Goal: Task Accomplishment & Management: Manage account settings

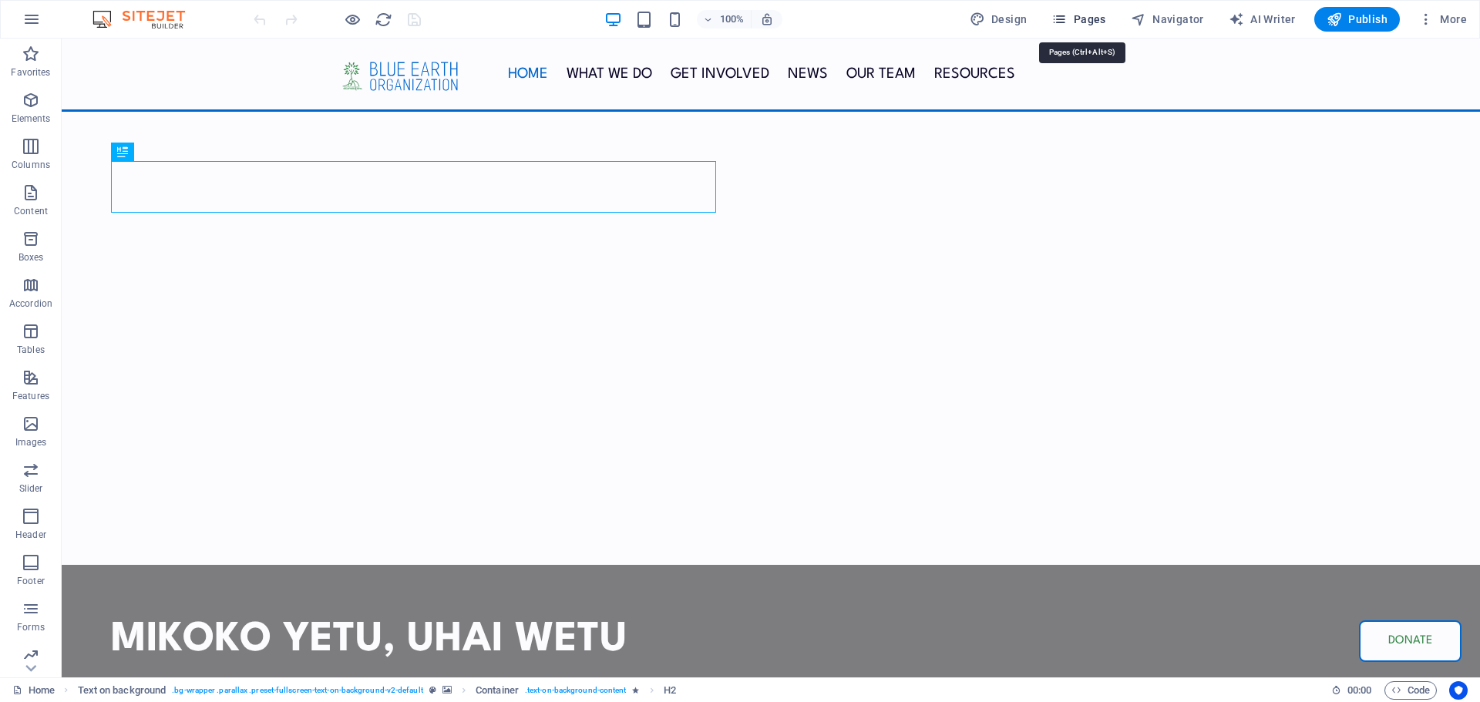
click at [1093, 12] on span "Pages" at bounding box center [1079, 19] width 54 height 15
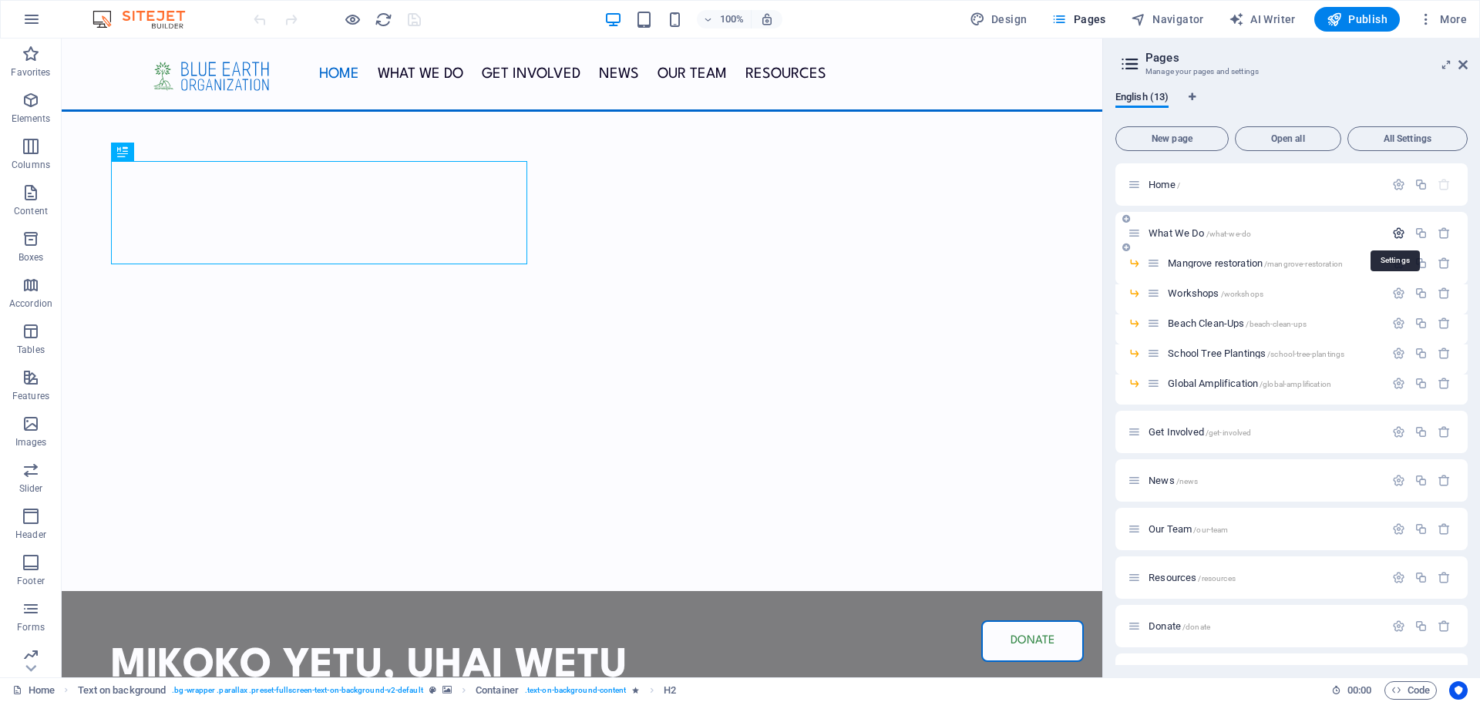
click at [1392, 234] on icon "button" at bounding box center [1398, 233] width 13 height 13
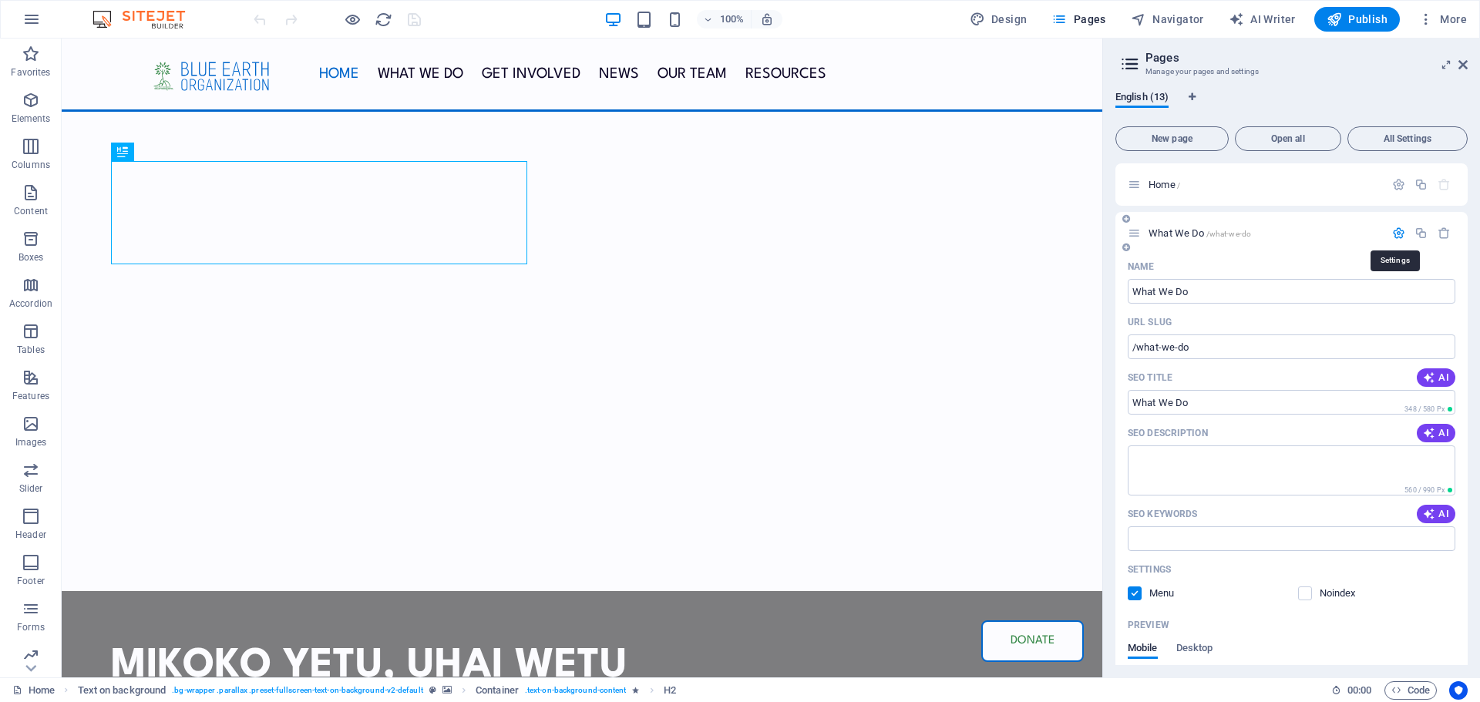
click at [1392, 239] on icon "button" at bounding box center [1398, 233] width 13 height 13
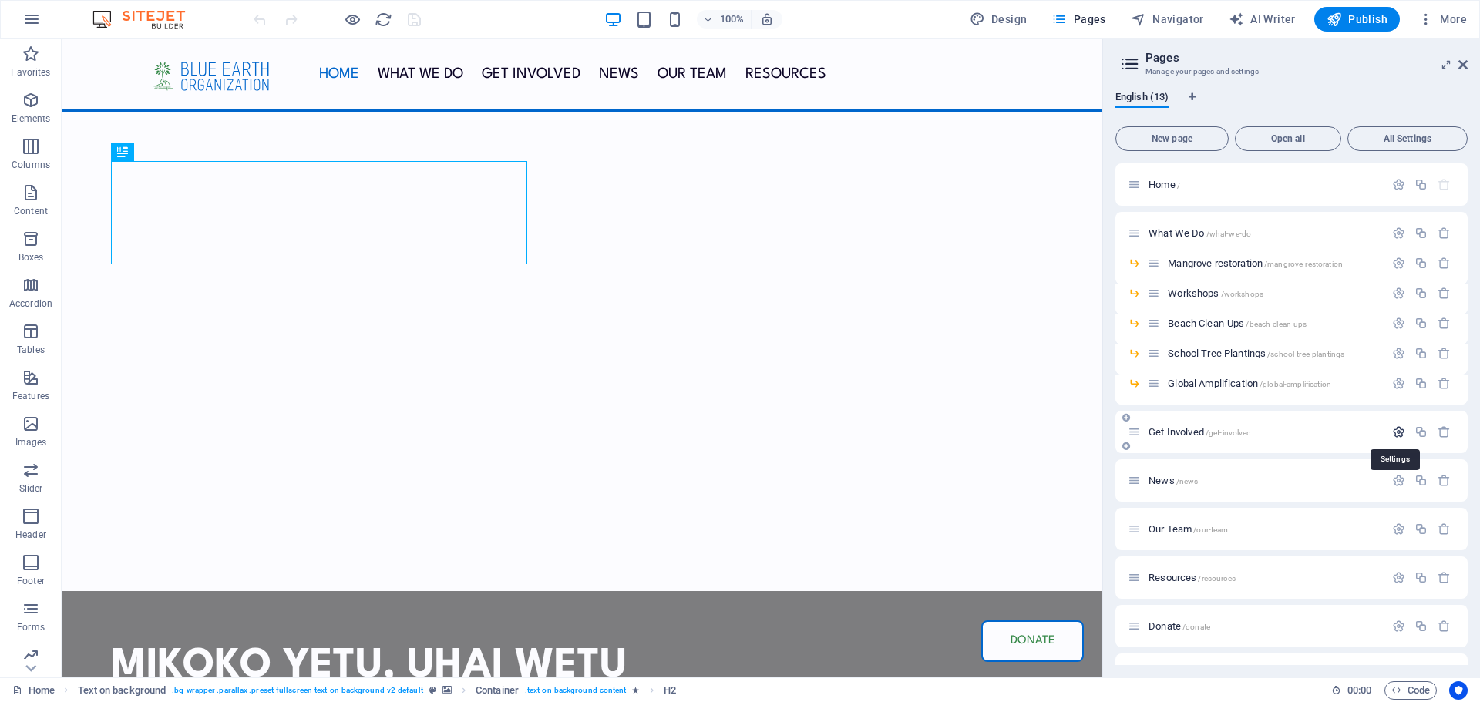
click at [1392, 433] on icon "button" at bounding box center [1398, 432] width 13 height 13
click at [1186, 496] on input "Get Involved" at bounding box center [1292, 490] width 328 height 25
drag, startPoint x: 1204, startPoint y: 491, endPoint x: 1113, endPoint y: 493, distance: 91.0
click at [1113, 493] on div "English (13) New page Open all All Settings Home / What We Do /what-we-do Mangr…" at bounding box center [1291, 378] width 377 height 599
type input "Joi"
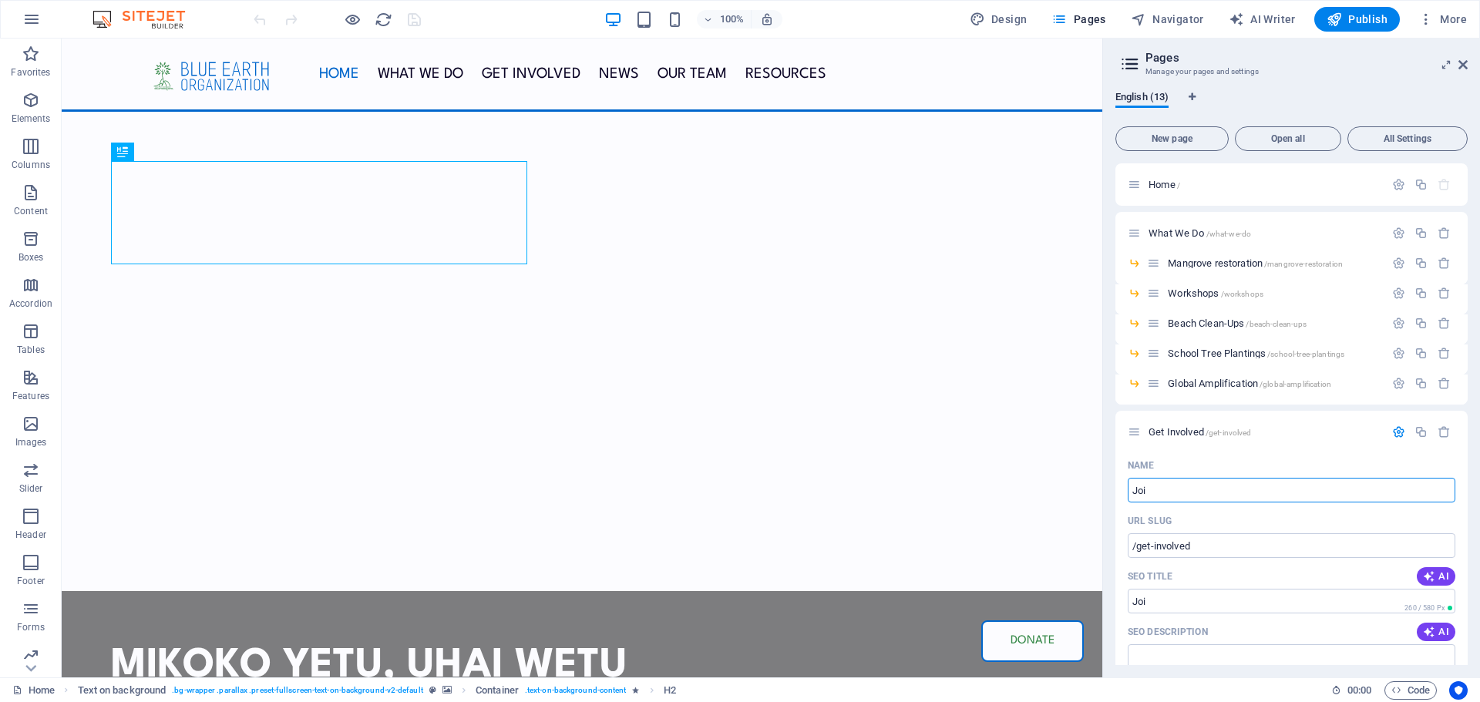
type input "/joi"
type input "Join Us"
type input "/join"
type input "Join Us"
type input "/join-us"
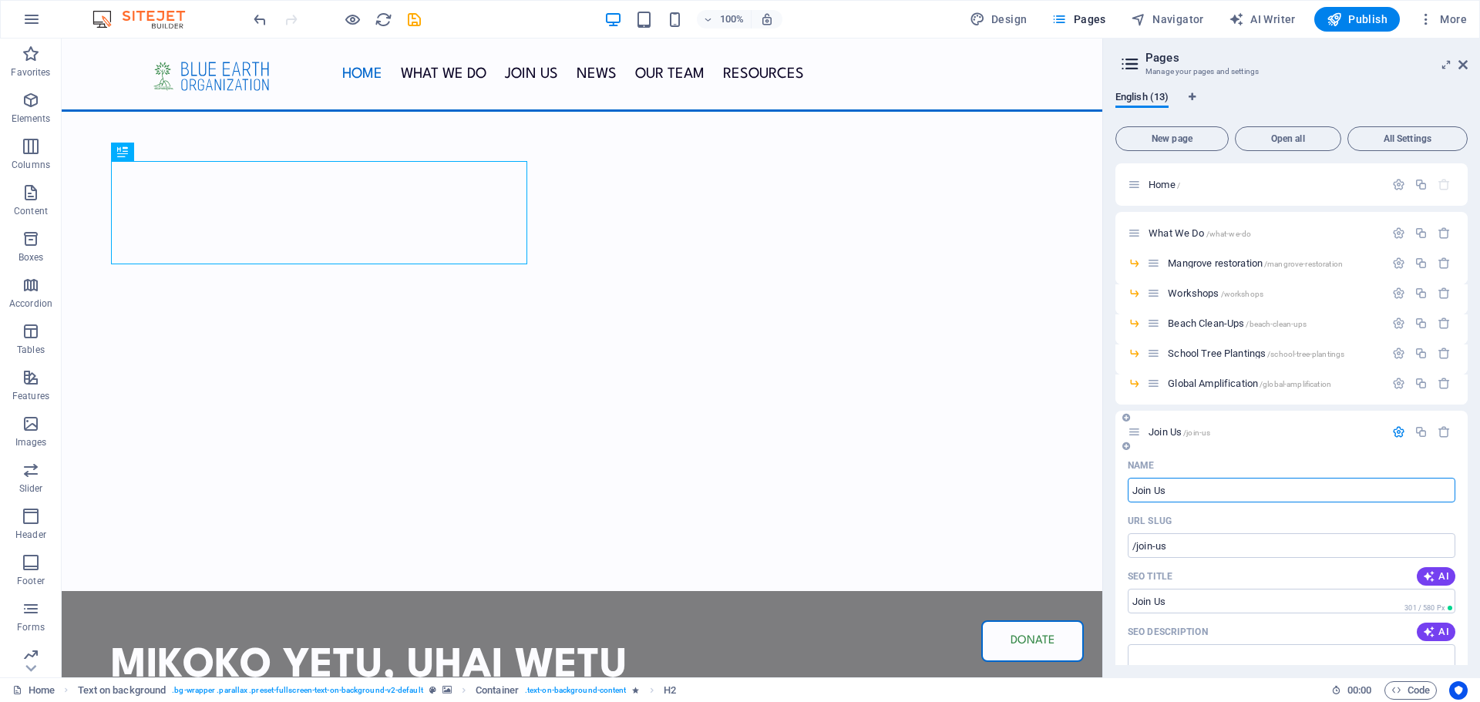
type input "Join Us"
click at [1395, 430] on icon "button" at bounding box center [1398, 432] width 13 height 13
click at [1175, 426] on div "Join Us /join-us" at bounding box center [1256, 432] width 257 height 18
click at [1176, 434] on span "Join Us /join-us" at bounding box center [1180, 432] width 62 height 12
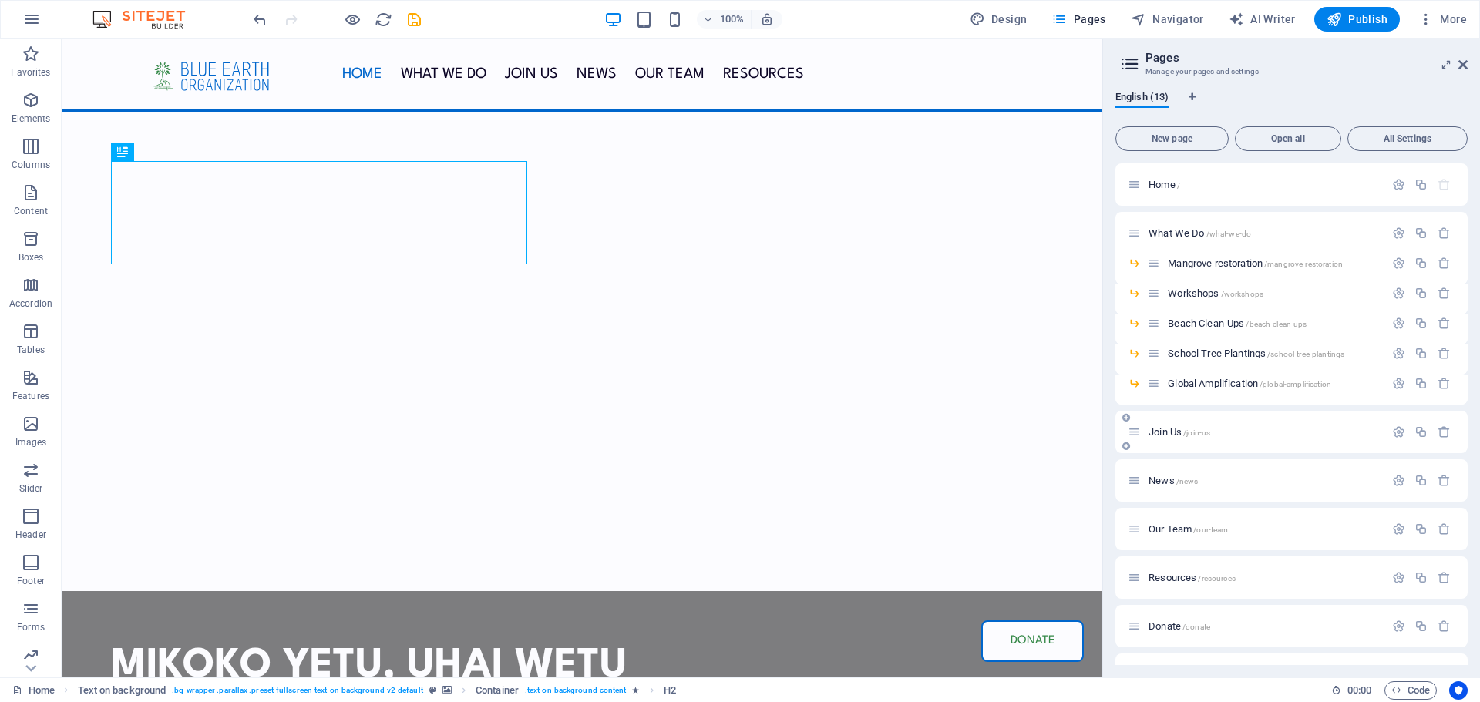
click at [1176, 434] on div "Join Us /join-us" at bounding box center [1292, 432] width 352 height 42
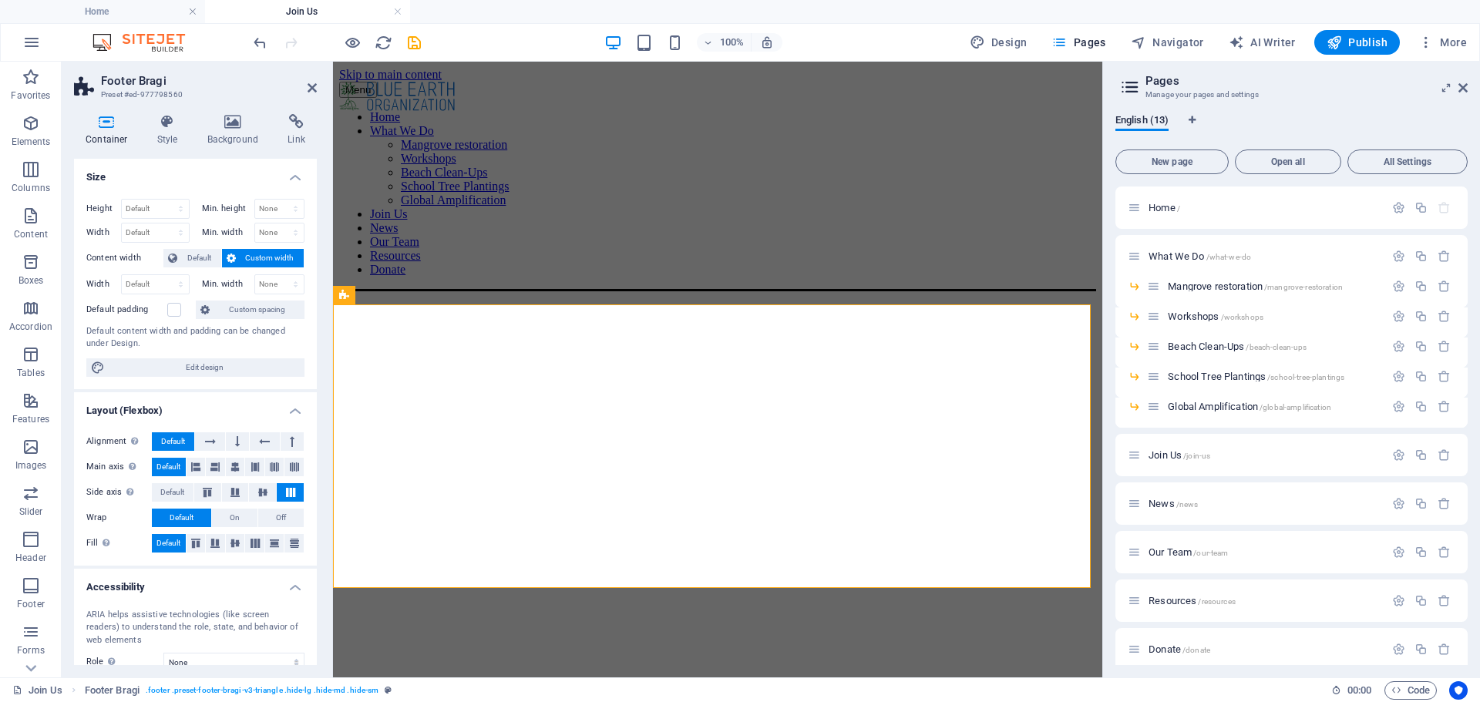
scroll to position [117, 0]
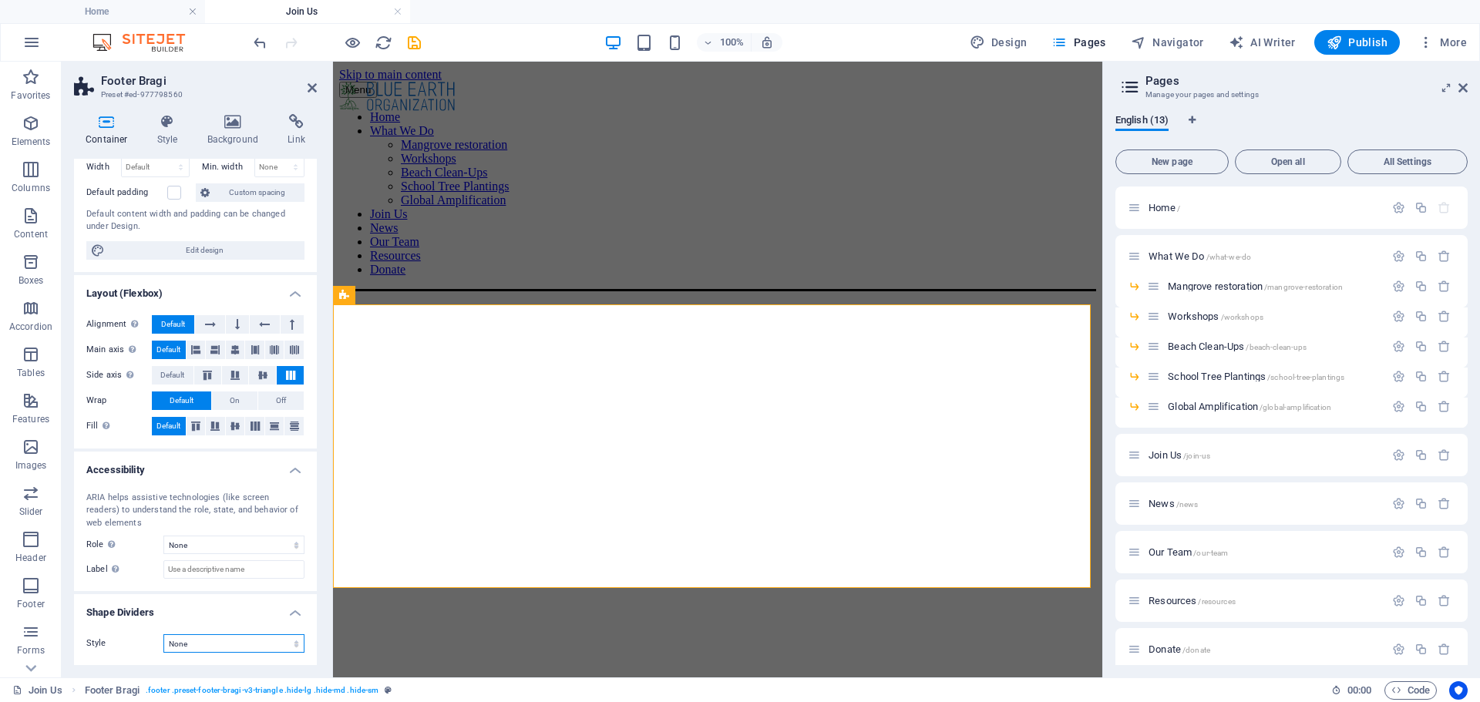
click at [181, 642] on select "None Triangle Square Diagonal Polygon 1 Polygon 2 Zigzag Multiple Zigzags Waves…" at bounding box center [233, 643] width 141 height 19
click at [168, 135] on h4 "Style" at bounding box center [171, 130] width 50 height 32
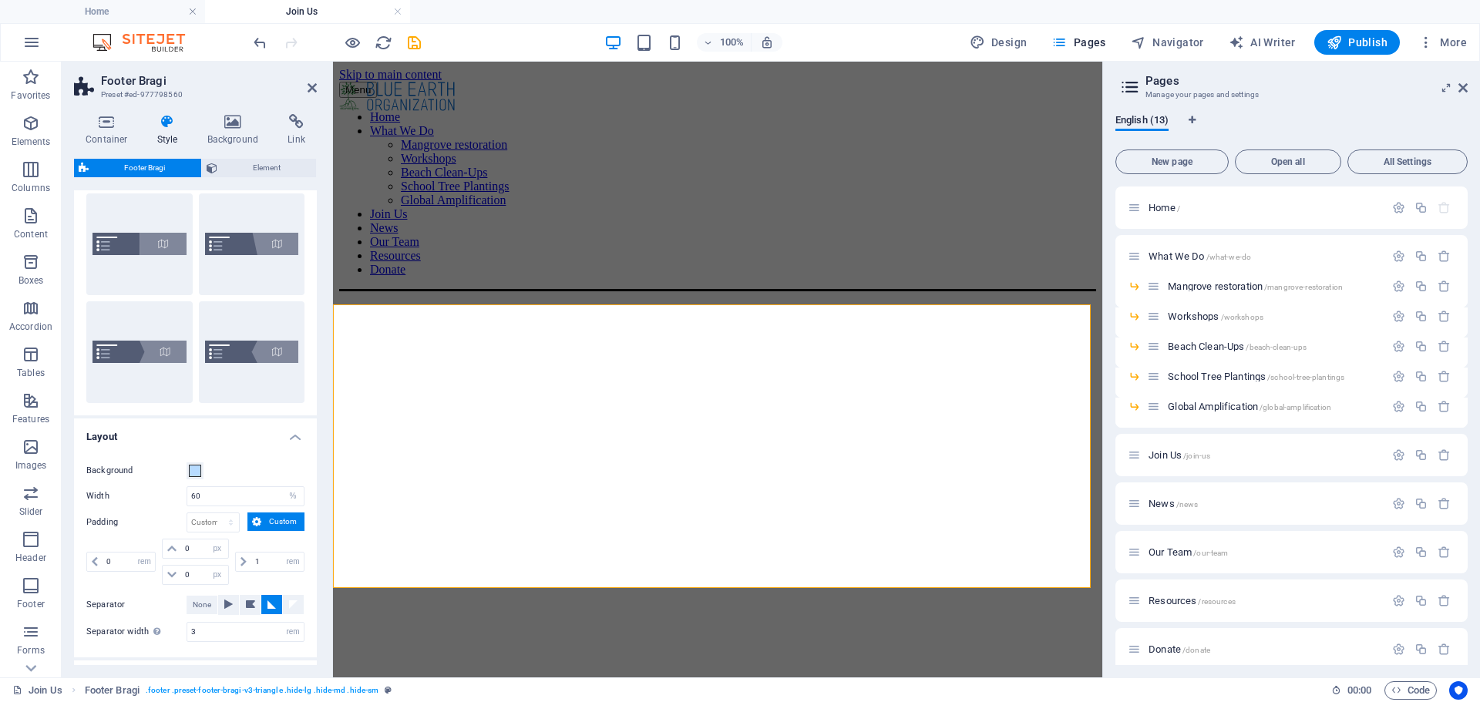
scroll to position [131, 0]
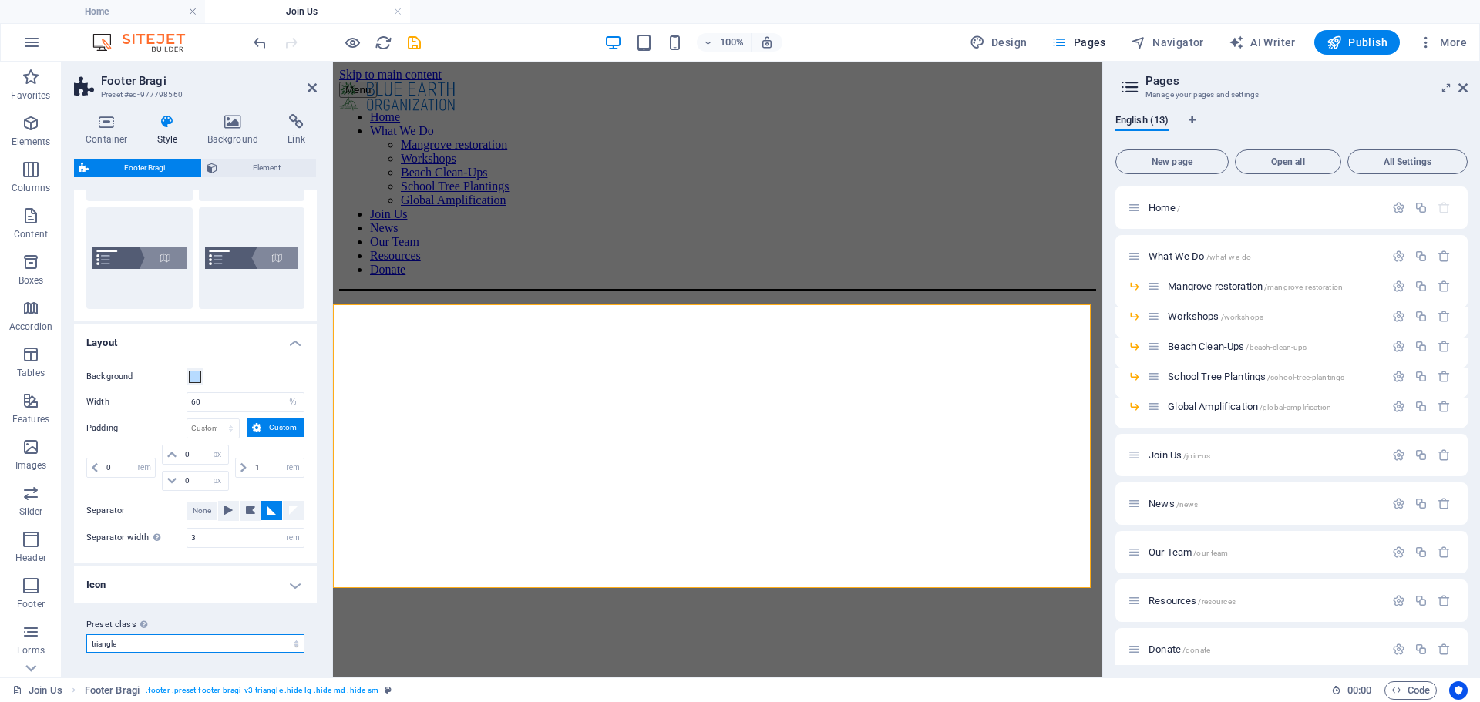
click at [187, 644] on select "triangle Add preset class" at bounding box center [195, 643] width 218 height 19
click at [86, 634] on select "triangle Add preset class" at bounding box center [195, 643] width 218 height 19
select select "preset-footer-bragi-v3-triangle"
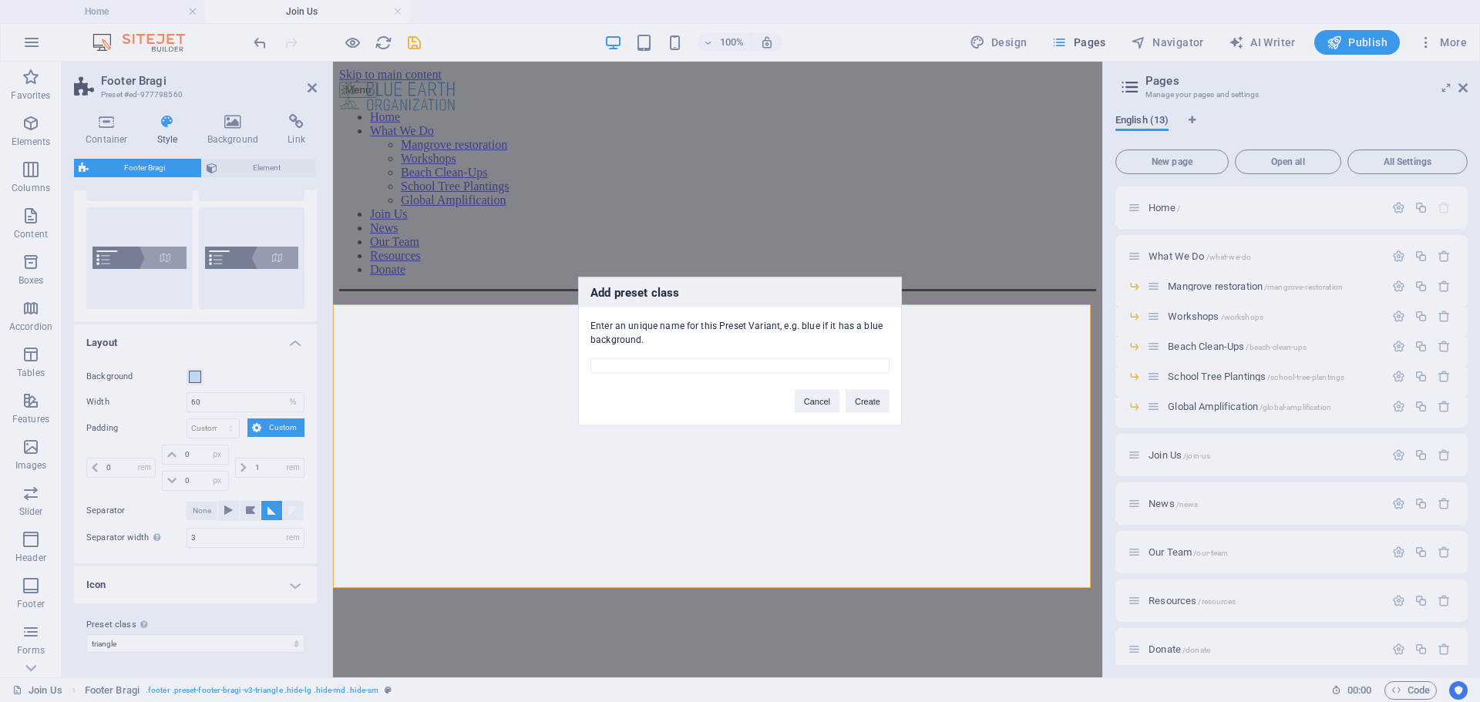
type input "N"
type input "Mangrove Planting Event"
click at [863, 401] on button "Create" at bounding box center [868, 400] width 44 height 23
select select "preset-footer-bragi-v3-mangrove-planting-event"
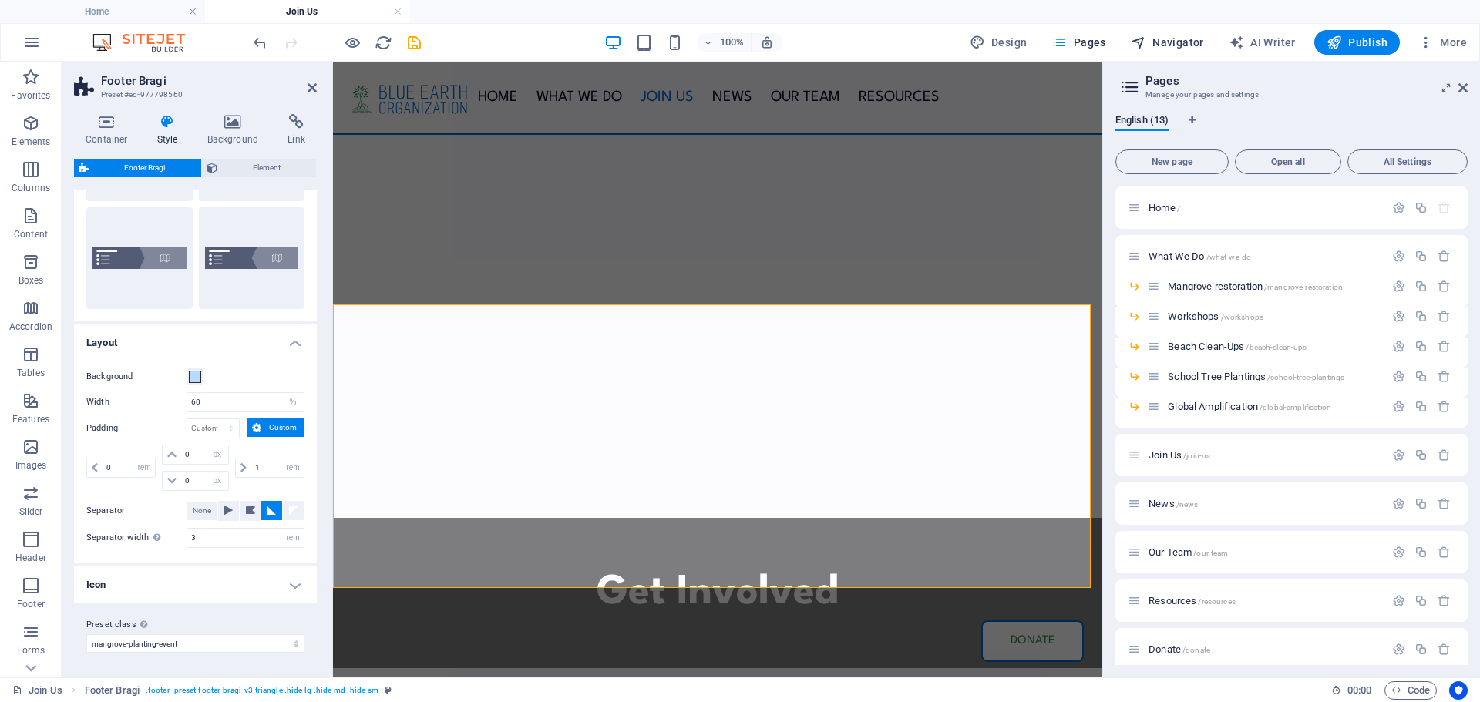
click at [1172, 39] on span "Navigator" at bounding box center [1167, 42] width 73 height 15
select select "17577613-en"
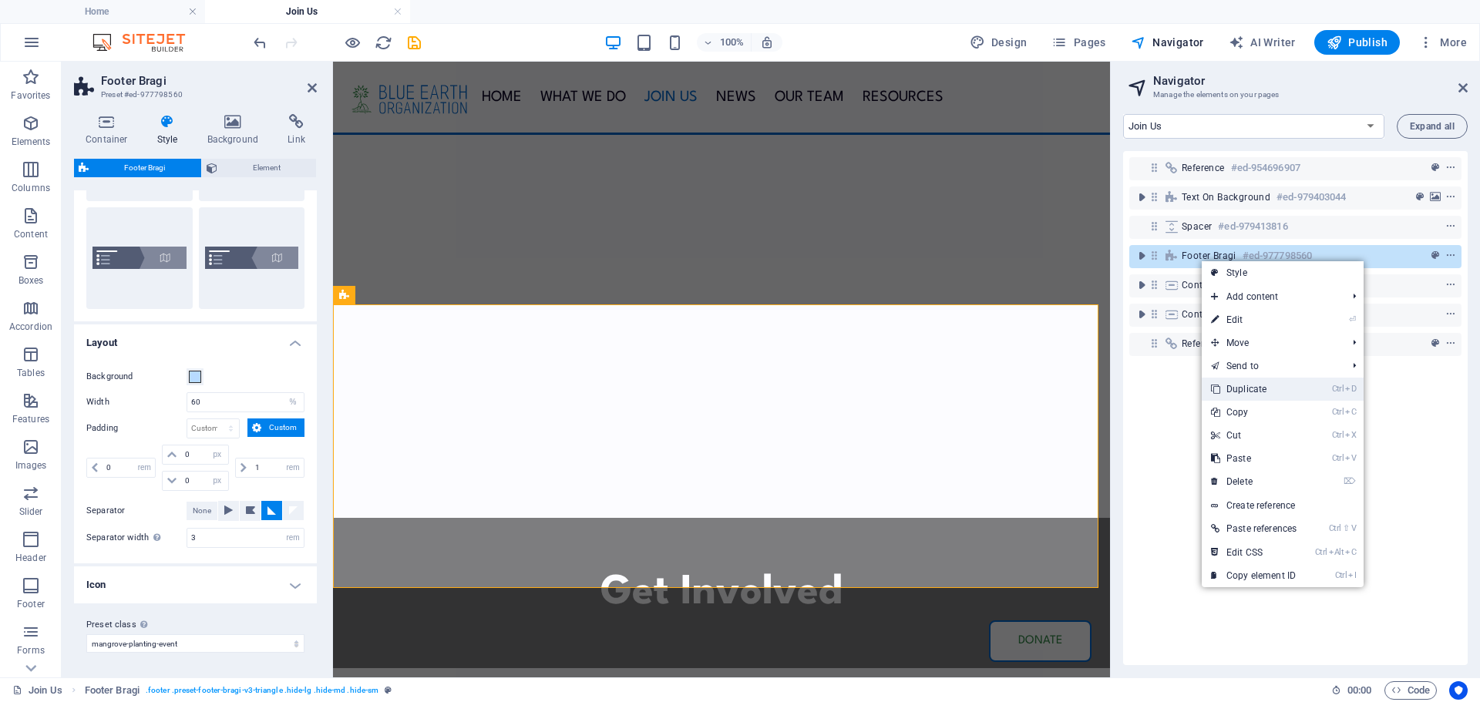
click at [1248, 395] on link "Ctrl D Duplicate" at bounding box center [1254, 389] width 104 height 23
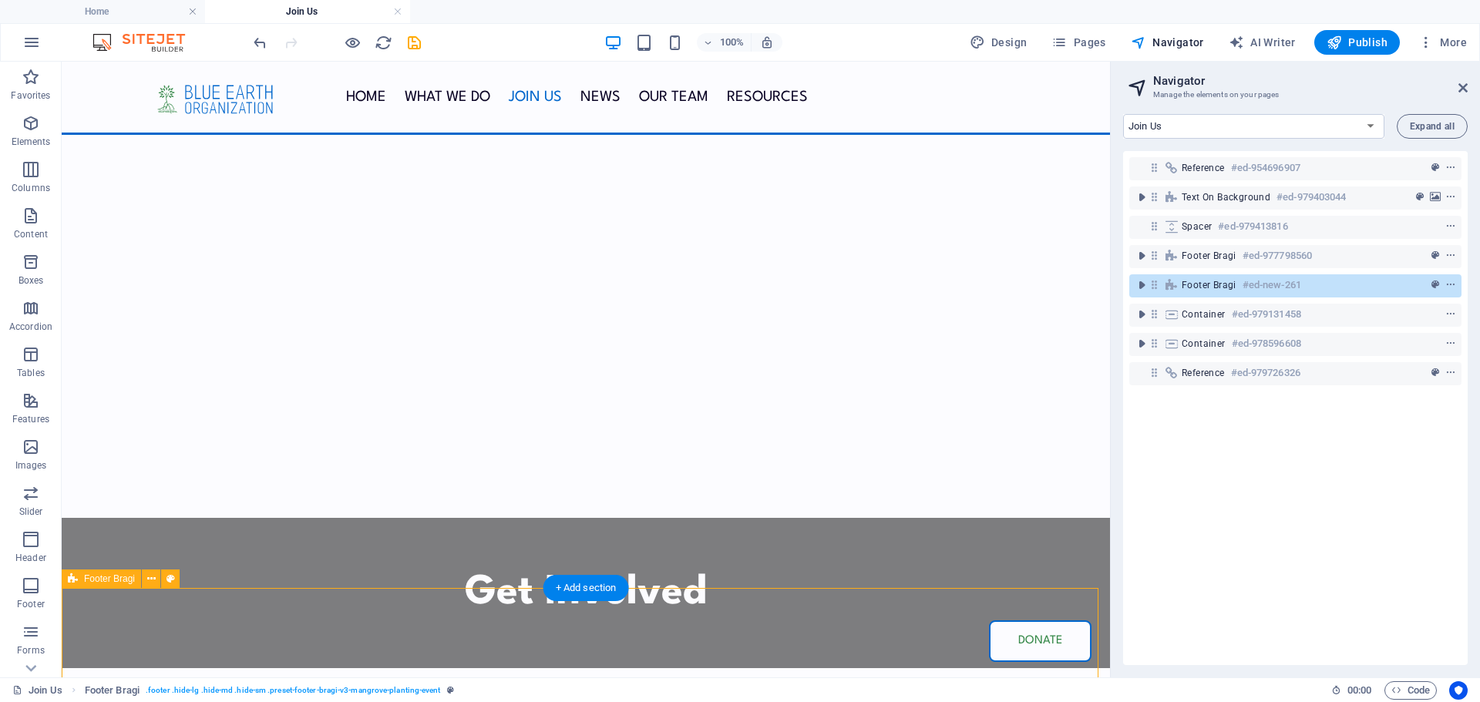
click at [1180, 285] on icon at bounding box center [1171, 285] width 17 height 12
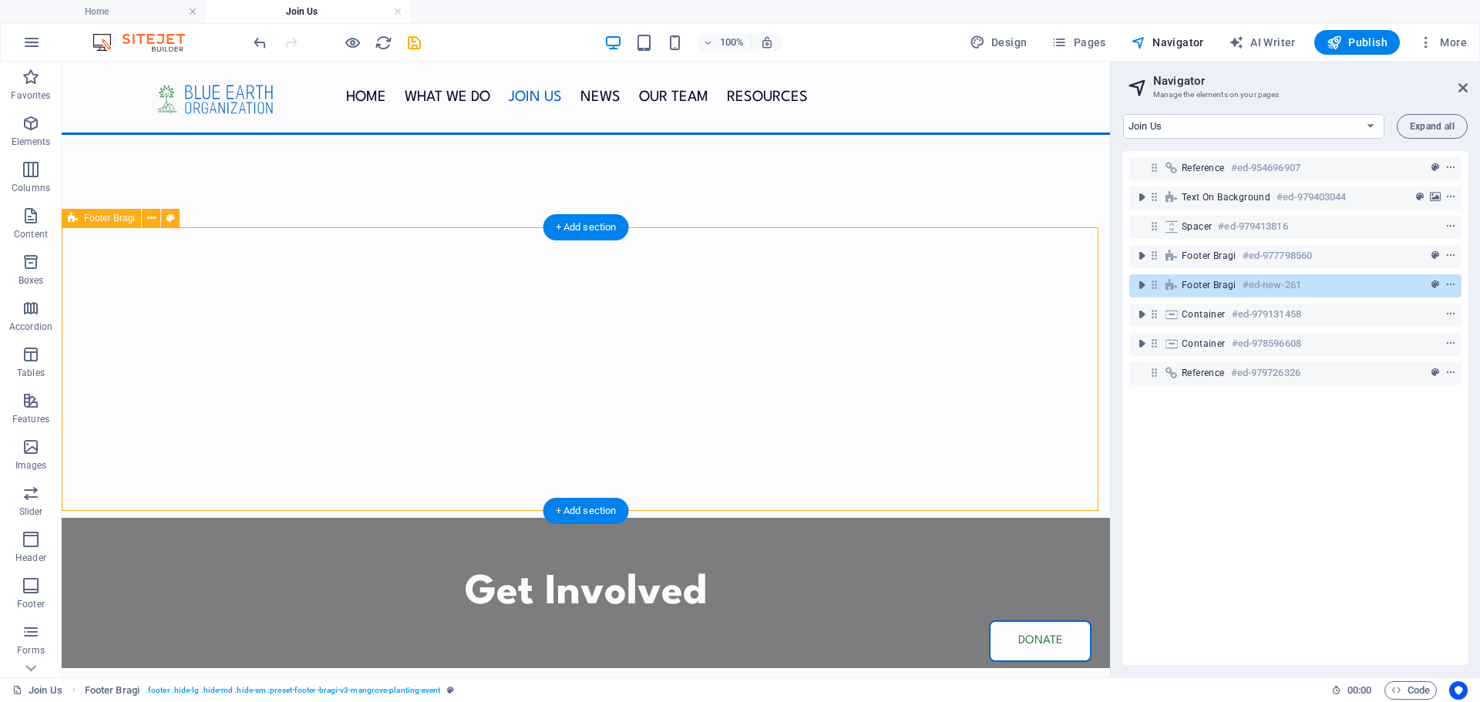
scroll to position [361, 0]
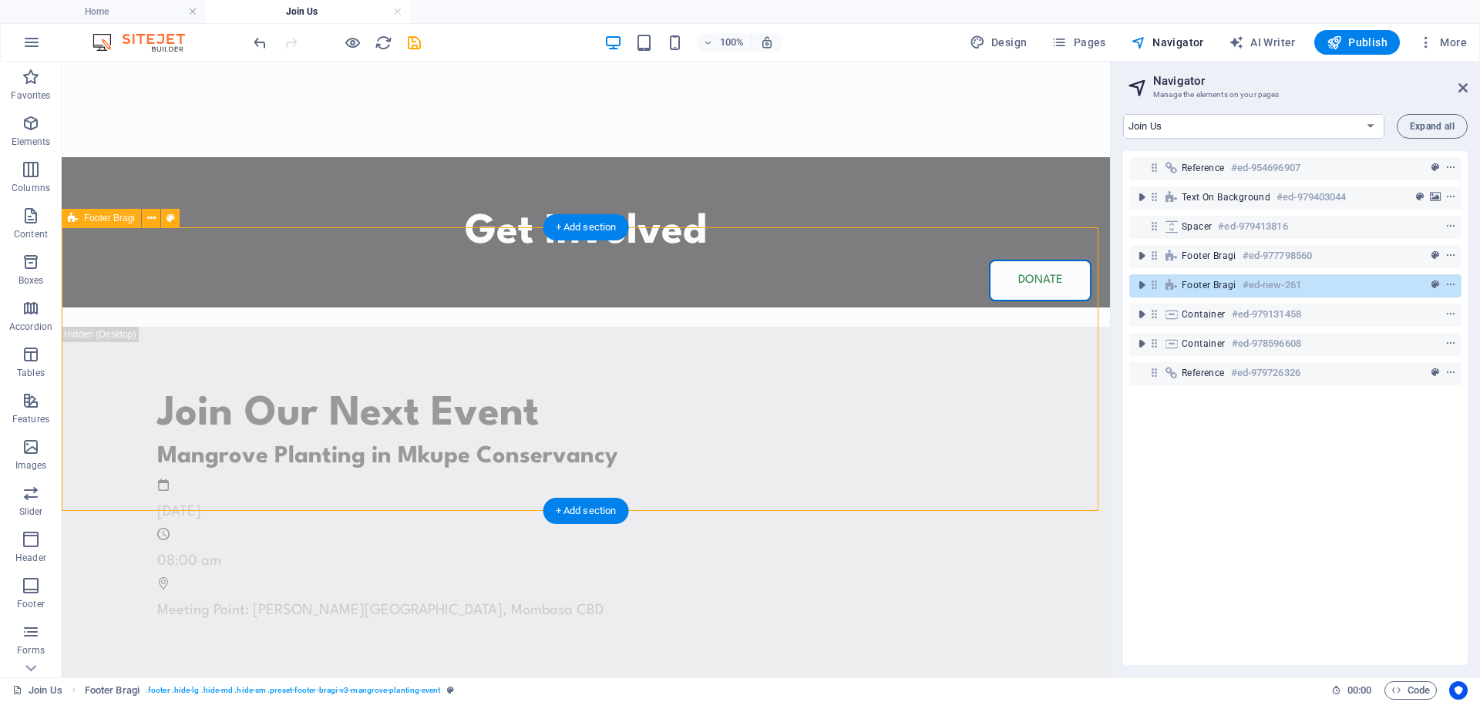
click at [1180, 285] on icon at bounding box center [1171, 285] width 17 height 12
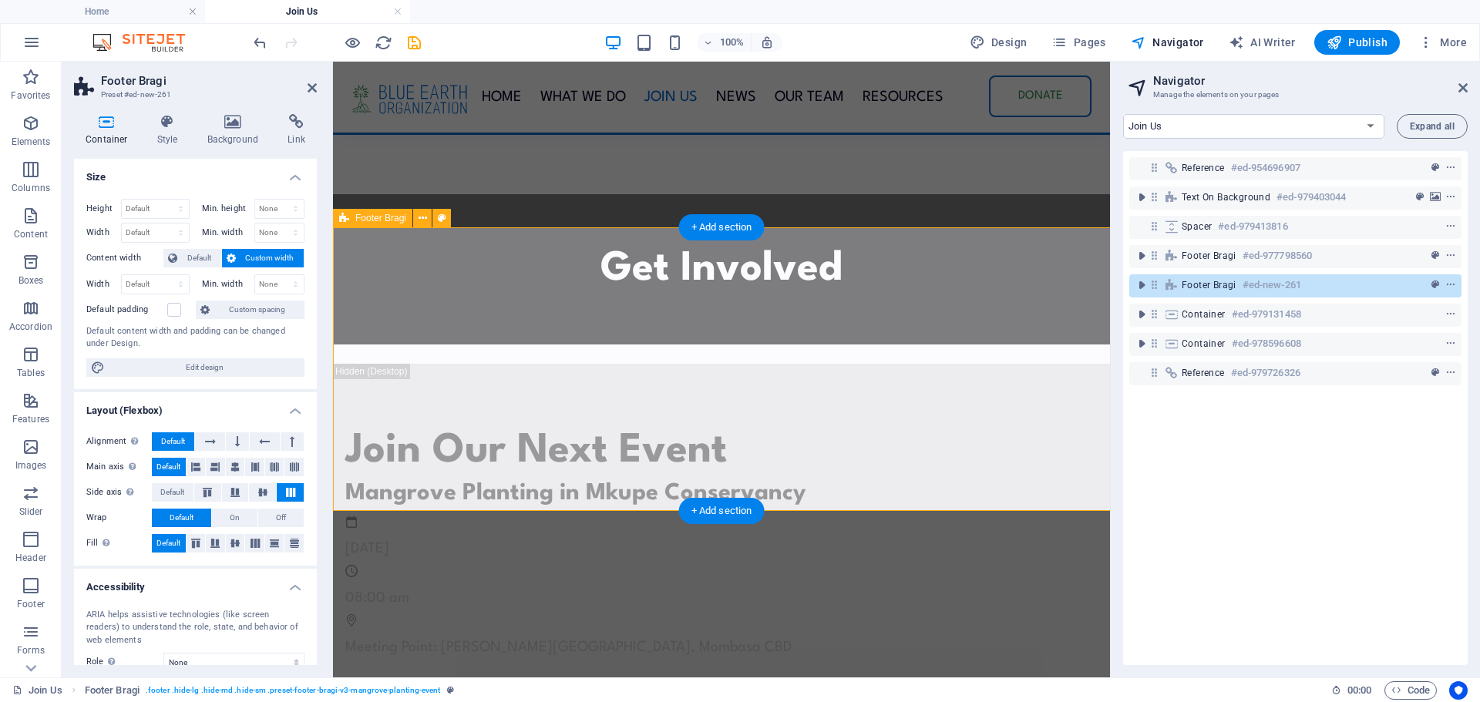
select select "%"
select select "rem"
select select "px"
select select "rem"
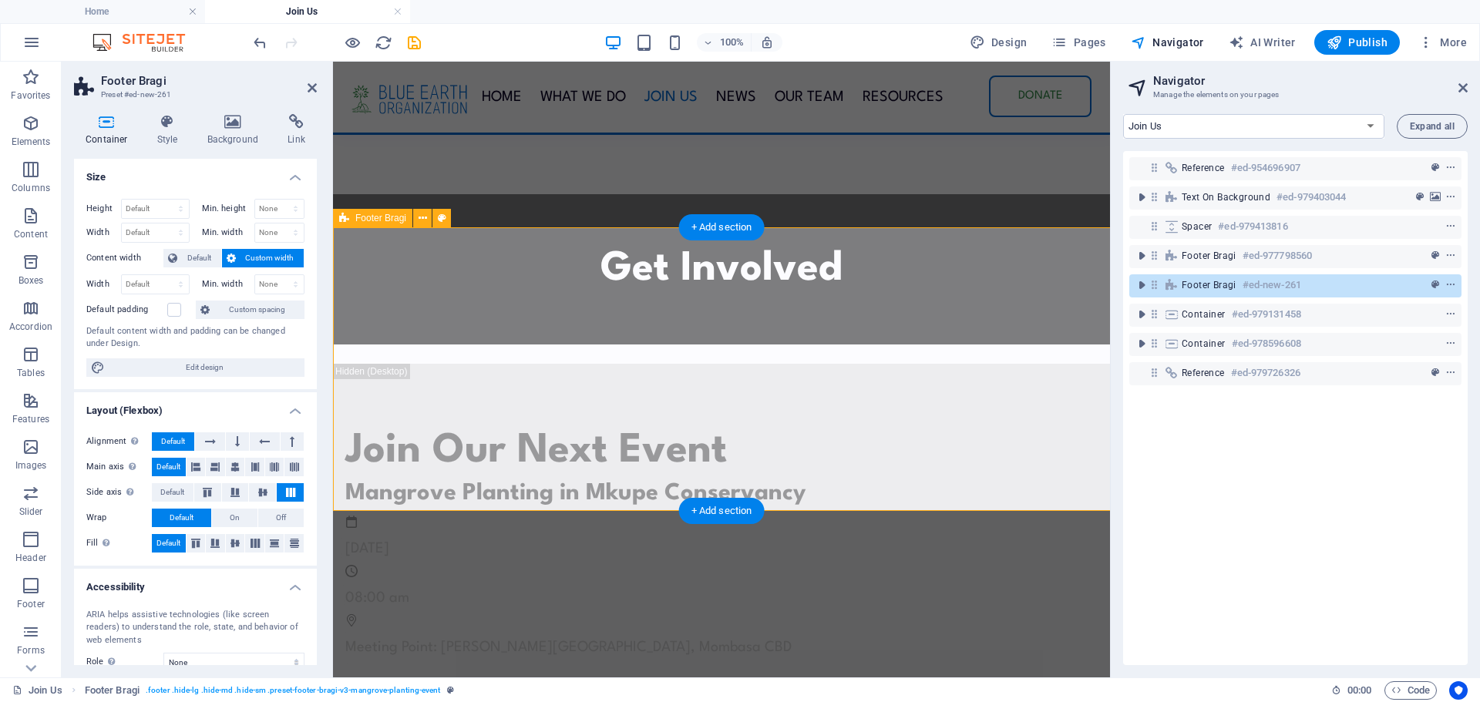
select select "rem"
select select "preset-footer-bragi-v3-mangrove-planting-event"
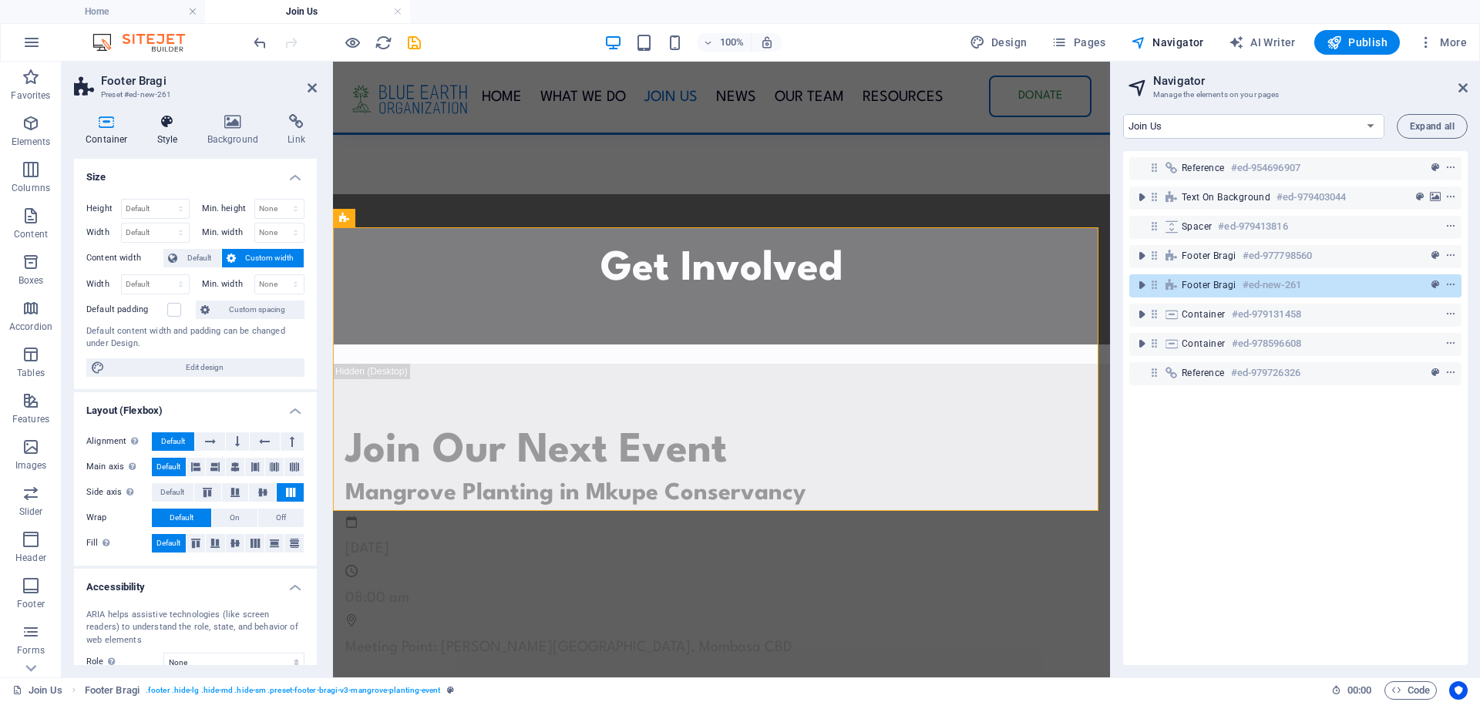
click at [173, 133] on h4 "Style" at bounding box center [171, 130] width 50 height 32
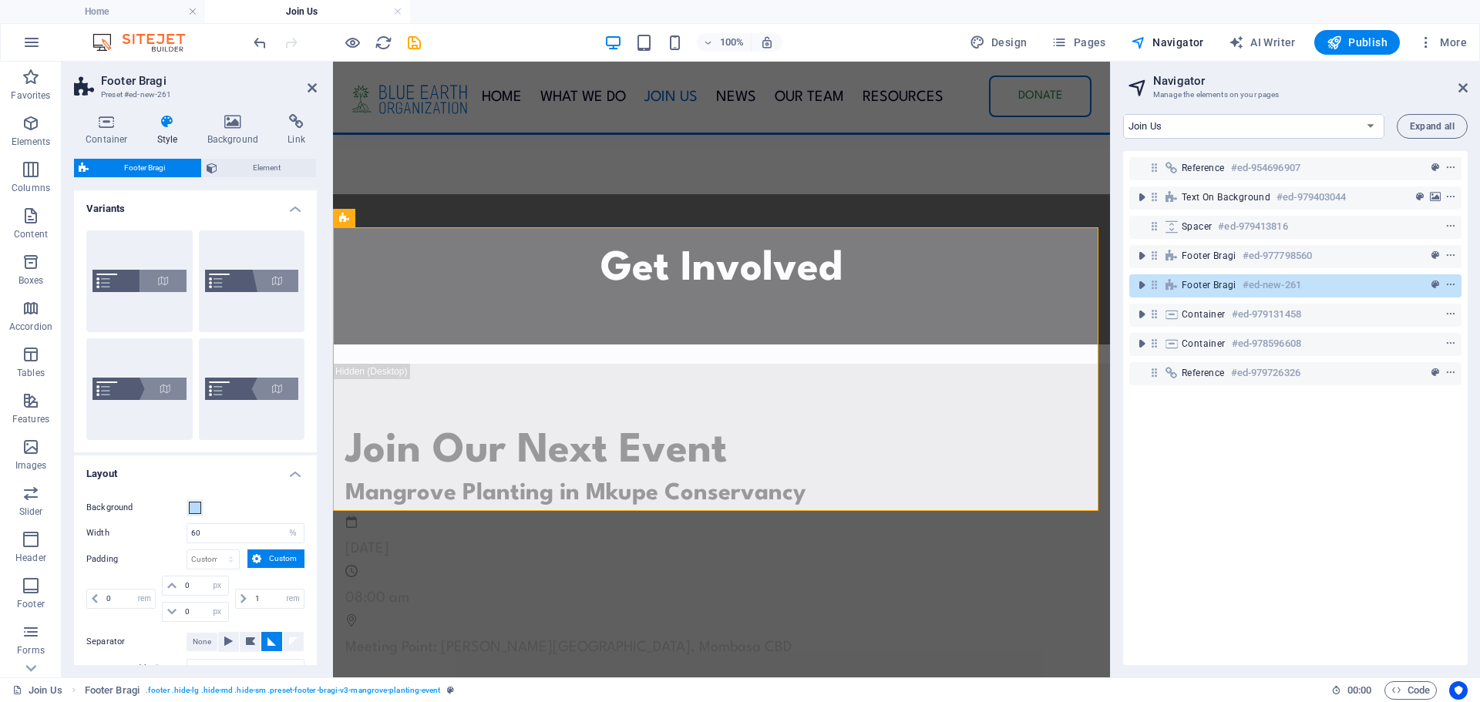
click at [173, 123] on icon at bounding box center [168, 121] width 44 height 15
click at [265, 170] on span "Element" at bounding box center [267, 168] width 90 height 19
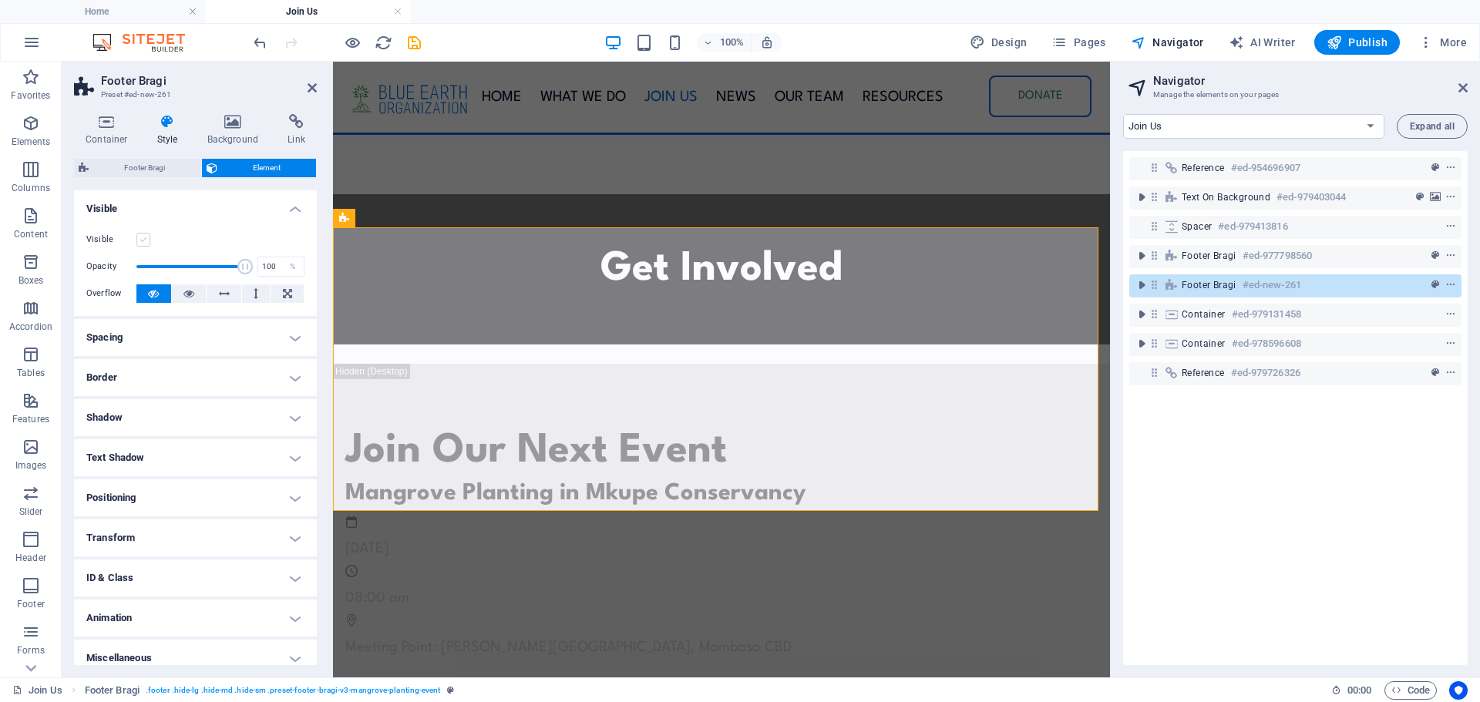
click at [145, 238] on label at bounding box center [143, 240] width 14 height 14
click at [0, 0] on input "Visible" at bounding box center [0, 0] width 0 height 0
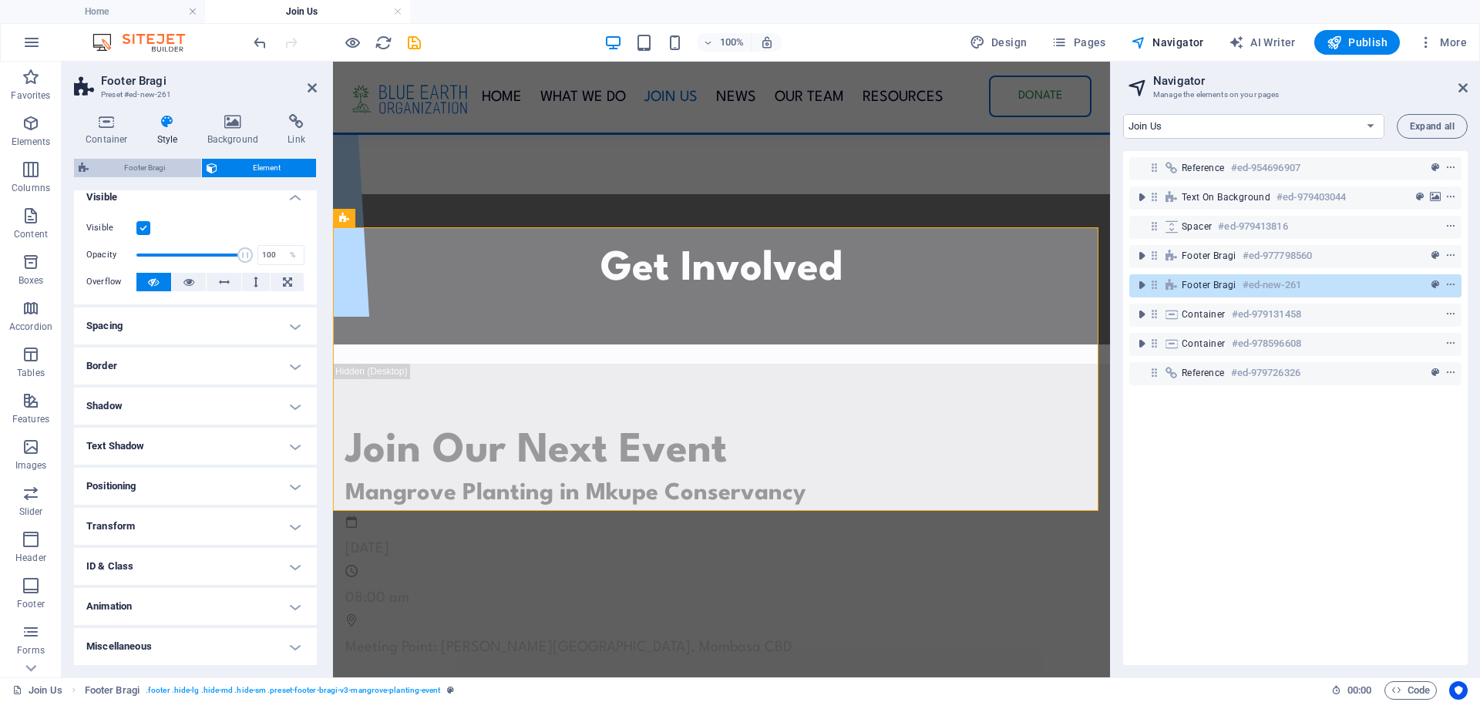
click at [142, 171] on span "Footer Bragi" at bounding box center [144, 168] width 103 height 19
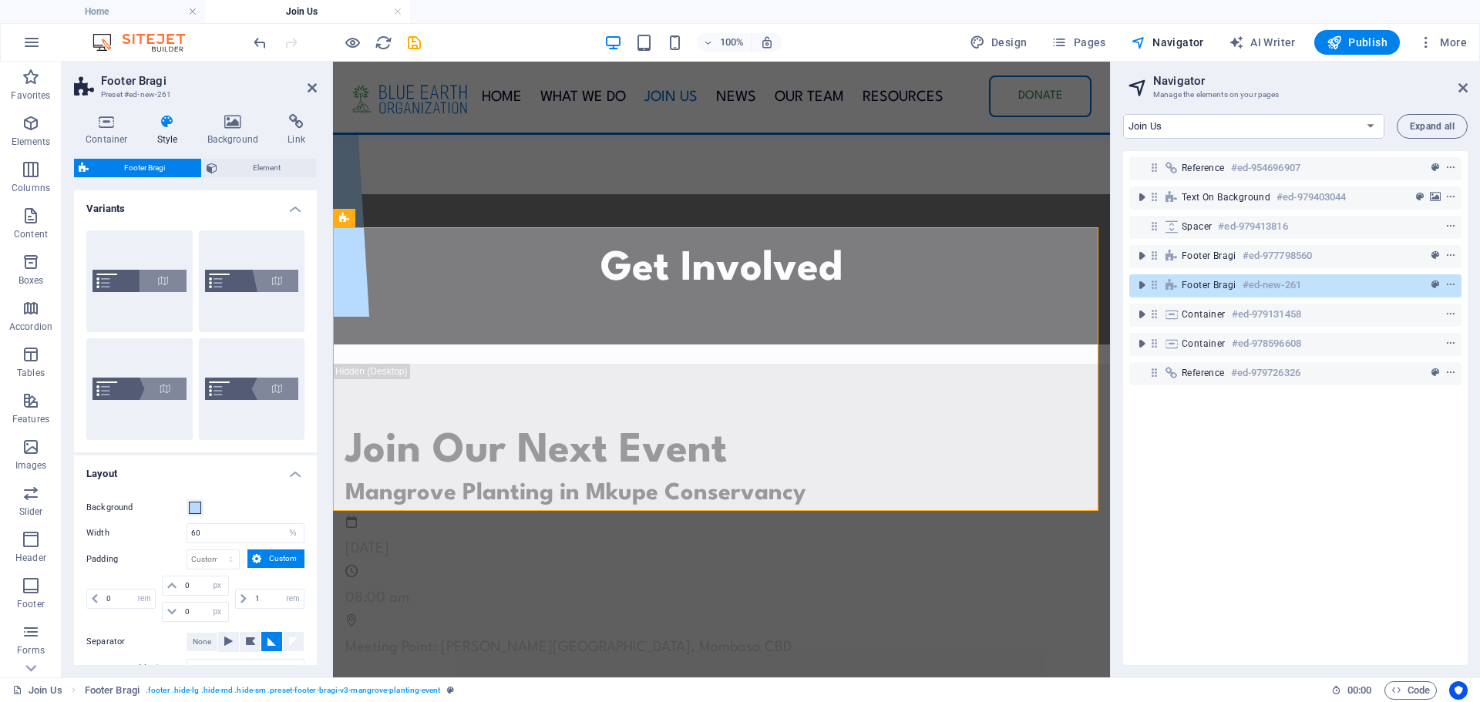
scroll to position [131, 0]
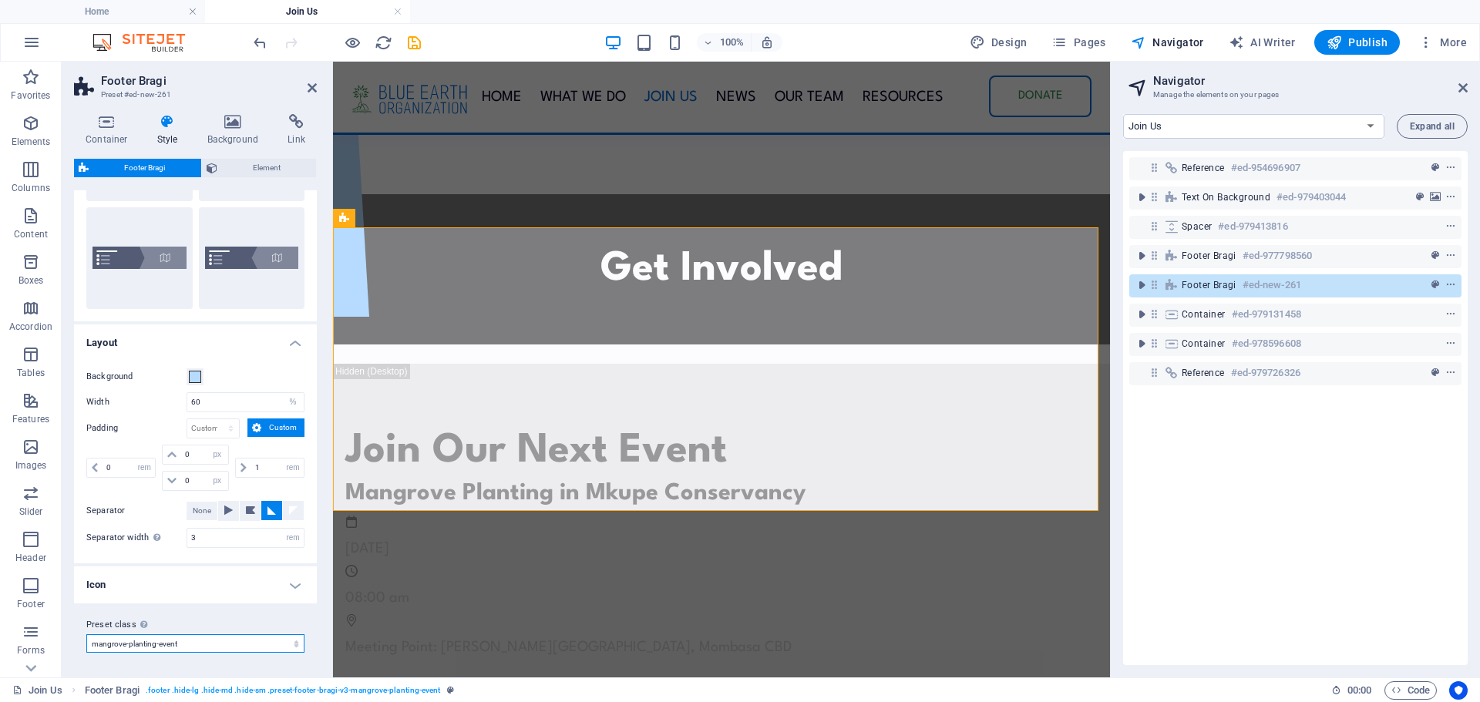
click at [181, 644] on select "triangle mangrove-planting-event Add preset class" at bounding box center [195, 643] width 218 height 19
click at [86, 634] on select "triangle mangrove-planting-event Add preset class" at bounding box center [195, 643] width 218 height 19
select select "preset-footer-bragi-v3-mangrove-planting-event"
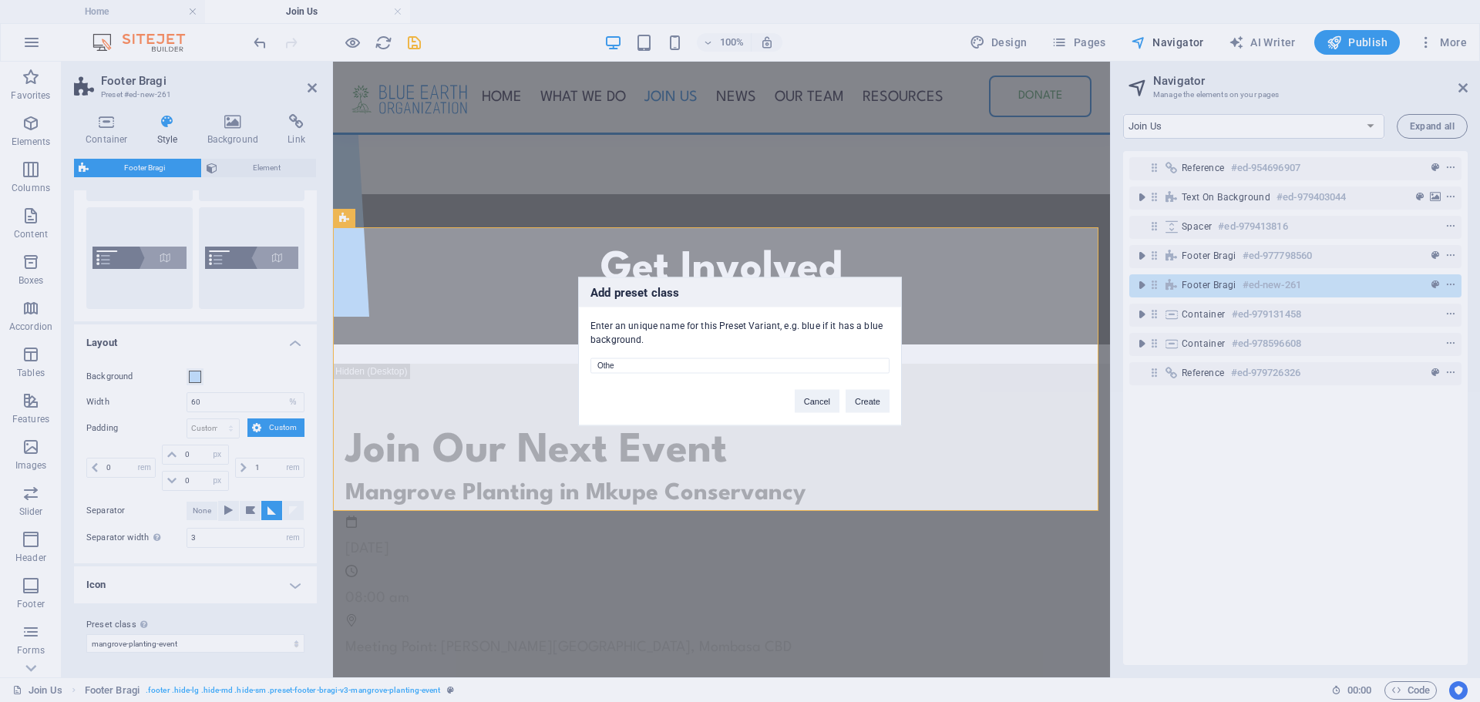
type input "Other"
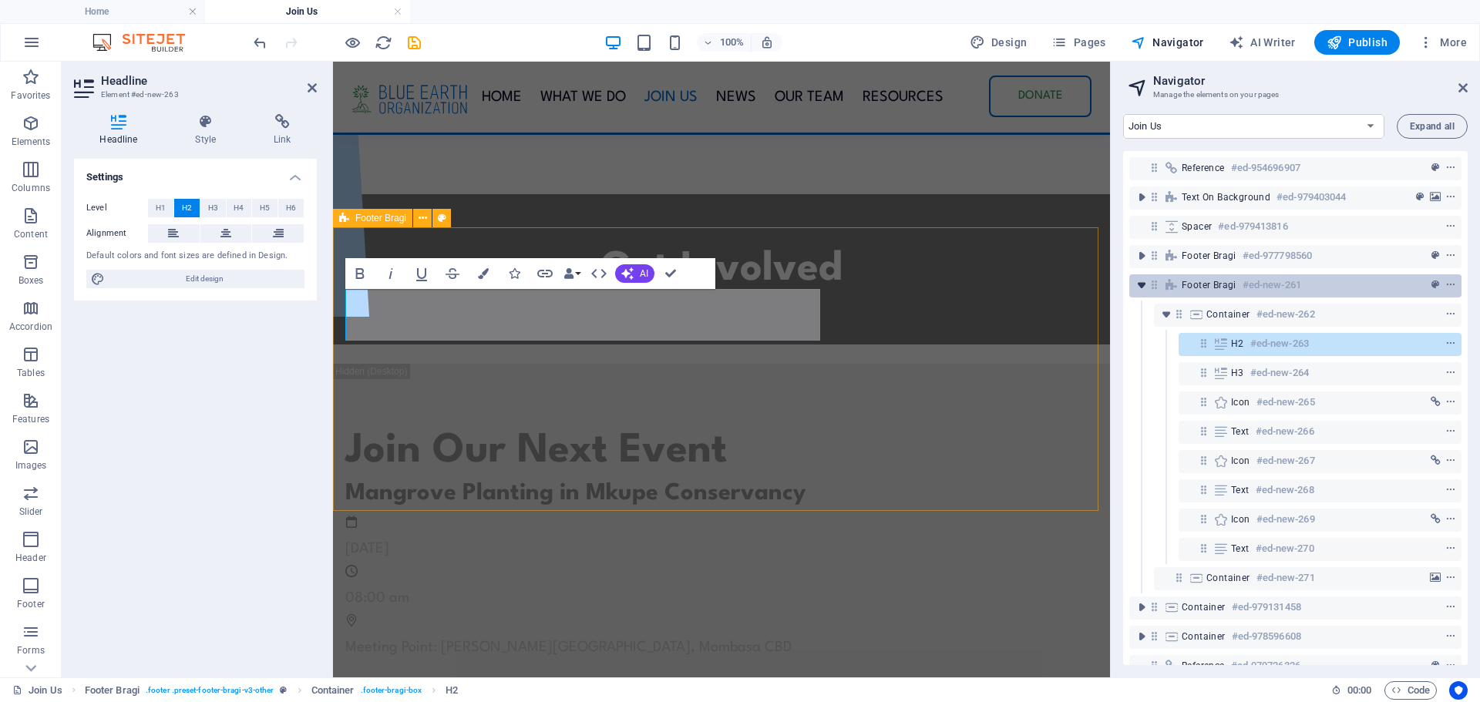
click at [1142, 281] on icon "toggle-expand" at bounding box center [1141, 285] width 15 height 15
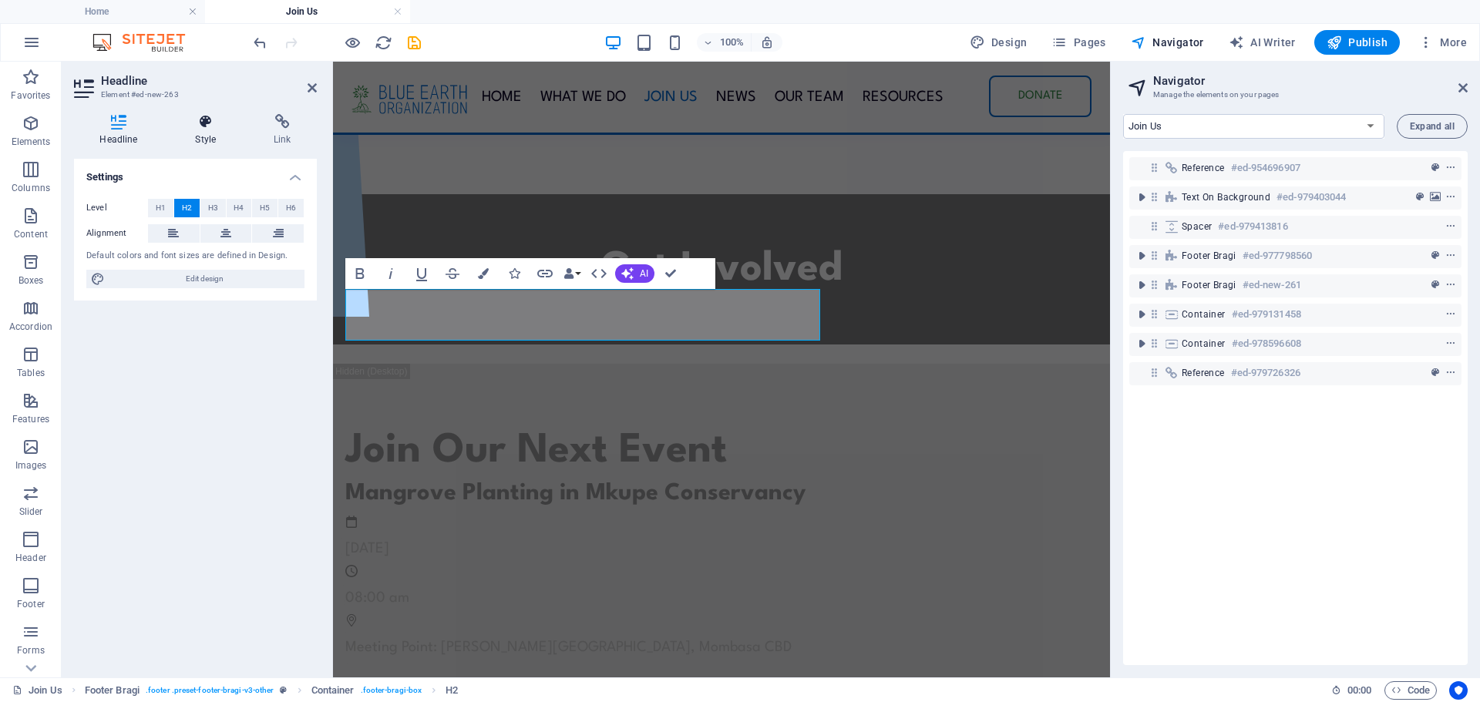
click at [201, 132] on h4 "Style" at bounding box center [209, 130] width 79 height 32
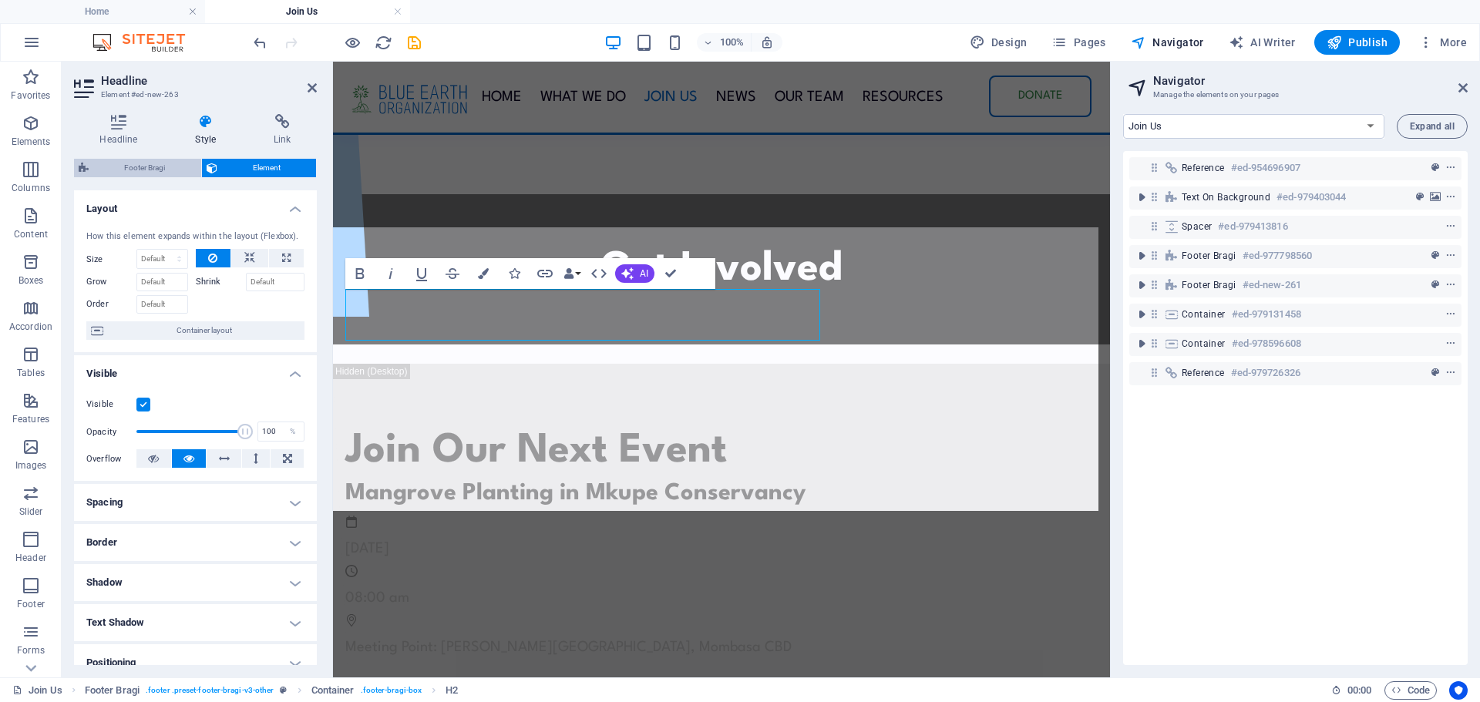
click at [165, 171] on span "Footer Bragi" at bounding box center [144, 168] width 103 height 19
select select "%"
select select "rem"
select select "px"
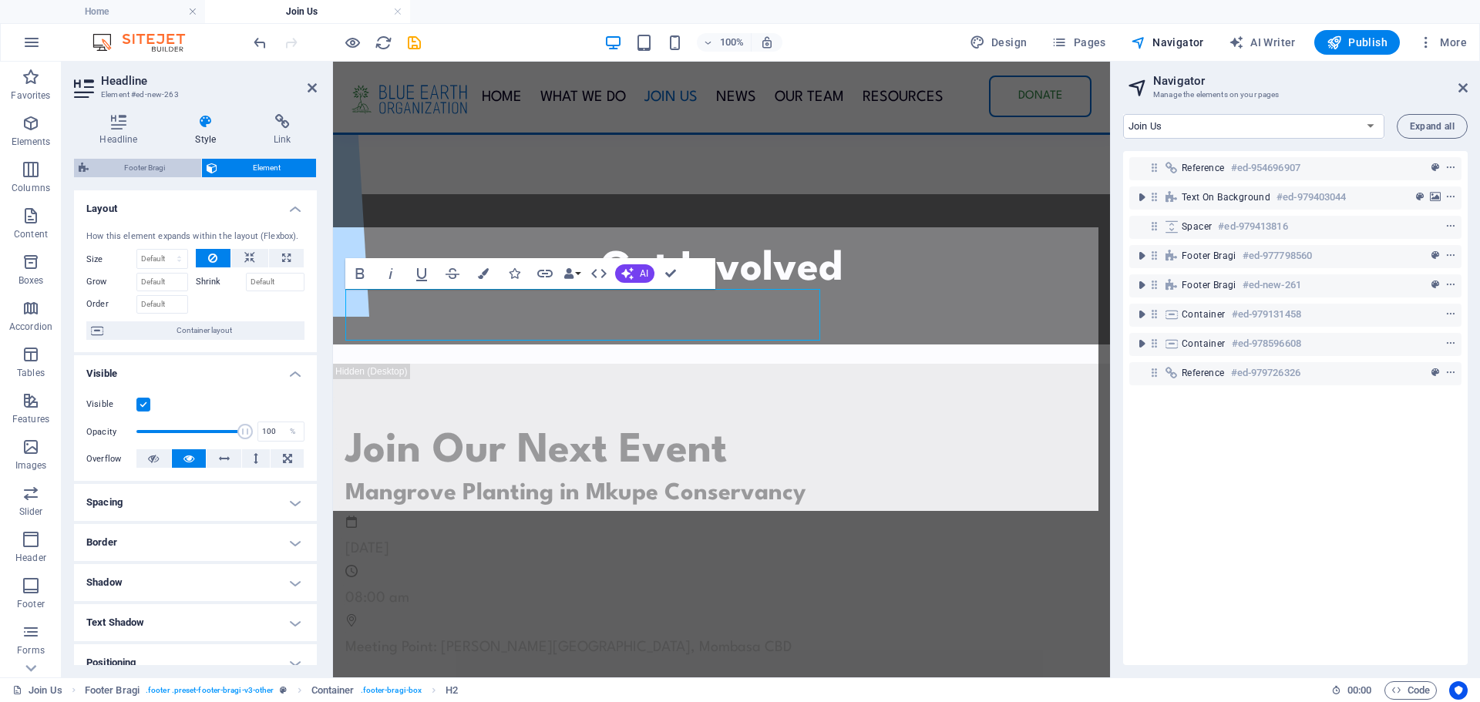
select select "rem"
select select "preset-footer-bragi-v3-other"
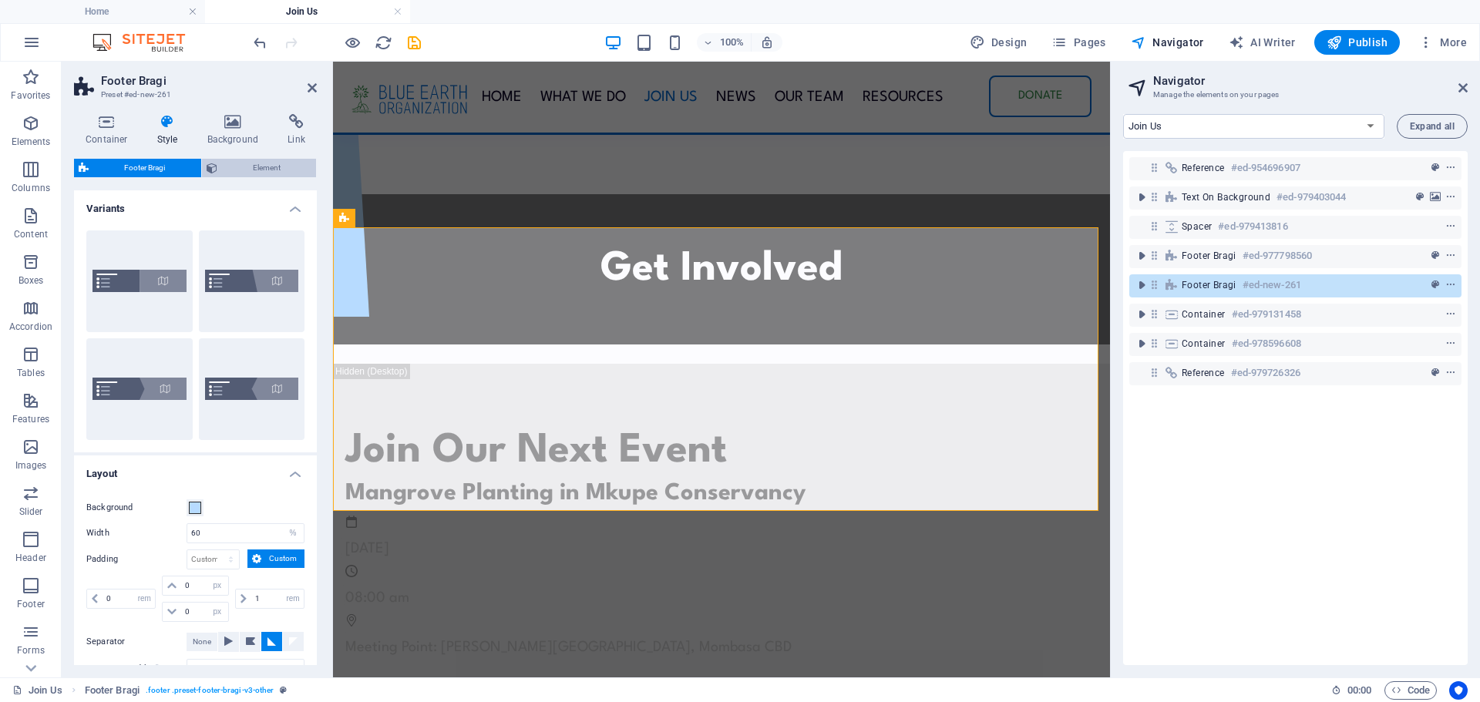
click at [271, 175] on span "Element" at bounding box center [267, 168] width 90 height 19
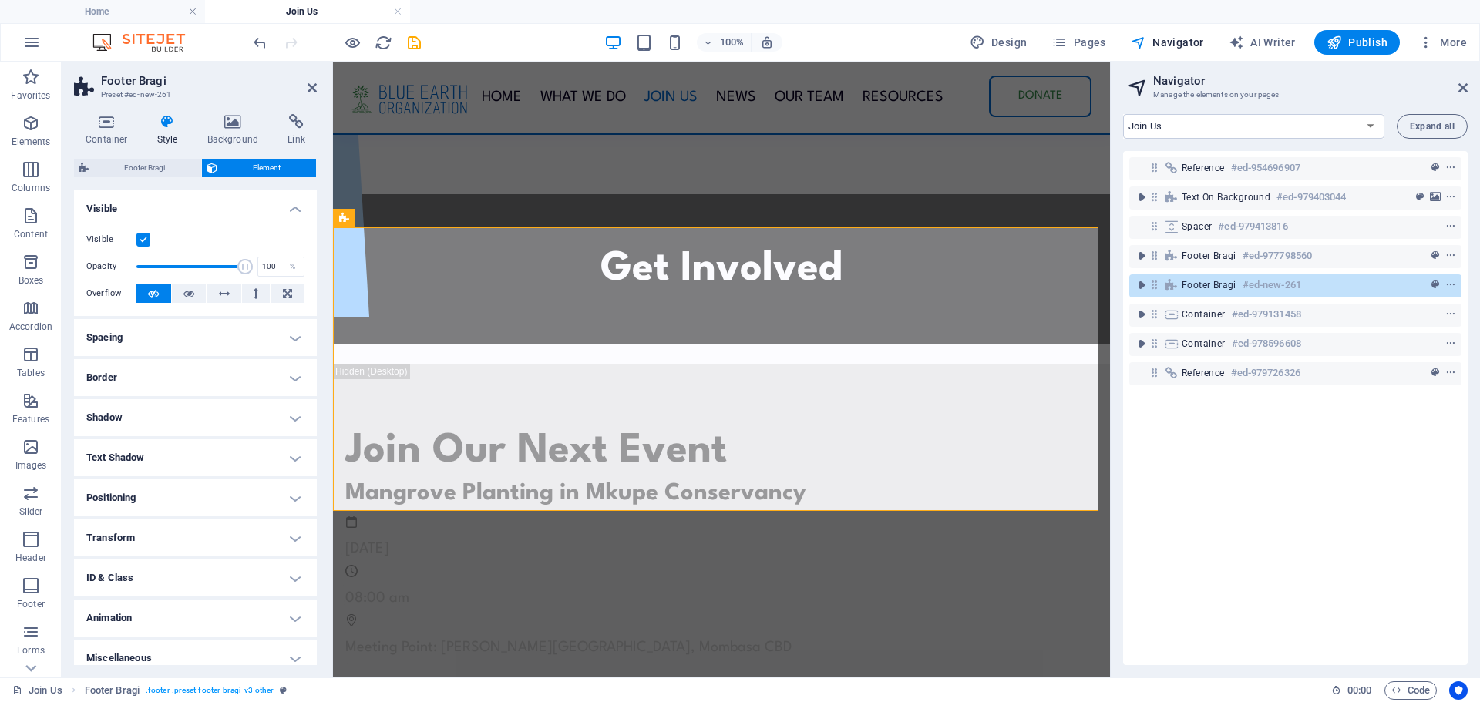
click at [140, 238] on label at bounding box center [143, 240] width 14 height 14
click at [0, 0] on input "Visible" at bounding box center [0, 0] width 0 height 0
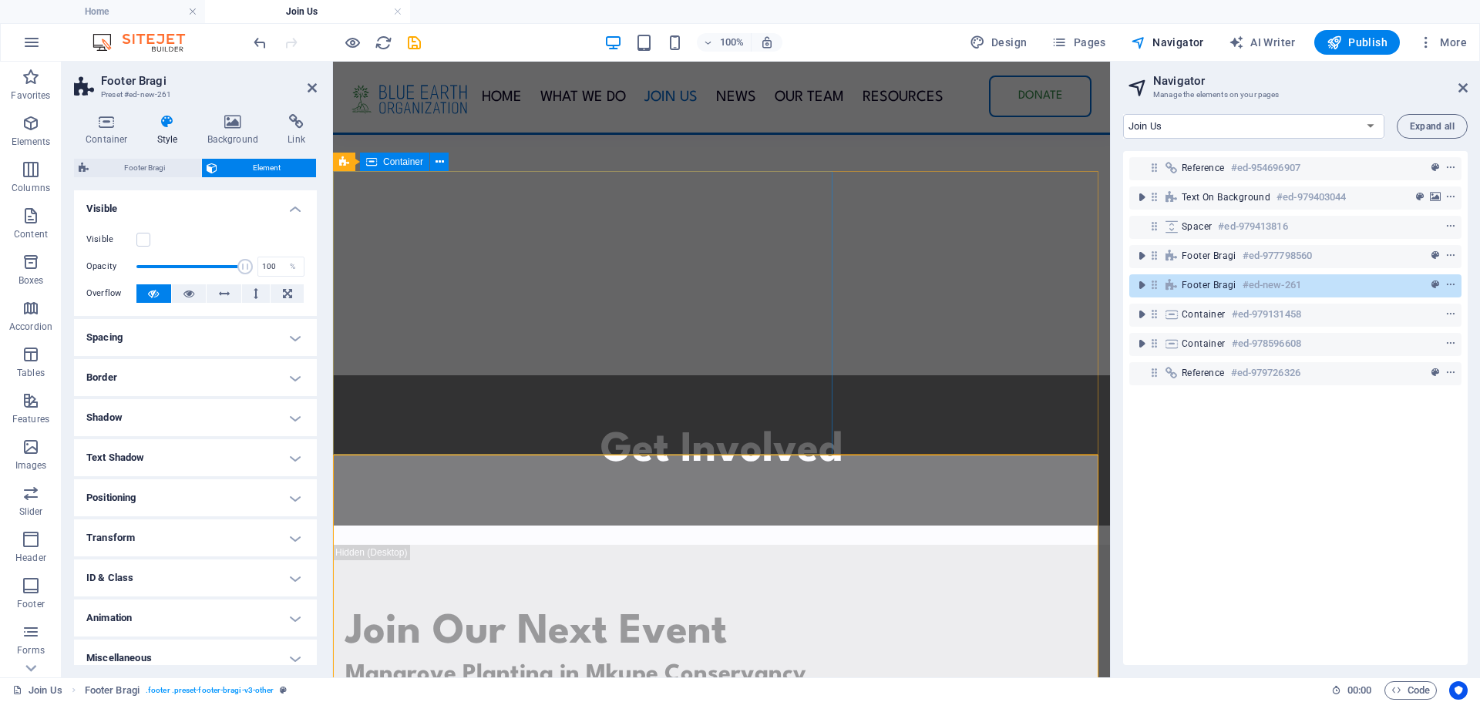
scroll to position [0, 0]
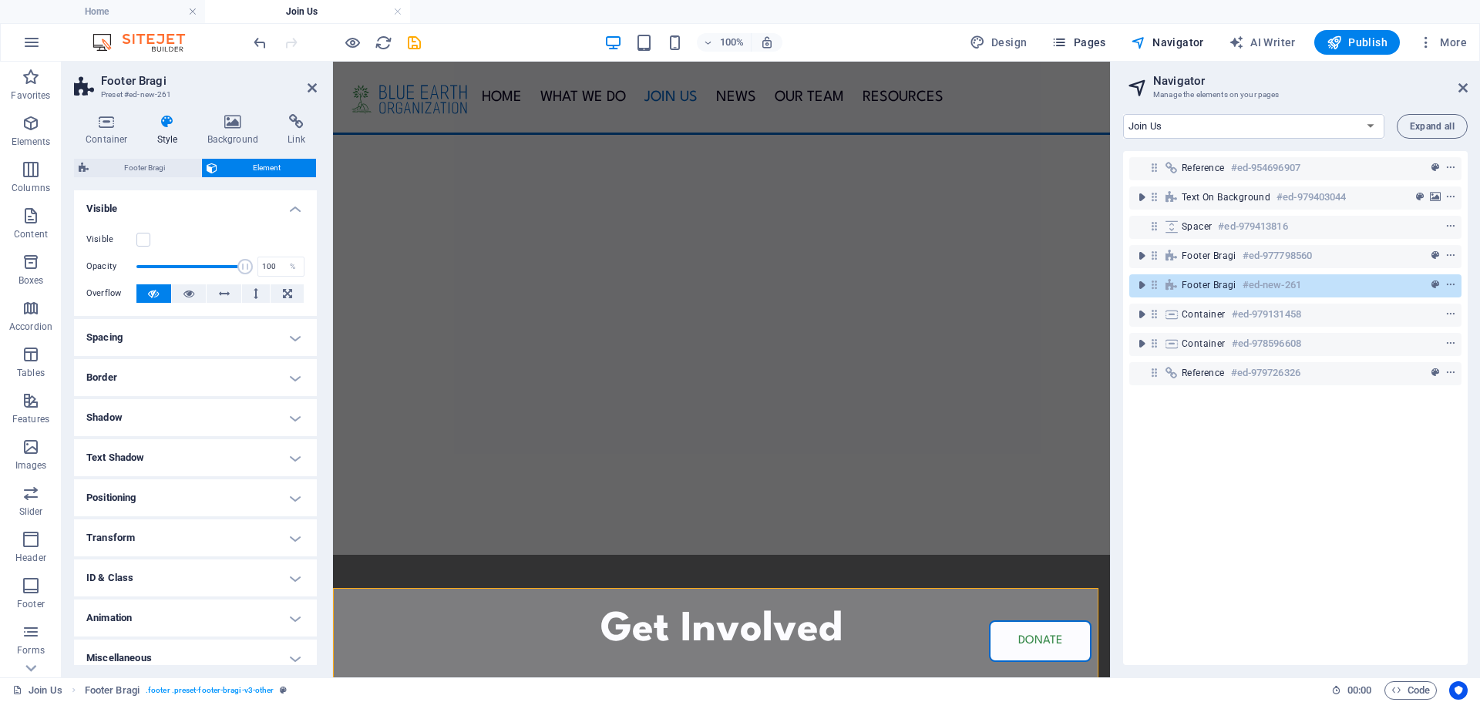
click at [1081, 47] on span "Pages" at bounding box center [1079, 42] width 54 height 15
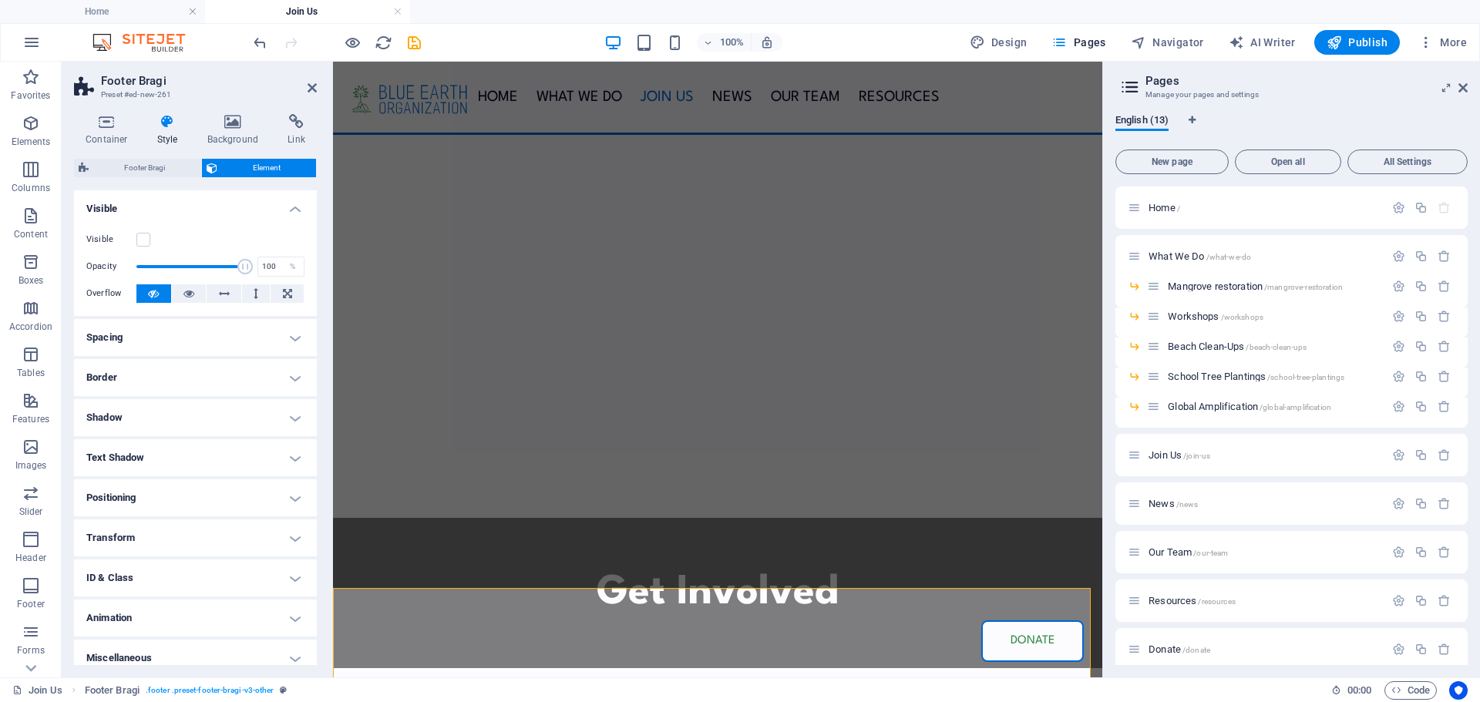
scroll to position [12, 0]
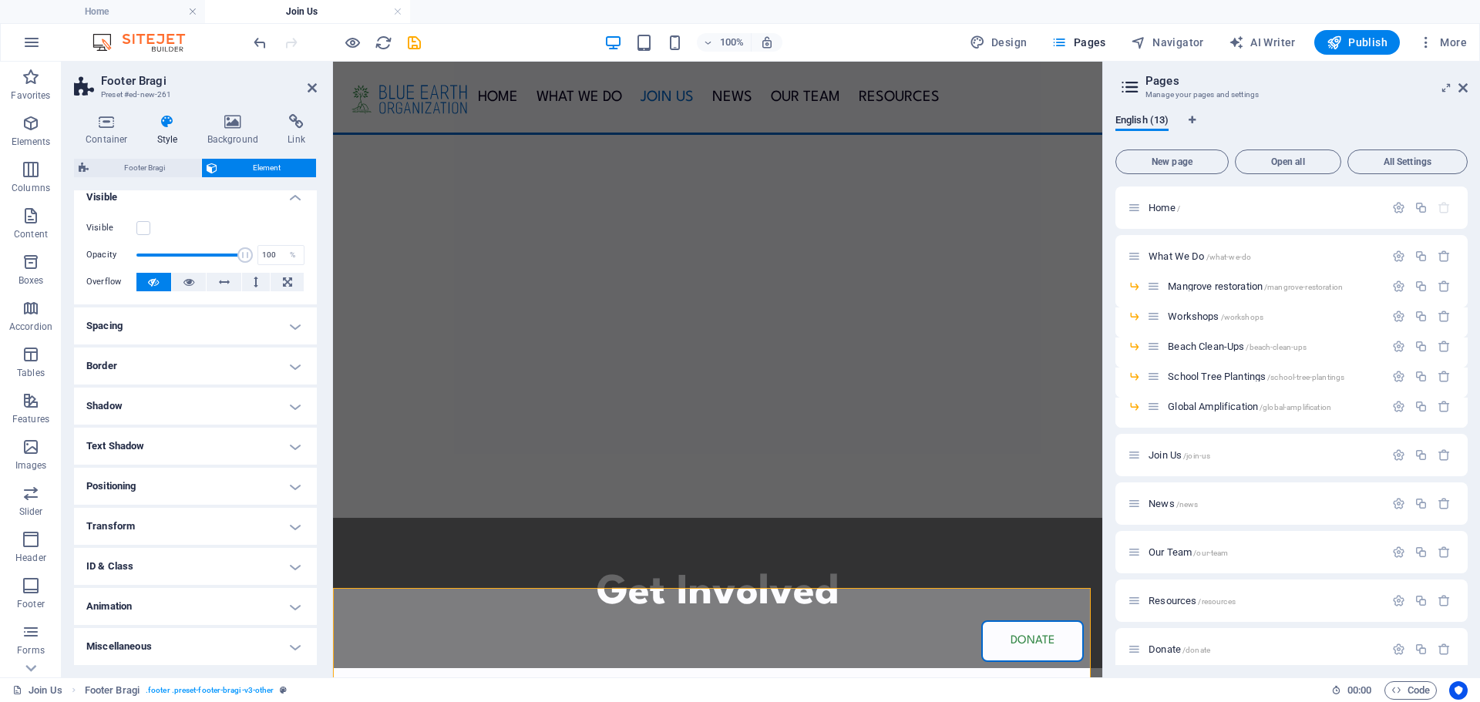
drag, startPoint x: 317, startPoint y: 396, endPoint x: 327, endPoint y: 455, distance: 59.4
click at [327, 455] on div "Container Style Background Link Size Height Default px rem % vh vw Min. height …" at bounding box center [196, 390] width 268 height 576
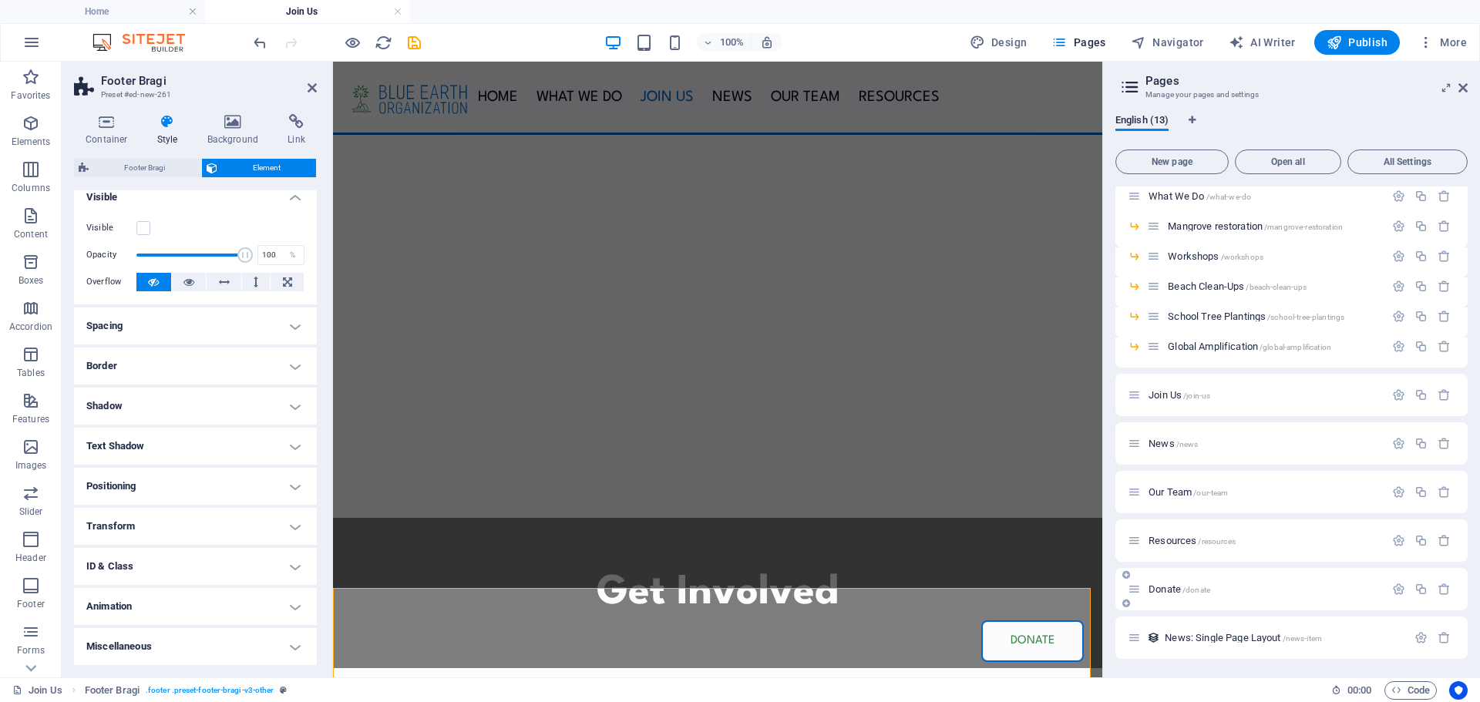
scroll to position [60, 0]
click at [1161, 588] on span "Donate /donate" at bounding box center [1180, 590] width 62 height 12
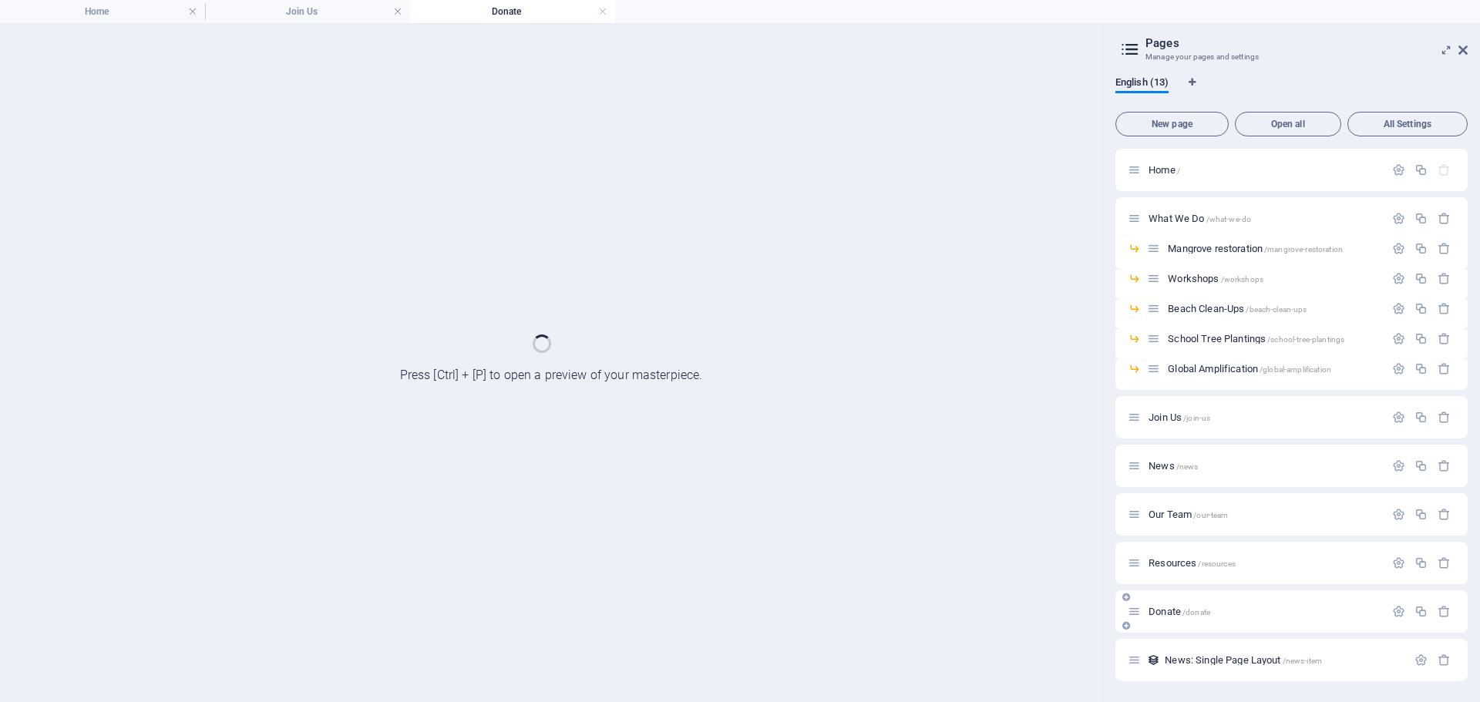
click at [1161, 588] on div "Home / What We Do /what-we-do Mangrove restoration /mangrove-restoration Worksh…" at bounding box center [1292, 415] width 352 height 533
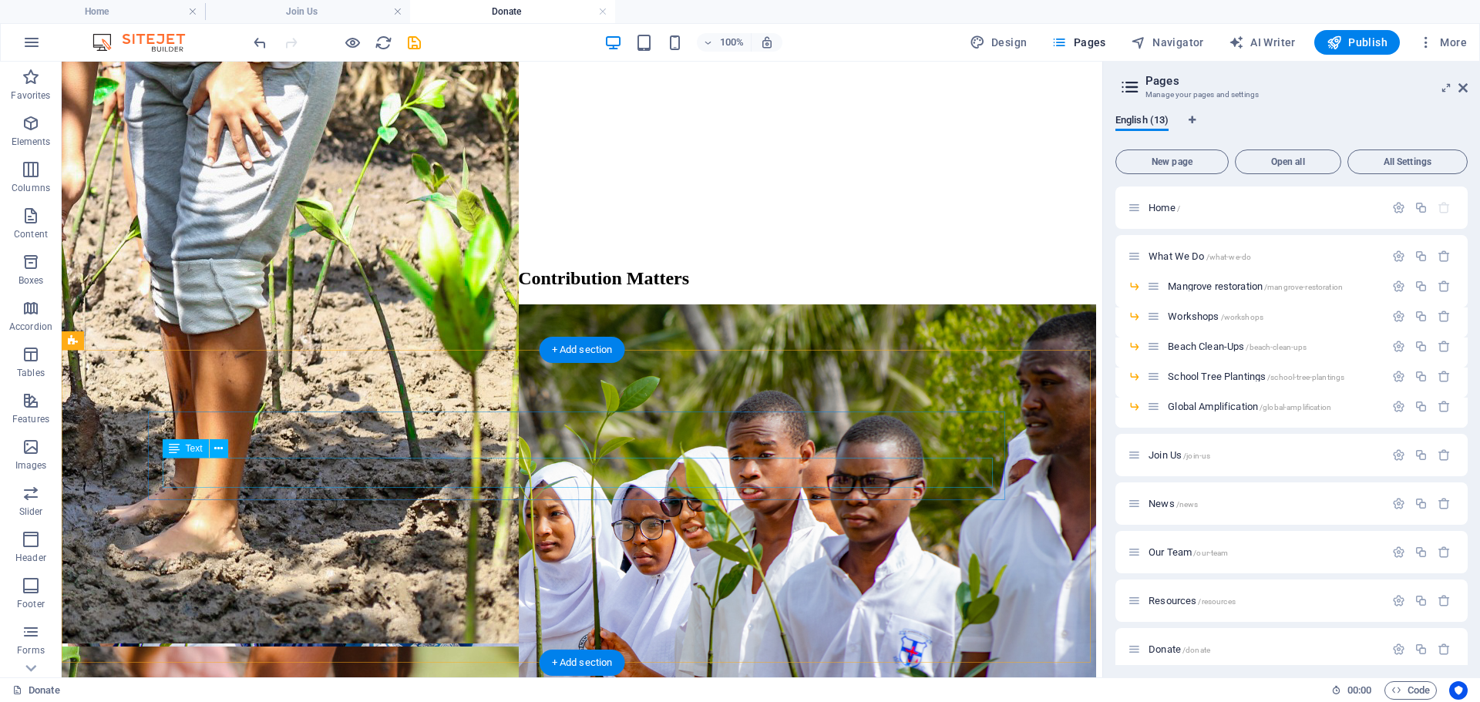
scroll to position [485, 0]
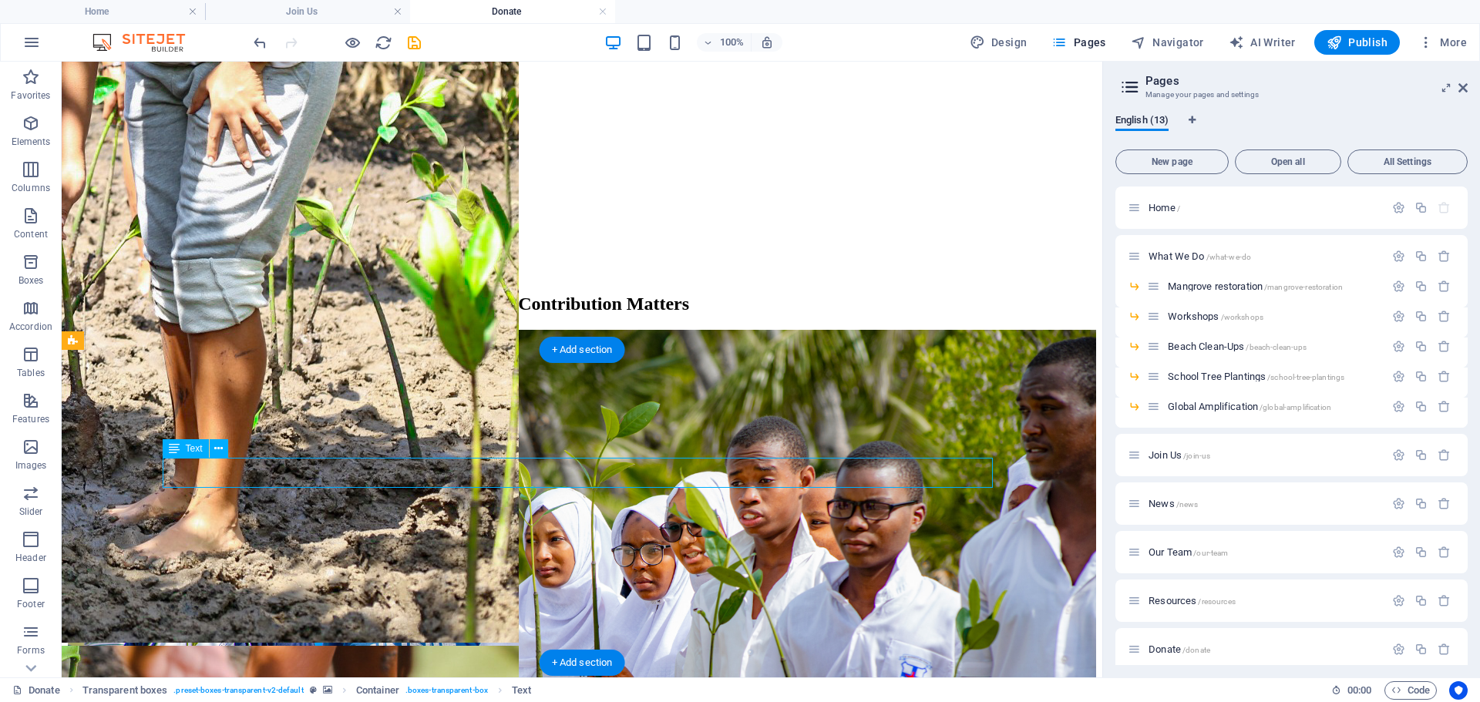
scroll to position [537, 0]
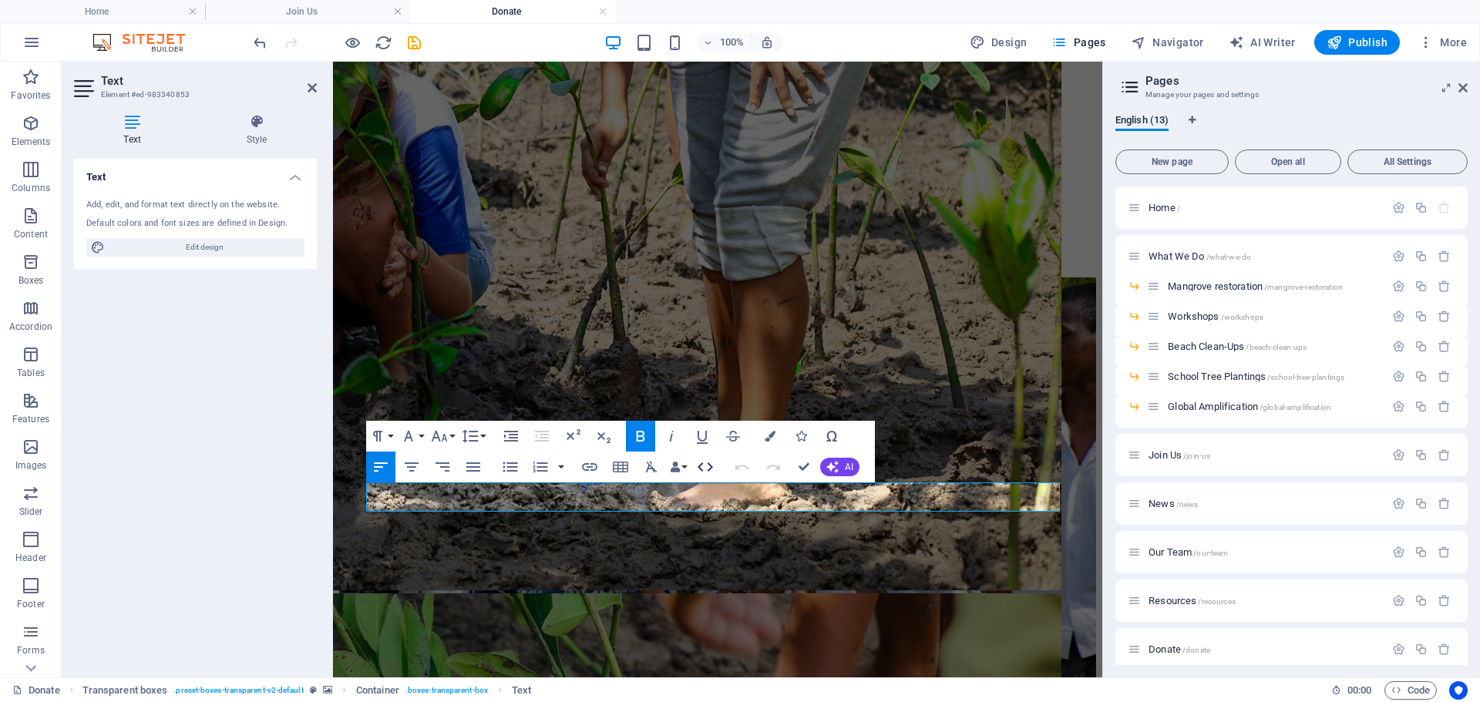
click at [707, 469] on icon "button" at bounding box center [705, 467] width 19 height 19
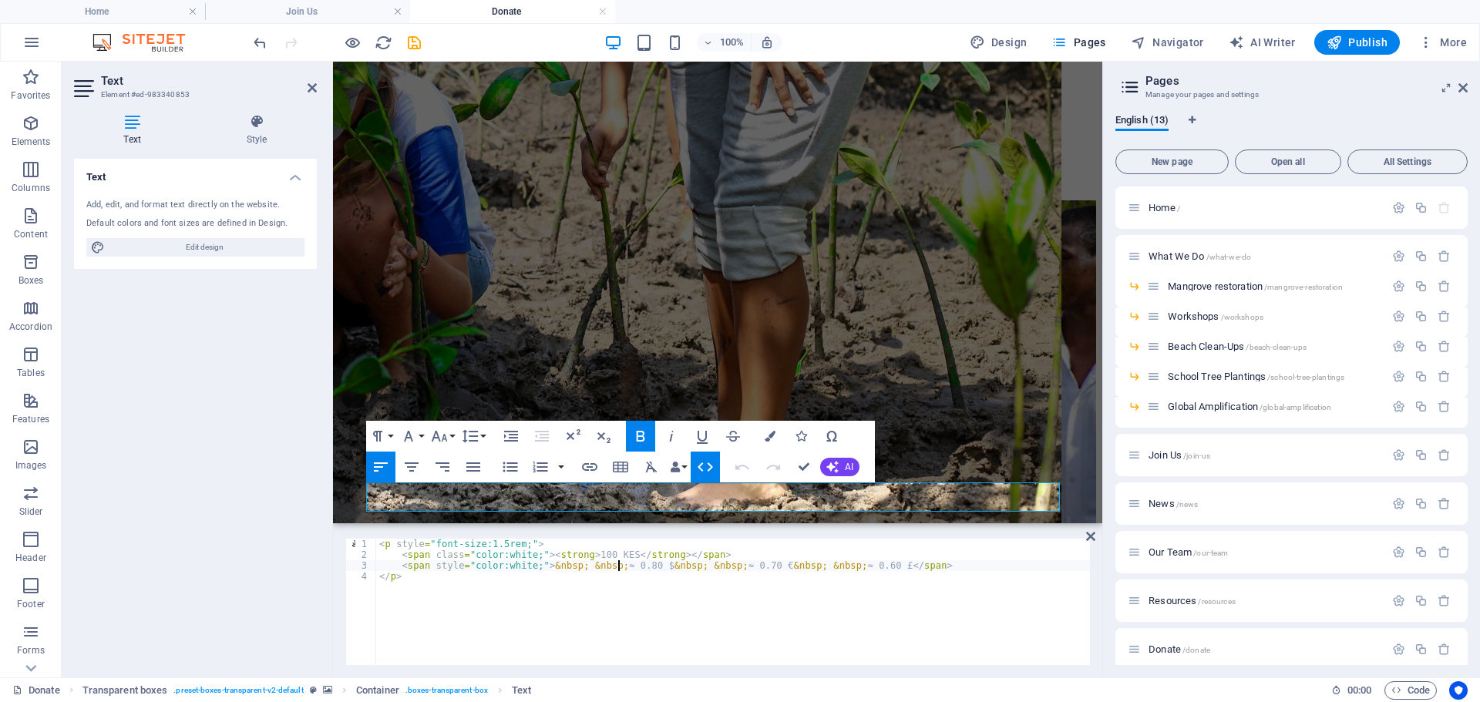
click at [621, 570] on div "< p style = "font-size:1.5rem;" > < span class = "color:white;" > < strong > 10…" at bounding box center [733, 613] width 714 height 148
click at [640, 569] on div "< p style = "font-size:1.5rem;" > < span class = "color:white;" > < strong > 10…" at bounding box center [733, 613] width 714 height 148
click at [720, 567] on div "< p style = "font-size:1.5rem;" > < span class = "color:white;" > < strong > 10…" at bounding box center [733, 613] width 714 height 148
click at [742, 570] on div "< p style = "font-size:1.5rem;" > < span class = "color:white;" > < strong > 10…" at bounding box center [733, 613] width 714 height 148
click at [826, 566] on div "< p style = "font-size:1.5rem;" > < span class = "color:white;" > < strong > 10…" at bounding box center [733, 613] width 714 height 148
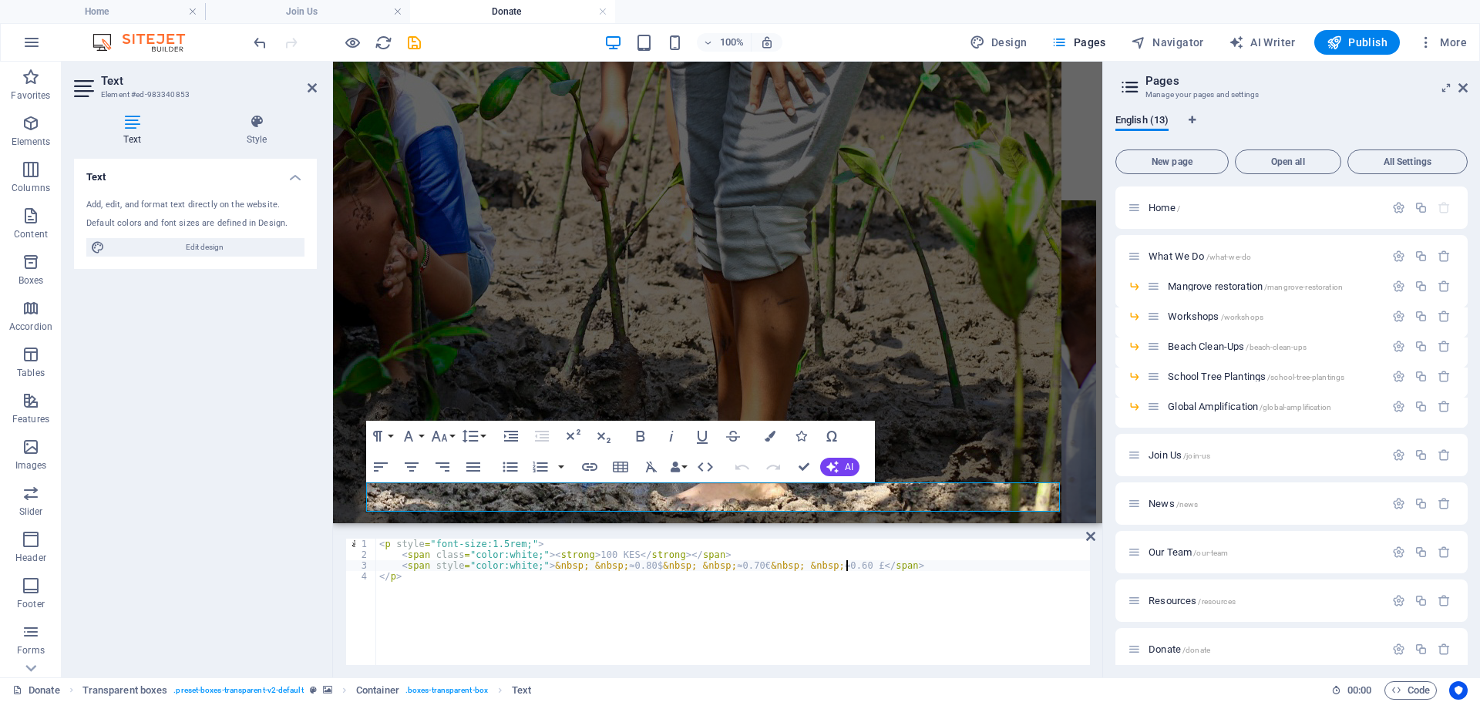
click at [846, 566] on div "< p style = "font-size:1.5rem;" > < span class = "color:white;" > < strong > 10…" at bounding box center [733, 613] width 714 height 148
type textarea "<span style="color:white;">&nbsp; &nbsp; ≈0.80$ &nbsp; &nbsp;≈0.70€ &nbsp; &nbs…"
click at [705, 294] on div "We rely on support from individuals like you to help us make our planet greener…" at bounding box center [717, 564] width 757 height 728
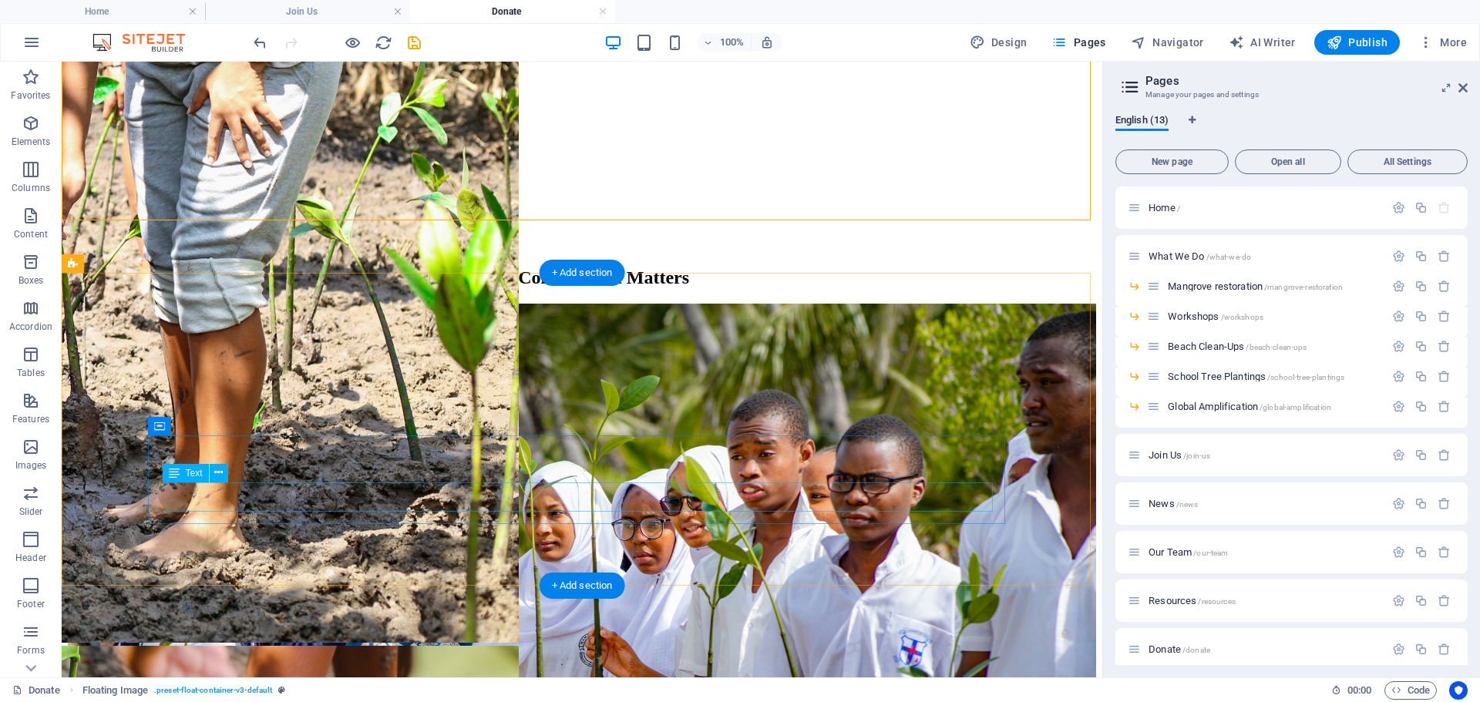
scroll to position [562, 0]
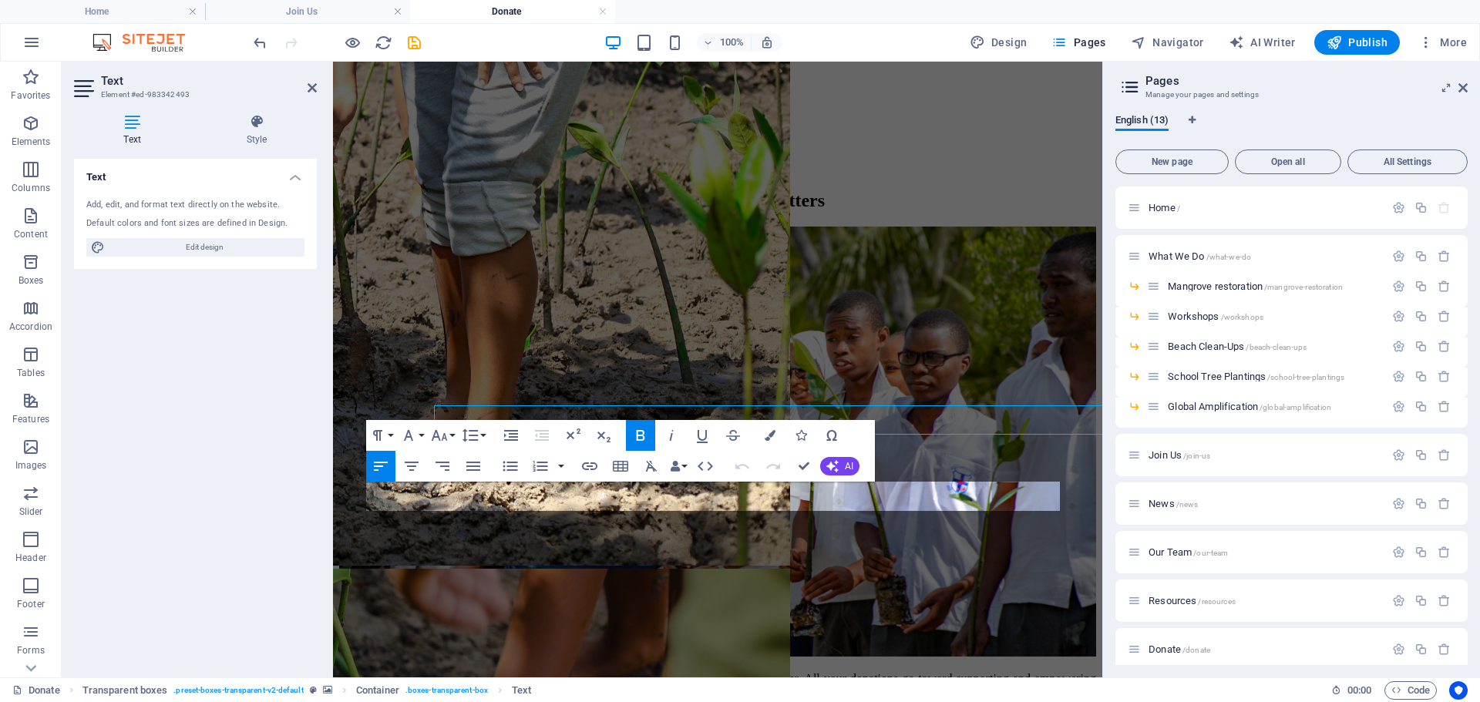
scroll to position [639, 0]
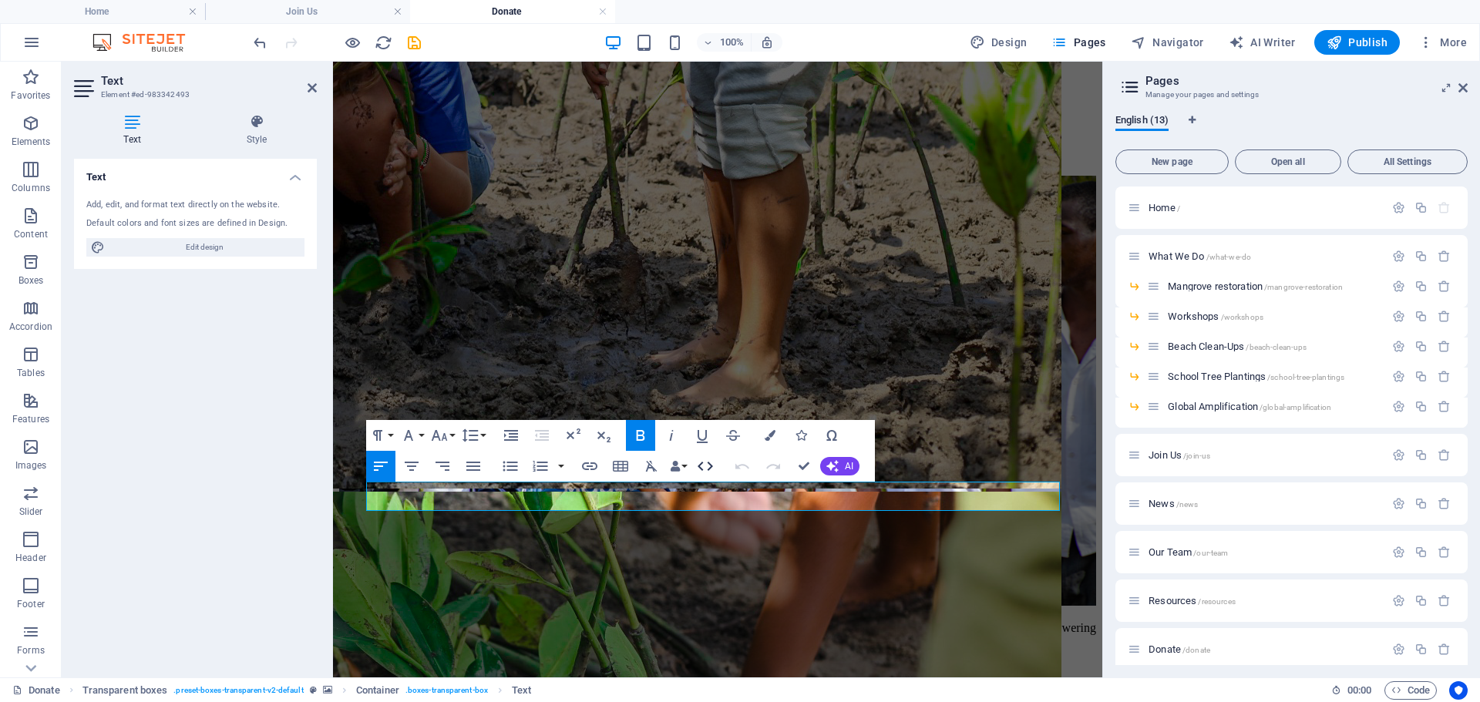
click at [702, 467] on icon "button" at bounding box center [705, 466] width 19 height 19
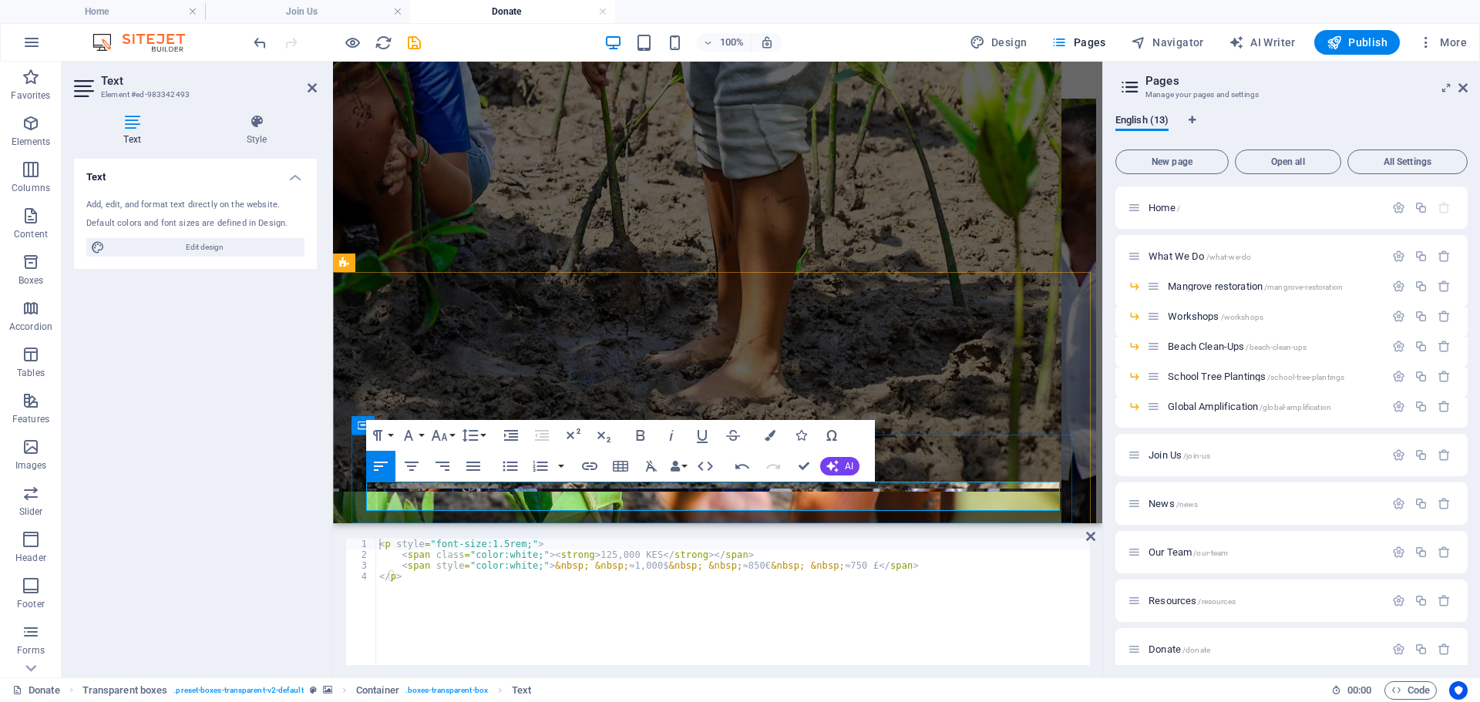
click at [908, 194] on div "We rely on support from individuals like you to help us make our planet greener…" at bounding box center [717, 463] width 757 height 728
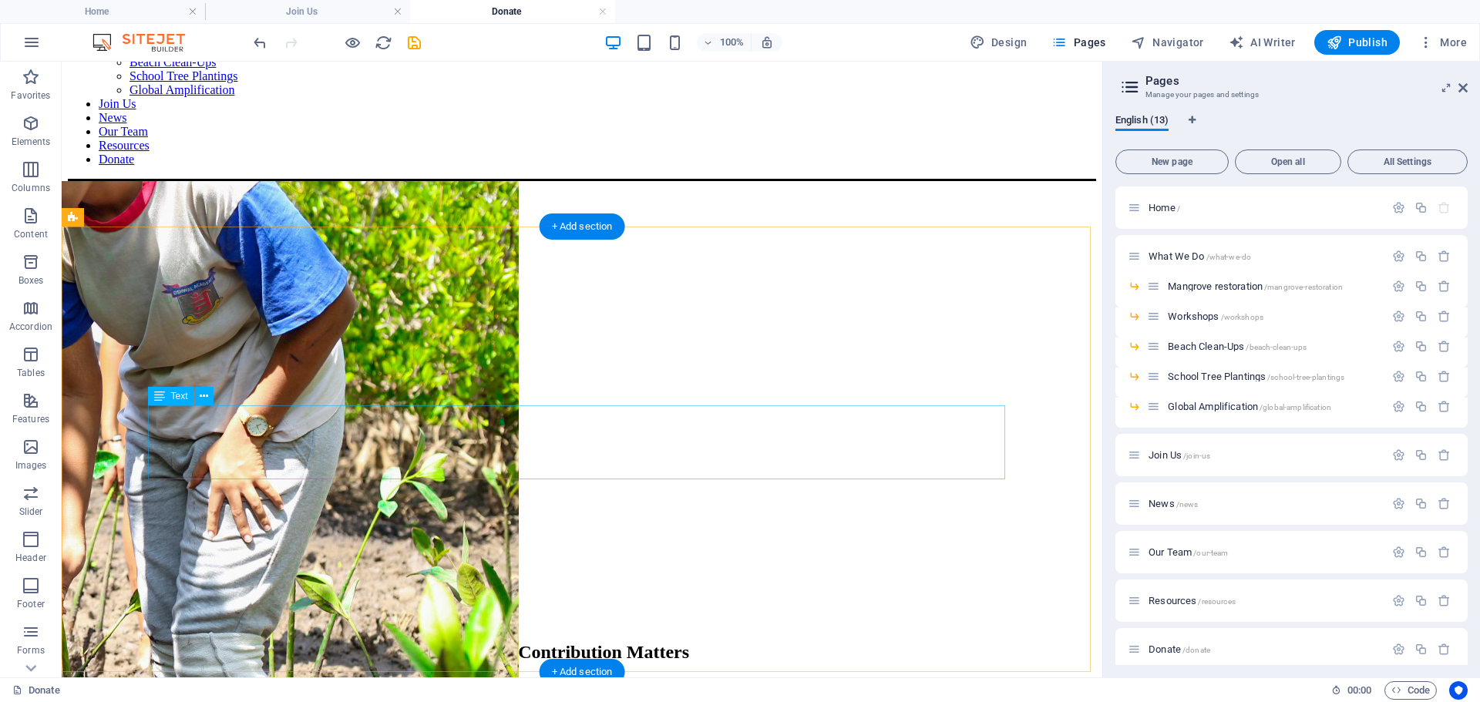
scroll to position [0, 0]
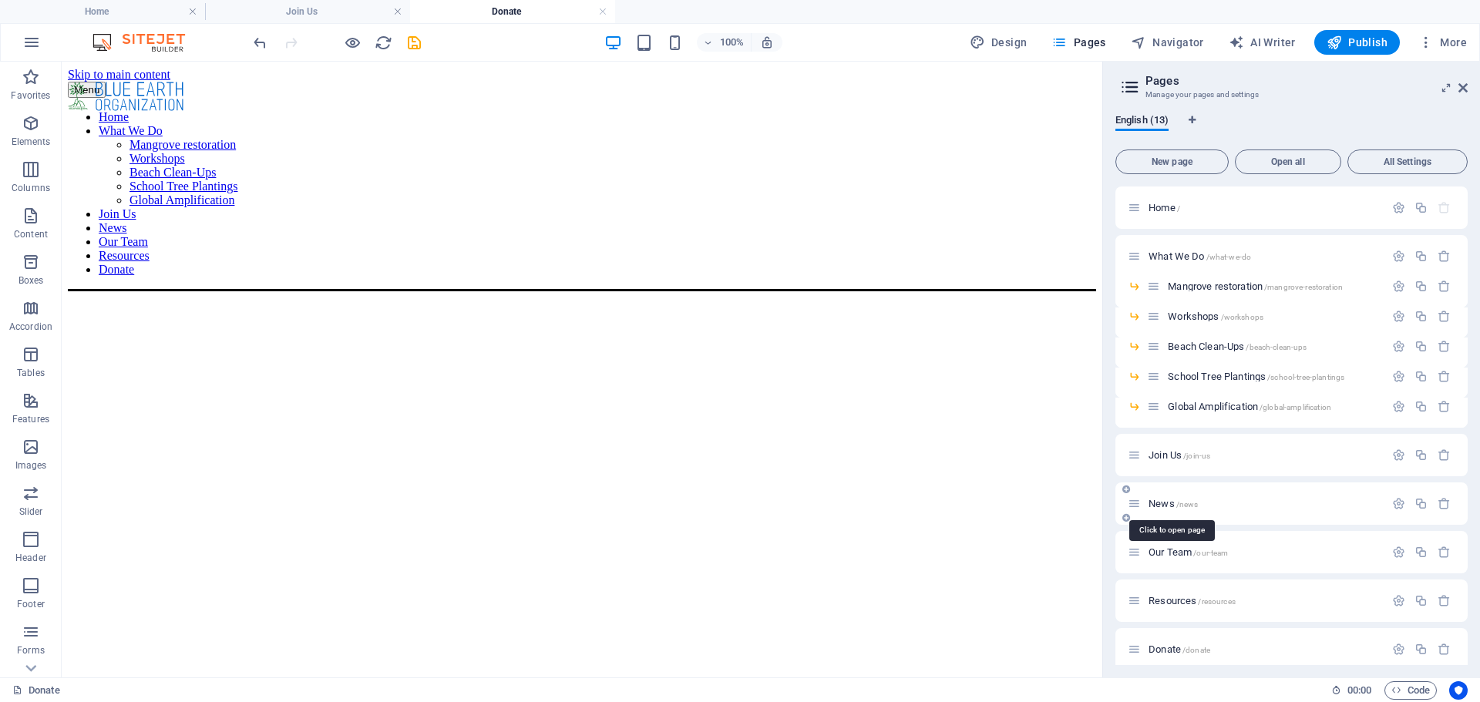
click at [1168, 505] on span "News /news" at bounding box center [1173, 504] width 49 height 12
click at [1168, 531] on div "Our Team /our-team" at bounding box center [1292, 552] width 352 height 42
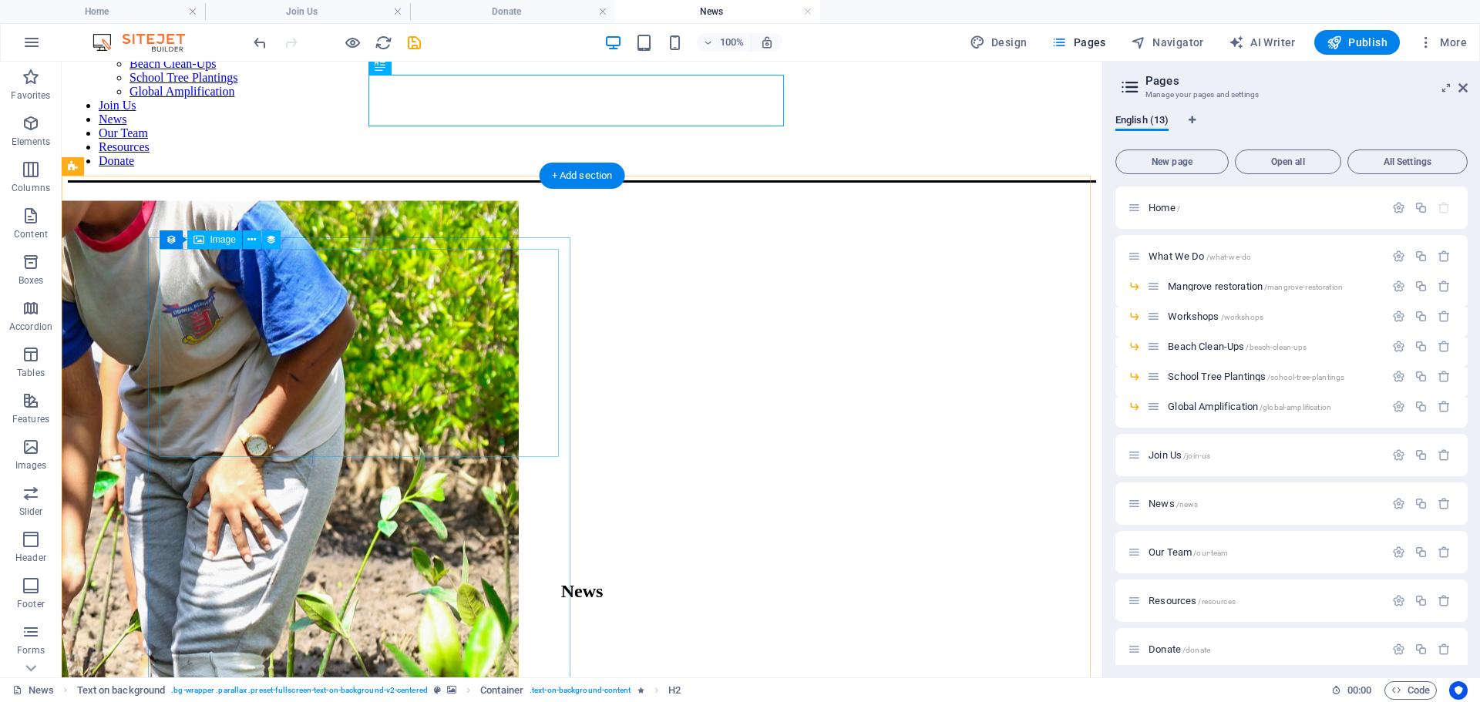
scroll to position [109, 0]
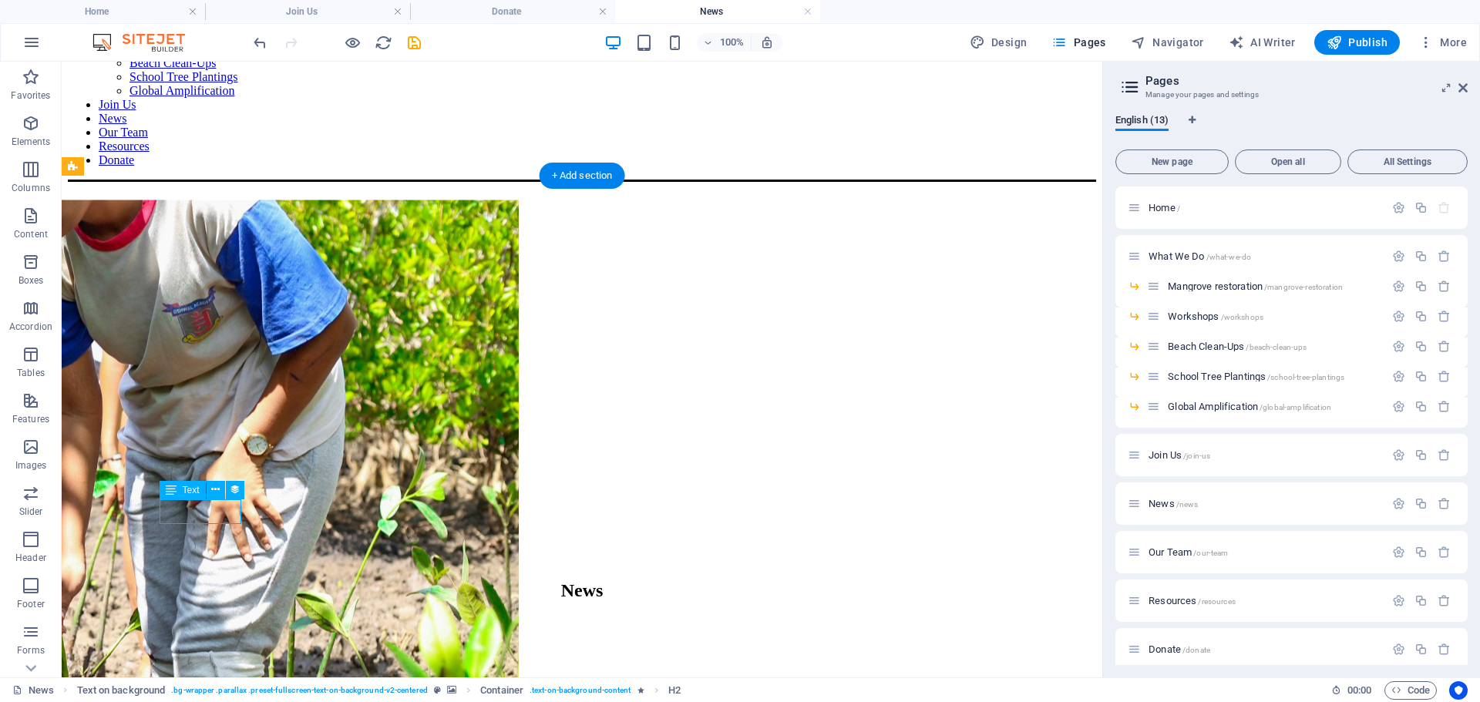
select select "1"
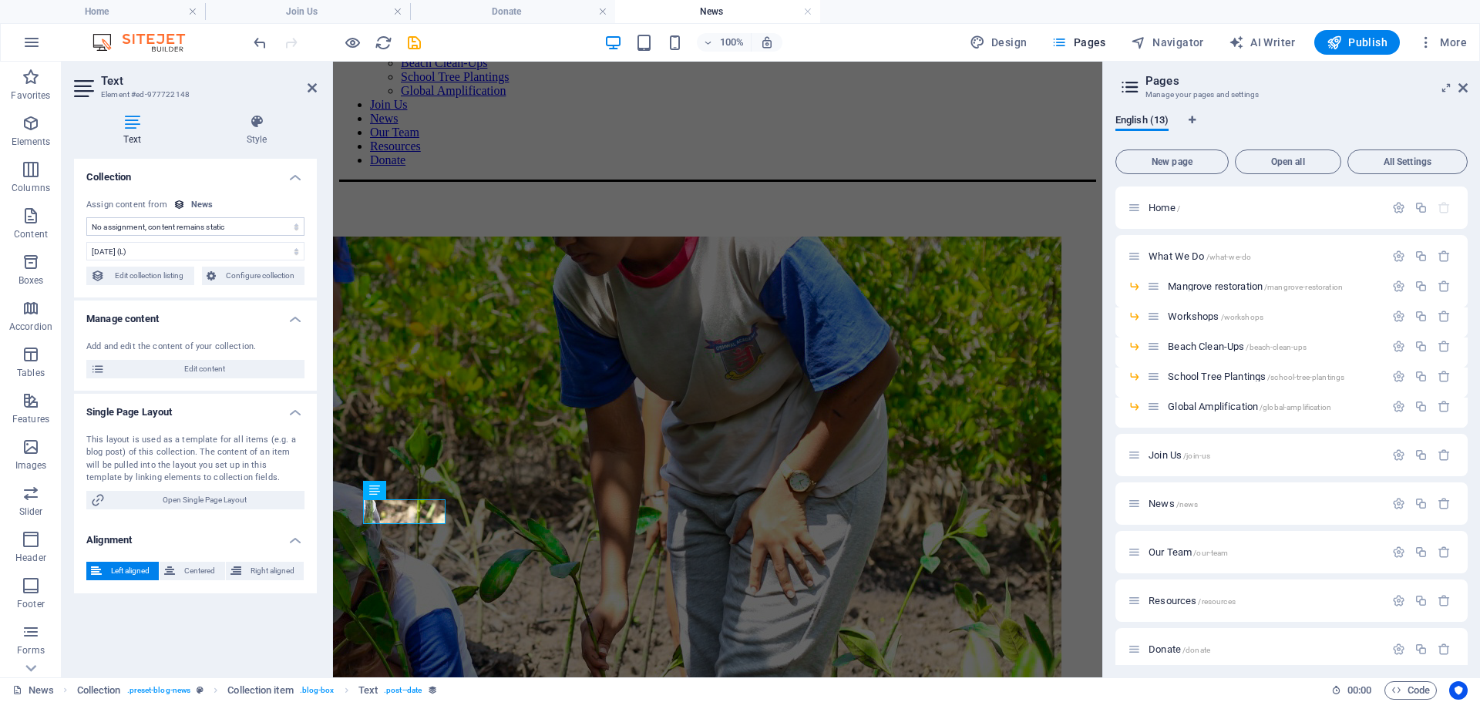
select select "publishing_date"
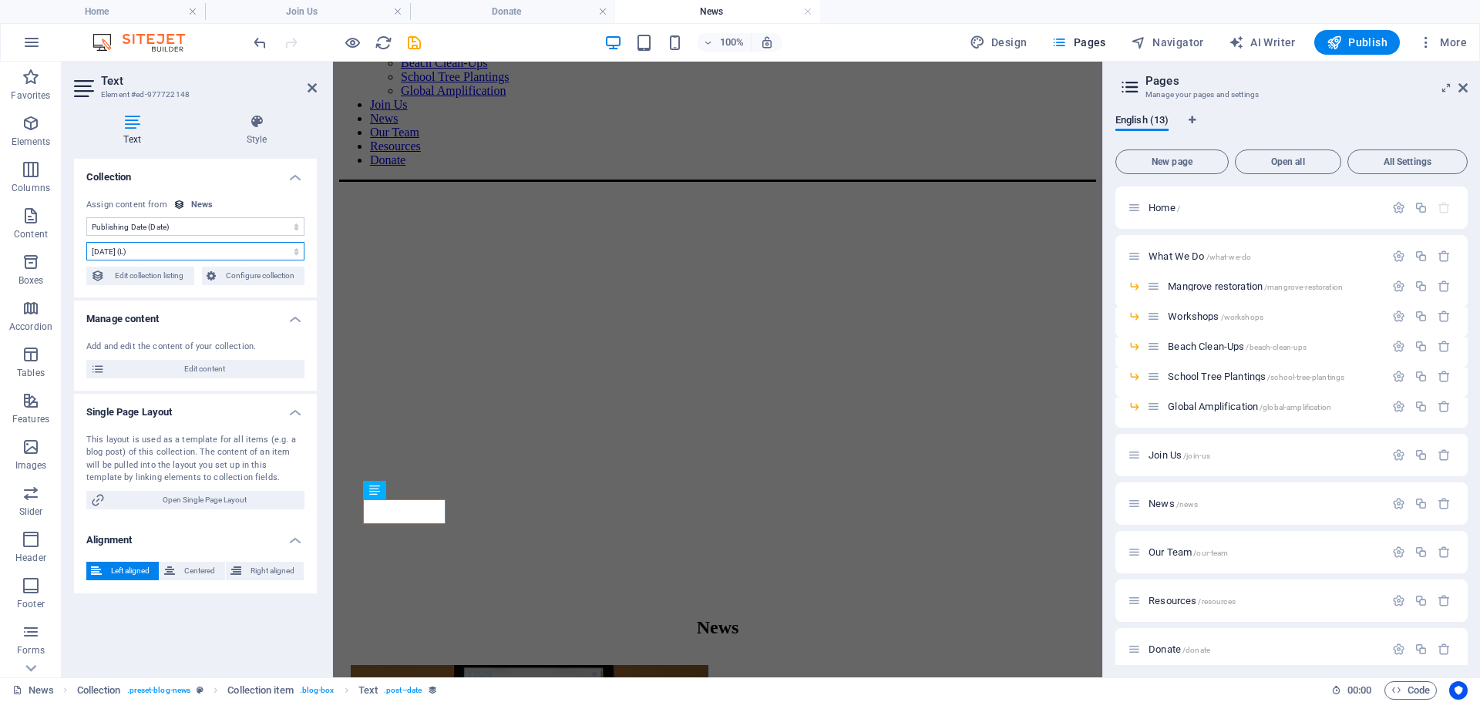
click at [190, 253] on select "10/3/2025 (l) 10/03/2025 (L) Oct 3, 2025 (ll) October 3, 2025 (LL) Oct 3, 2025 …" at bounding box center [195, 251] width 218 height 19
select select "9"
click at [86, 242] on select "10/3/2025 (l) 10/03/2025 (L) Oct 3, 2025 (ll) October 3, 2025 (LL) Oct 3, 2025 …" at bounding box center [195, 251] width 218 height 19
click at [191, 416] on h4 "Single Page Layout" at bounding box center [195, 408] width 243 height 28
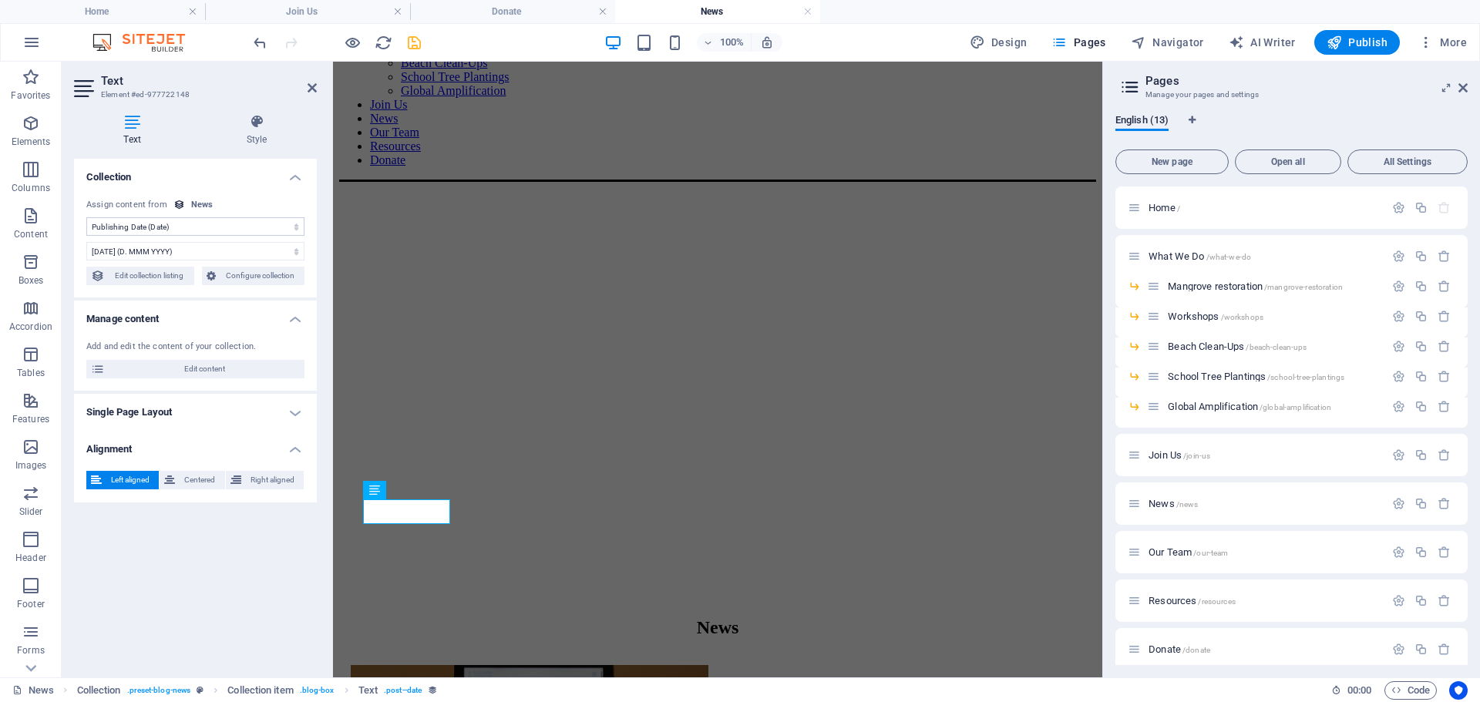
click at [420, 46] on icon "save" at bounding box center [415, 43] width 18 height 18
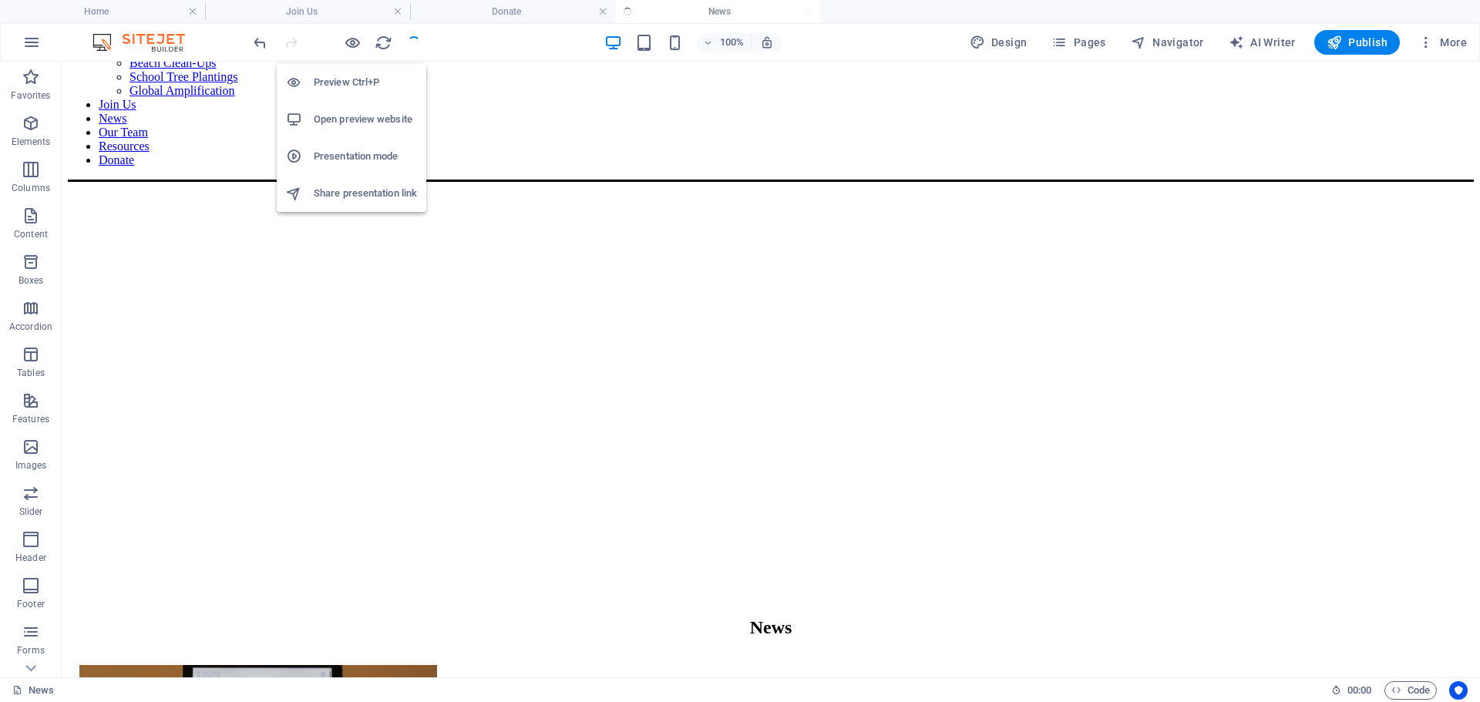
click at [339, 119] on h6 "Open preview website" at bounding box center [365, 119] width 103 height 19
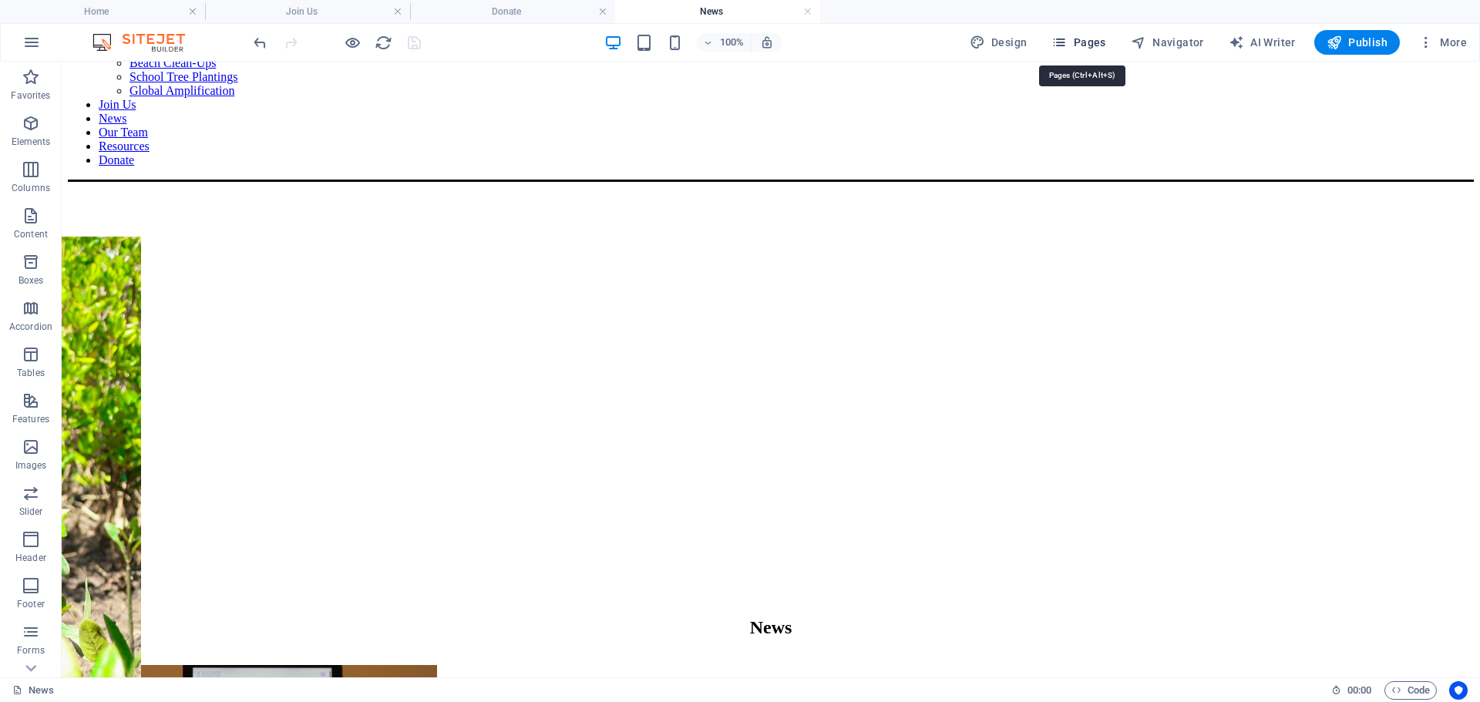
click at [1083, 45] on span "Pages" at bounding box center [1079, 42] width 54 height 15
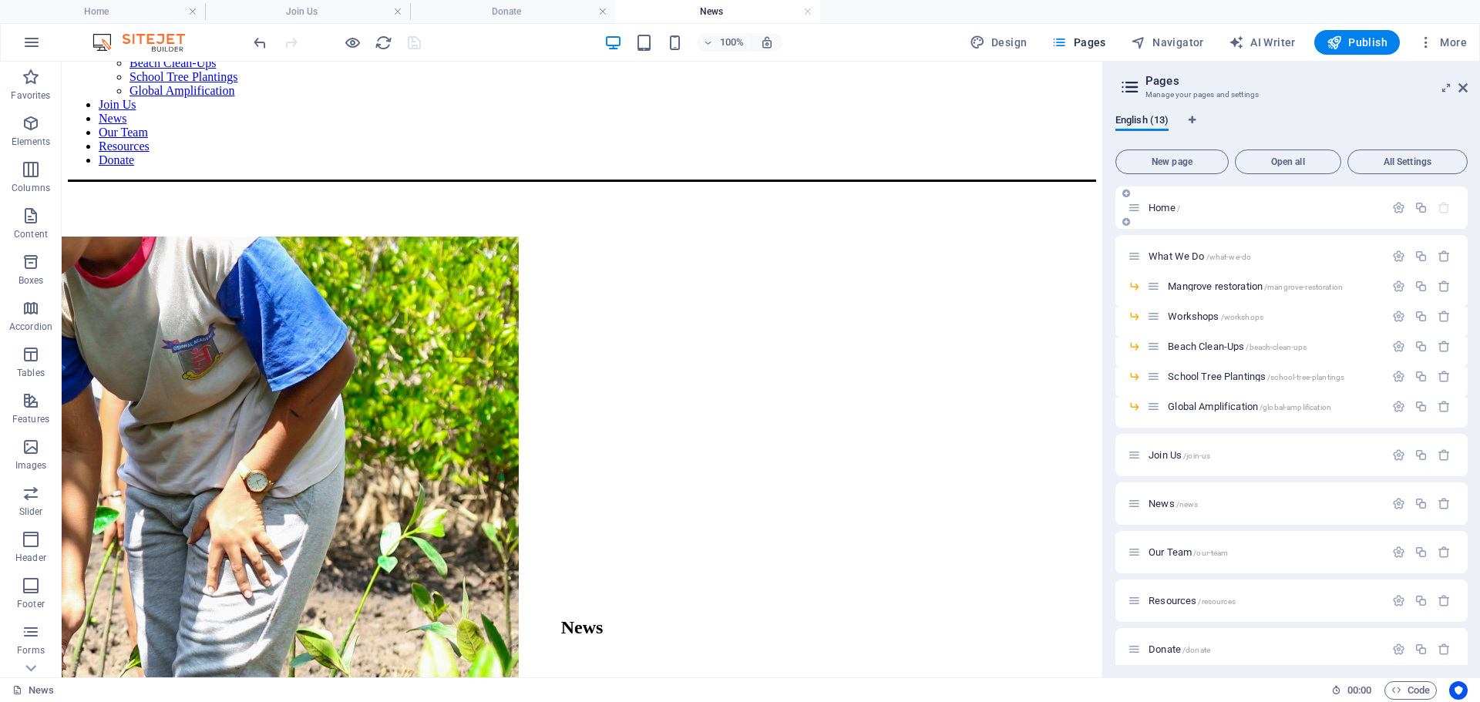
click at [1159, 208] on span "Home /" at bounding box center [1165, 208] width 32 height 12
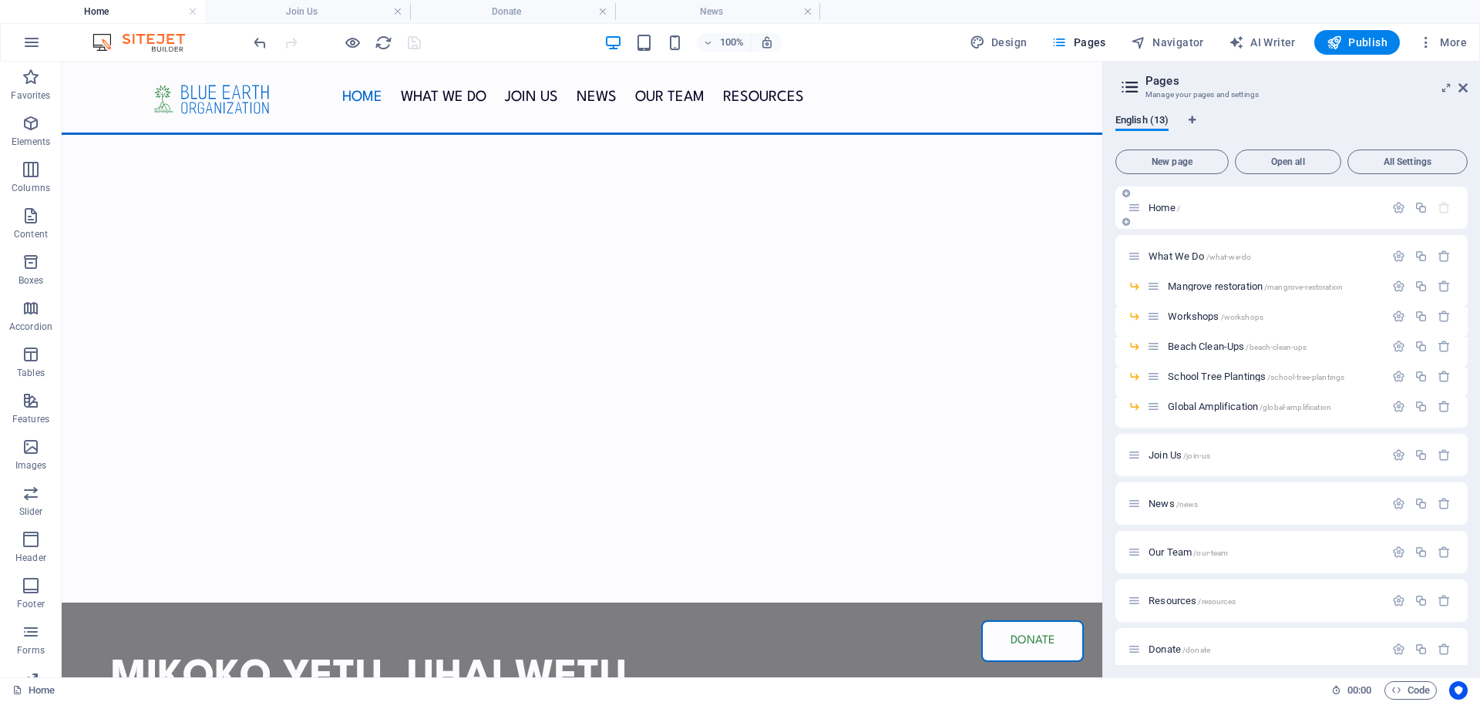
click at [1159, 208] on span "Home /" at bounding box center [1165, 208] width 32 height 12
click at [1178, 46] on span "Navigator" at bounding box center [1167, 42] width 73 height 15
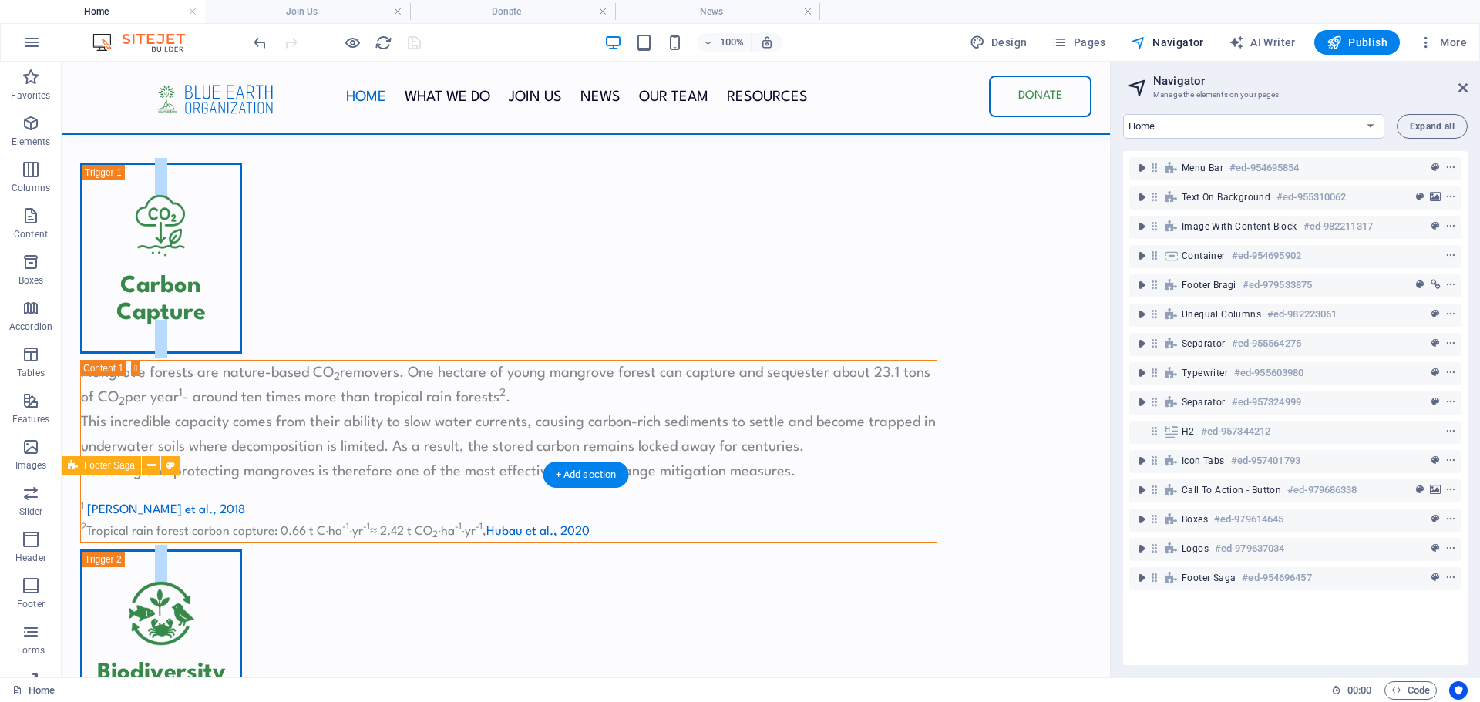
scroll to position [4457, 0]
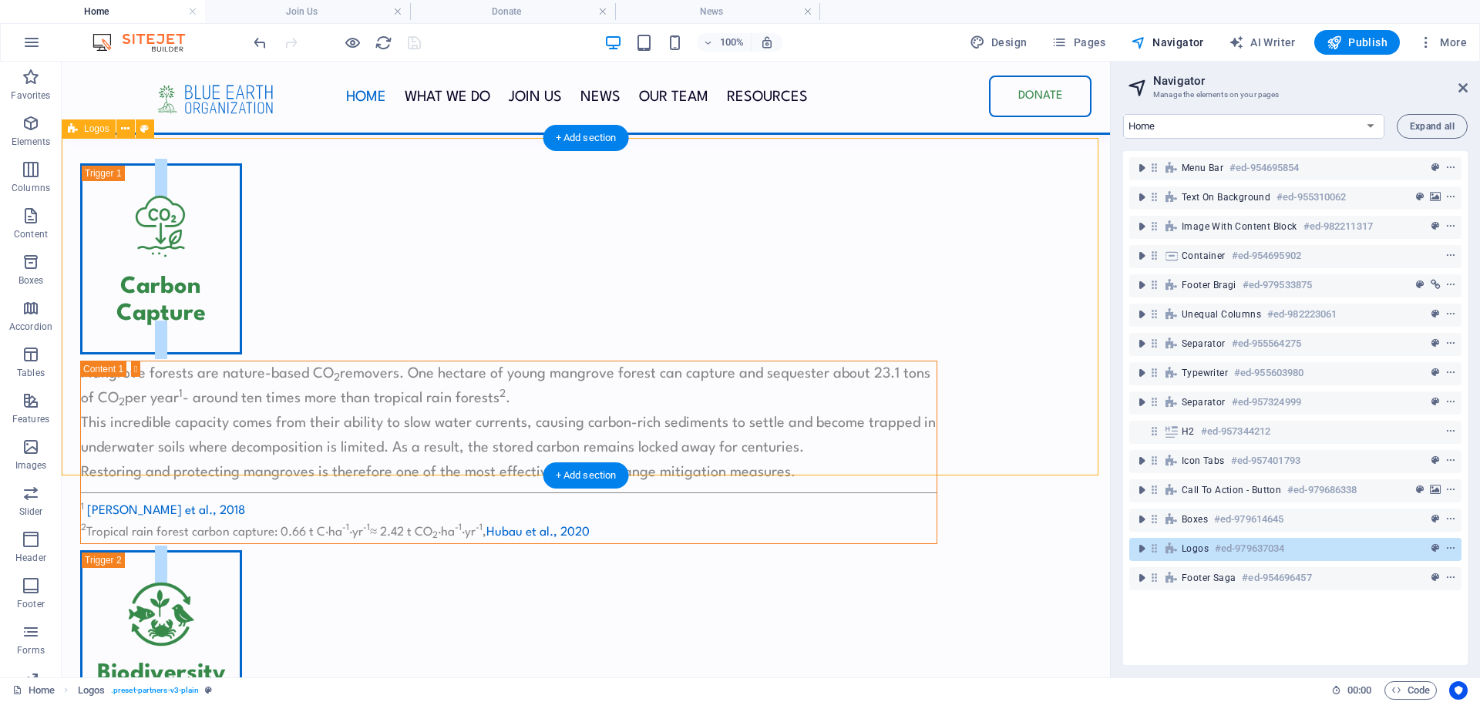
click at [1183, 550] on span "Logos" at bounding box center [1195, 549] width 27 height 12
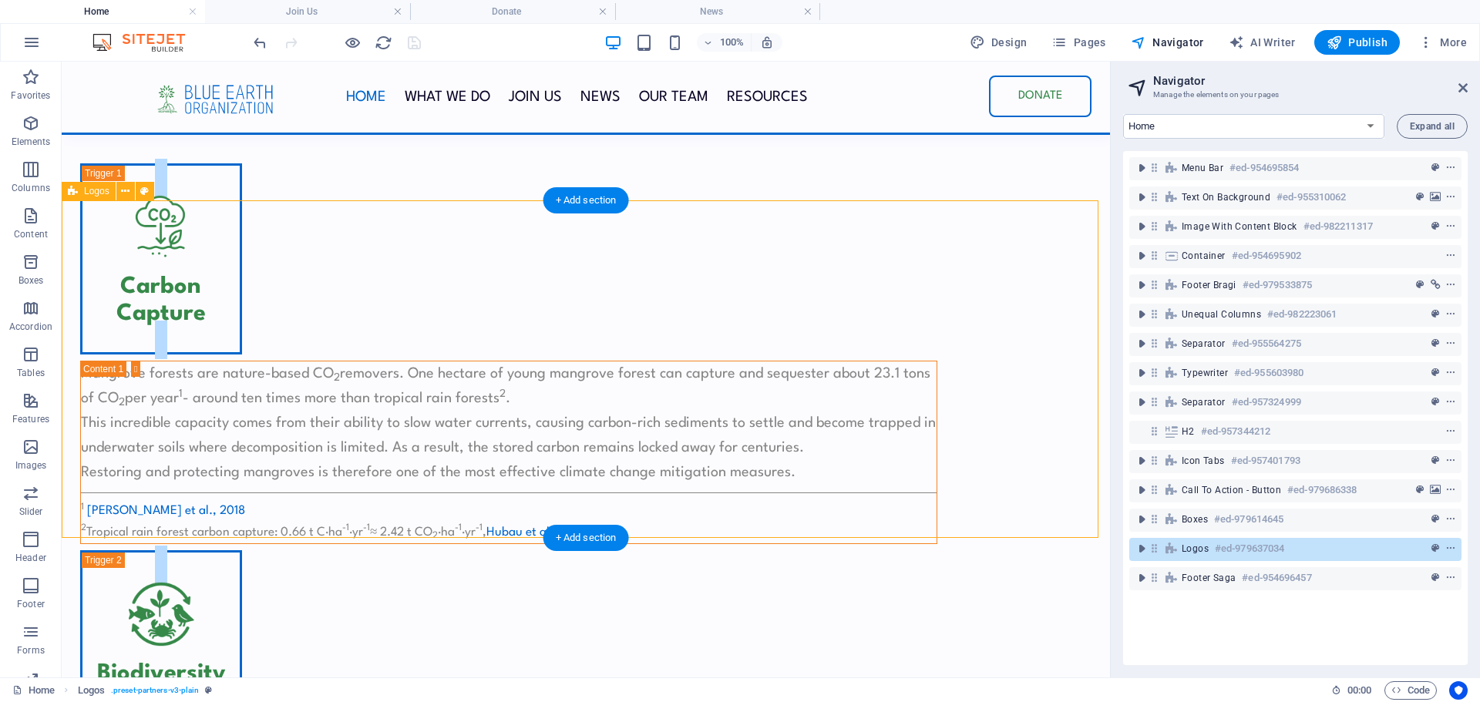
scroll to position [4394, 0]
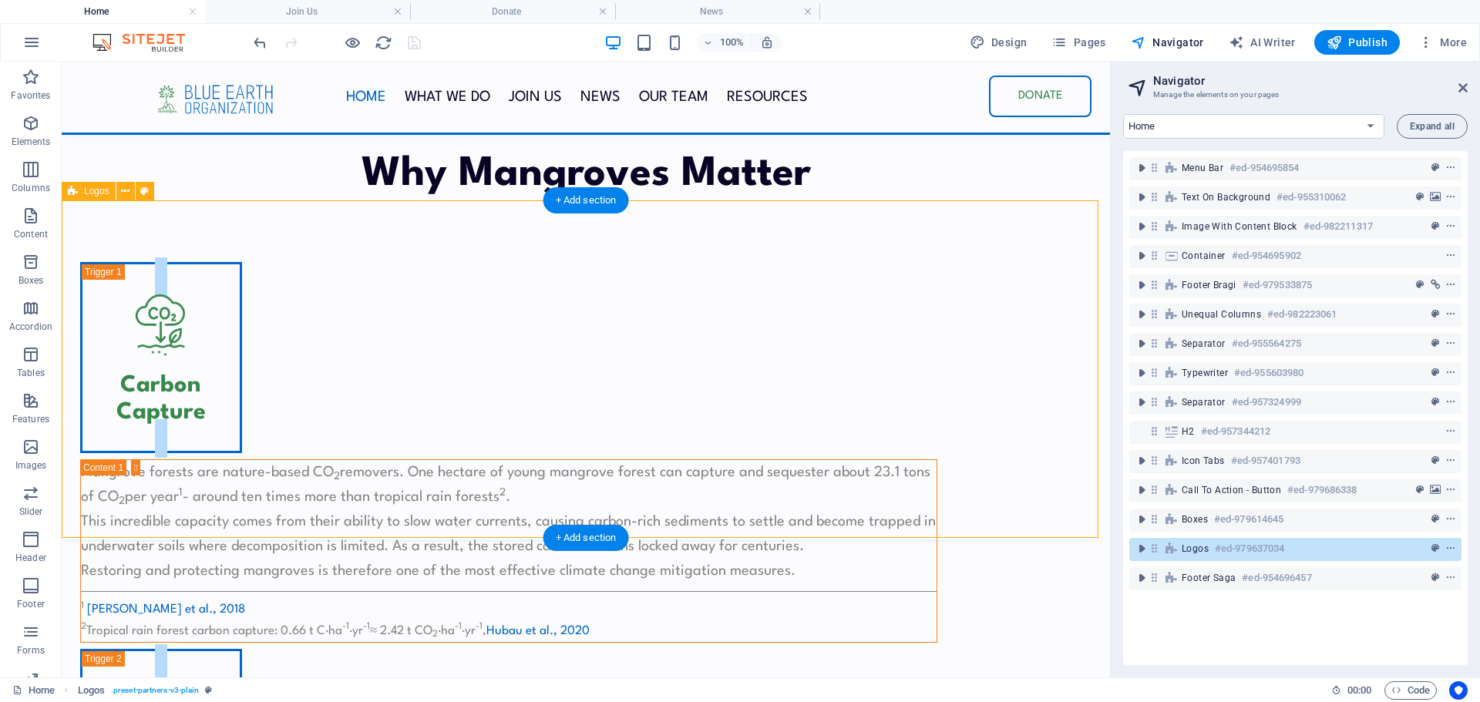
click at [1183, 550] on span "Logos" at bounding box center [1195, 549] width 27 height 12
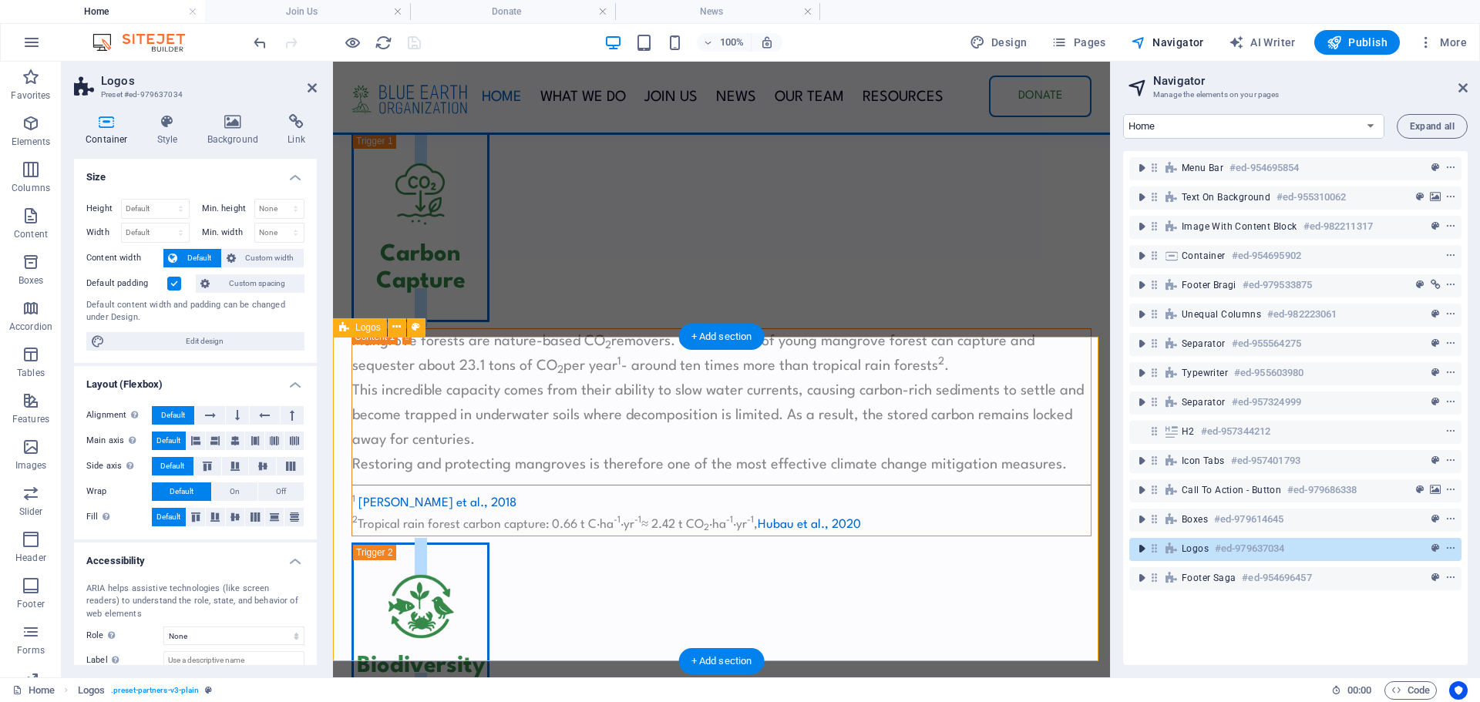
click at [1139, 552] on icon "toggle-expand" at bounding box center [1141, 548] width 15 height 15
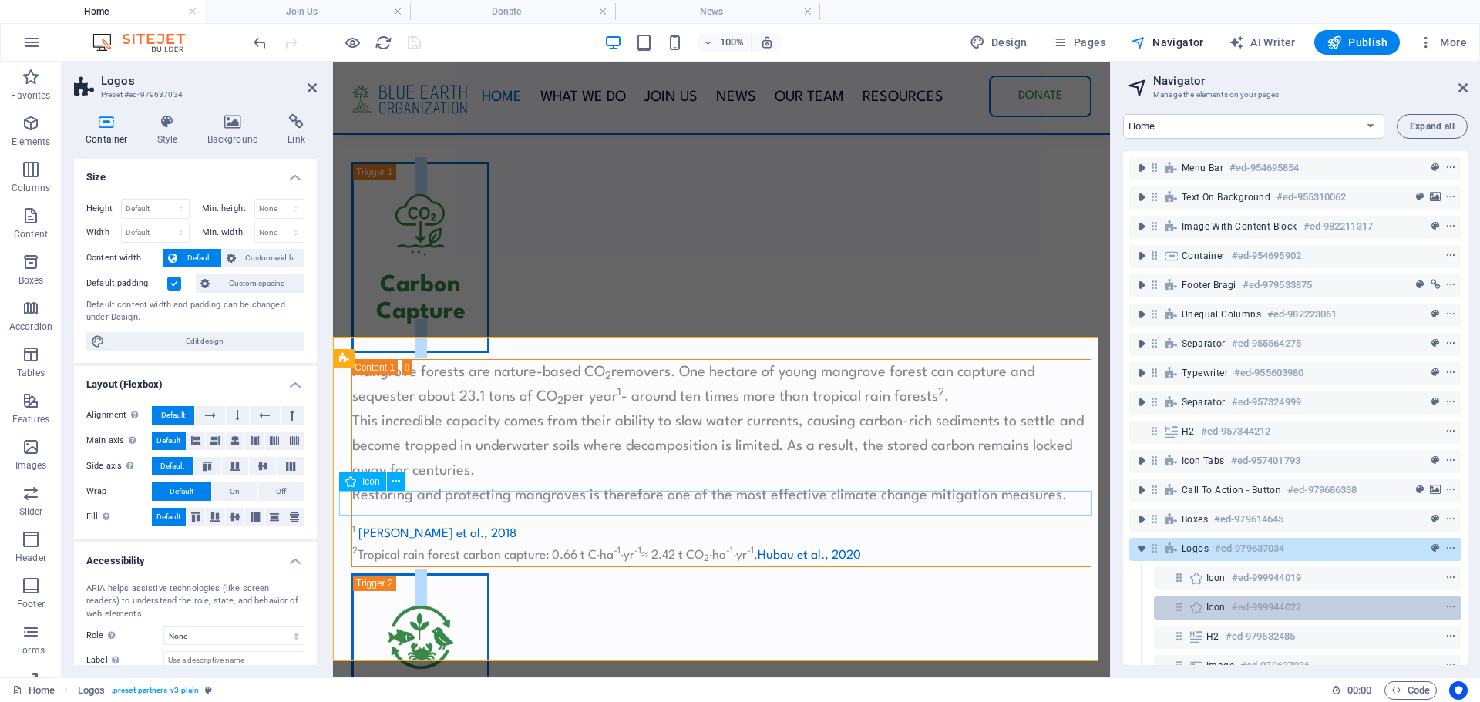
click at [1226, 612] on div "Icon #ed-999944022" at bounding box center [1295, 607] width 178 height 19
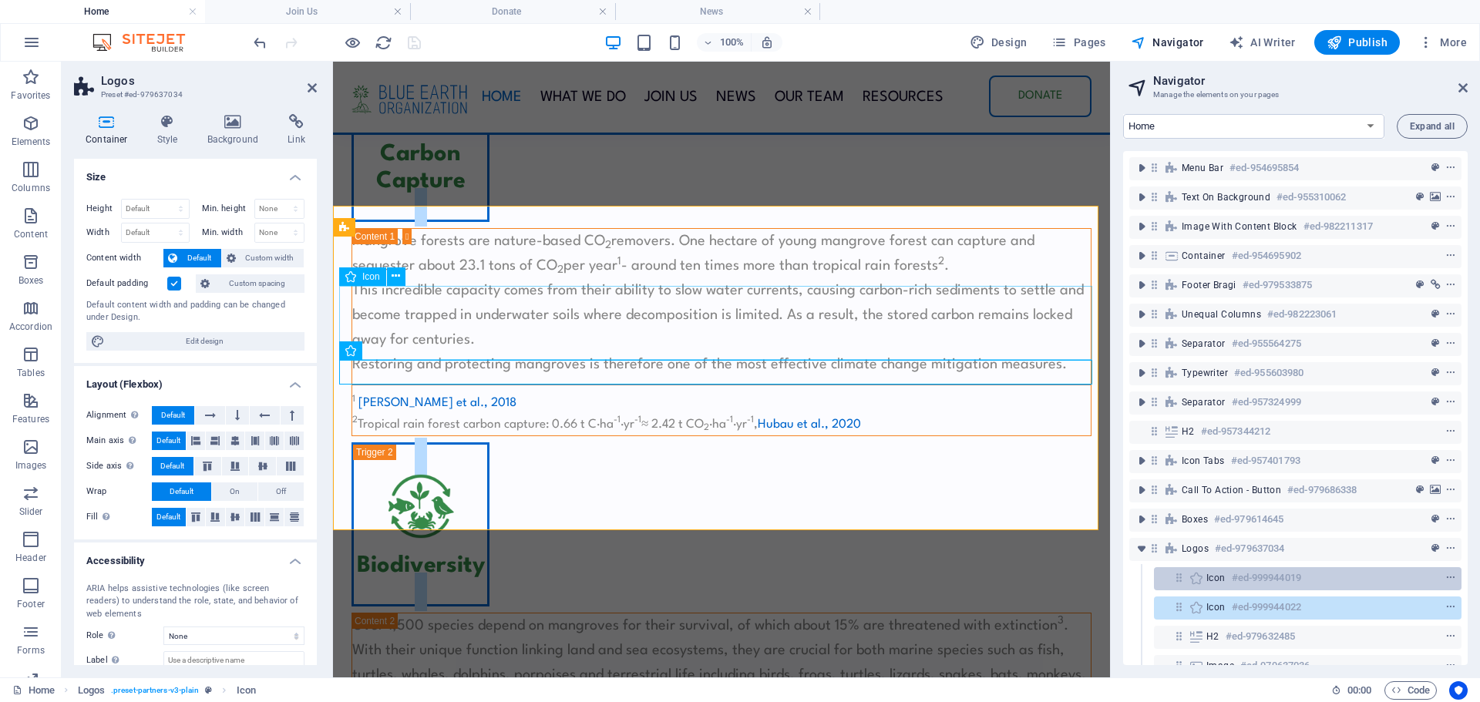
click at [1222, 586] on div "Icon #ed-999944019" at bounding box center [1295, 578] width 178 height 19
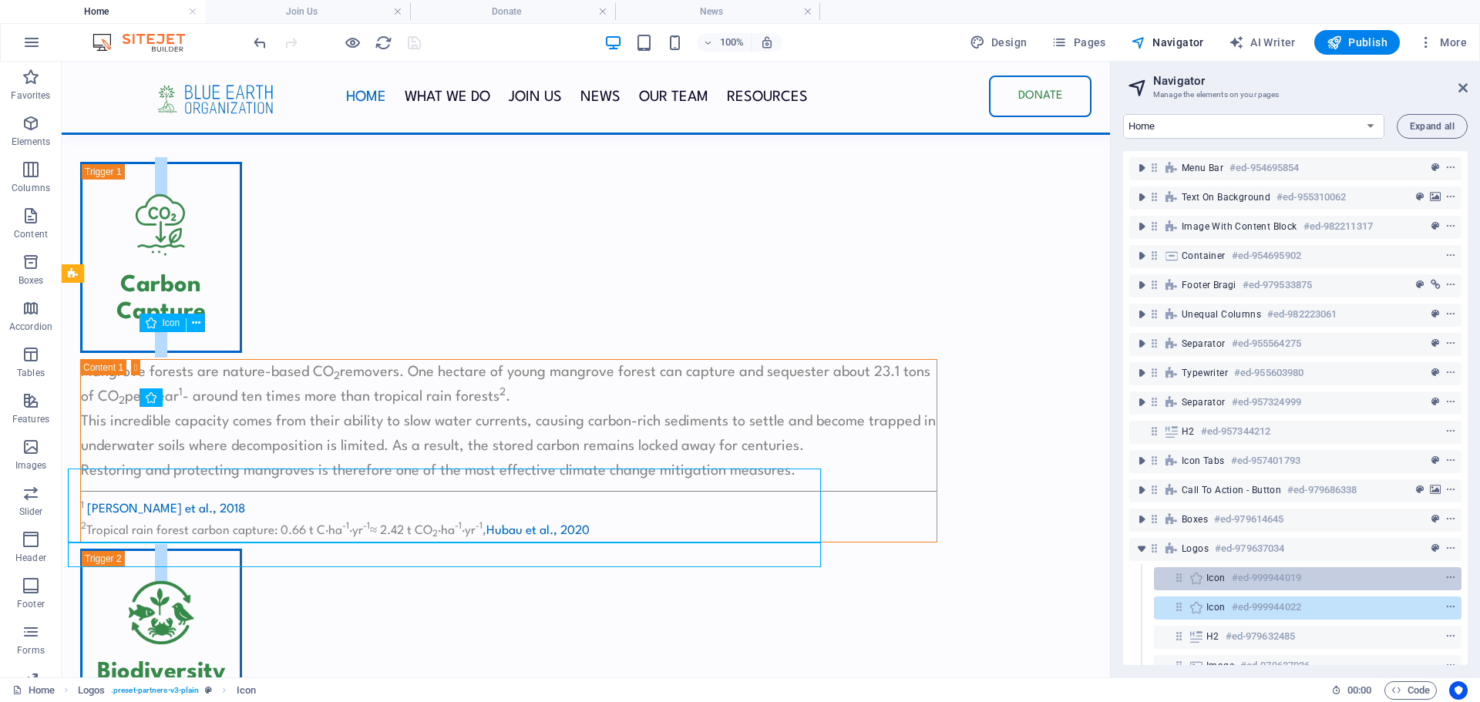
scroll to position [4343, 0]
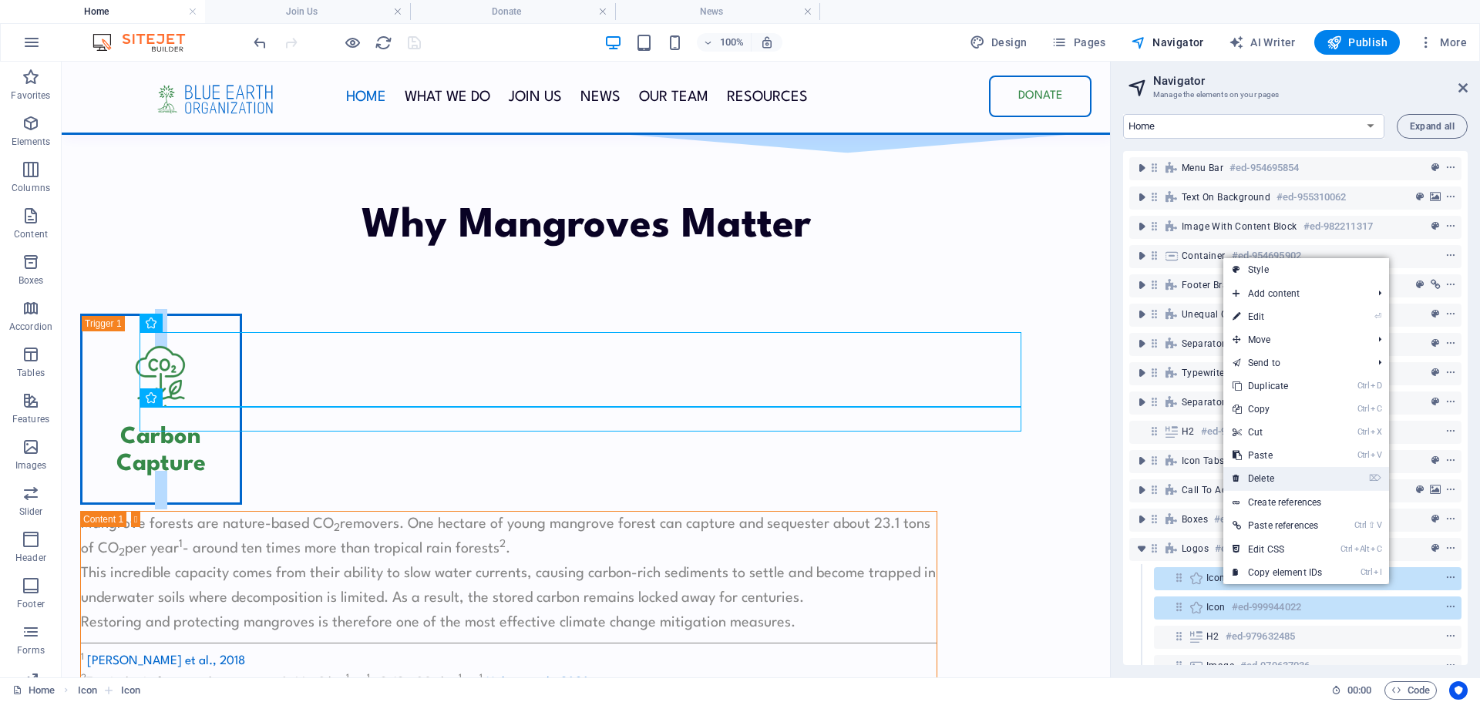
click at [1271, 481] on link "⌦ Delete" at bounding box center [1277, 478] width 108 height 23
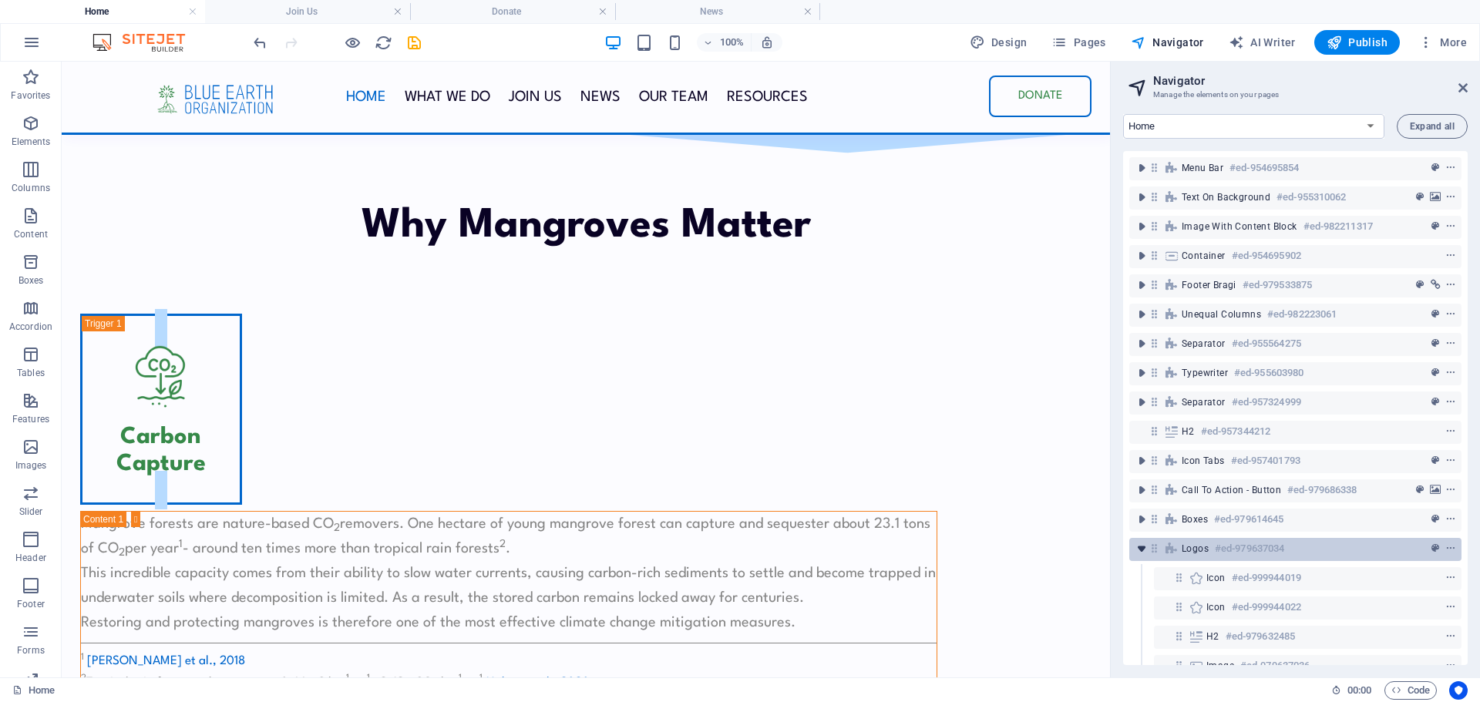
click at [1142, 550] on icon "toggle-expand" at bounding box center [1141, 548] width 15 height 15
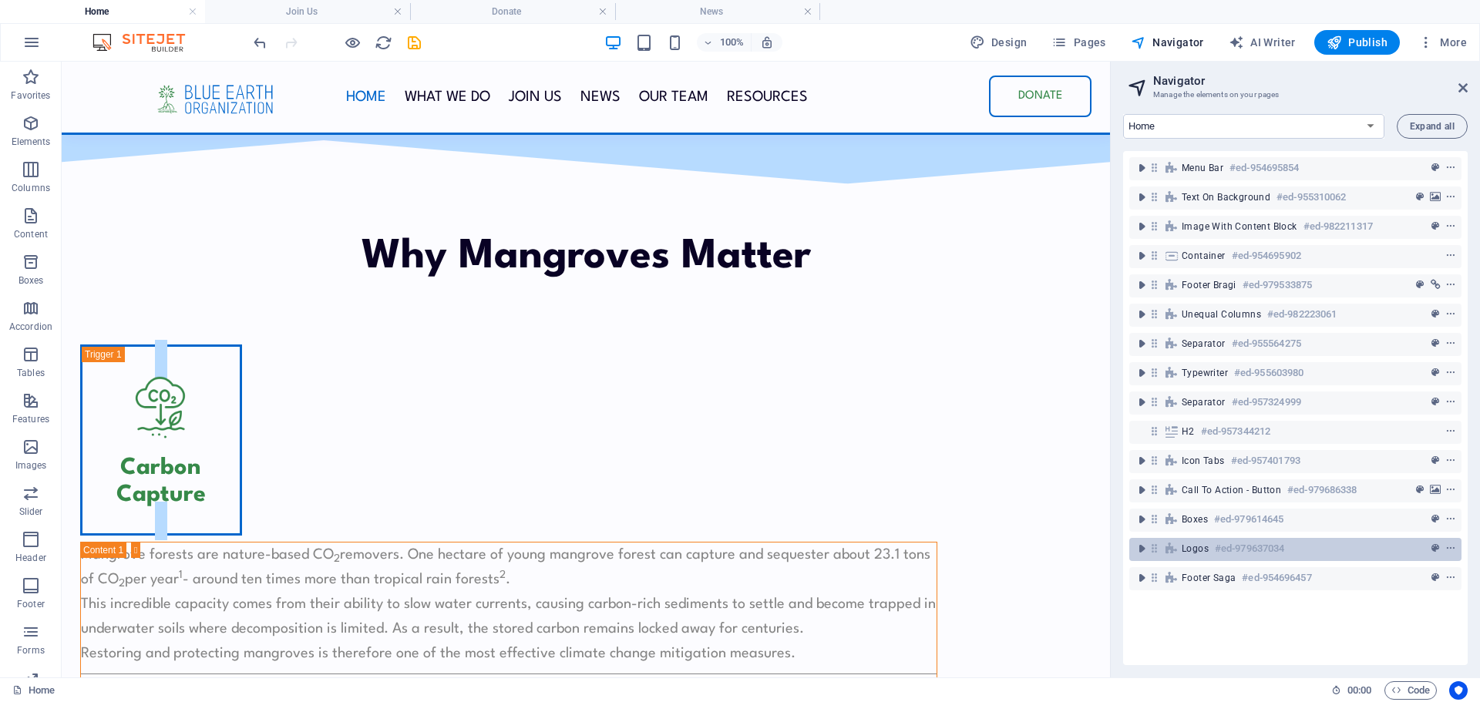
click at [1183, 550] on span "Logos" at bounding box center [1195, 549] width 27 height 12
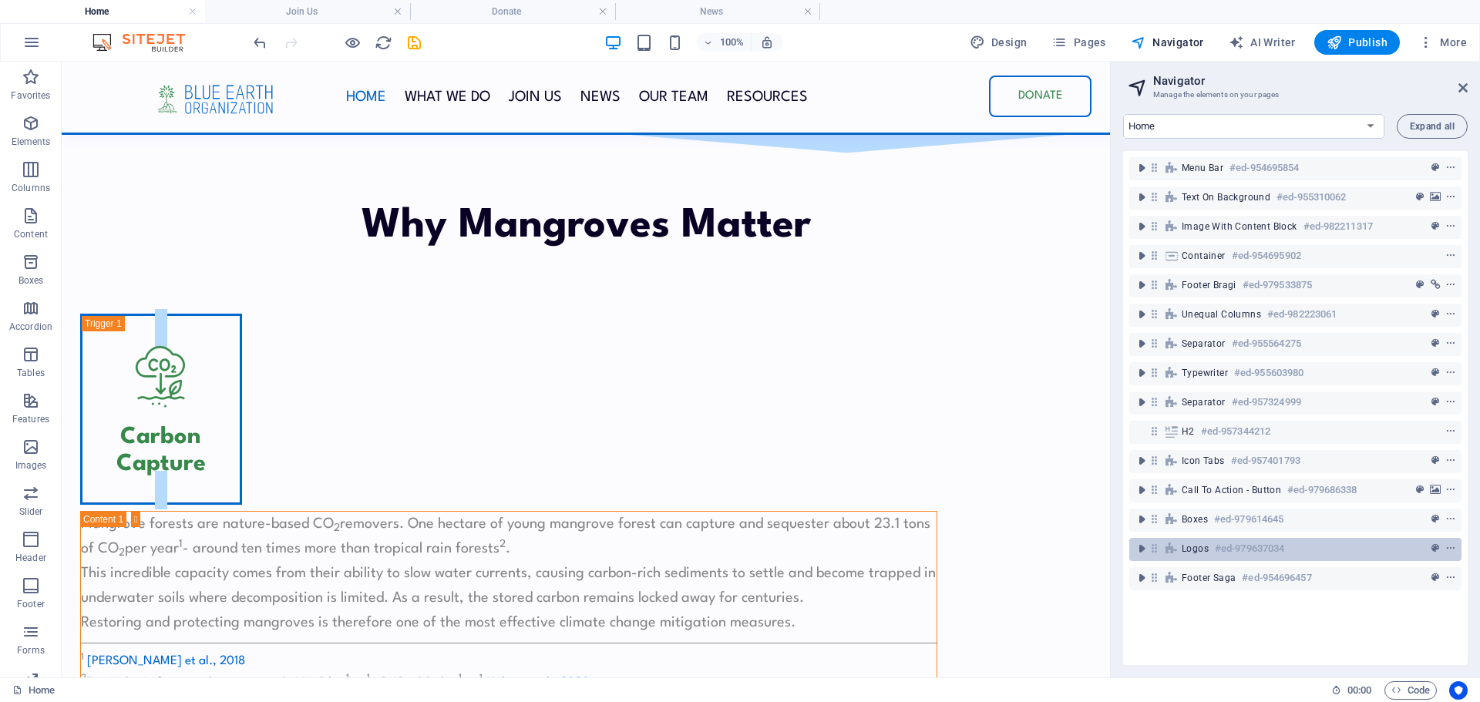
click at [1188, 547] on span "Logos" at bounding box center [1195, 549] width 27 height 12
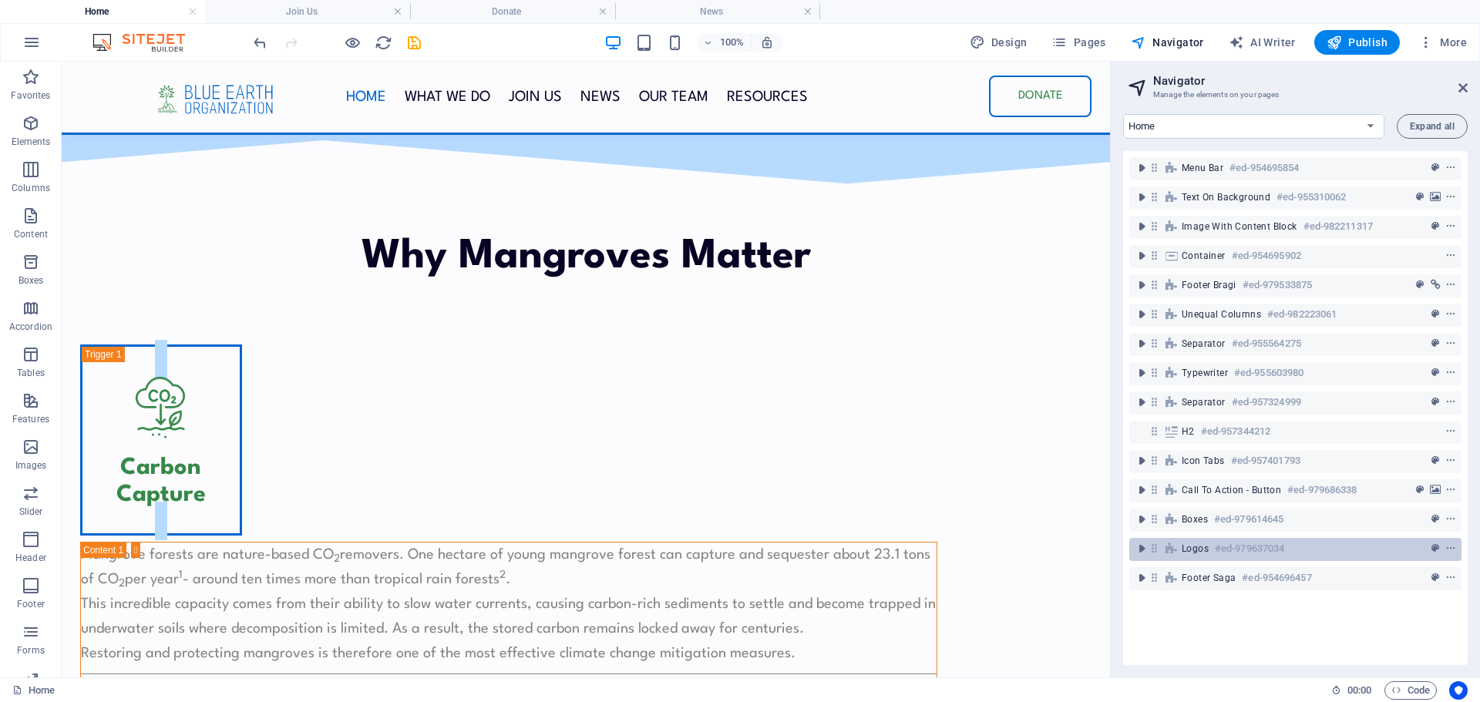
click at [1188, 553] on span "Logos" at bounding box center [1195, 549] width 27 height 12
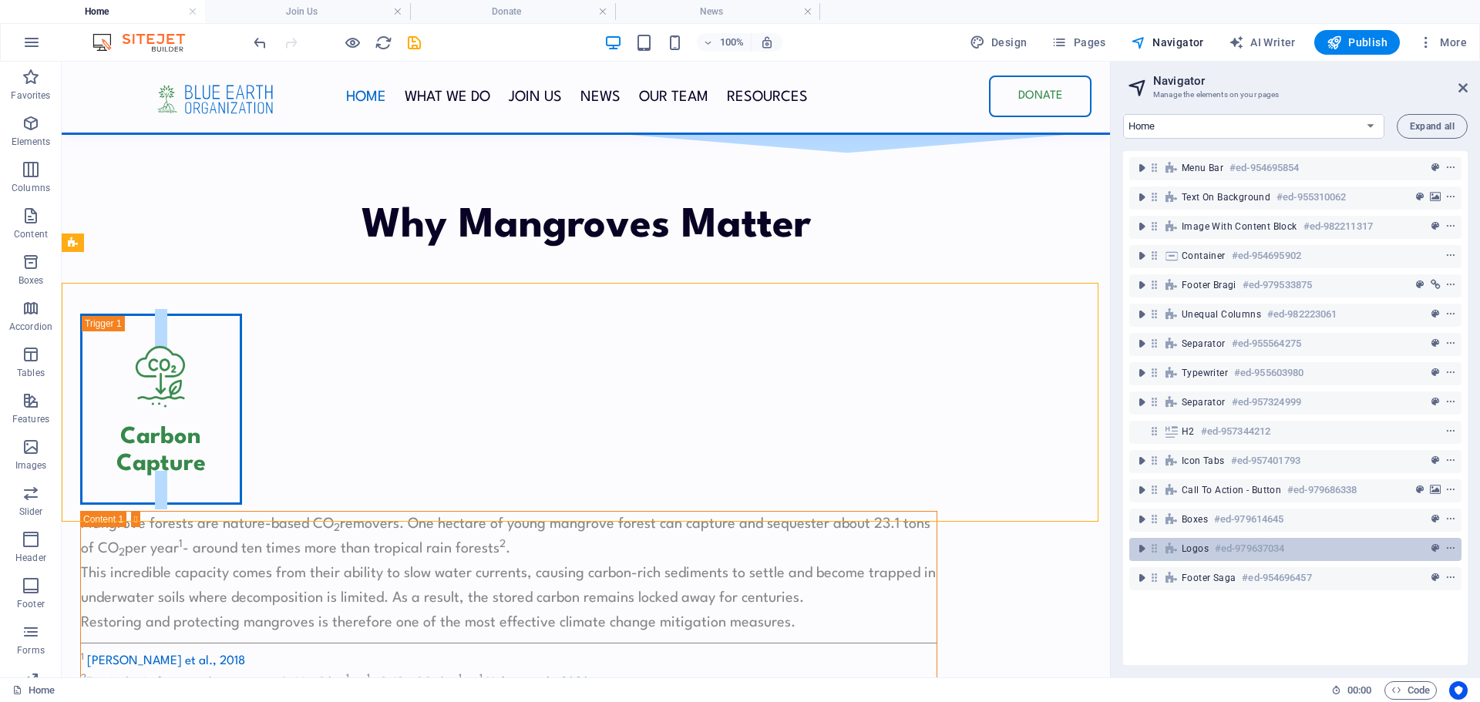
click at [1250, 547] on h6 "#ed-979637034" at bounding box center [1249, 549] width 69 height 19
click at [1281, 550] on h6 "#ed-979637034" at bounding box center [1249, 549] width 69 height 19
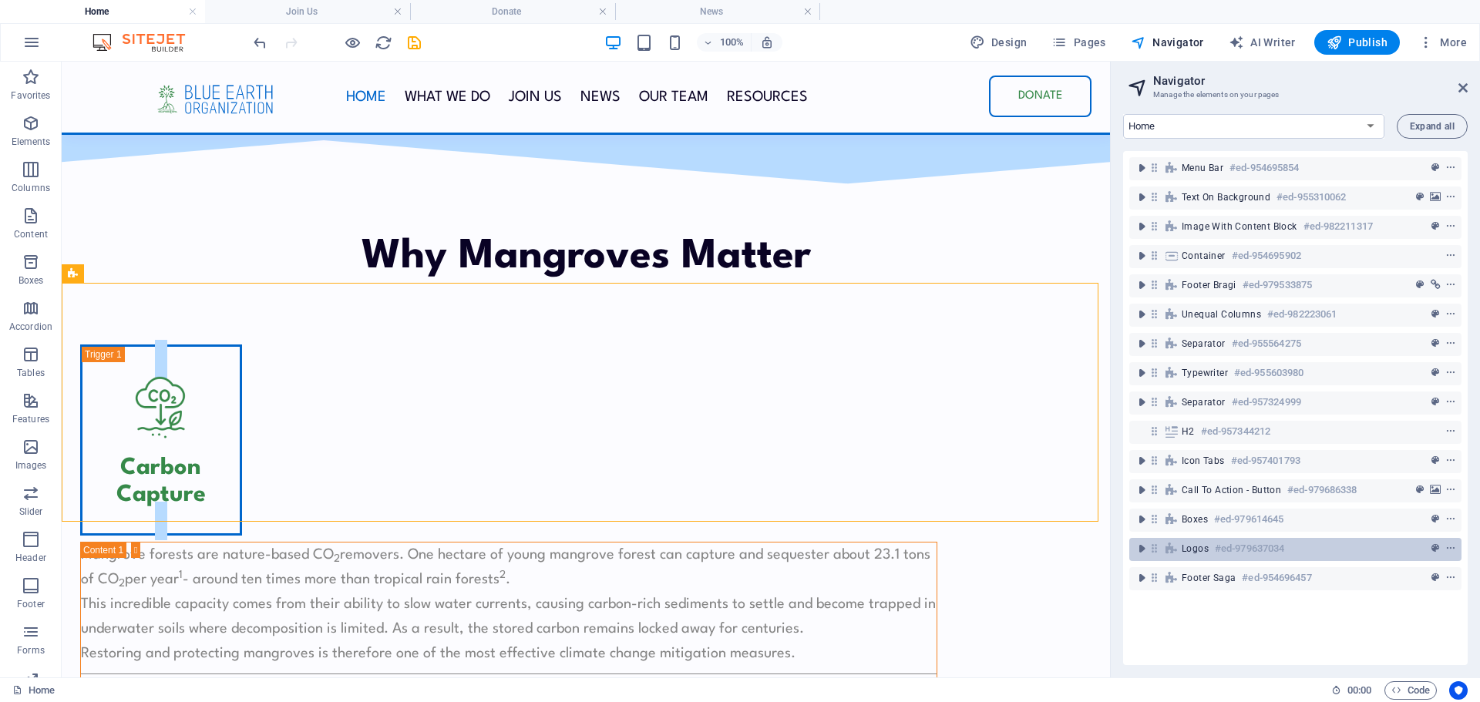
click at [1191, 549] on span "Logos" at bounding box center [1195, 549] width 27 height 12
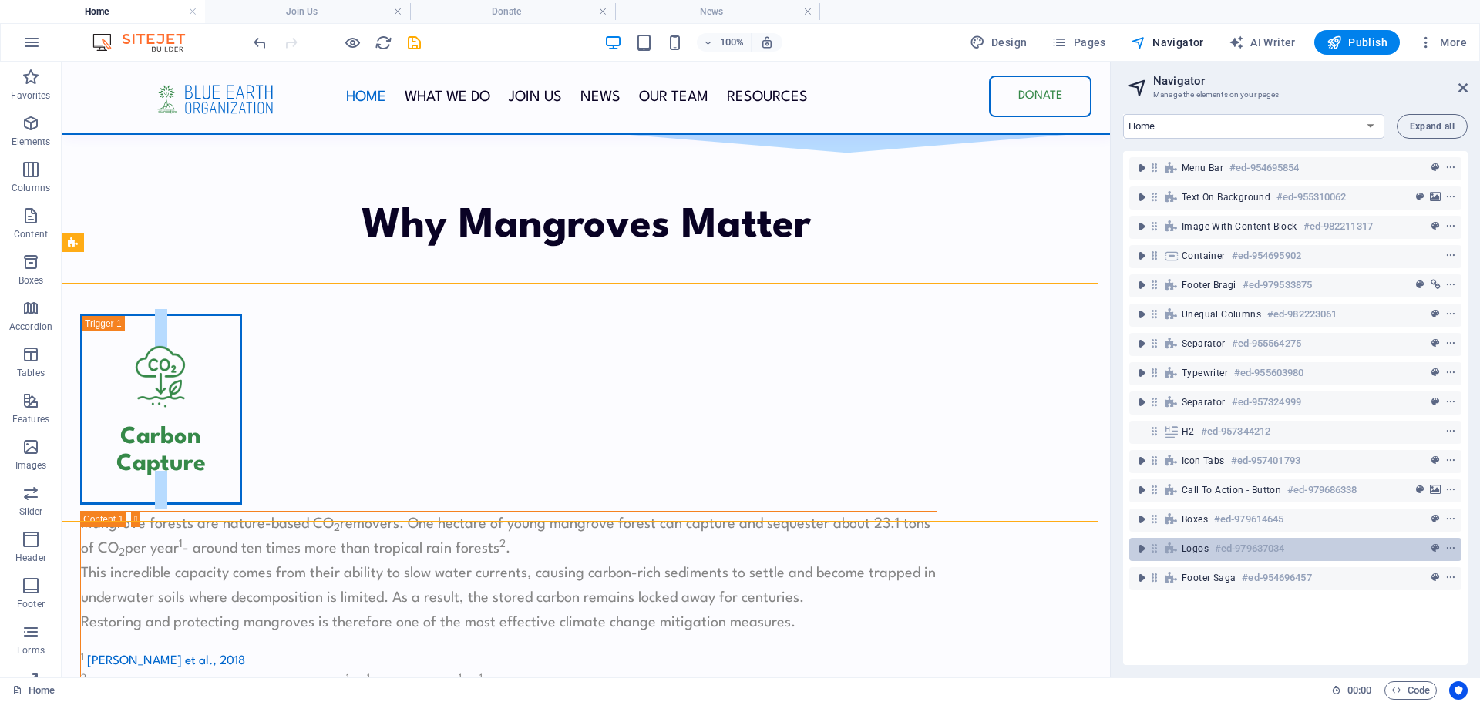
click at [1278, 546] on h6 "#ed-979637034" at bounding box center [1249, 549] width 69 height 19
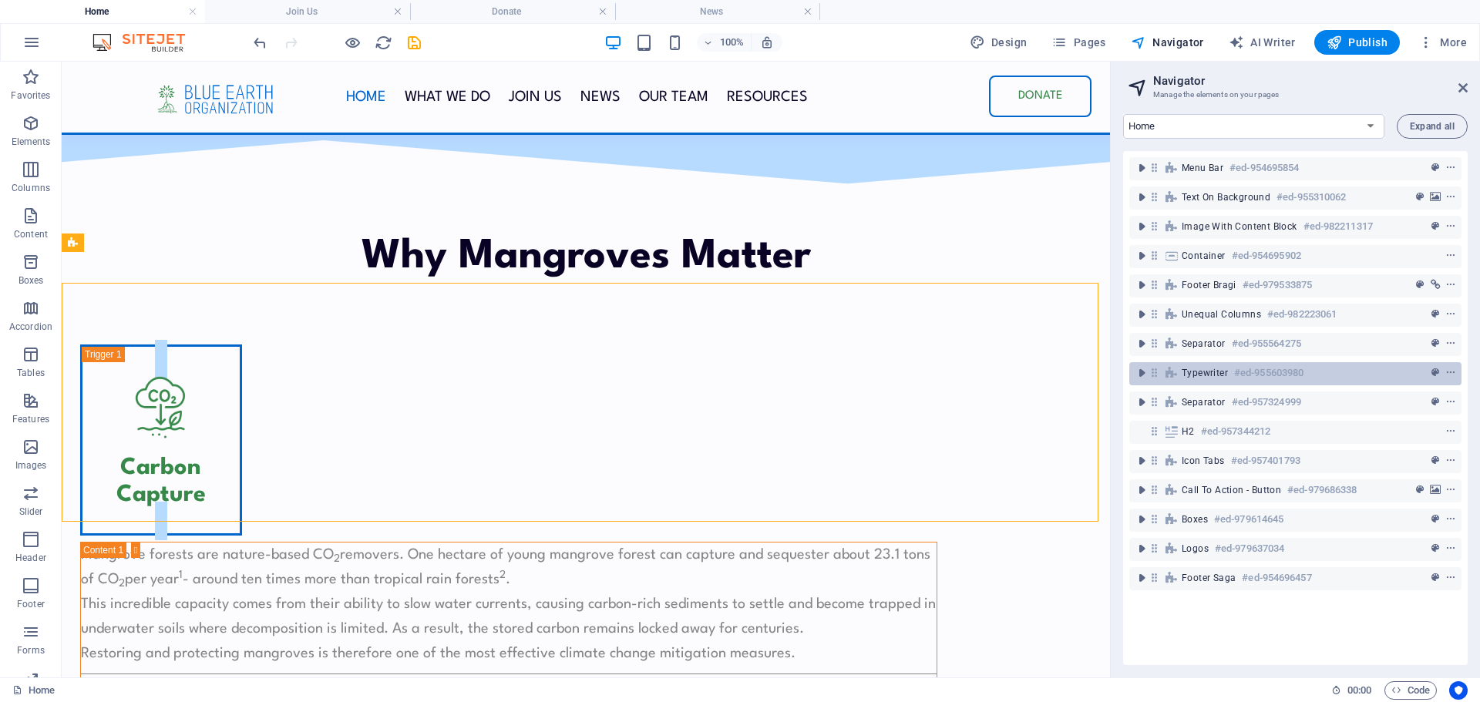
click at [1203, 372] on span "Typewriter" at bounding box center [1205, 373] width 46 height 12
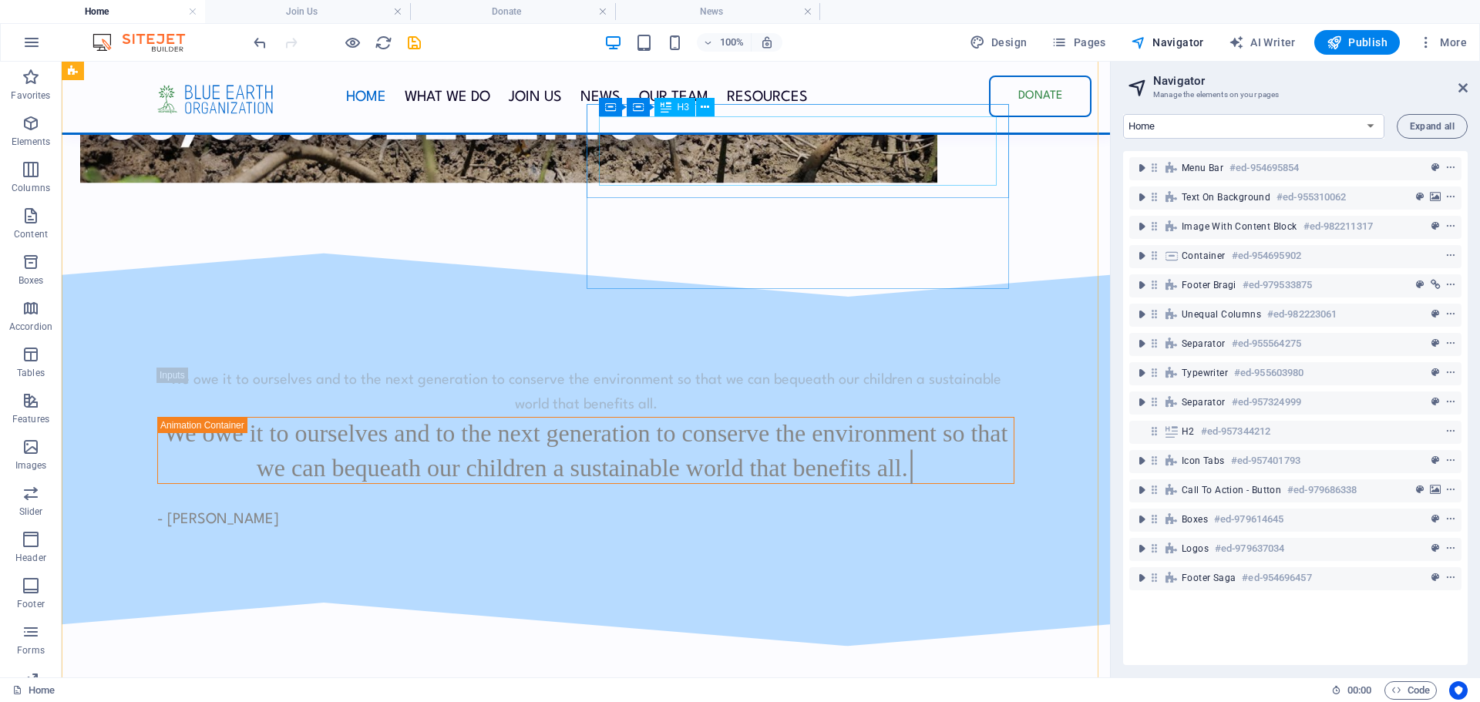
scroll to position [3803, 0]
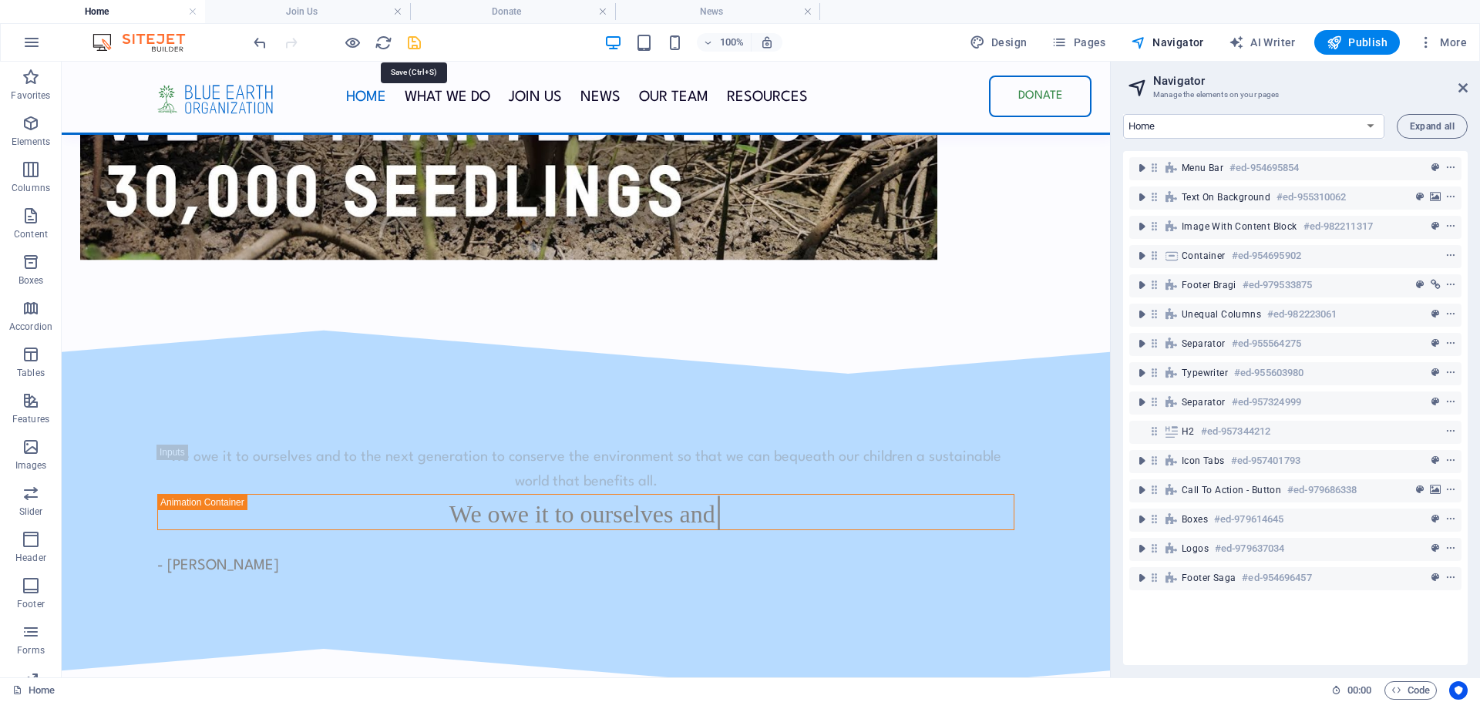
click at [413, 42] on icon "save" at bounding box center [415, 43] width 18 height 18
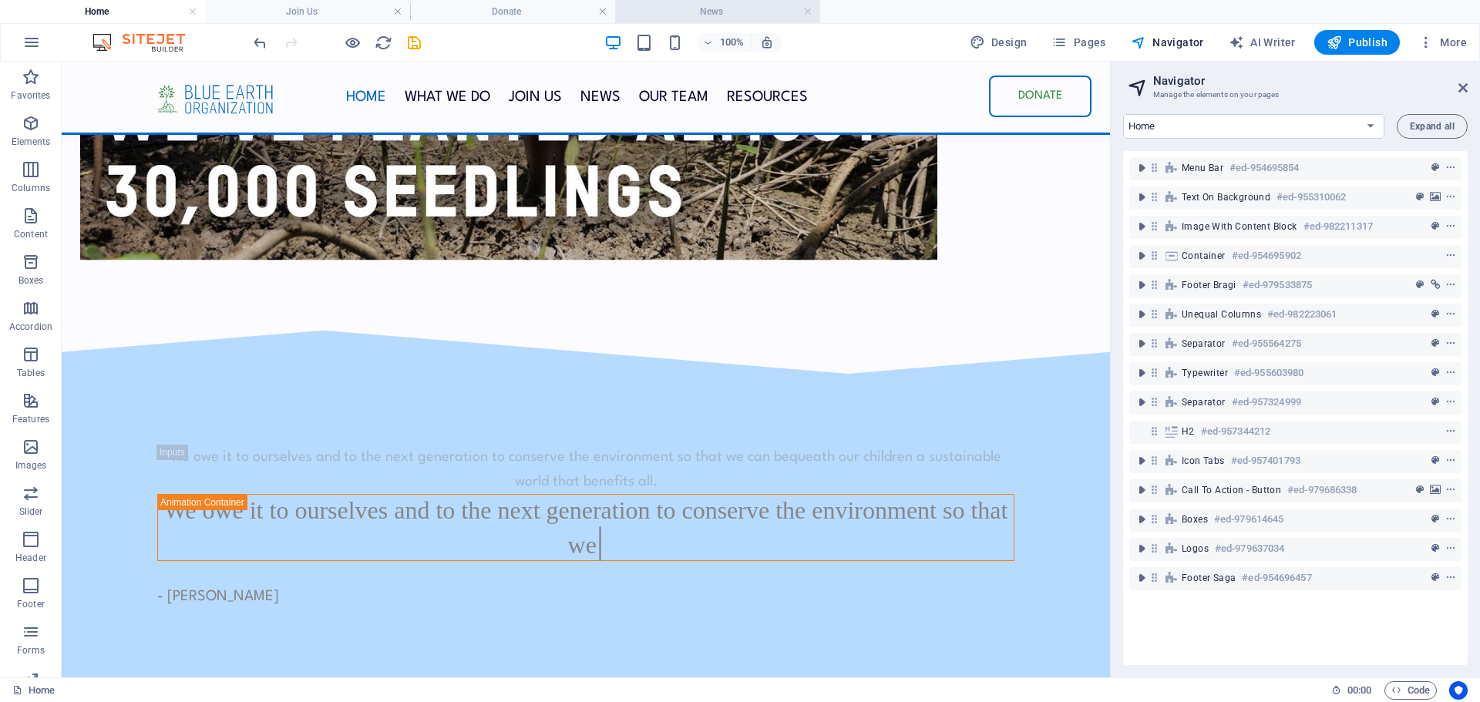
scroll to position [3834, 0]
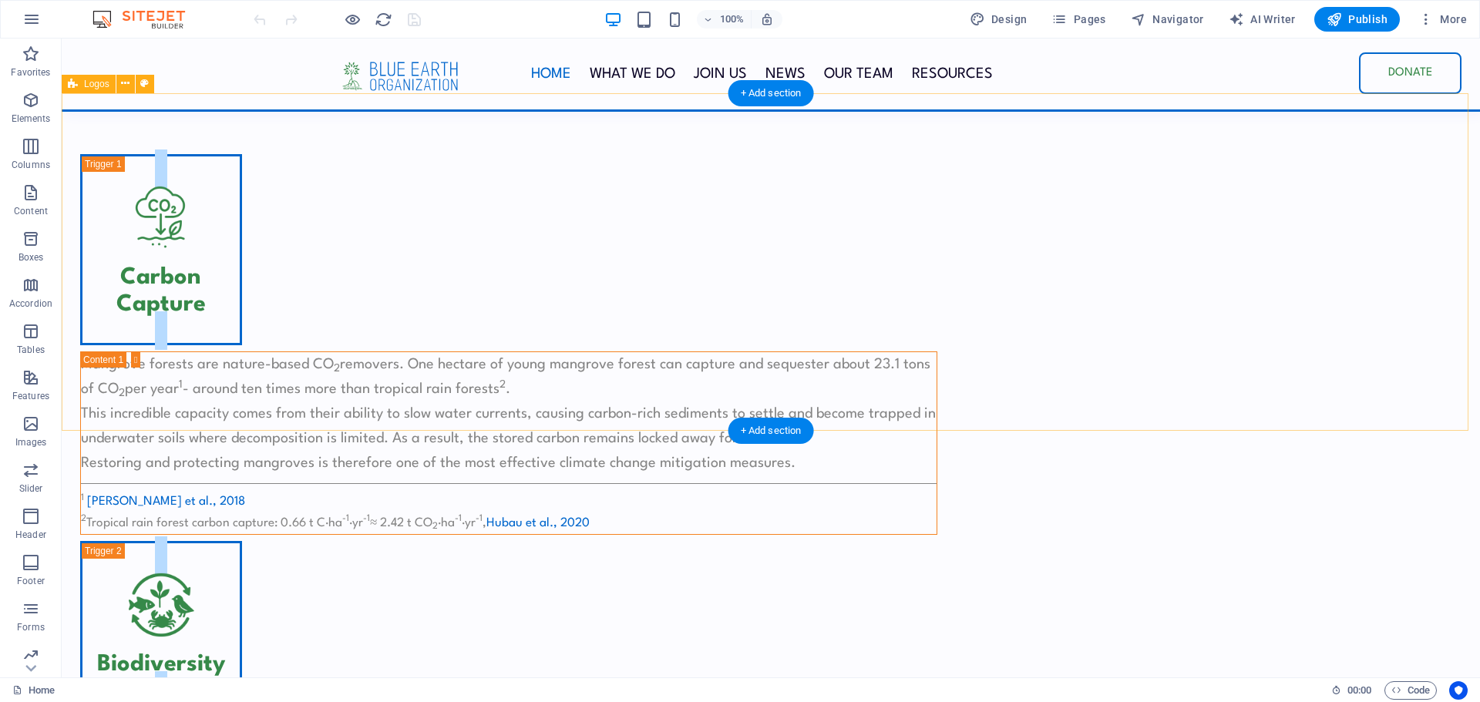
scroll to position [4313, 0]
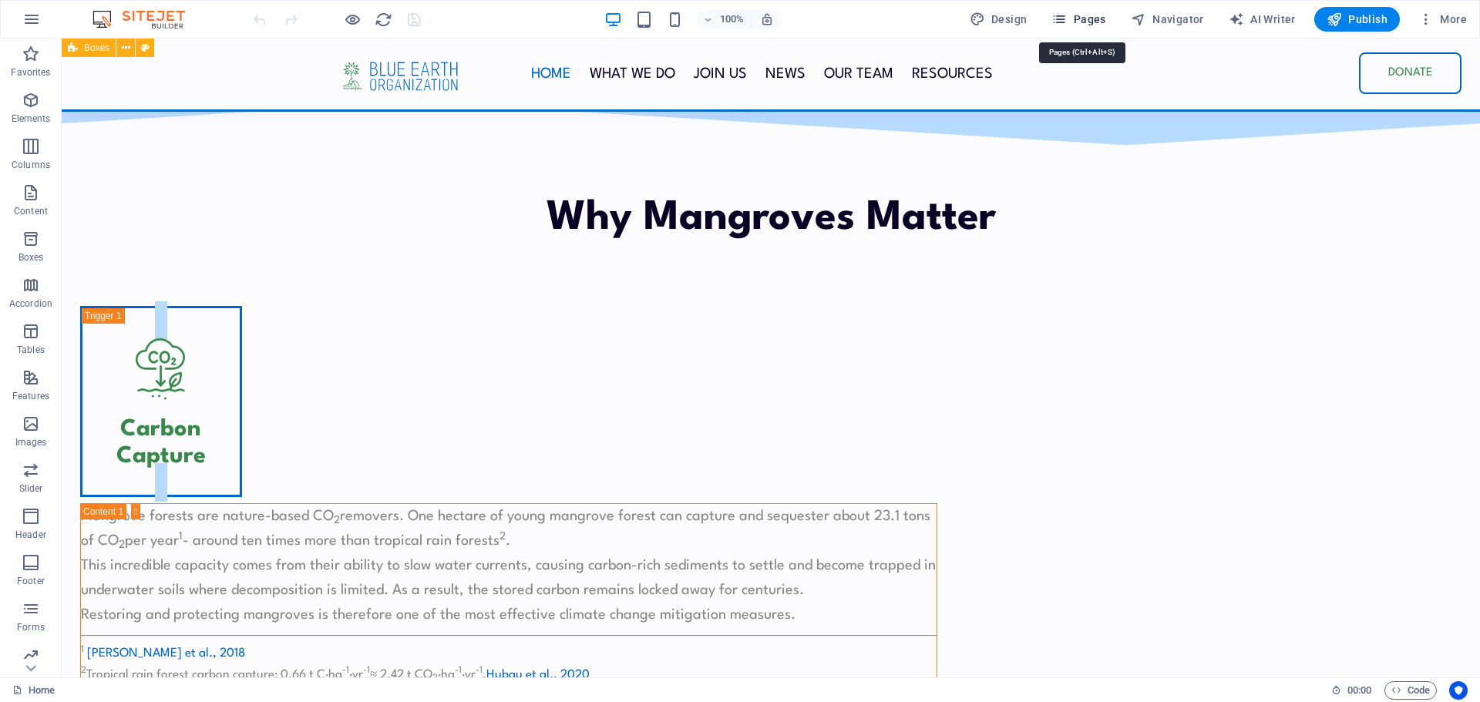
click at [1088, 19] on span "Pages" at bounding box center [1079, 19] width 54 height 15
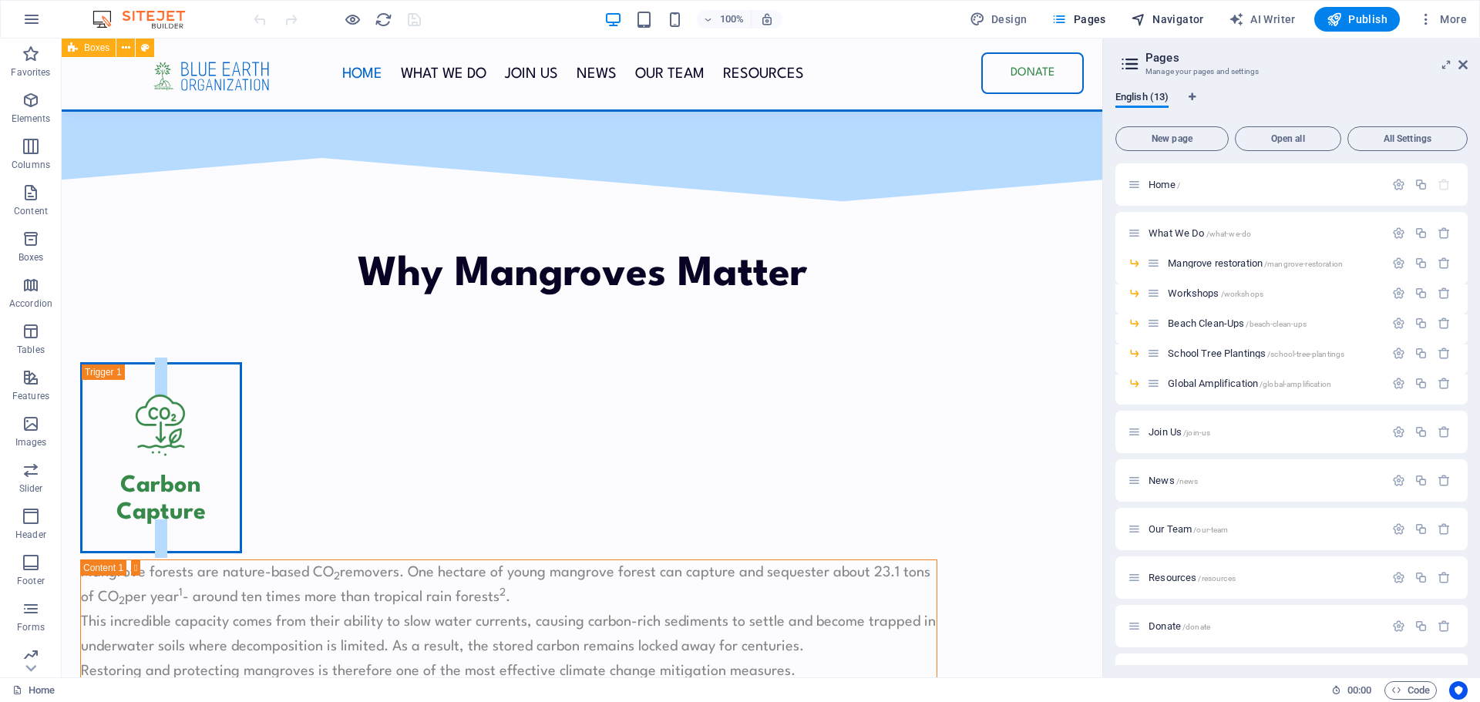
click at [1186, 16] on span "Navigator" at bounding box center [1167, 19] width 73 height 15
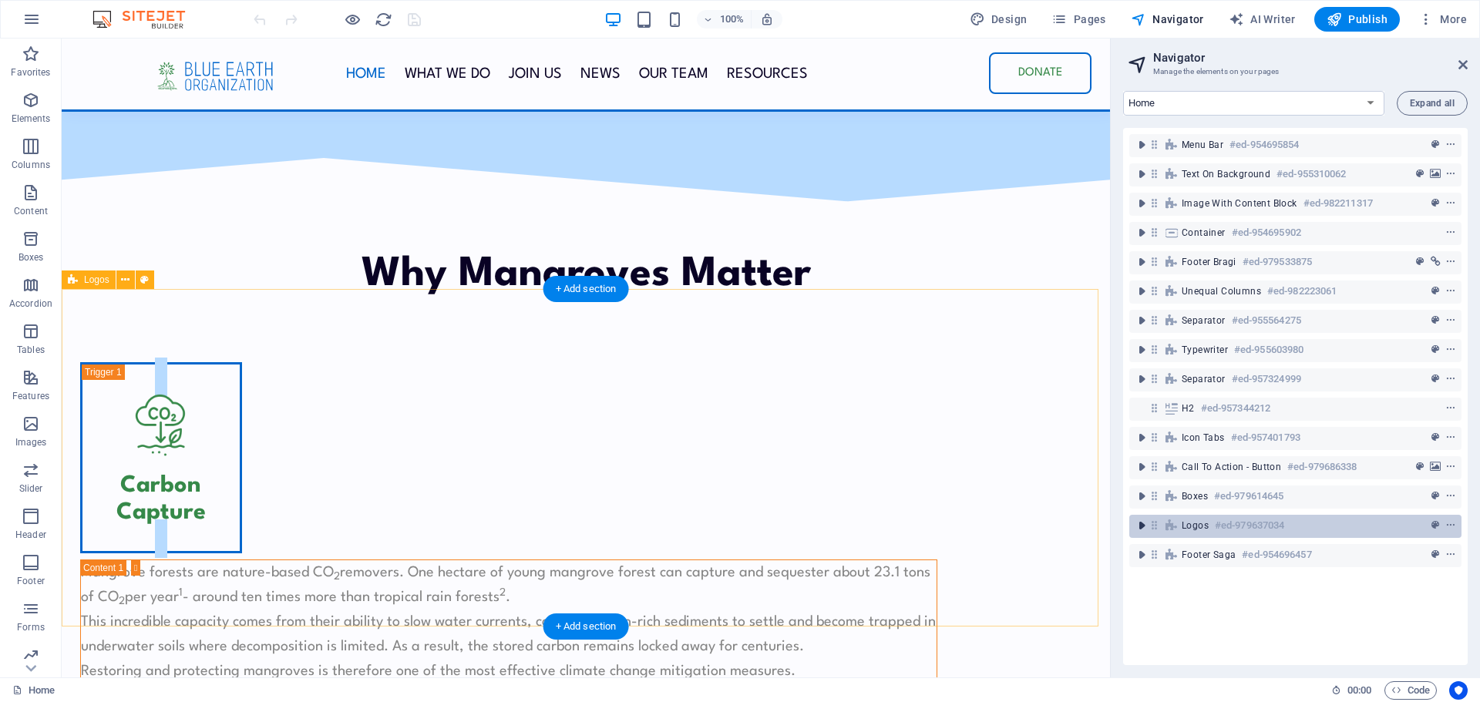
click at [1139, 522] on icon "toggle-expand" at bounding box center [1141, 525] width 15 height 15
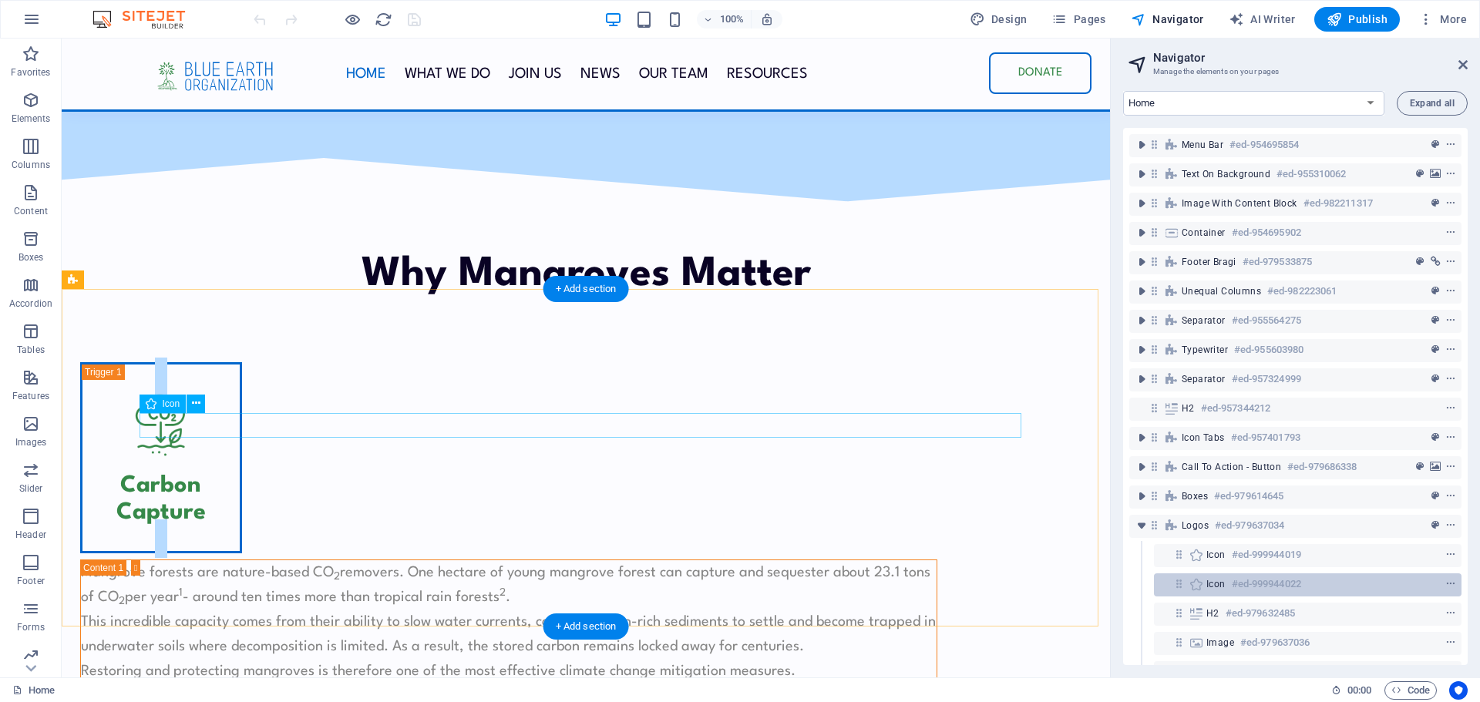
click at [1203, 584] on icon at bounding box center [1196, 584] width 17 height 12
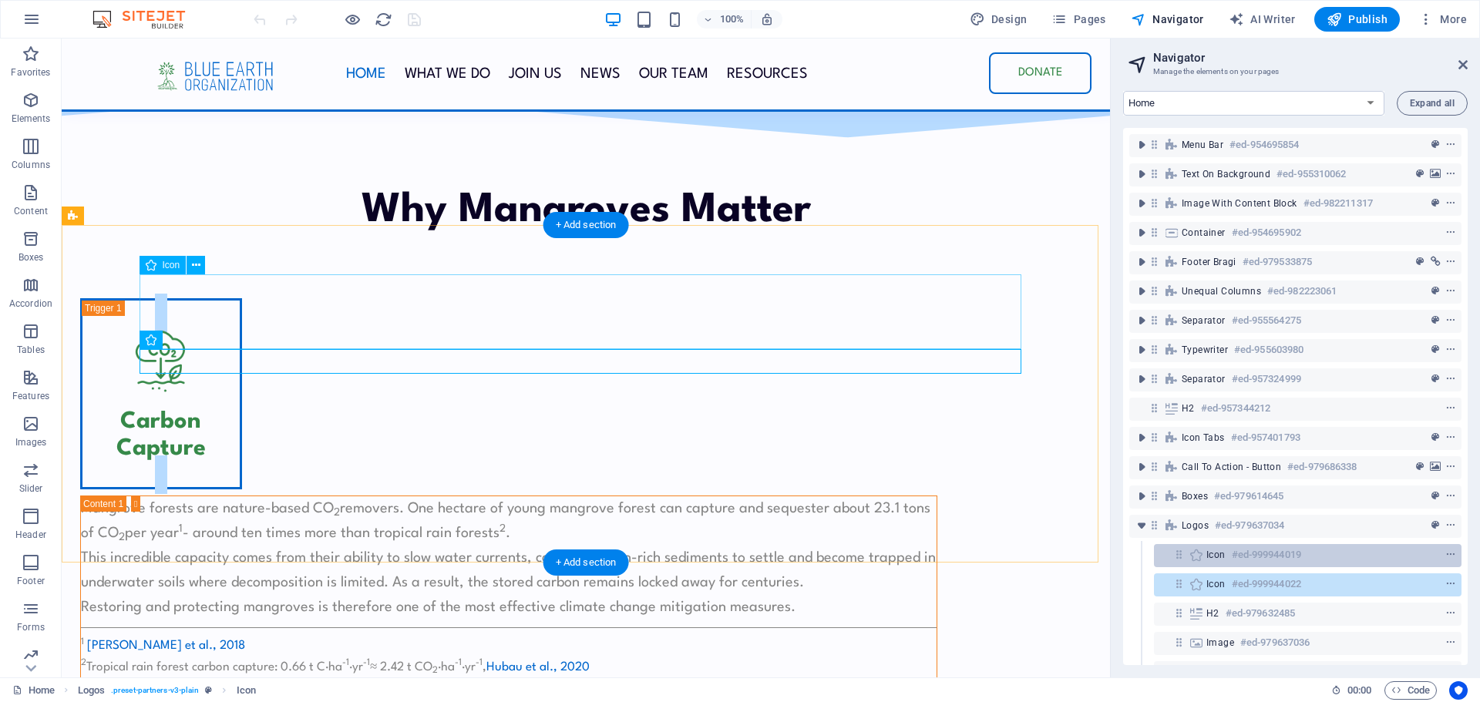
click at [1212, 555] on span "Icon" at bounding box center [1215, 555] width 19 height 12
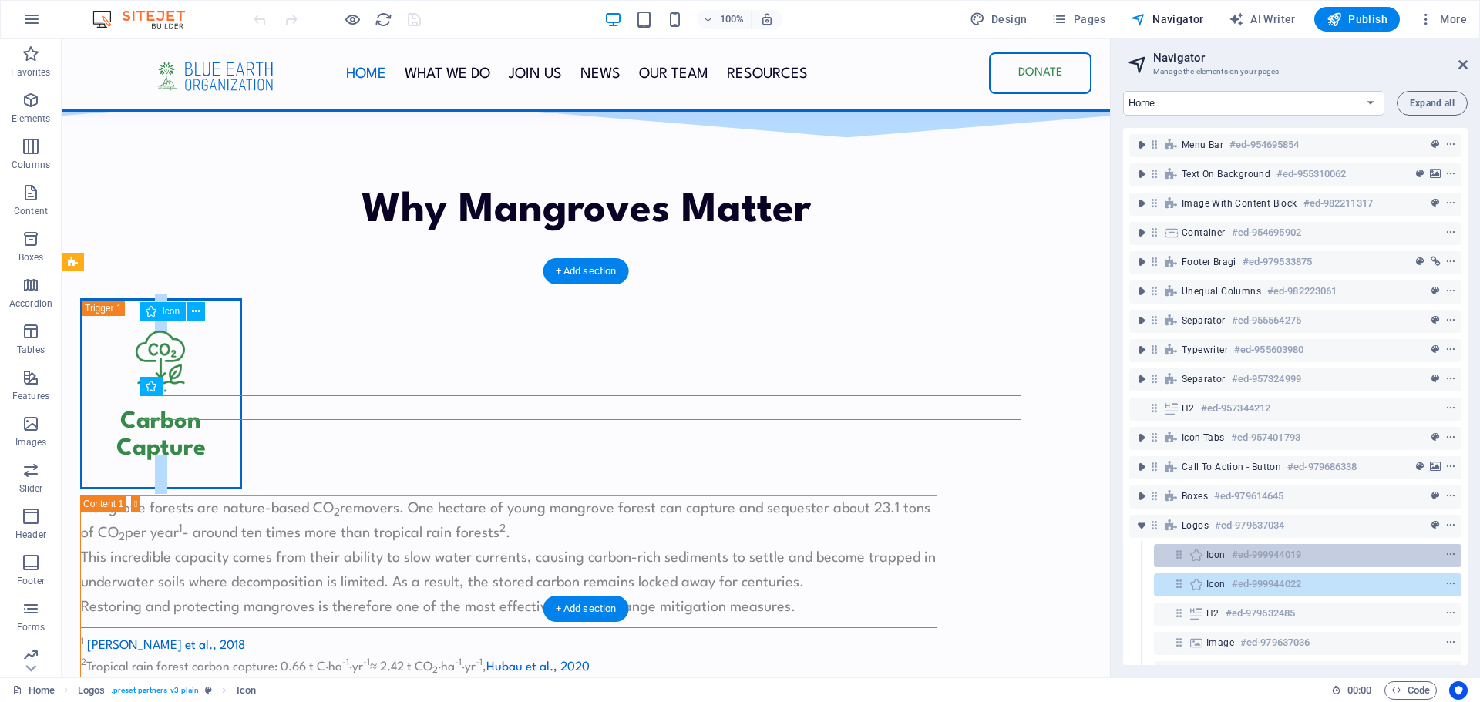
scroll to position [4331, 0]
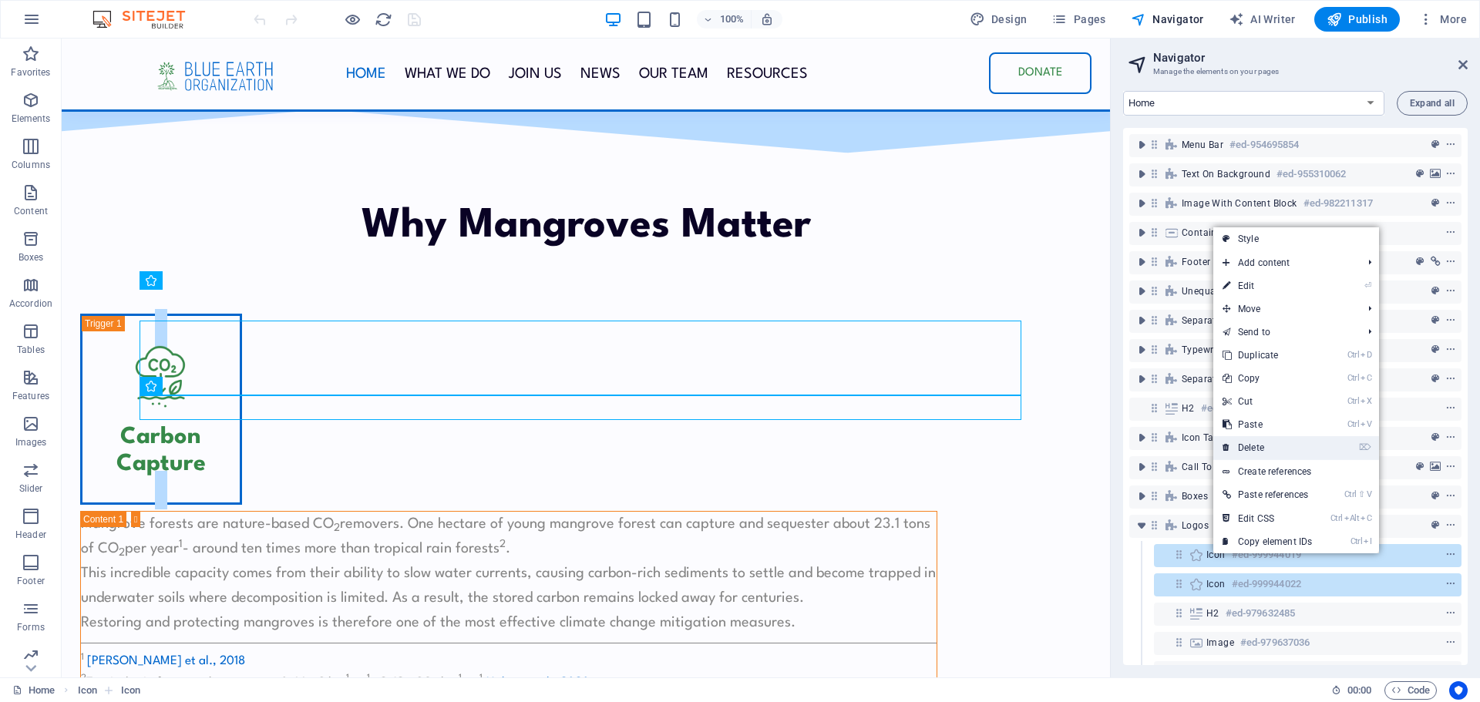
click at [1260, 441] on link "⌦ Delete" at bounding box center [1267, 447] width 108 height 23
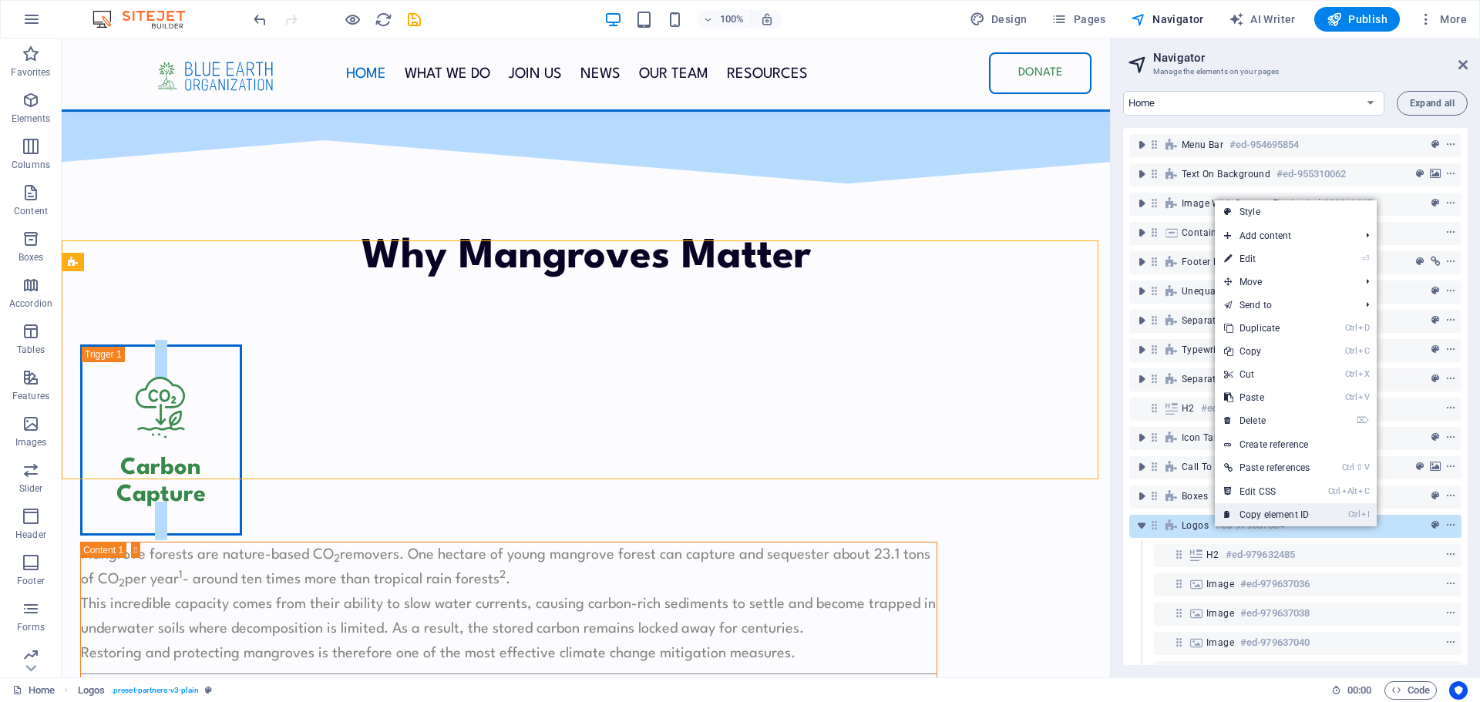
click at [1221, 521] on link "Ctrl I Copy element ID" at bounding box center [1267, 514] width 104 height 23
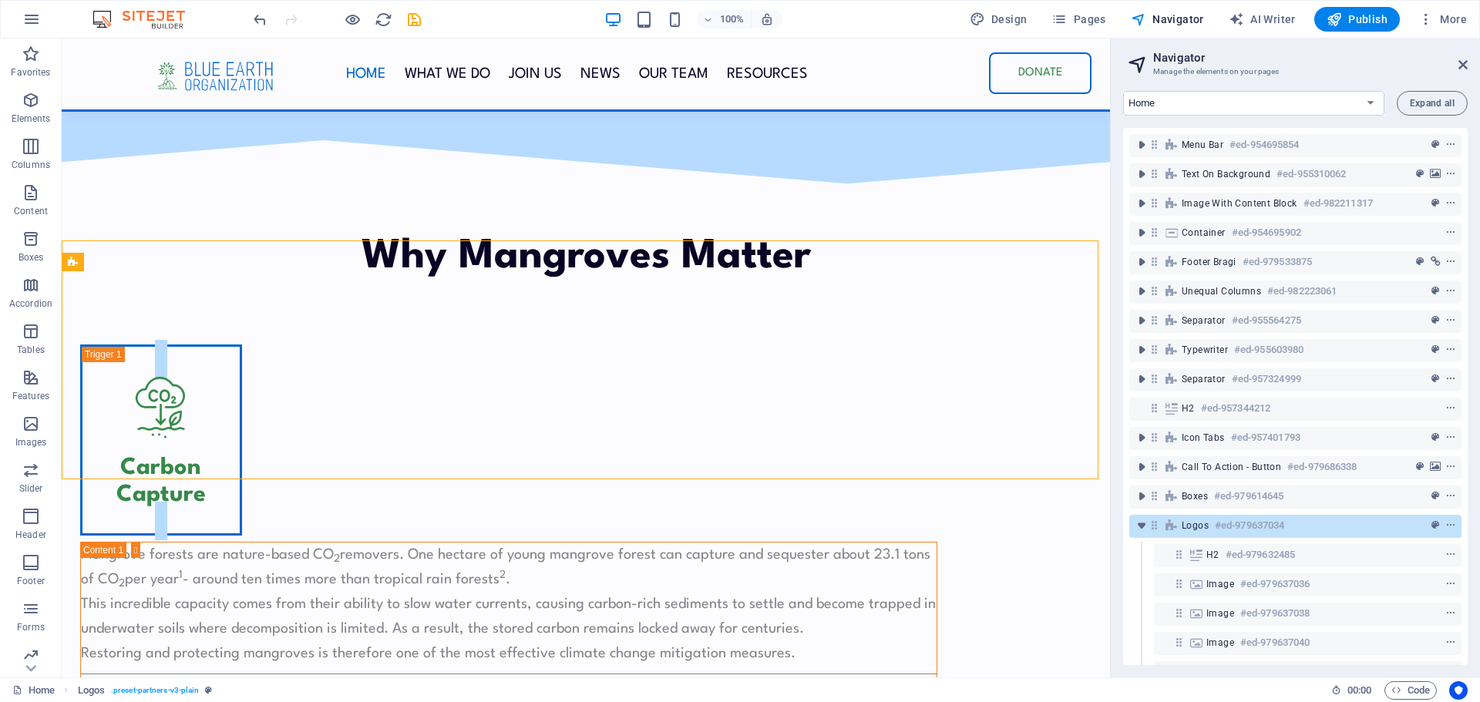
click at [1210, 523] on div "Logos #ed-979637034" at bounding box center [1283, 526] width 203 height 19
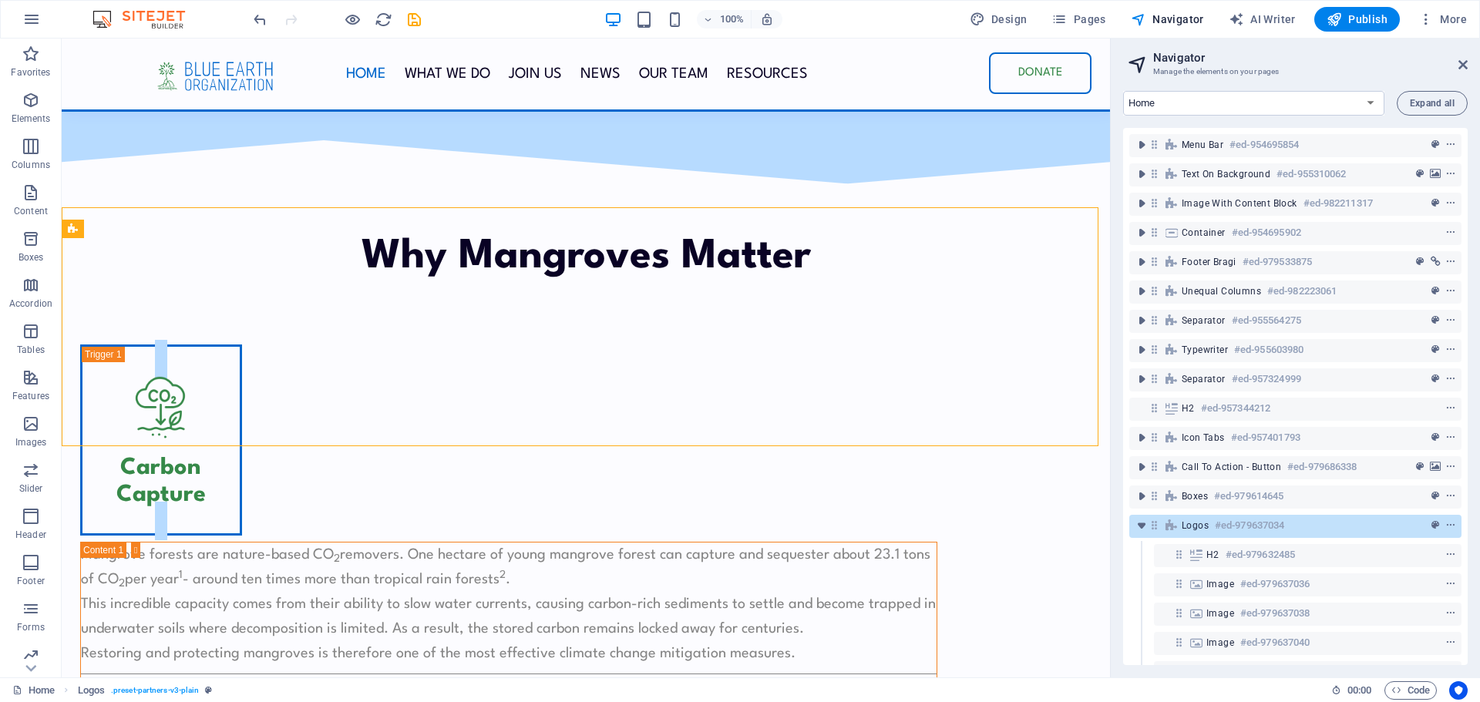
scroll to position [4364, 0]
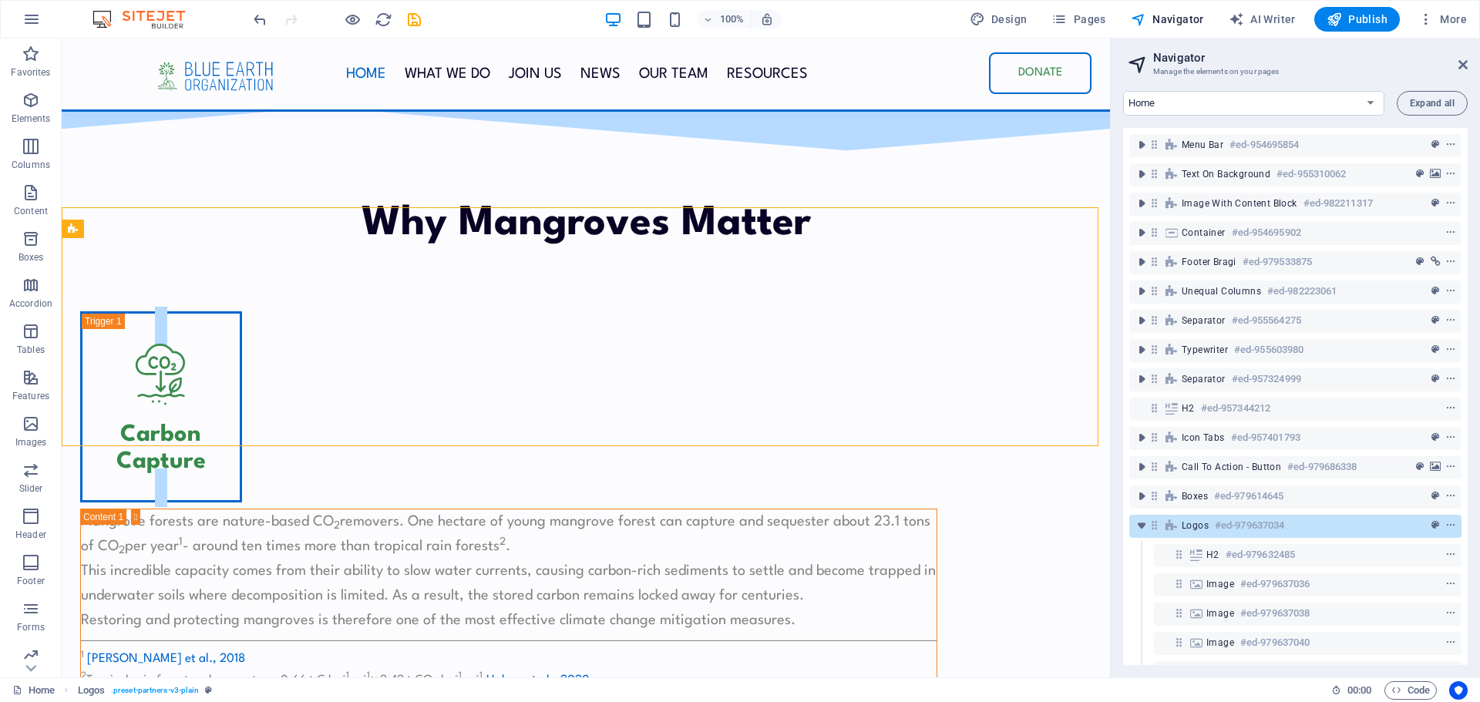
click at [1210, 523] on div "Logos #ed-979637034" at bounding box center [1283, 526] width 203 height 19
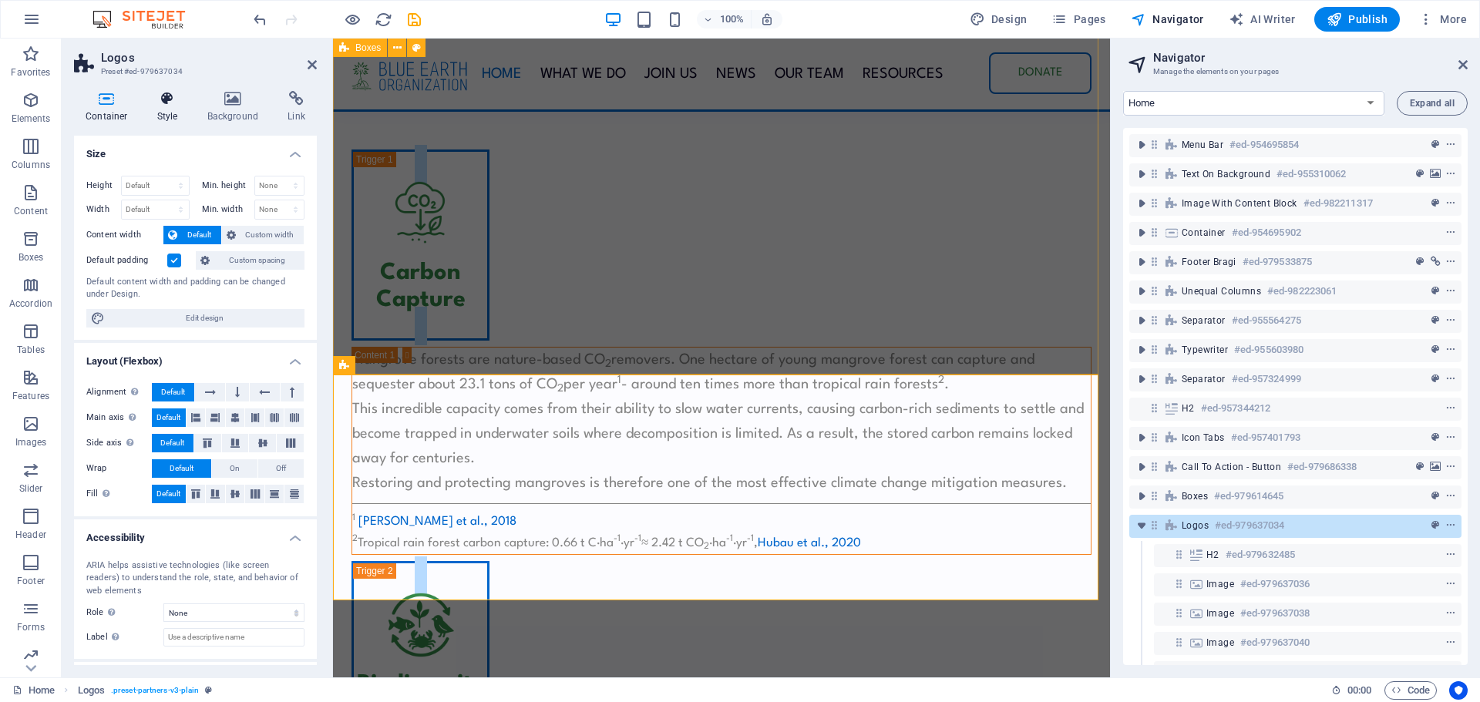
click at [163, 107] on h4 "Style" at bounding box center [171, 107] width 50 height 32
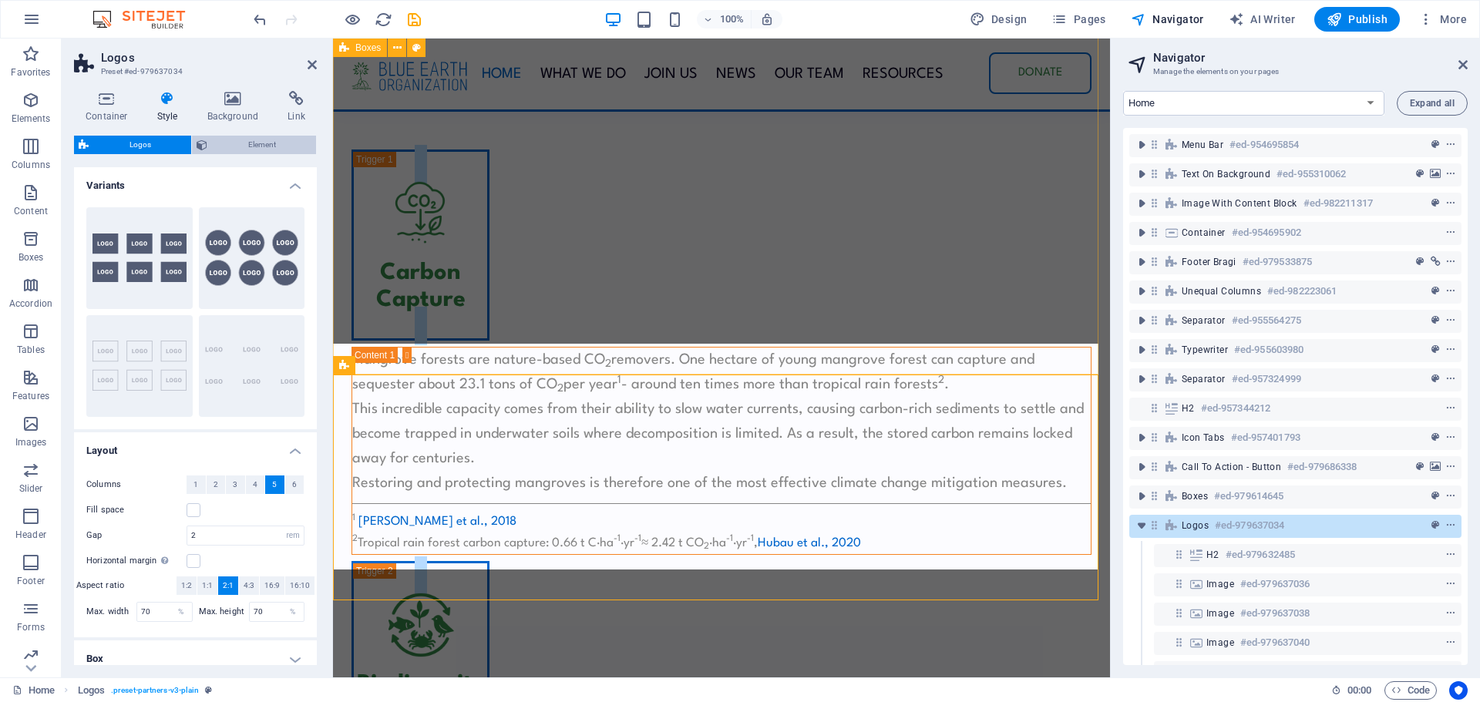
click at [257, 144] on span "Element" at bounding box center [261, 145] width 99 height 19
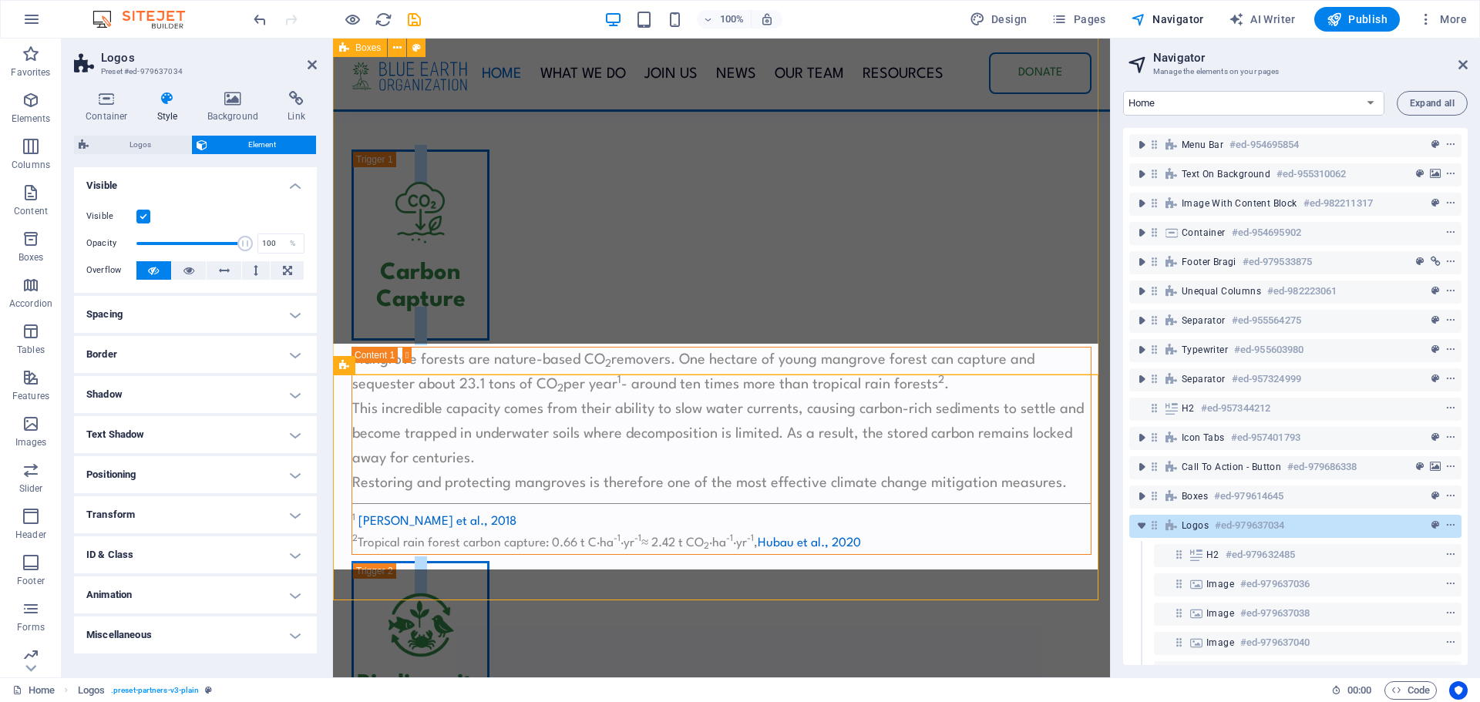
click at [142, 217] on label at bounding box center [143, 217] width 14 height 14
click at [0, 0] on input "Visible" at bounding box center [0, 0] width 0 height 0
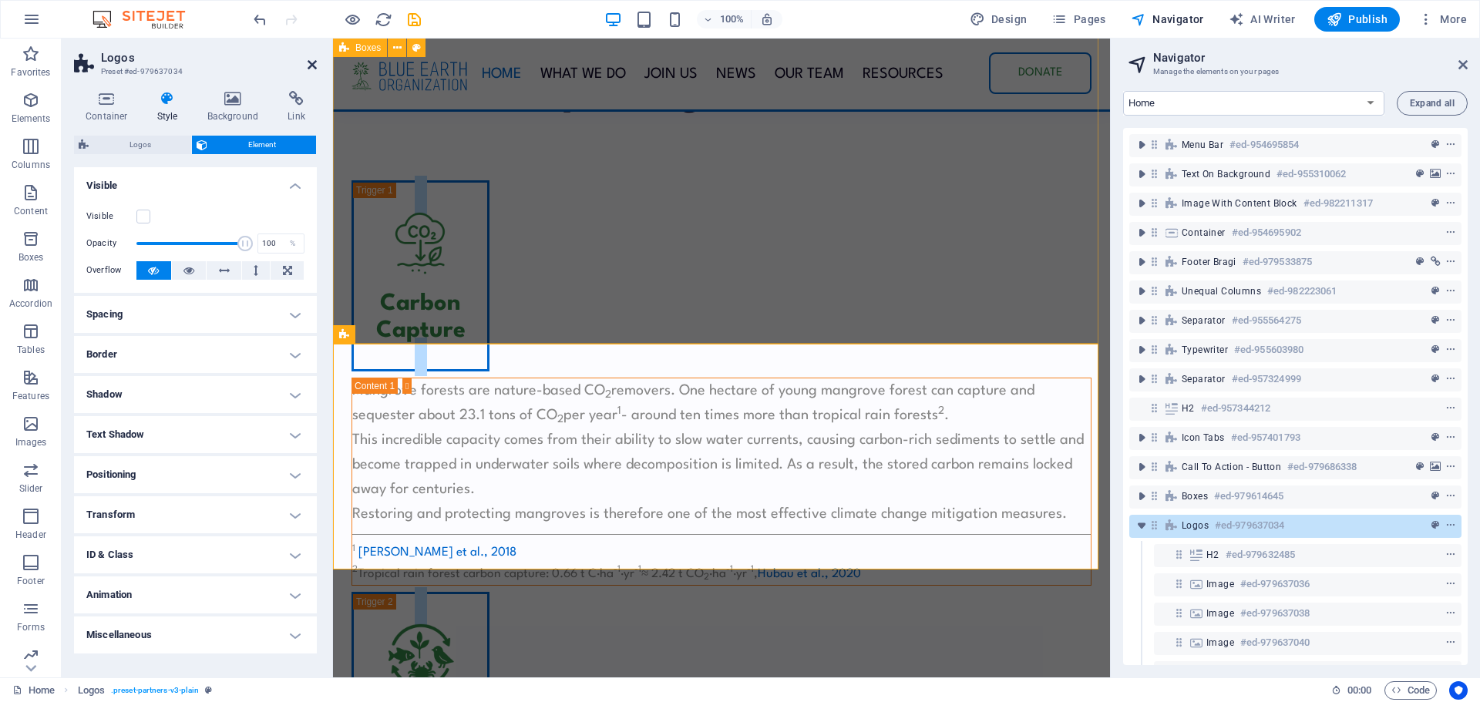
click at [310, 62] on icon at bounding box center [312, 65] width 9 height 12
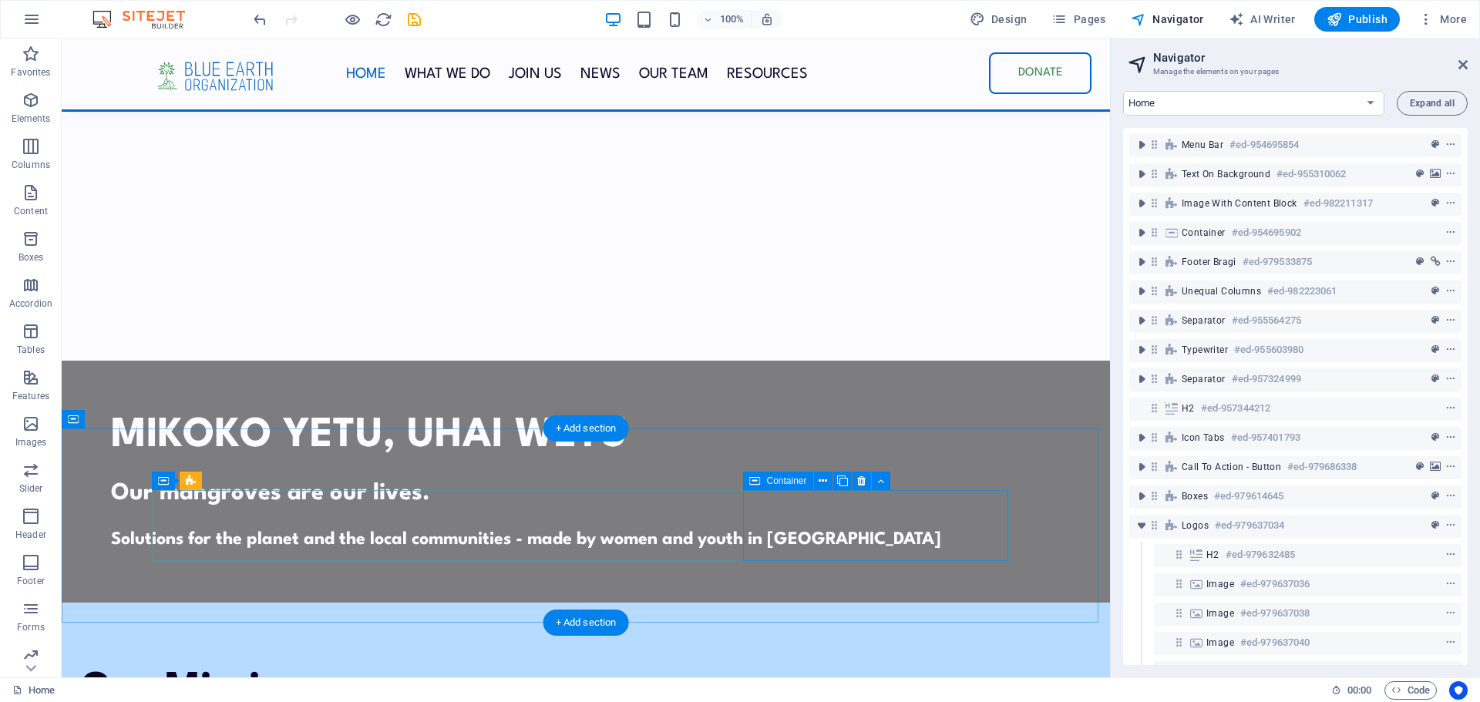
scroll to position [275, 0]
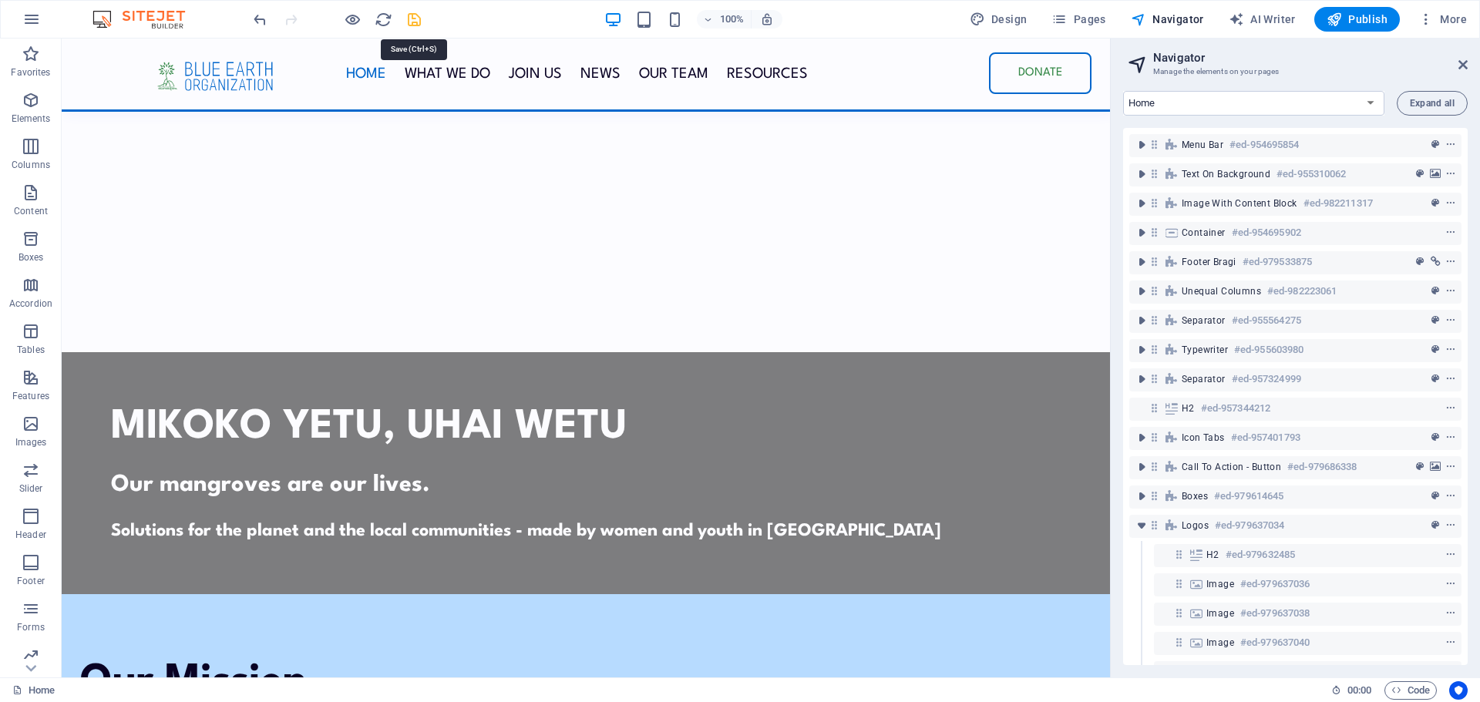
click at [411, 18] on icon "save" at bounding box center [415, 20] width 18 height 18
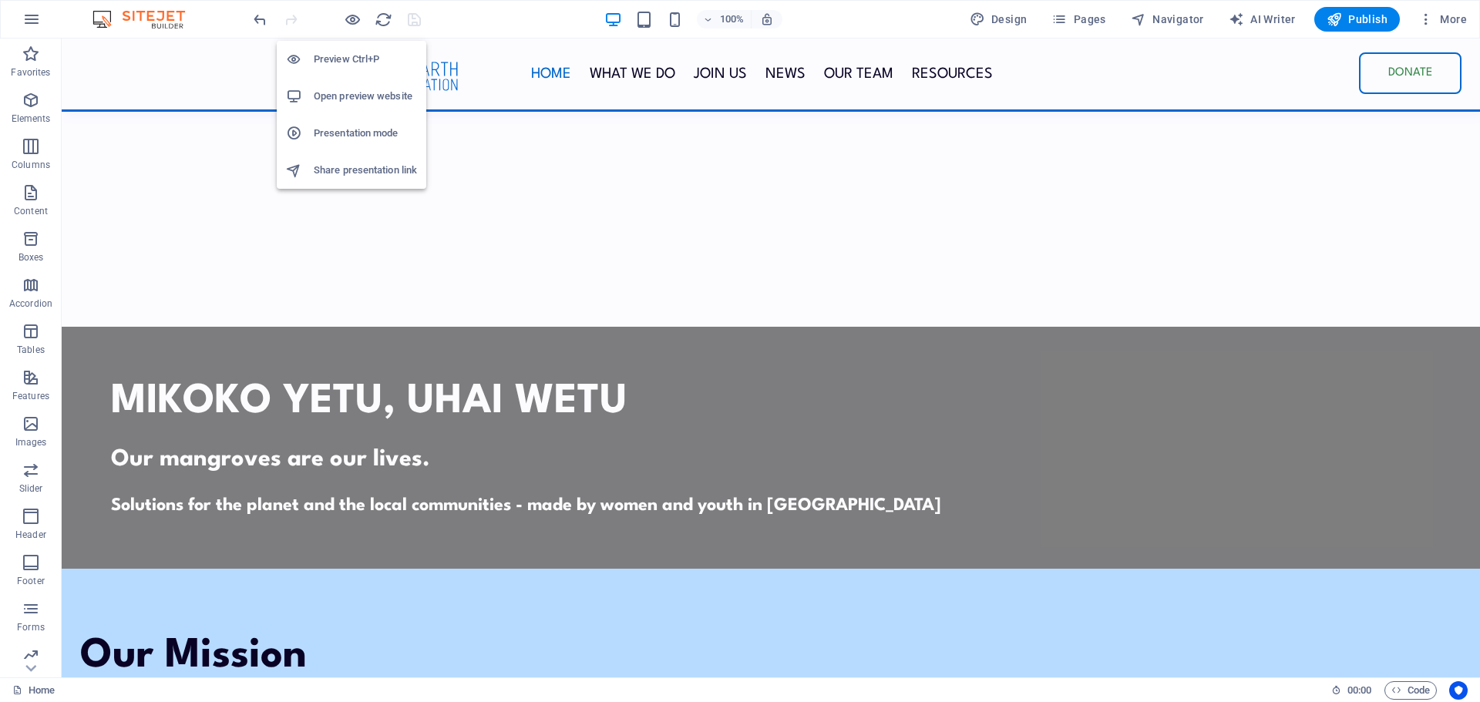
click at [342, 93] on h6 "Open preview website" at bounding box center [365, 96] width 103 height 19
click at [1089, 15] on span "Pages" at bounding box center [1079, 19] width 54 height 15
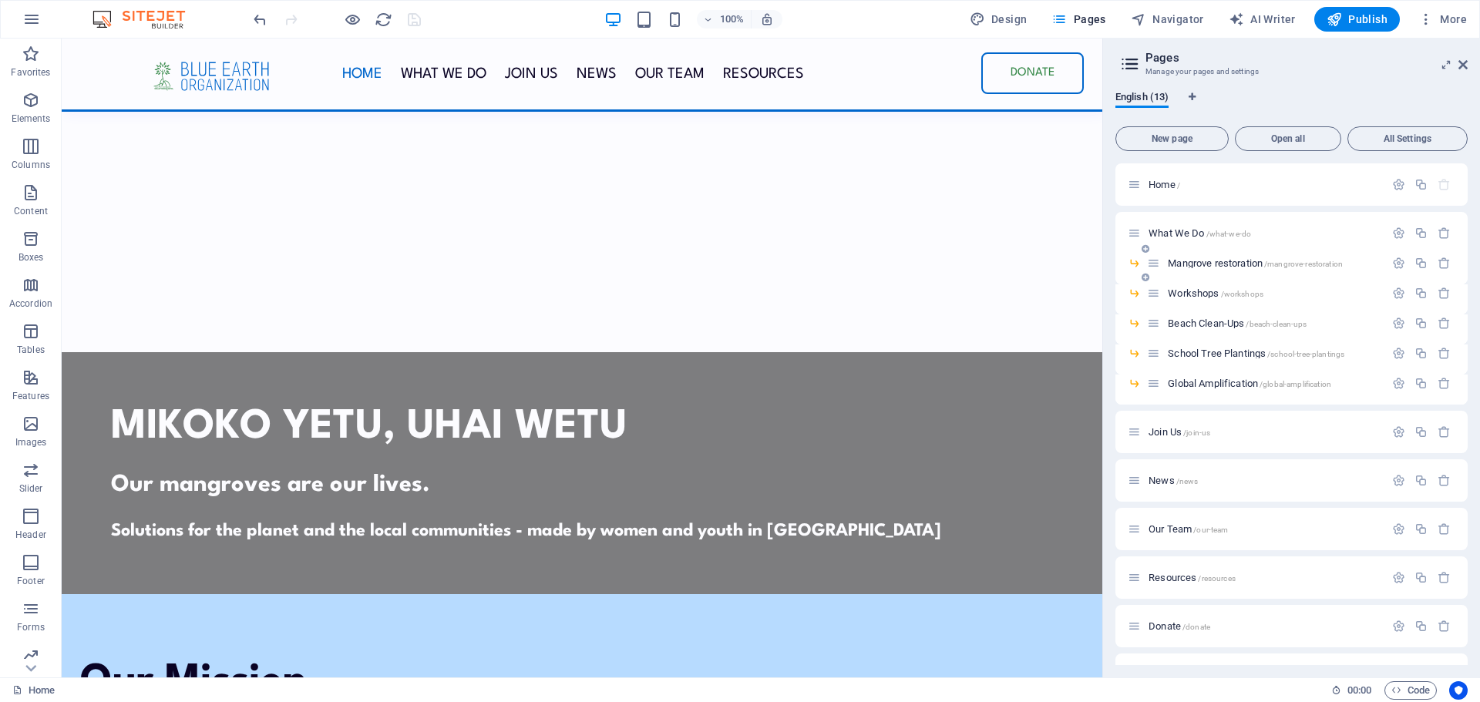
click at [1197, 263] on span "Mangrove restoration /mangrove-restoration" at bounding box center [1255, 263] width 175 height 12
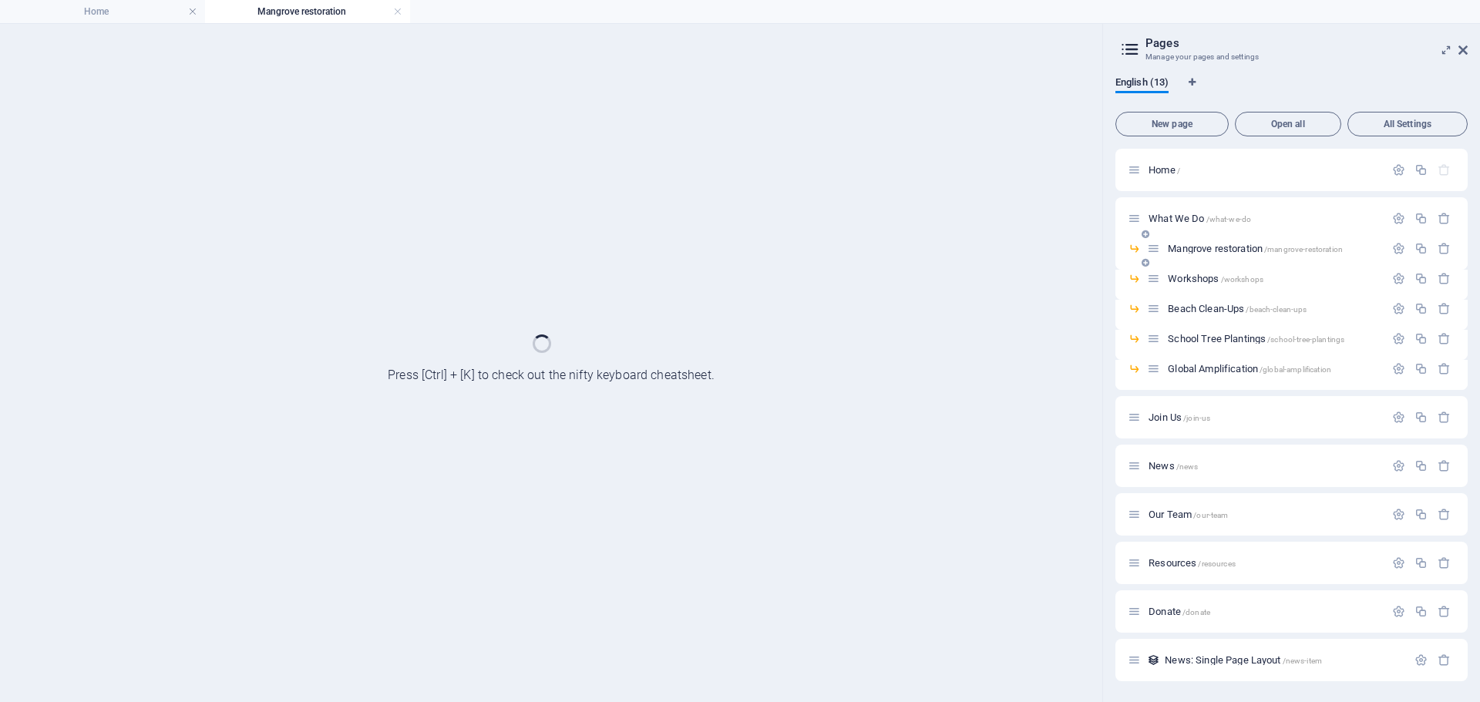
scroll to position [0, 0]
click at [1197, 263] on div "Mangrove restoration /mangrove-restoration" at bounding box center [1292, 255] width 352 height 30
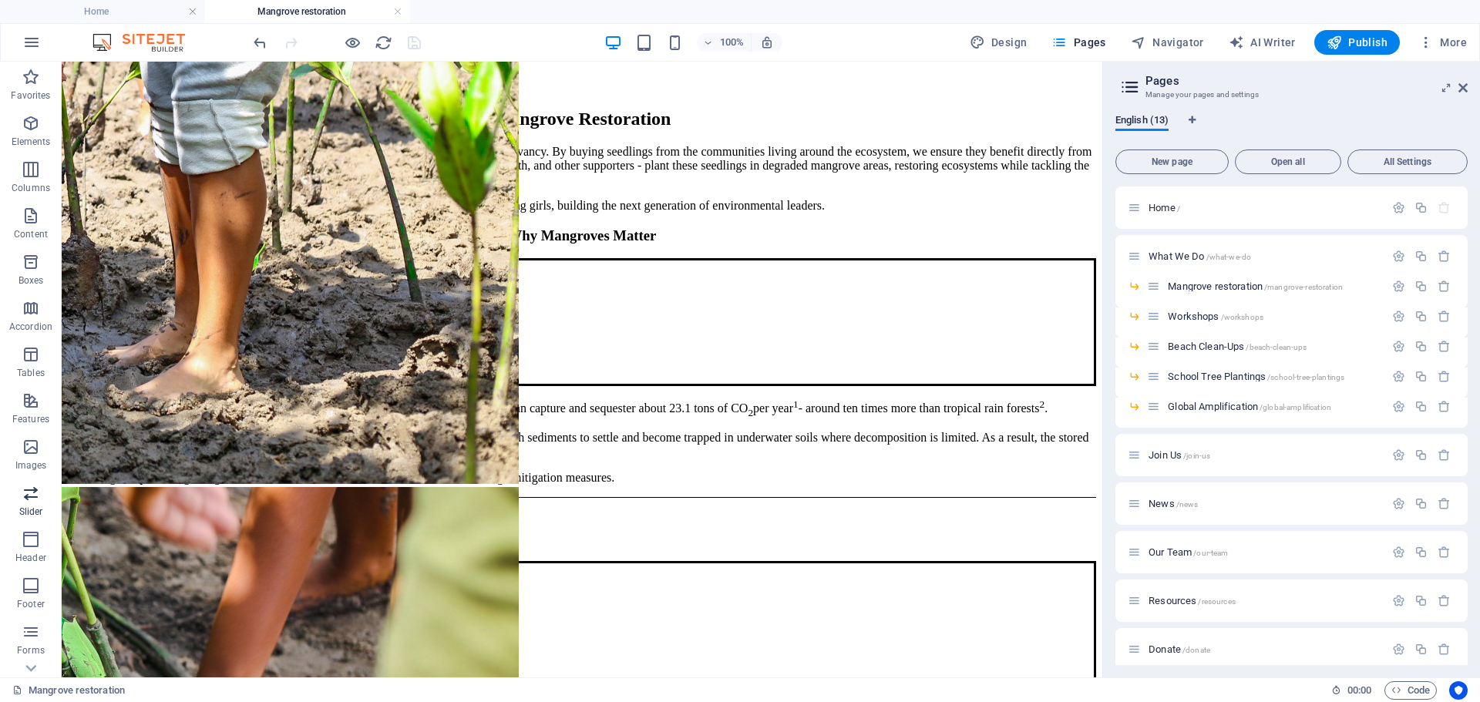
scroll to position [78, 0]
click at [22, 512] on icon "button" at bounding box center [31, 508] width 19 height 19
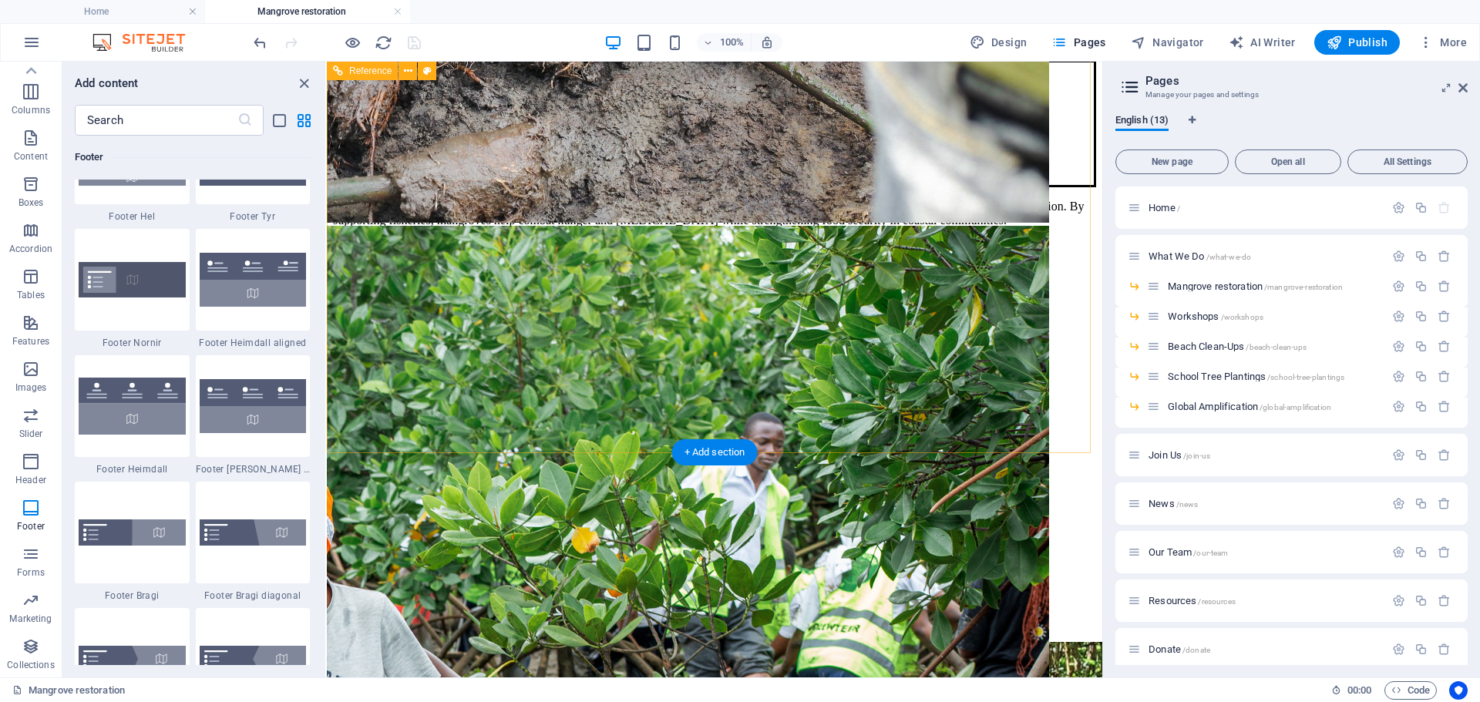
scroll to position [1927, 0]
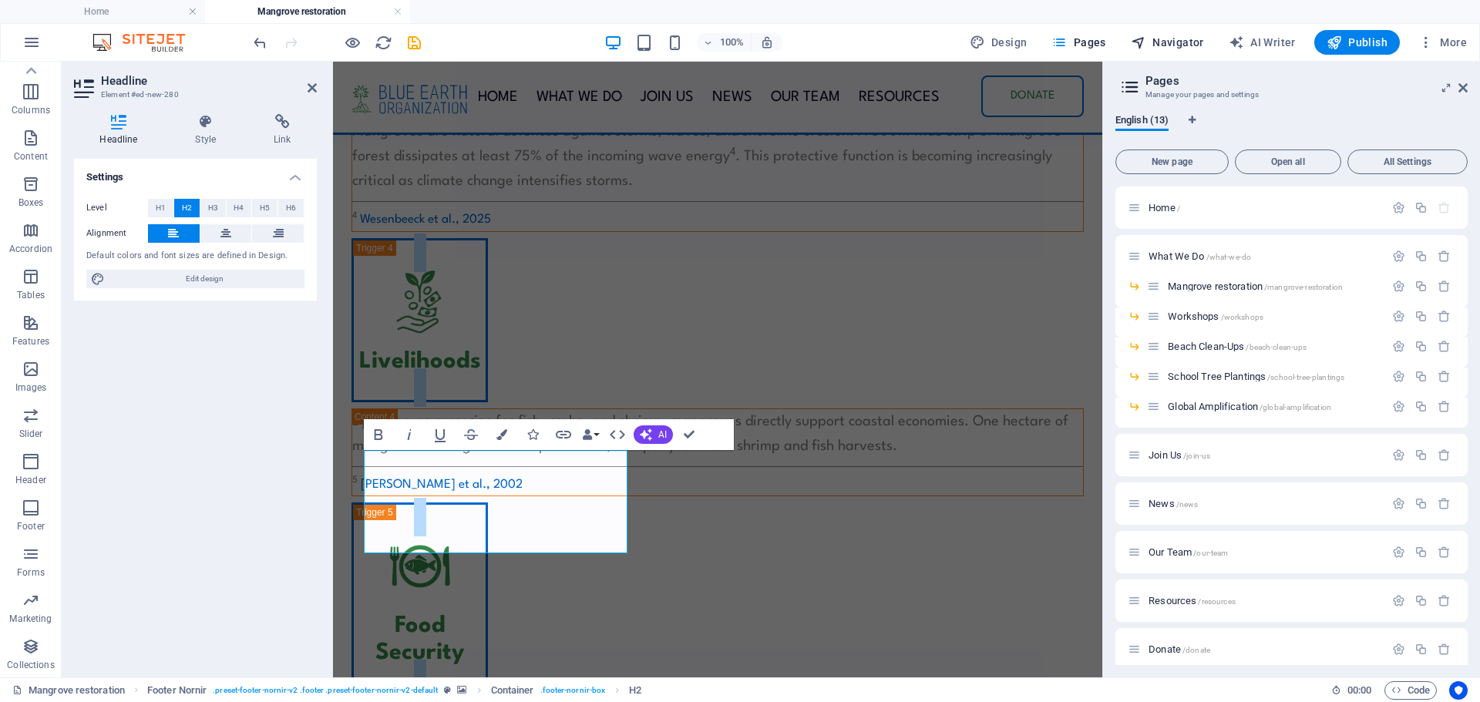
click at [1166, 32] on button "Navigator" at bounding box center [1168, 42] width 86 height 25
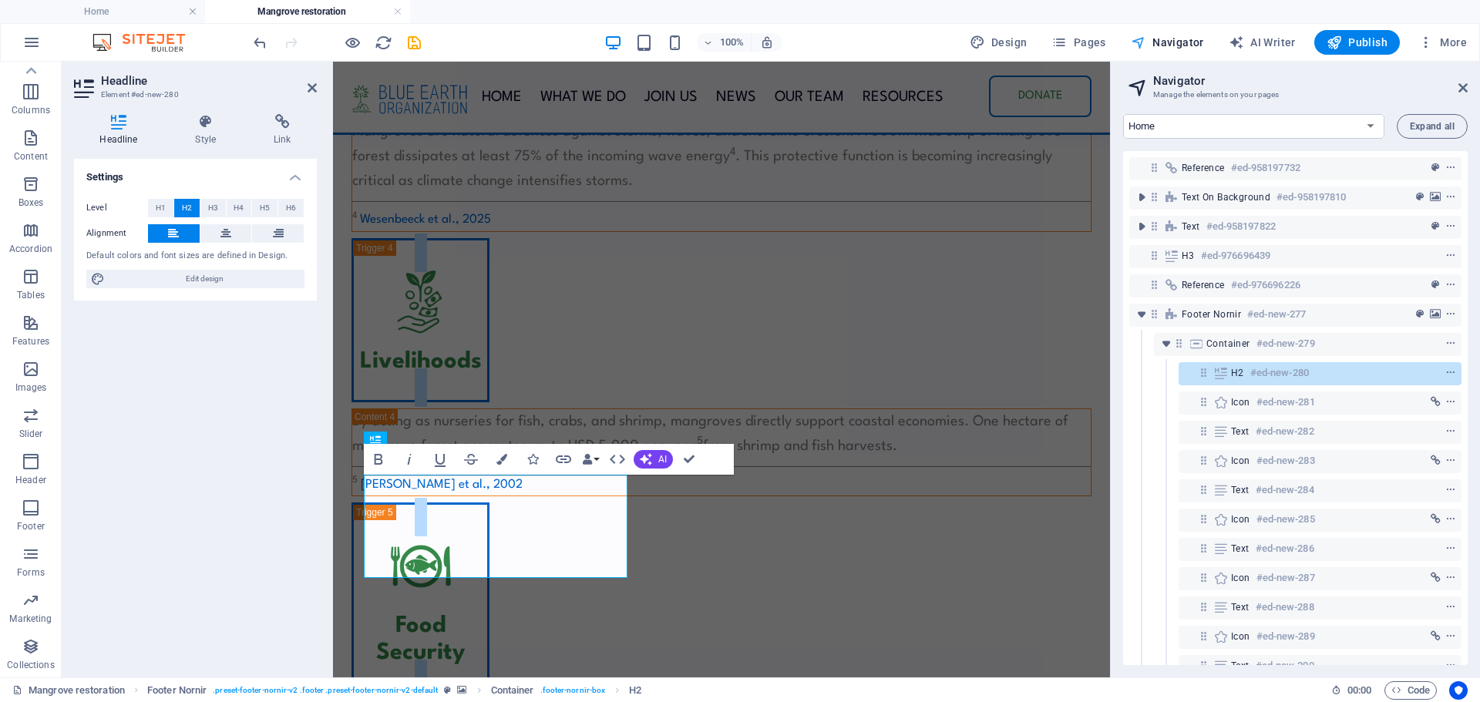
scroll to position [1903, 0]
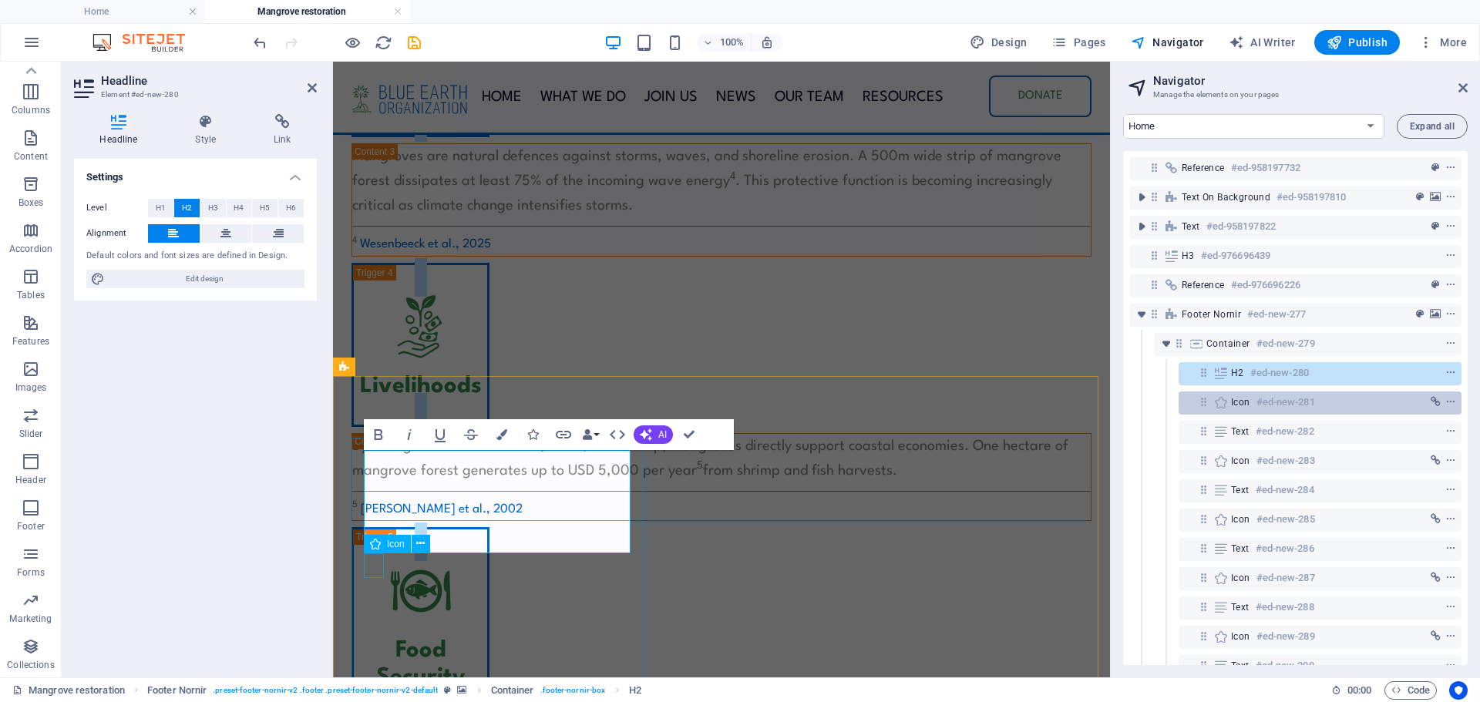
click at [1245, 402] on span "Icon" at bounding box center [1240, 402] width 19 height 12
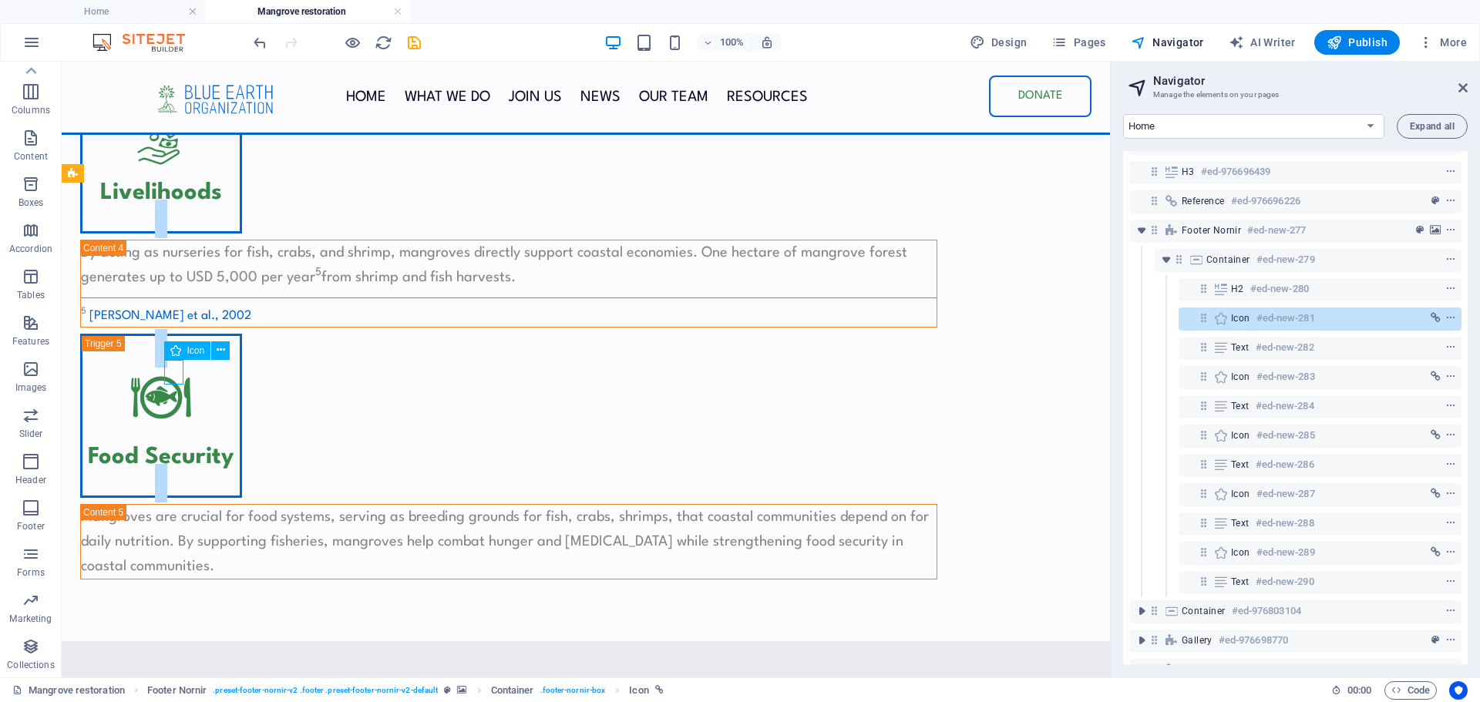
scroll to position [85, 0]
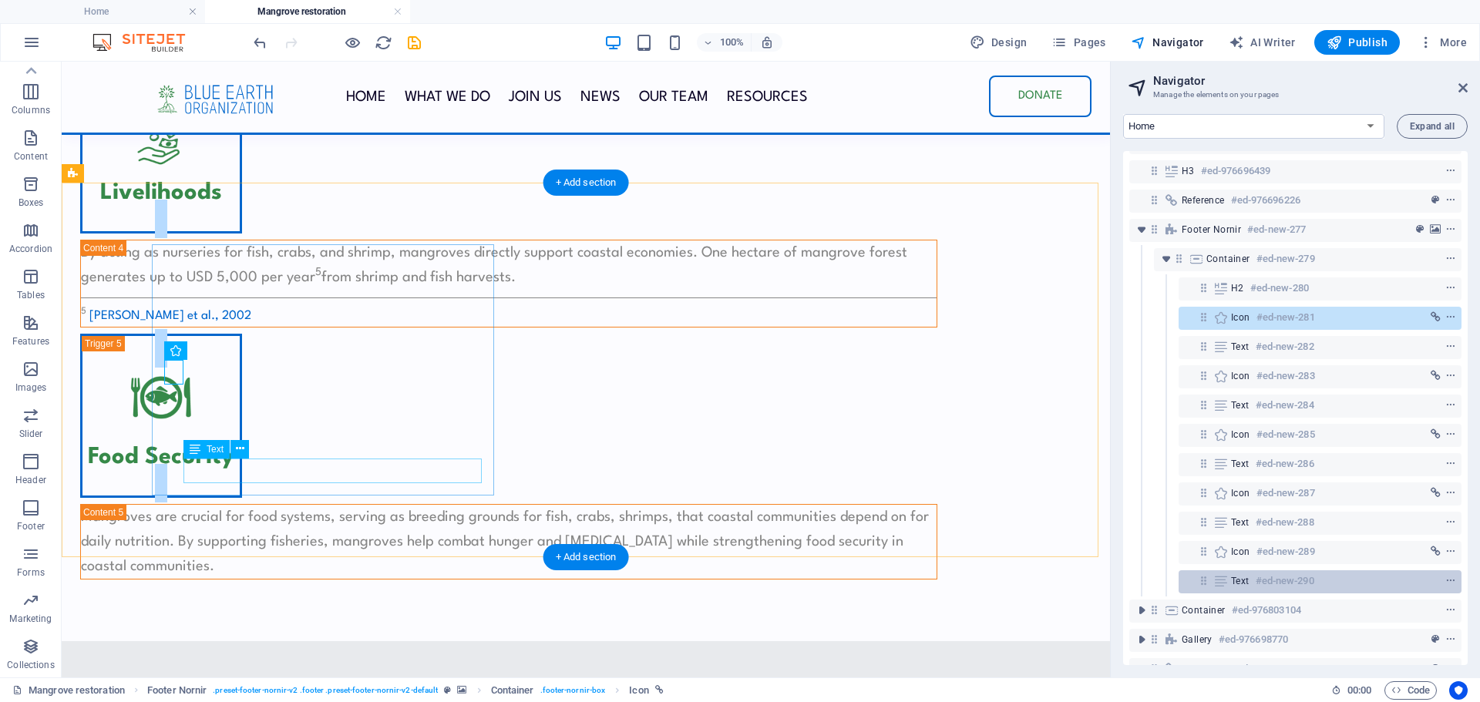
click at [1247, 581] on span "Text" at bounding box center [1240, 581] width 19 height 12
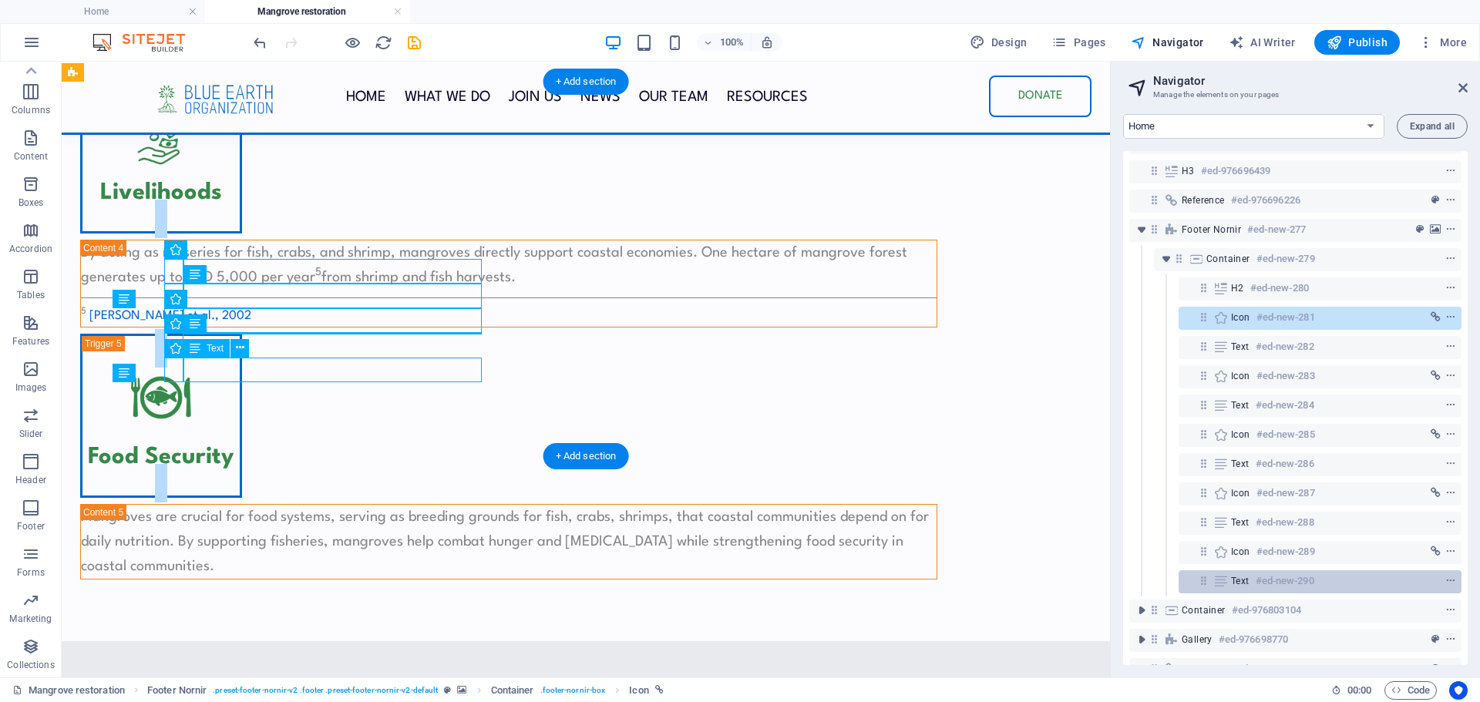
scroll to position [2148, 0]
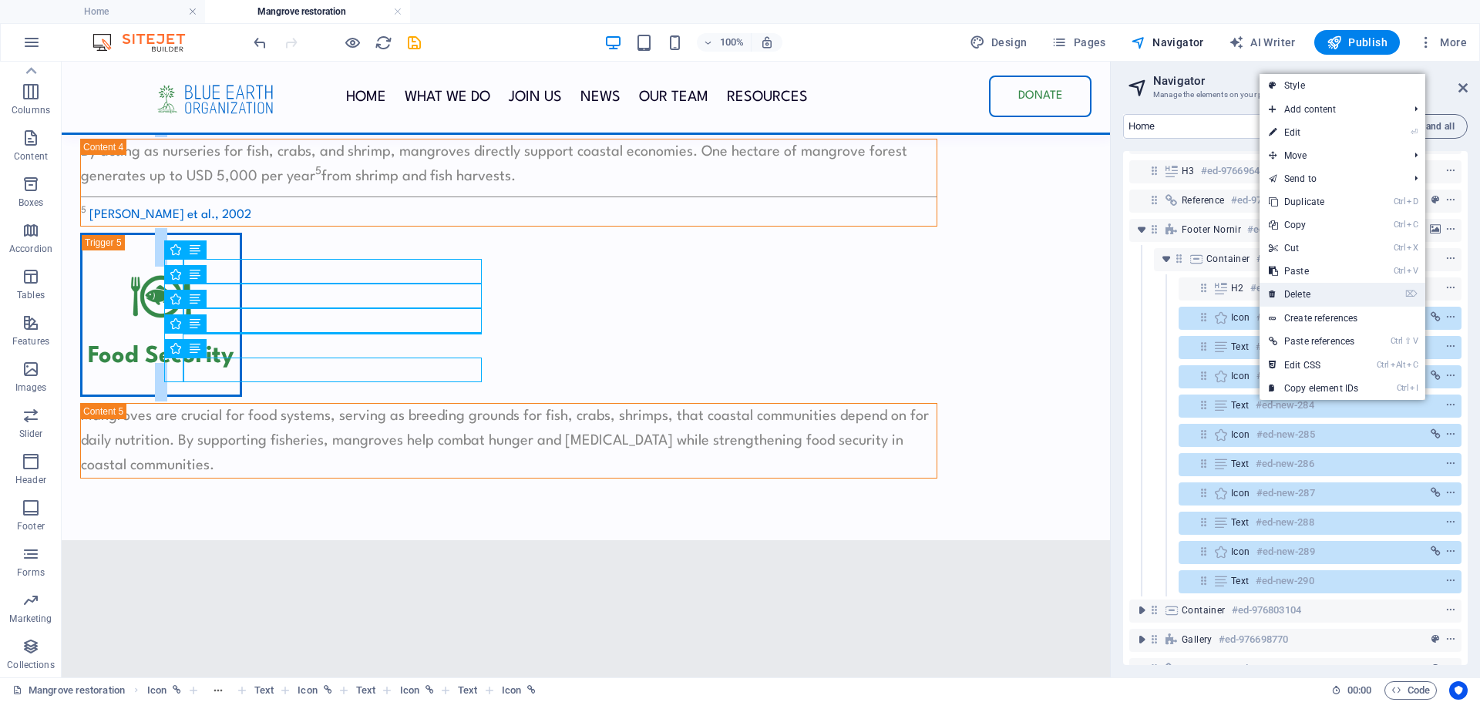
click at [1305, 295] on link "⌦ Delete" at bounding box center [1314, 294] width 108 height 23
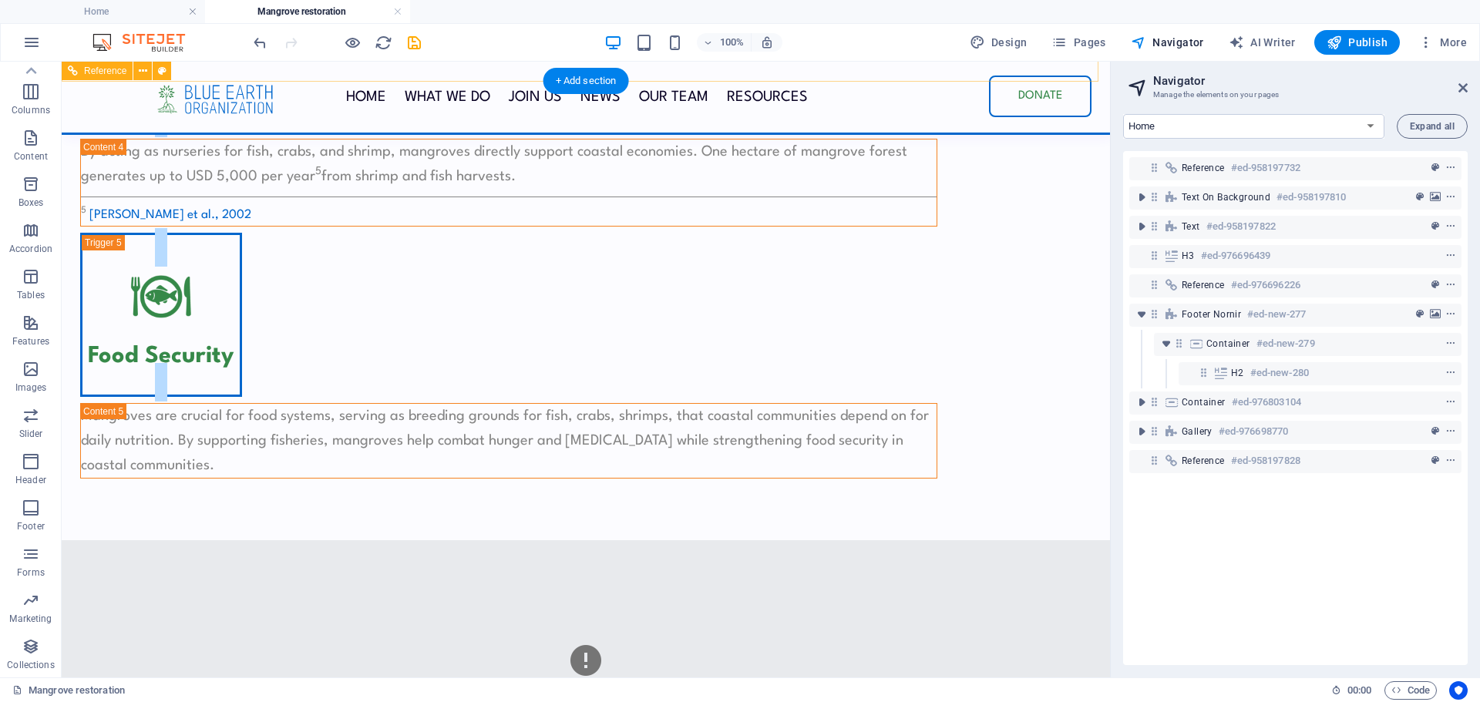
scroll to position [0, 0]
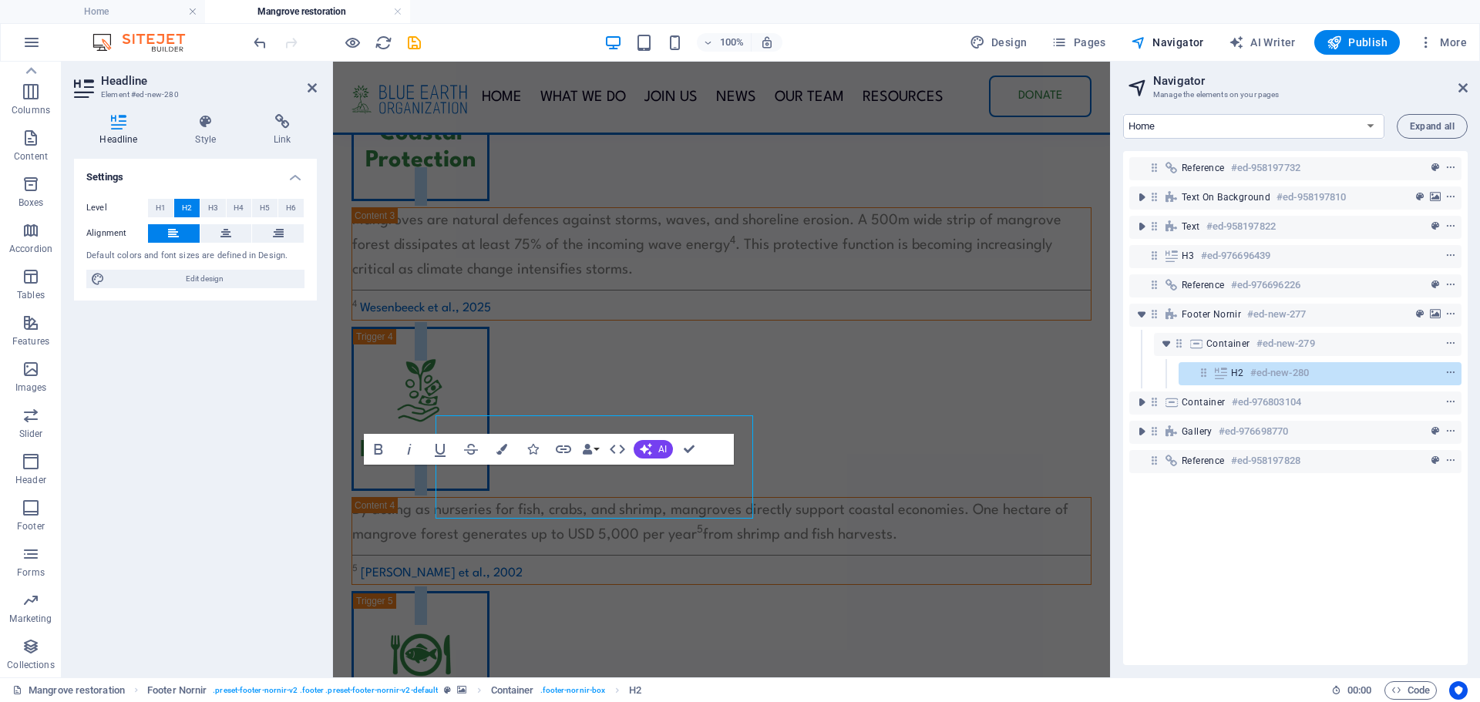
scroll to position [1888, 0]
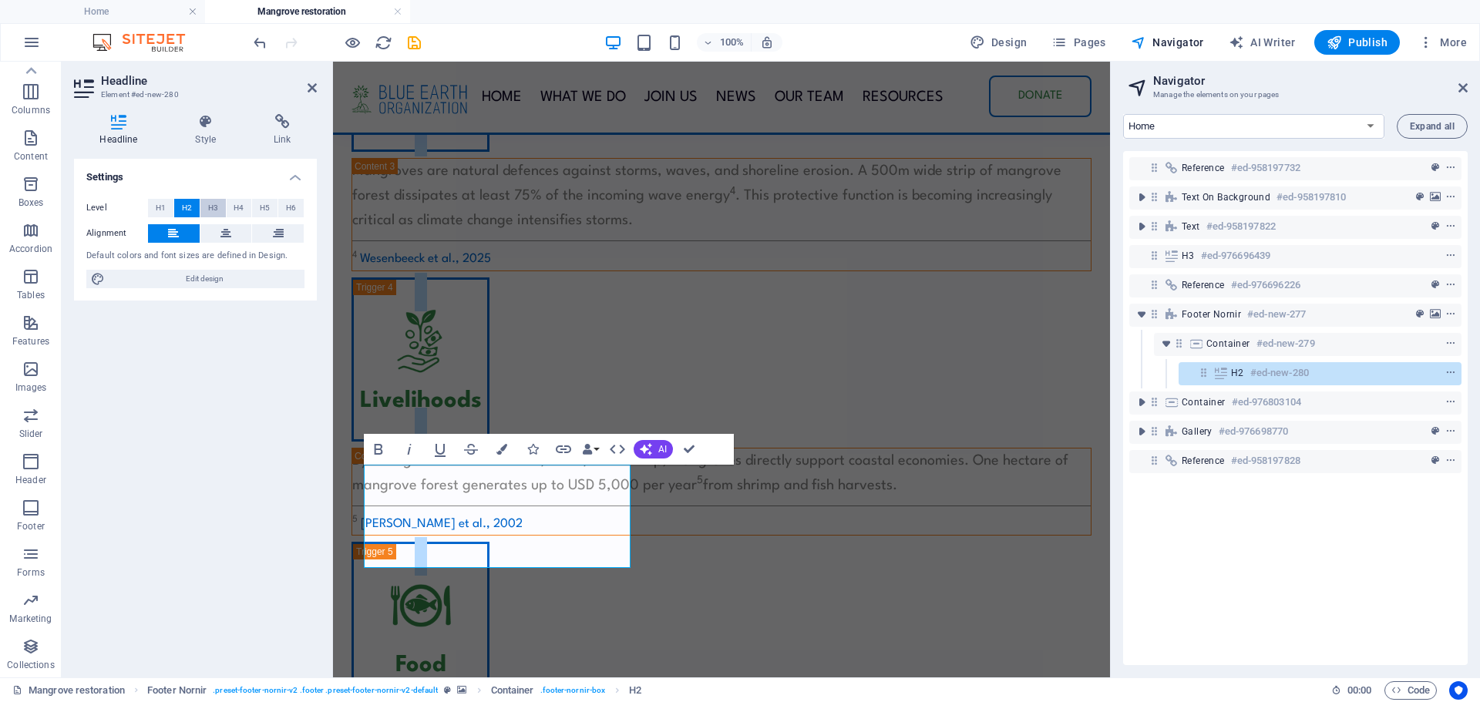
click at [217, 214] on span "H3" at bounding box center [213, 208] width 10 height 19
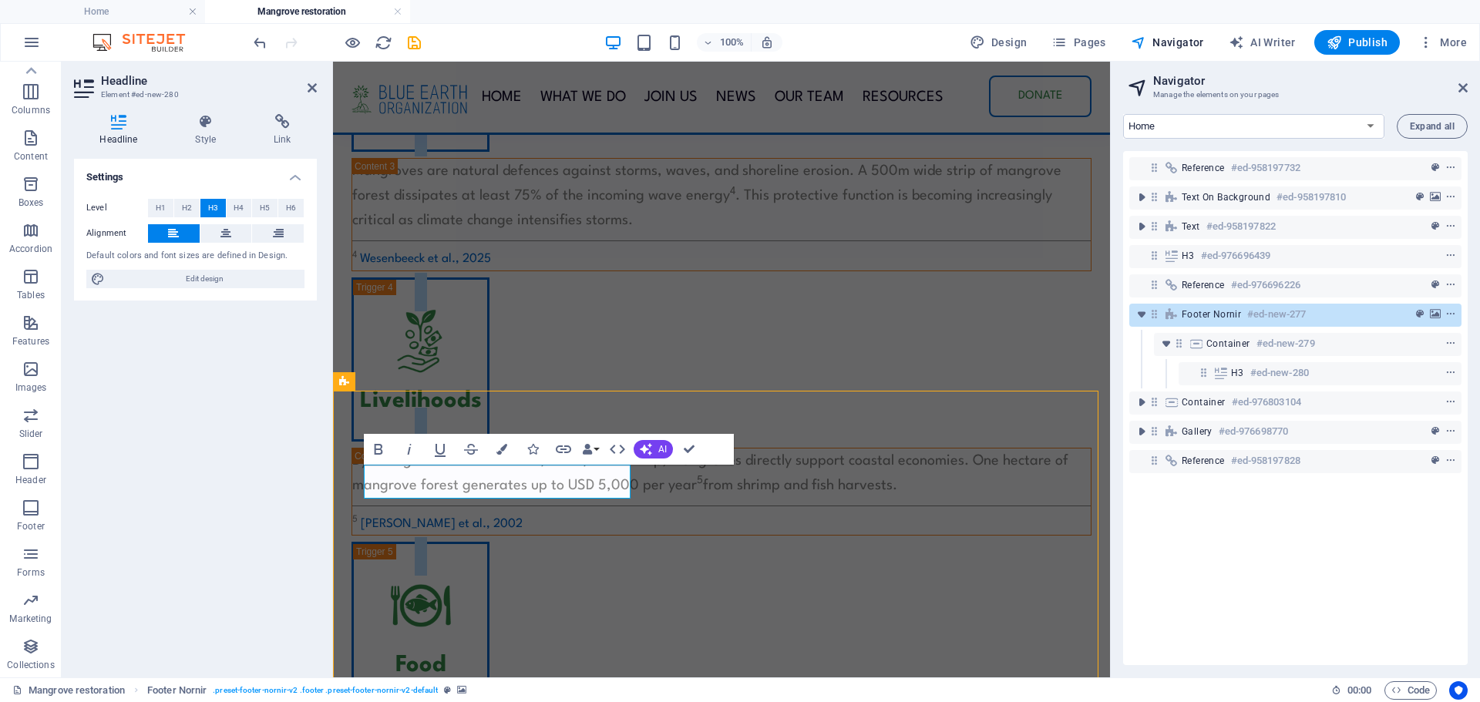
scroll to position [1839, 0]
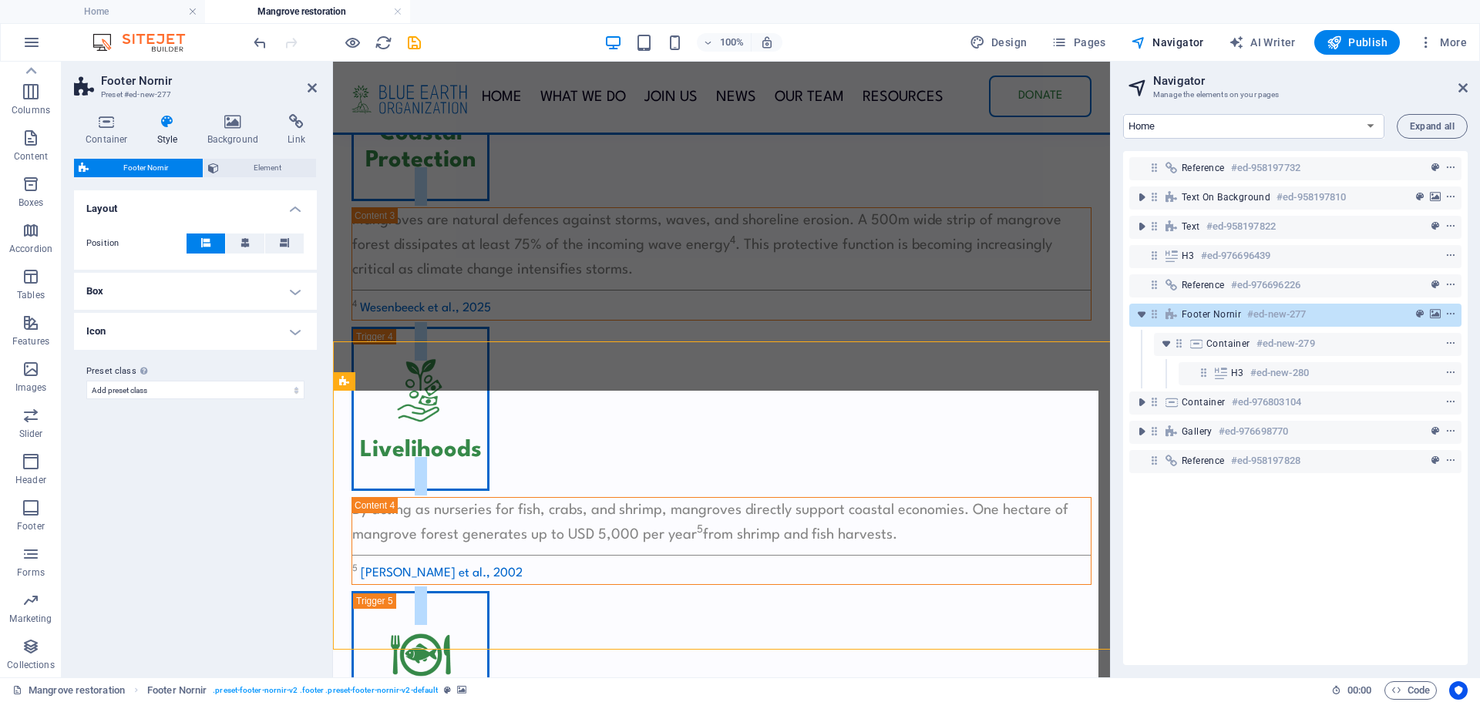
scroll to position [1888, 0]
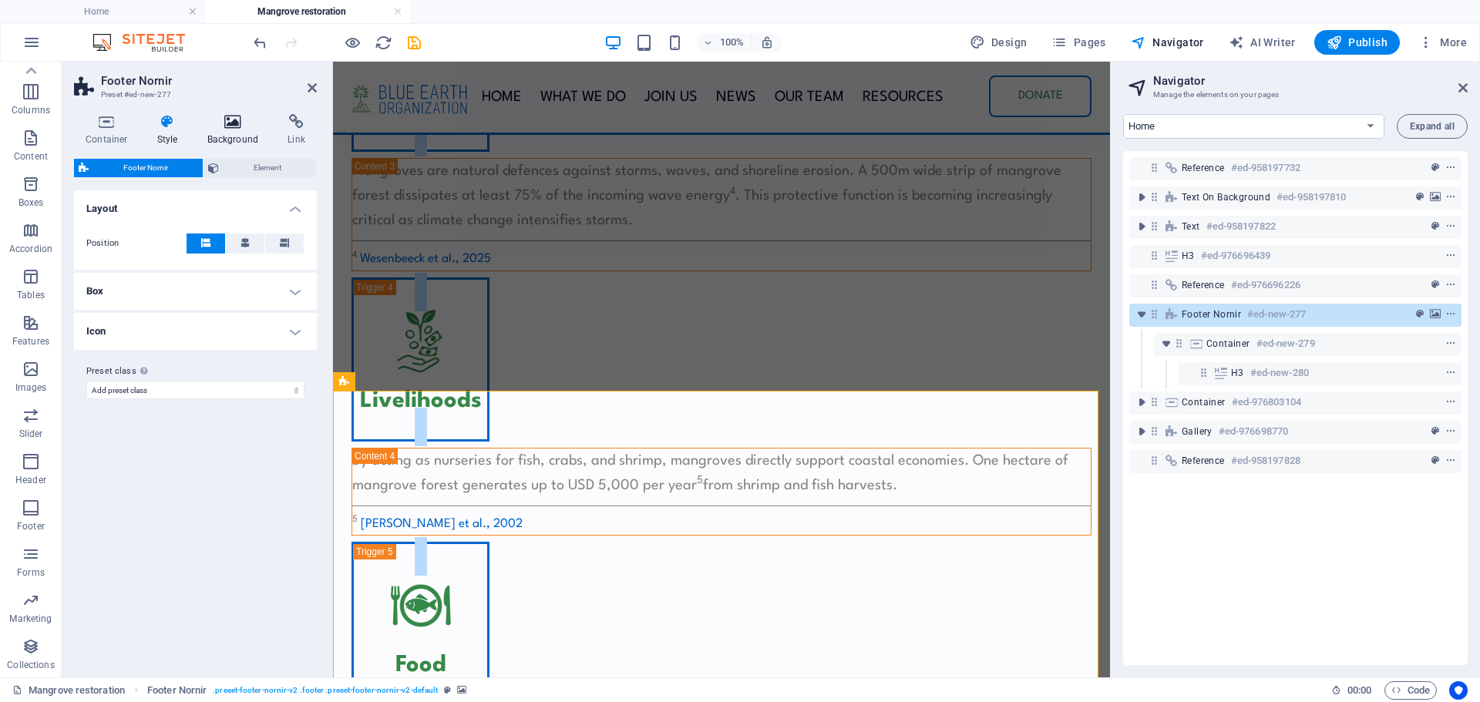
click at [234, 119] on icon at bounding box center [233, 121] width 75 height 15
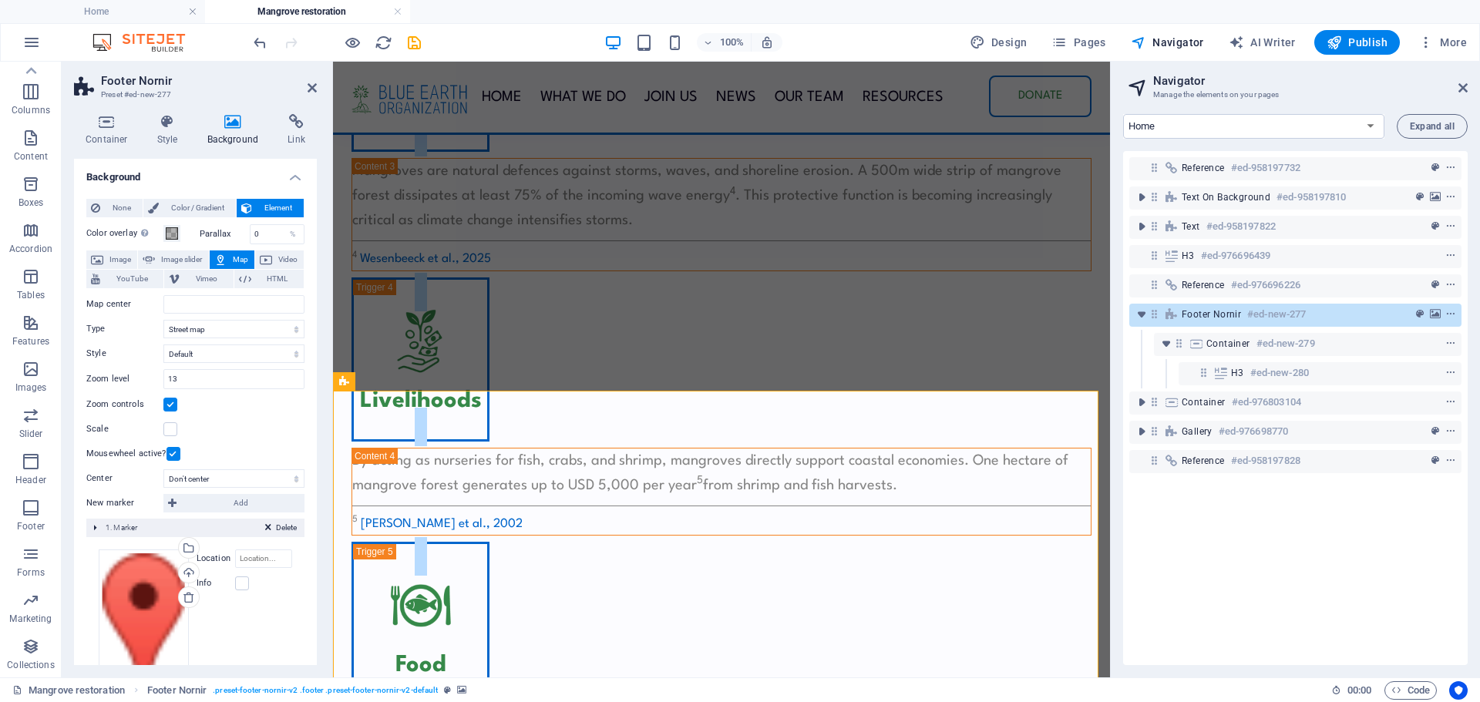
scroll to position [63, 0]
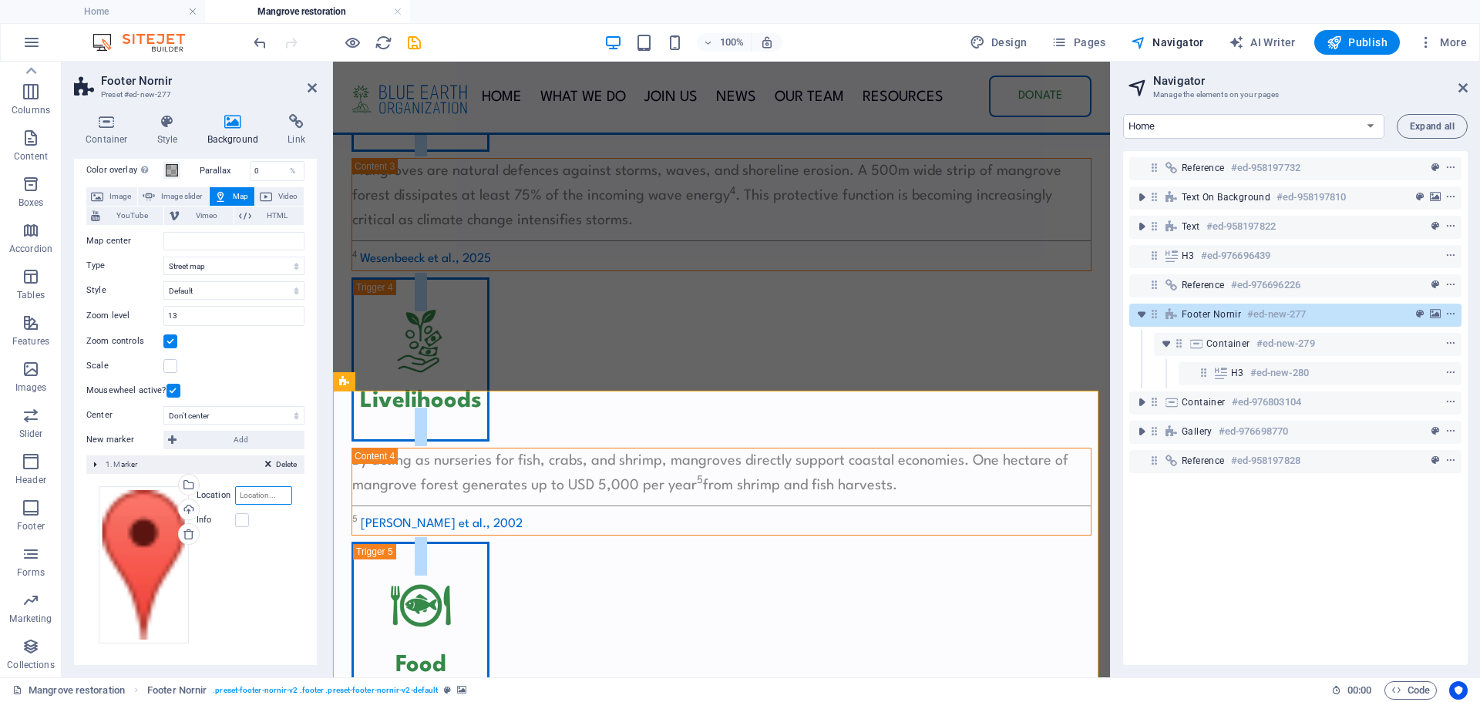
click at [241, 494] on input "Location" at bounding box center [263, 495] width 57 height 19
click at [225, 235] on input "Map center" at bounding box center [233, 241] width 141 height 19
paste input "-4.031502021961389, 39.57610485156354"
type input "-4.031502021961389, 39.57610485156354"
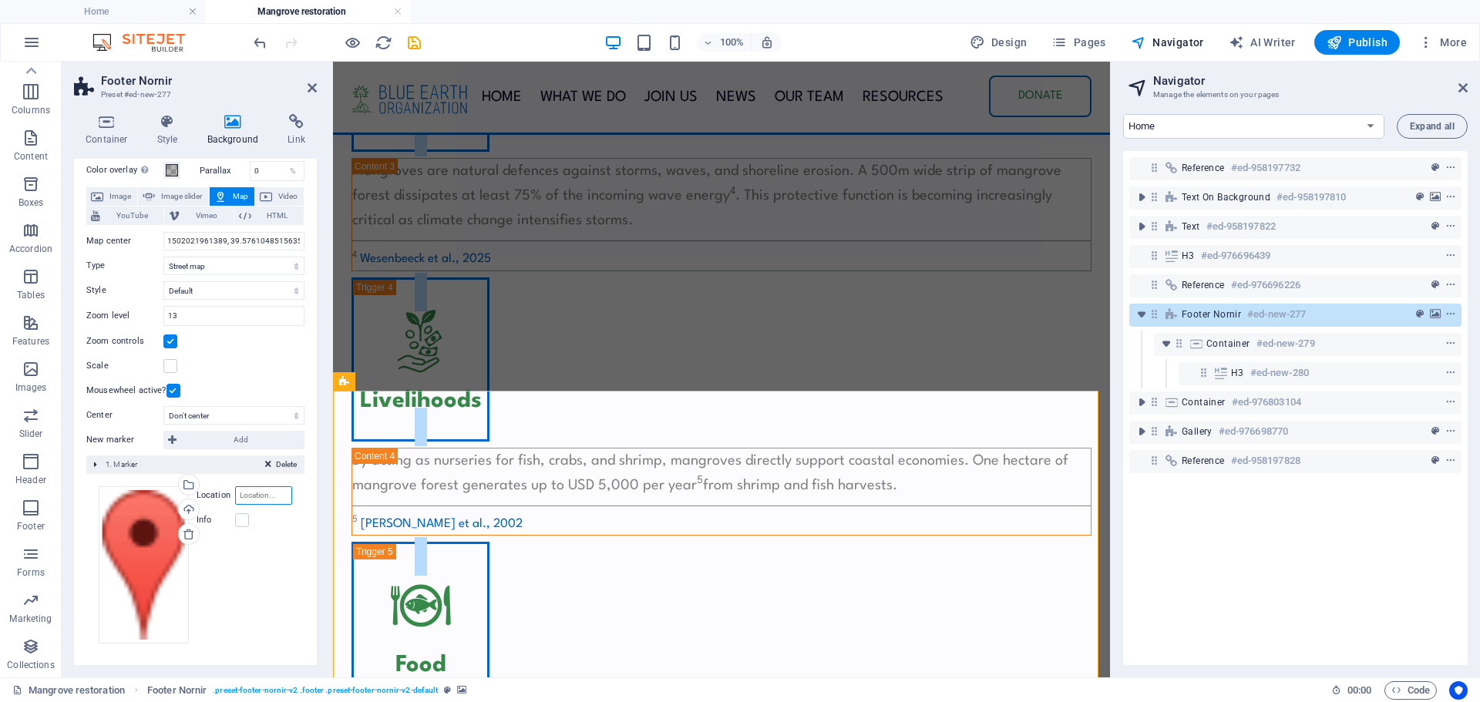
click at [264, 498] on input "Location" at bounding box center [263, 495] width 57 height 19
paste input "-4.031502021961389, 39.57610485156354"
type input "-4.031502021961389, 39.57610485156354"
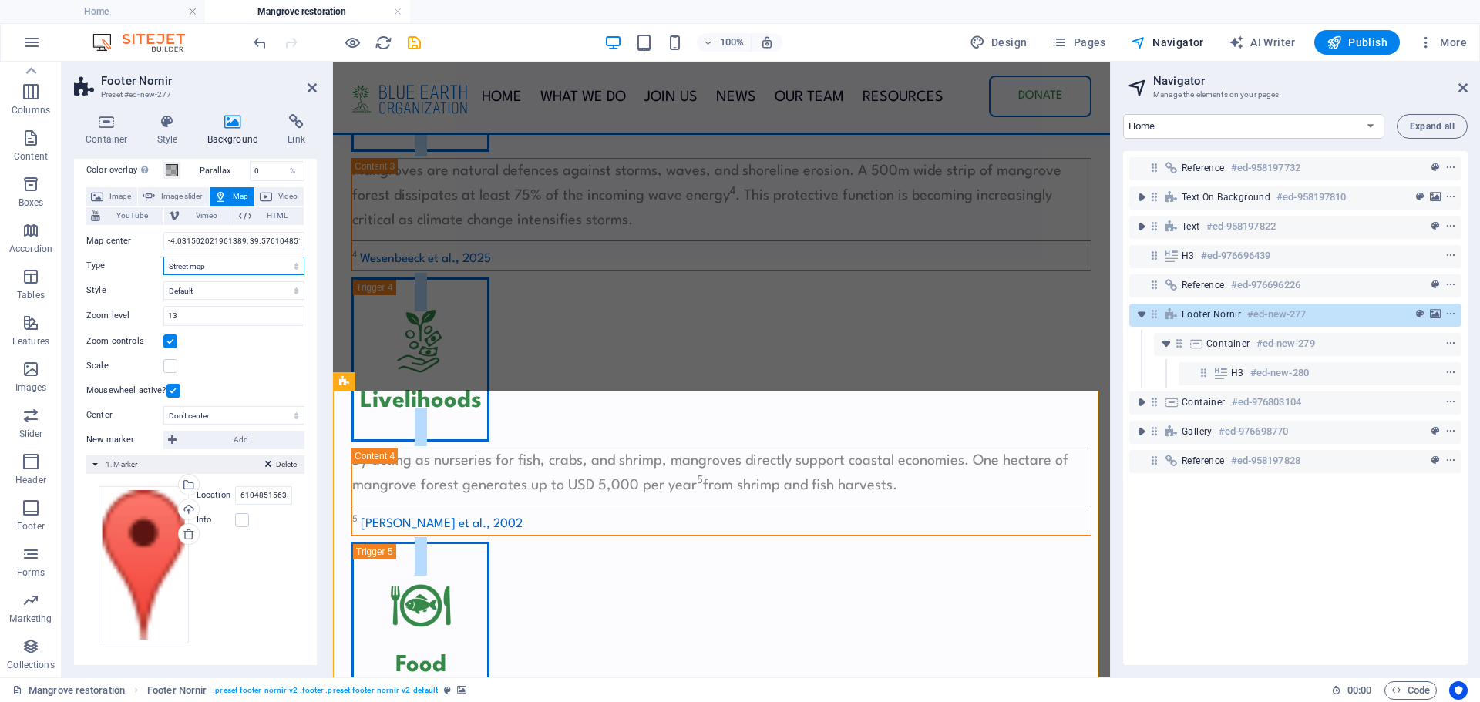
click at [250, 267] on select "Street map Satellite view Satellite view with streets Terrain map" at bounding box center [233, 266] width 141 height 19
select select "satellite"
click at [163, 257] on select "Street map Satellite view Satellite view with streets Terrain map" at bounding box center [233, 266] width 141 height 19
click at [237, 517] on label at bounding box center [242, 520] width 14 height 14
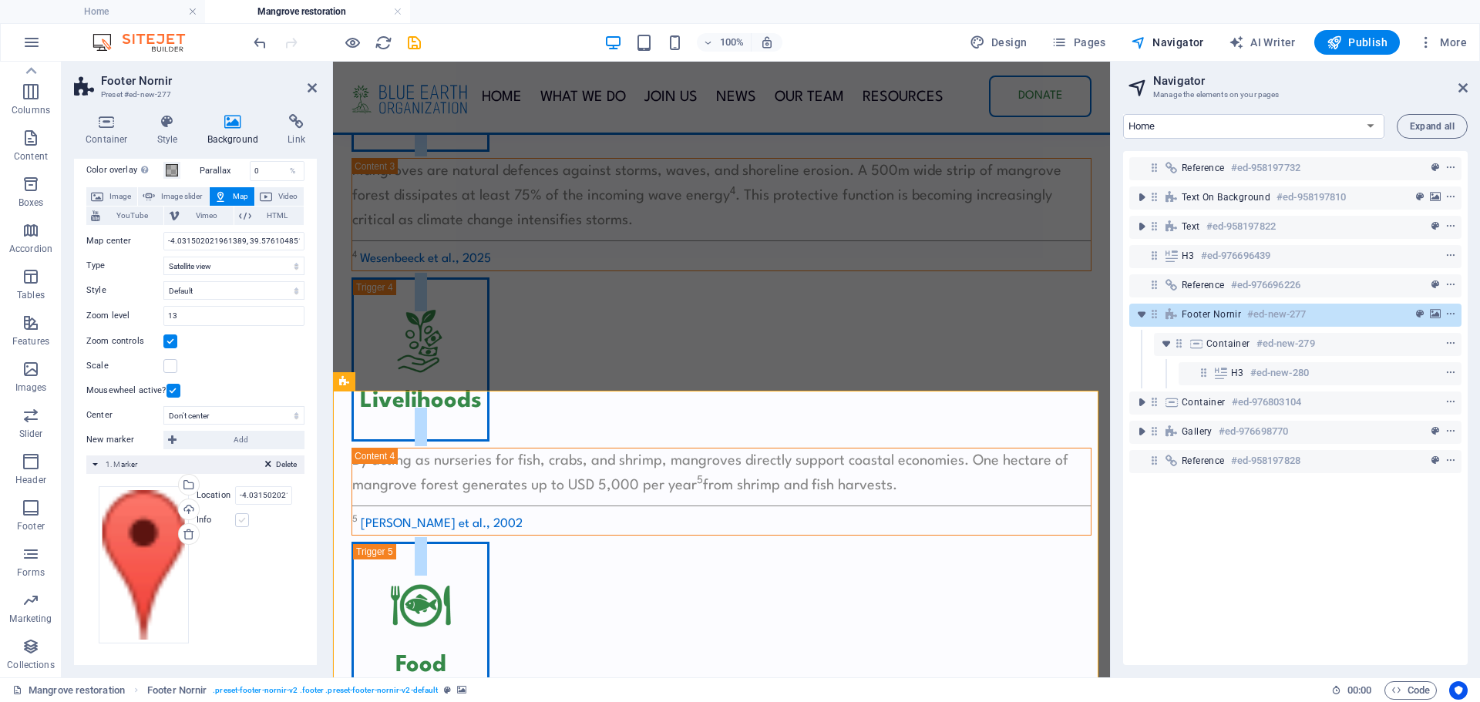
click at [0, 0] on input "Info" at bounding box center [0, 0] width 0 height 0
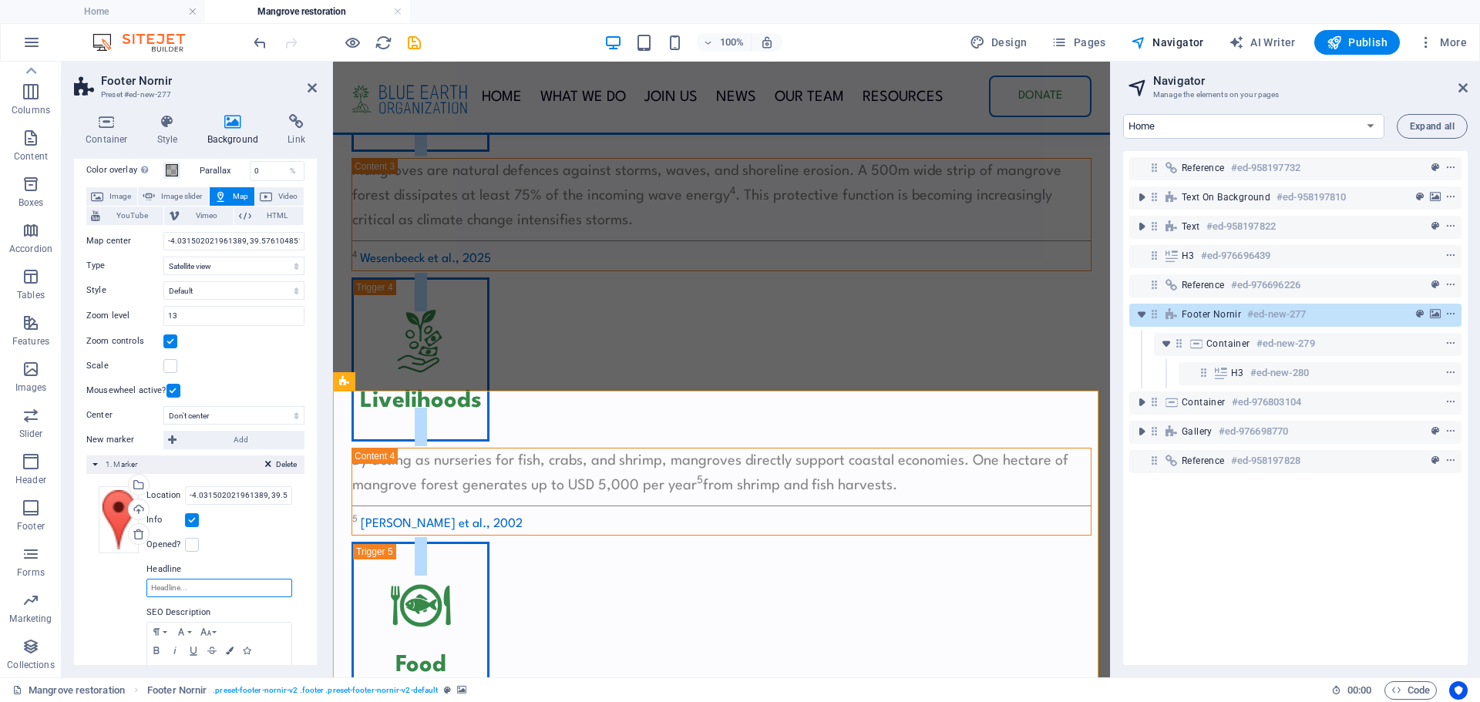
click at [190, 593] on input "Headline" at bounding box center [219, 588] width 146 height 19
type input "Mkue Conservancy"
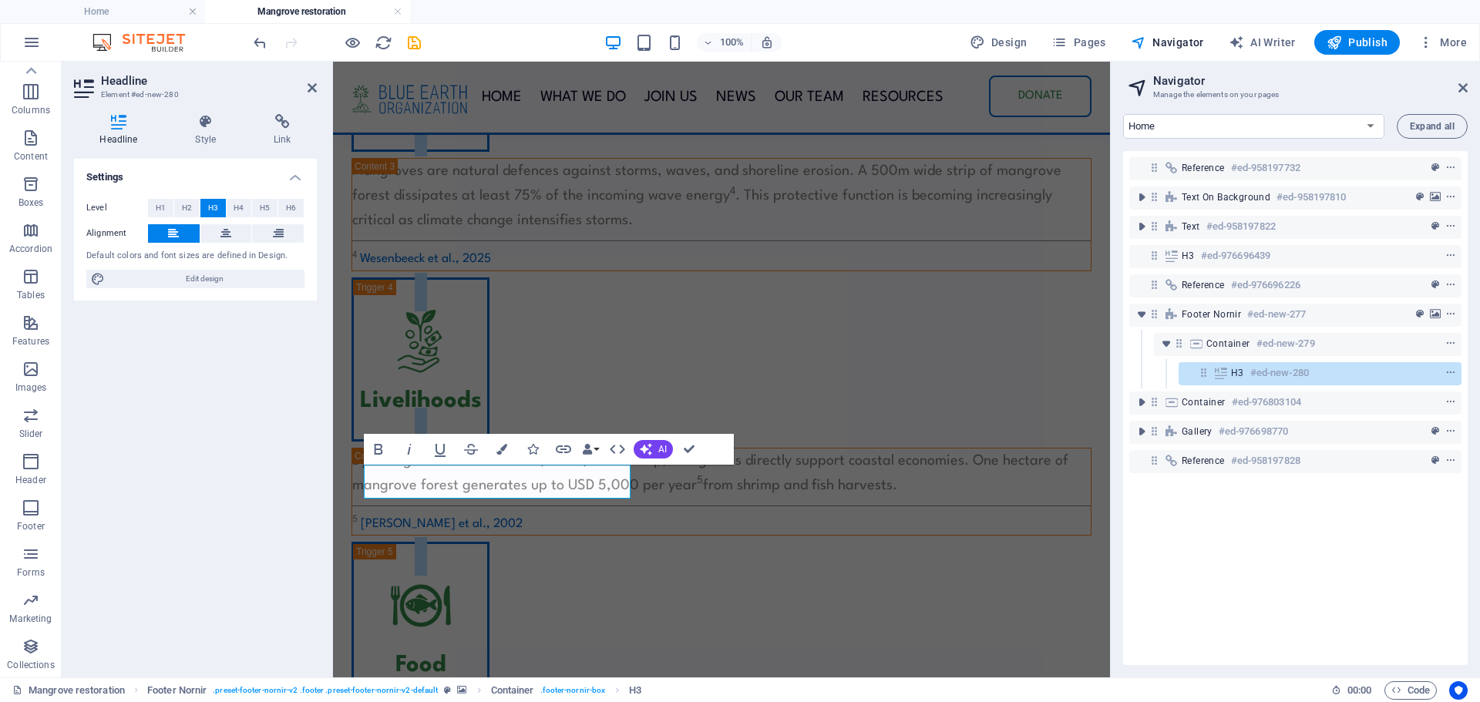
click at [292, 520] on div "Settings Level H1 H2 H3 H4 H5 H6 Alignment Default colors and font sizes are de…" at bounding box center [195, 412] width 243 height 506
click at [180, 453] on div "Settings Level H1 H2 H3 H4 H5 H6 Alignment Default colors and font sizes are de…" at bounding box center [195, 412] width 243 height 506
click at [419, 46] on icon "save" at bounding box center [415, 43] width 18 height 18
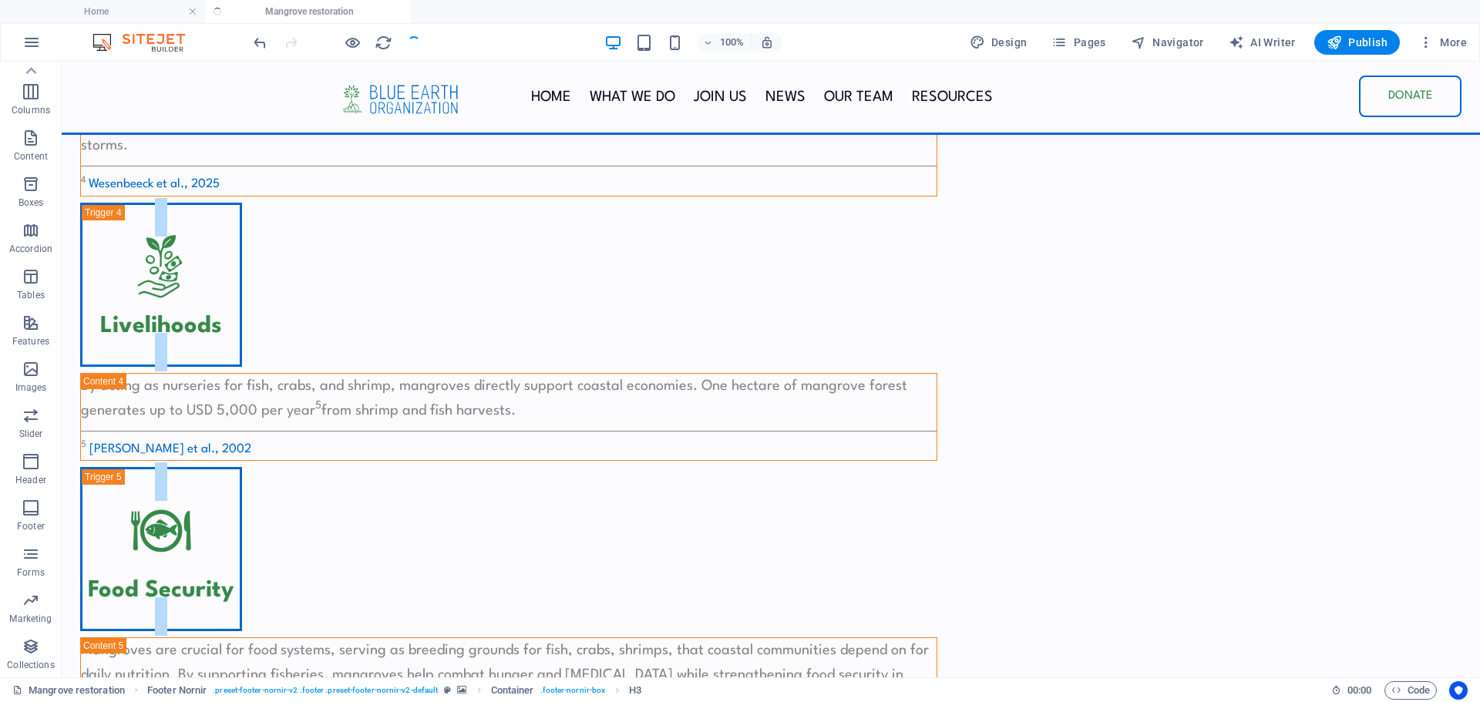
scroll to position [1787, 0]
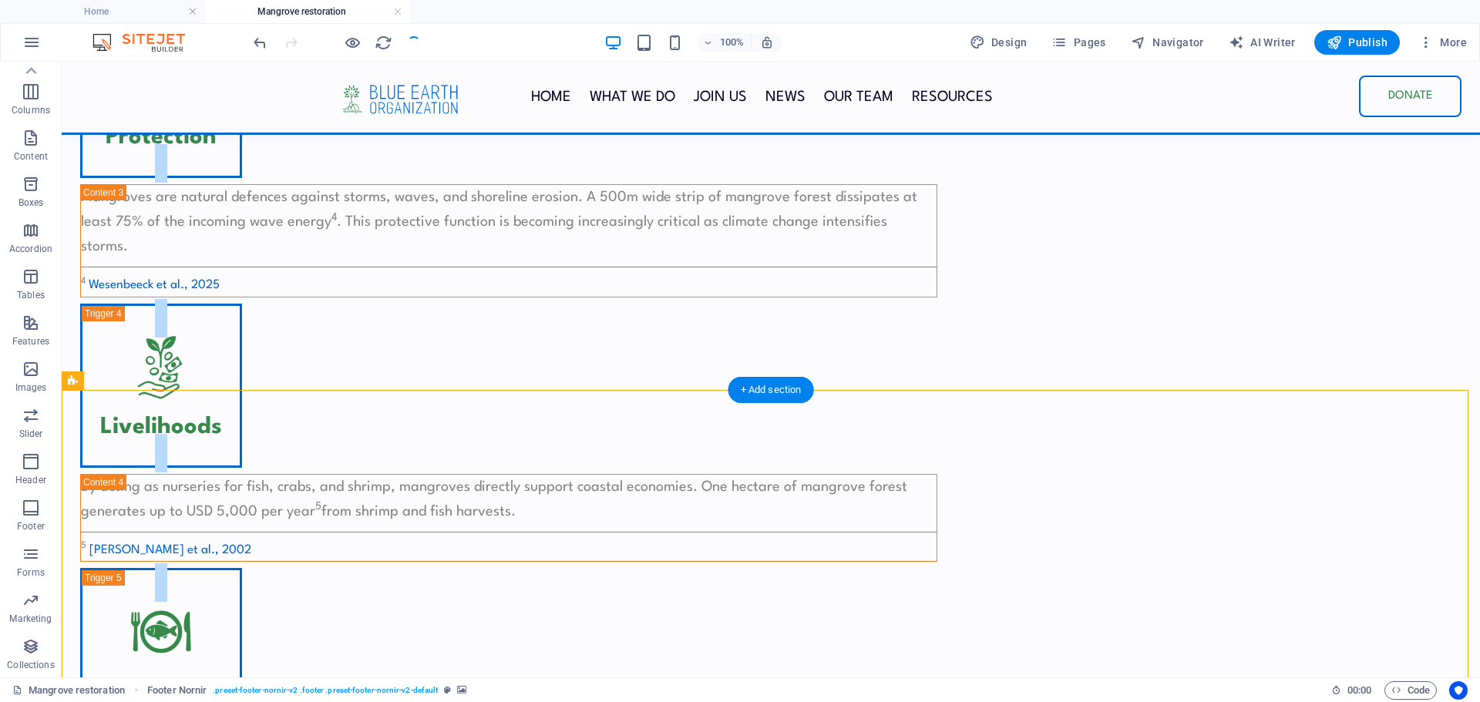
select select "satellite"
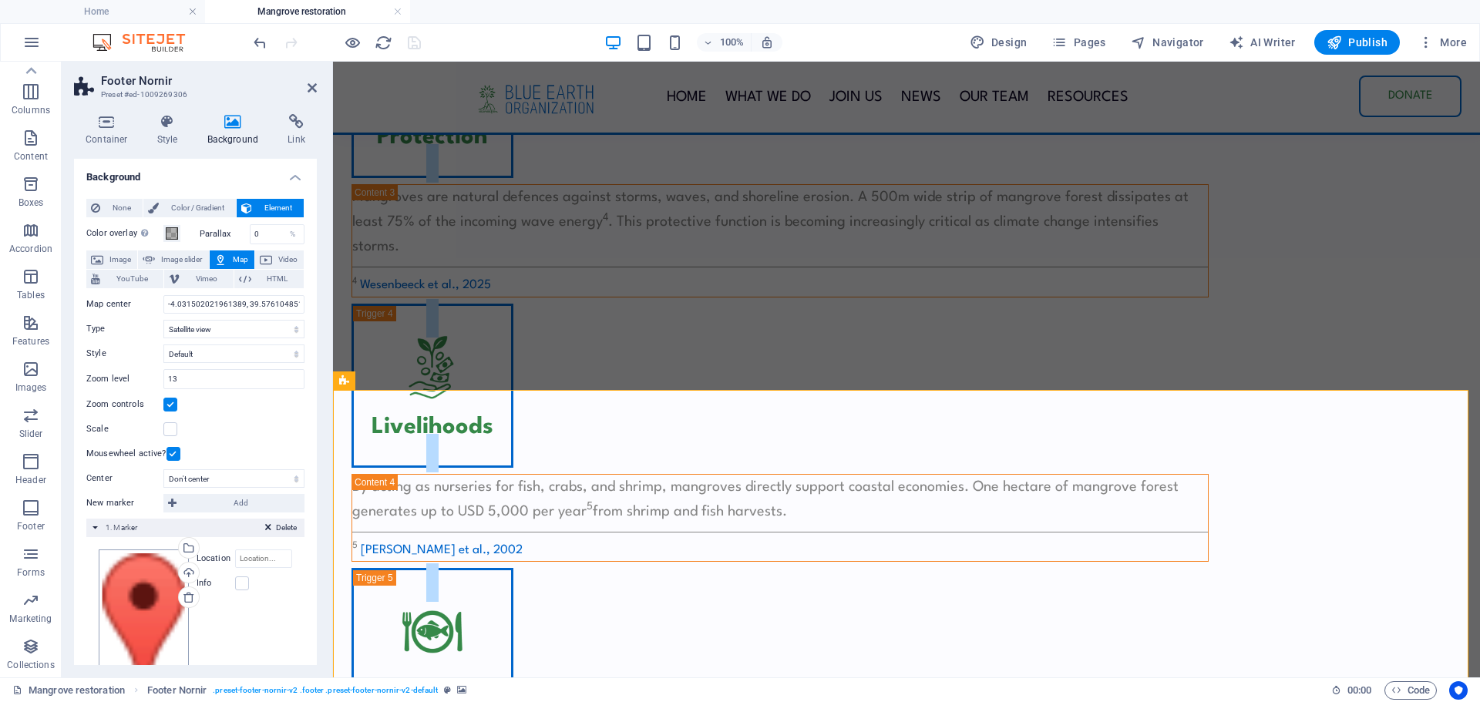
scroll to position [63, 0]
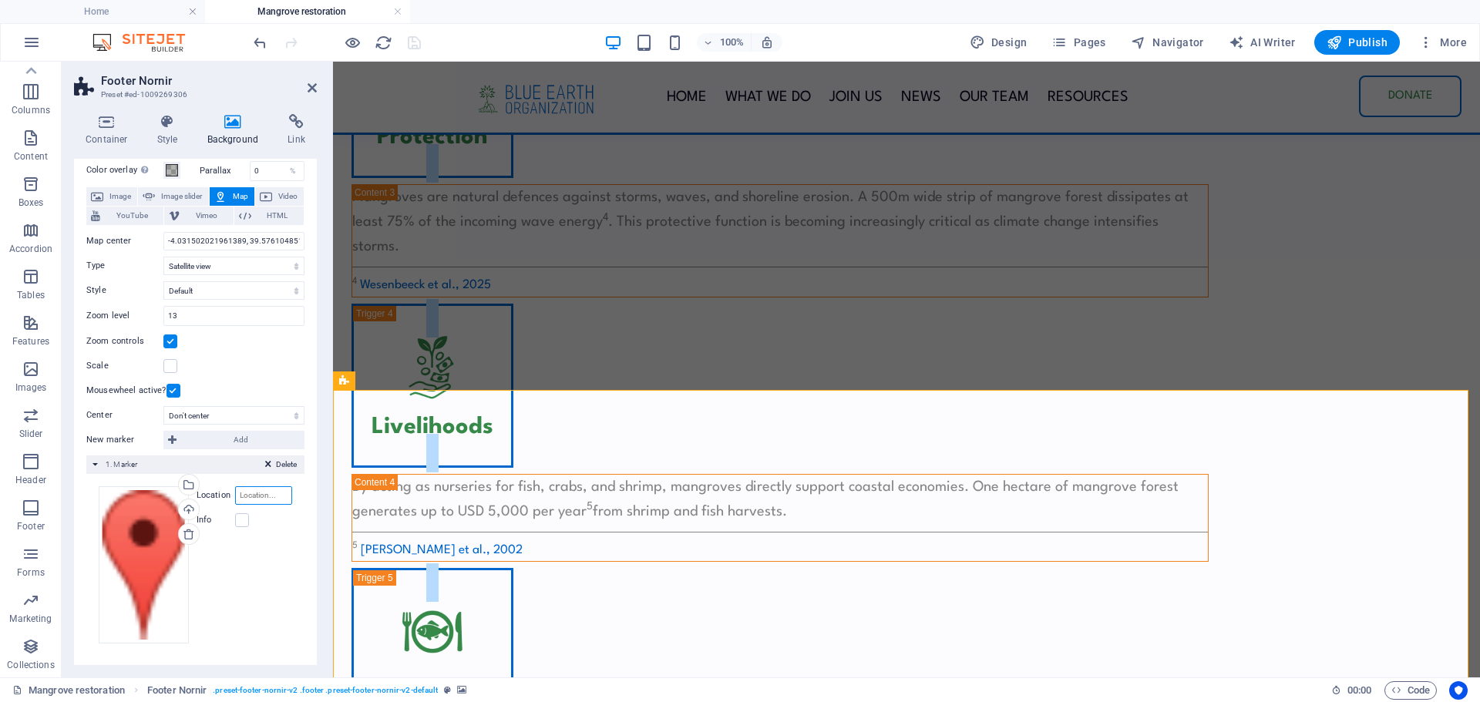
click at [242, 491] on input "Location" at bounding box center [263, 495] width 57 height 19
paste input "-4.031502021961389, 39.57610485156354"
type input "-4.031502021961389, 39.57610485156354"
click at [235, 517] on label at bounding box center [242, 520] width 14 height 14
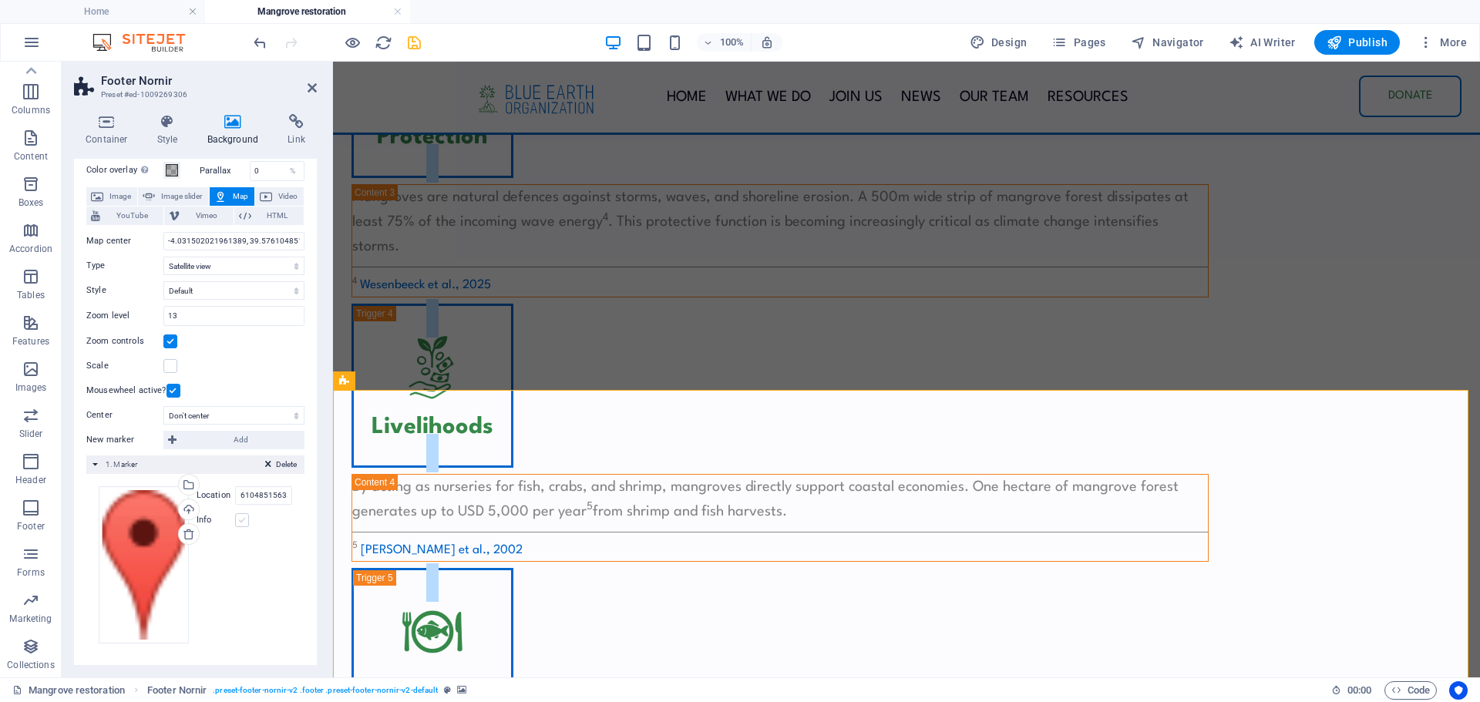
click at [0, 0] on input "Info" at bounding box center [0, 0] width 0 height 0
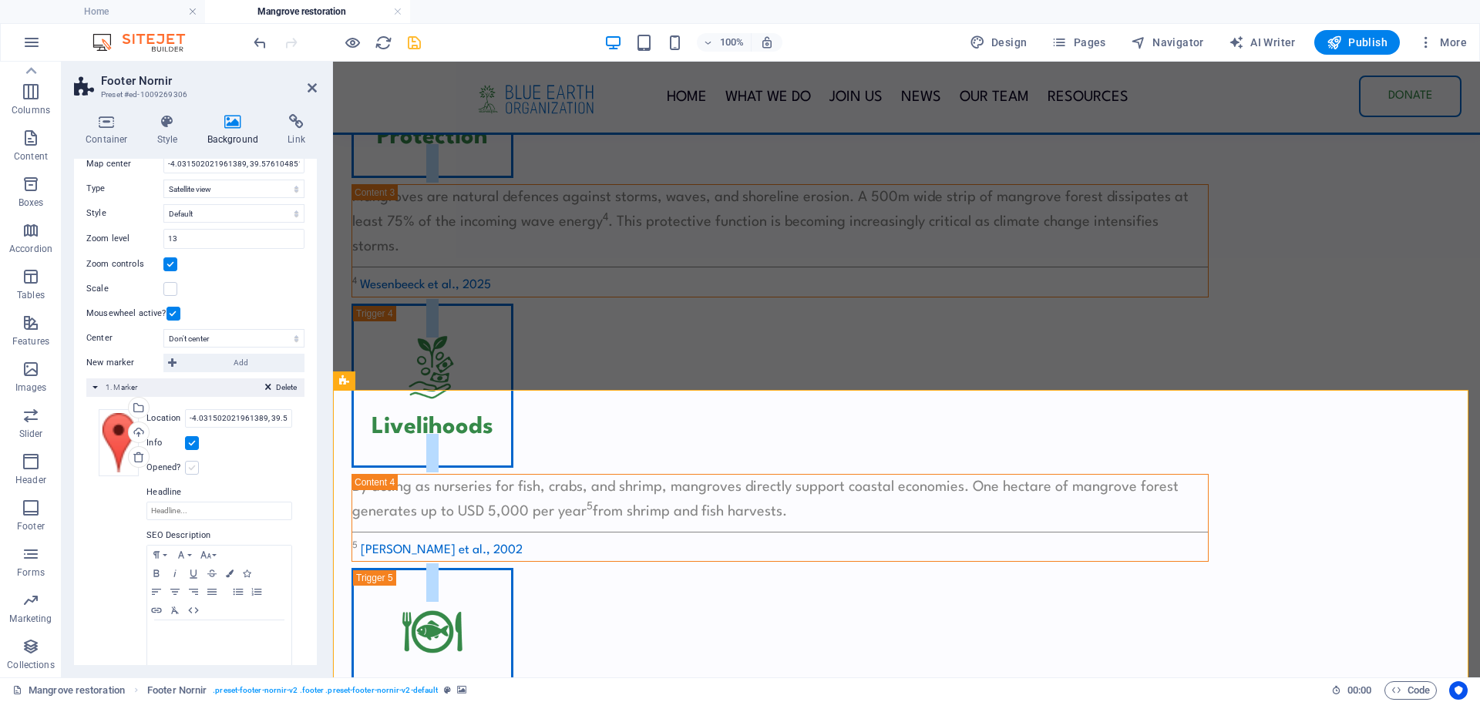
click at [196, 465] on label at bounding box center [192, 468] width 14 height 14
click at [0, 0] on input "Opened?" at bounding box center [0, 0] width 0 height 0
click at [173, 525] on div "Location [GEOGRAPHIC_DATA] Width auto px Info Opened? Headline SEO Description …" at bounding box center [218, 538] width 150 height 259
click at [179, 510] on input "Headline" at bounding box center [219, 511] width 146 height 19
type input "Mkupe Conservancy"
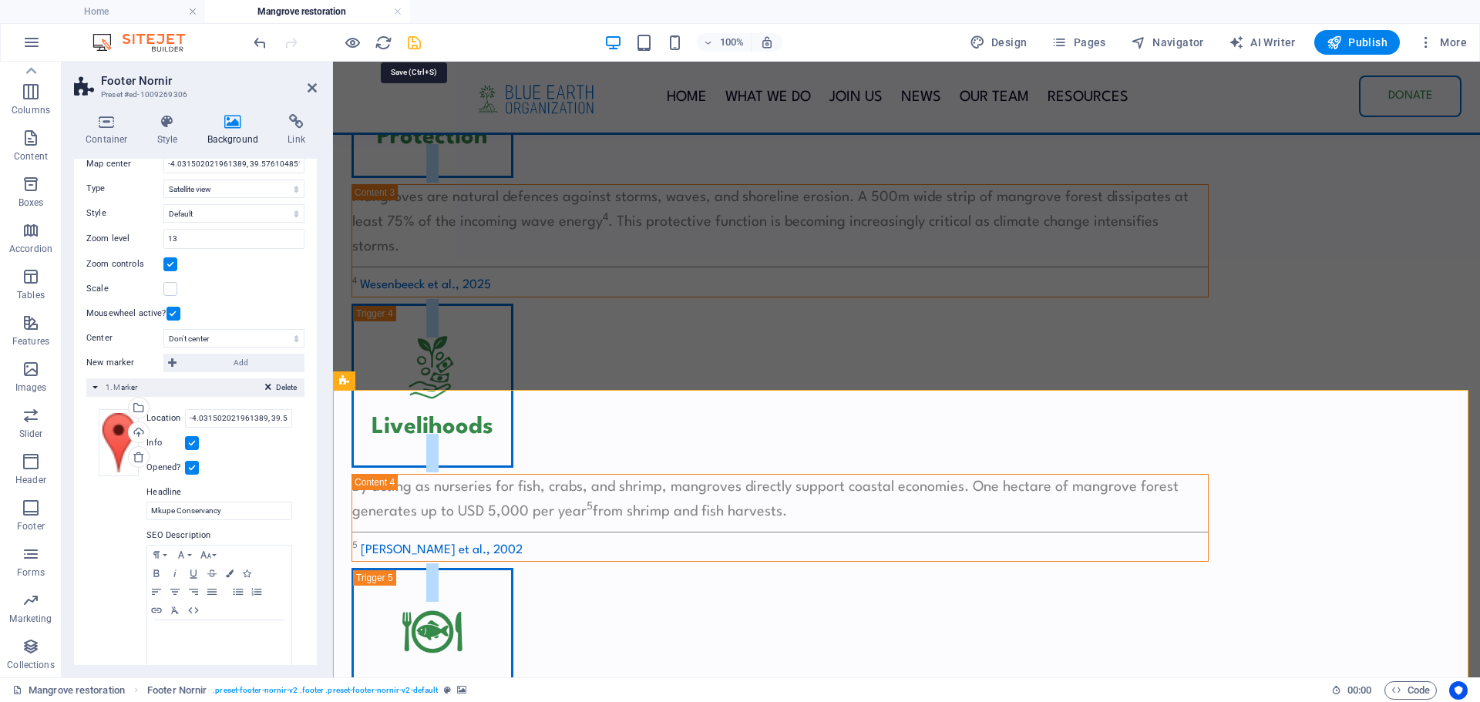
click at [416, 43] on icon "save" at bounding box center [415, 43] width 18 height 18
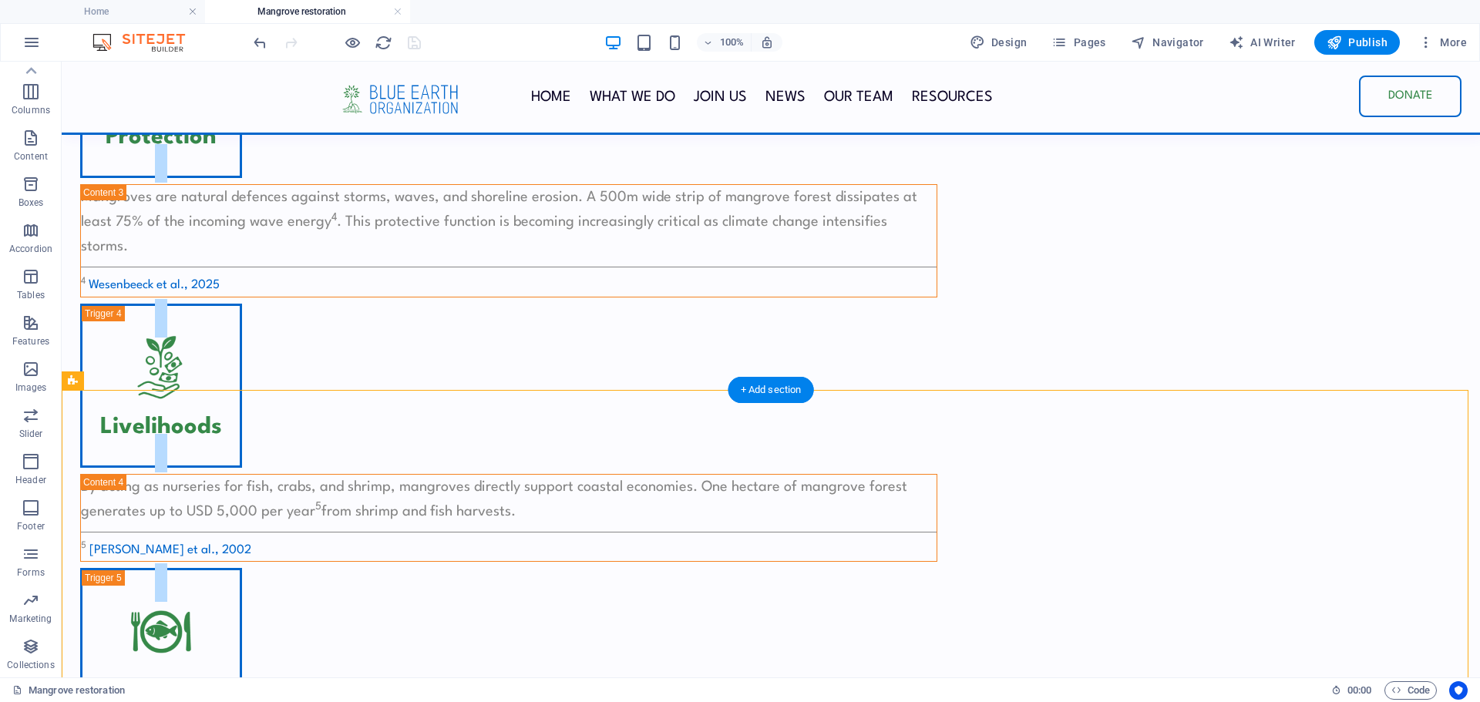
select select "satellite"
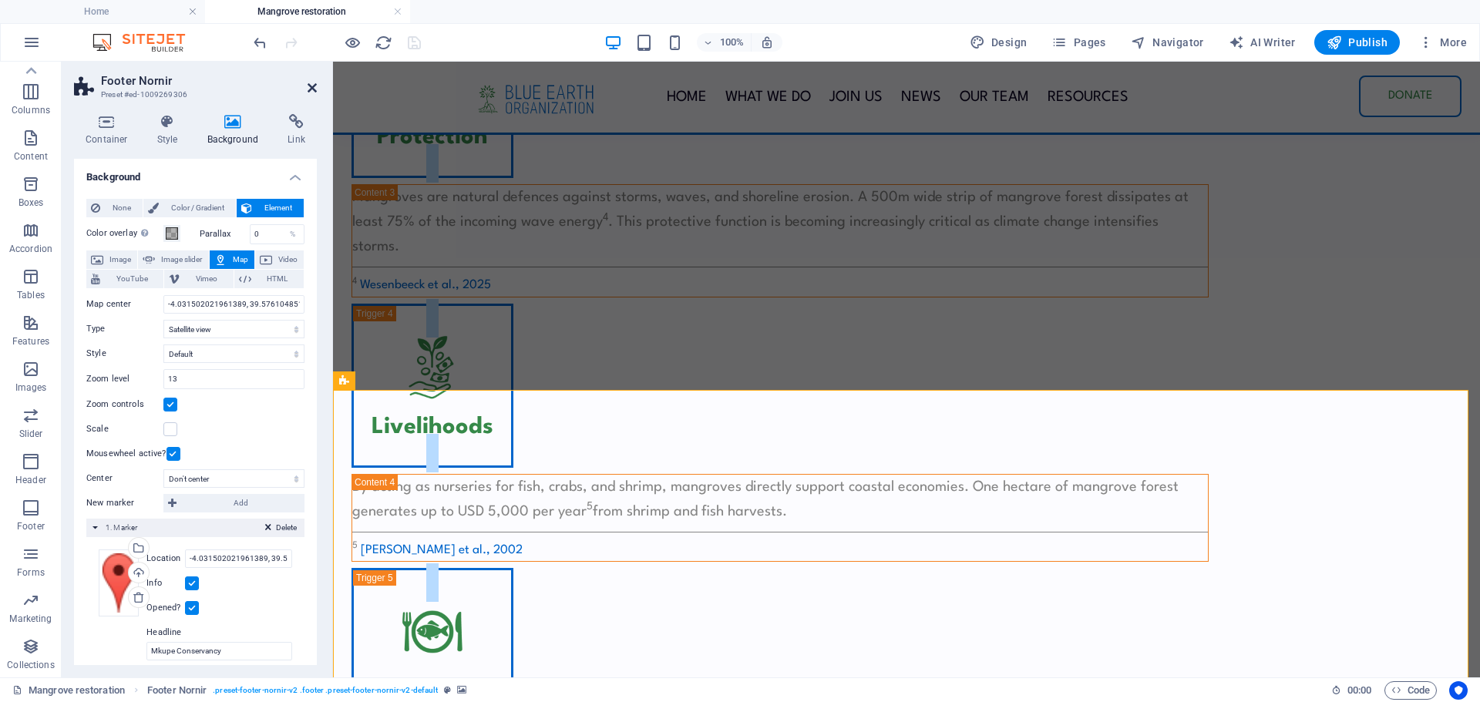
click at [308, 82] on icon at bounding box center [312, 88] width 9 height 12
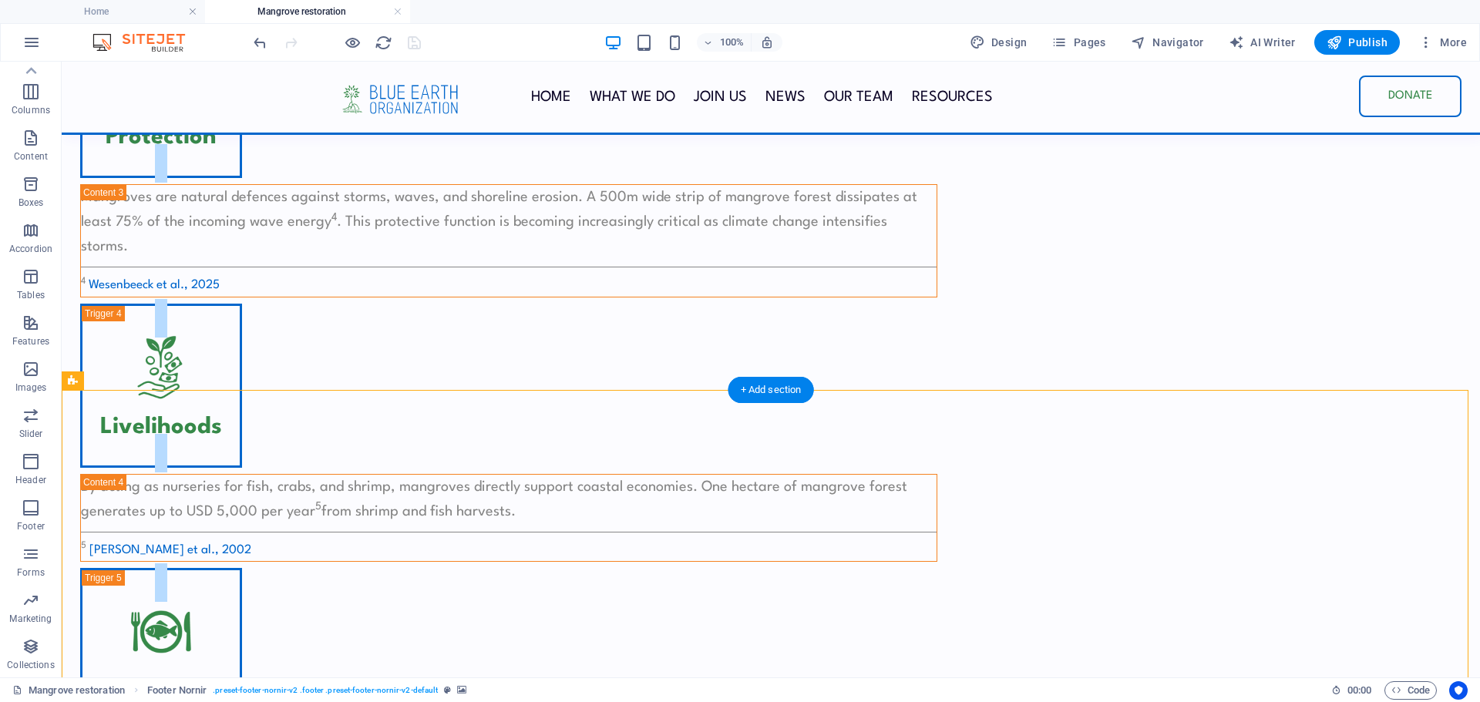
select select "satellite"
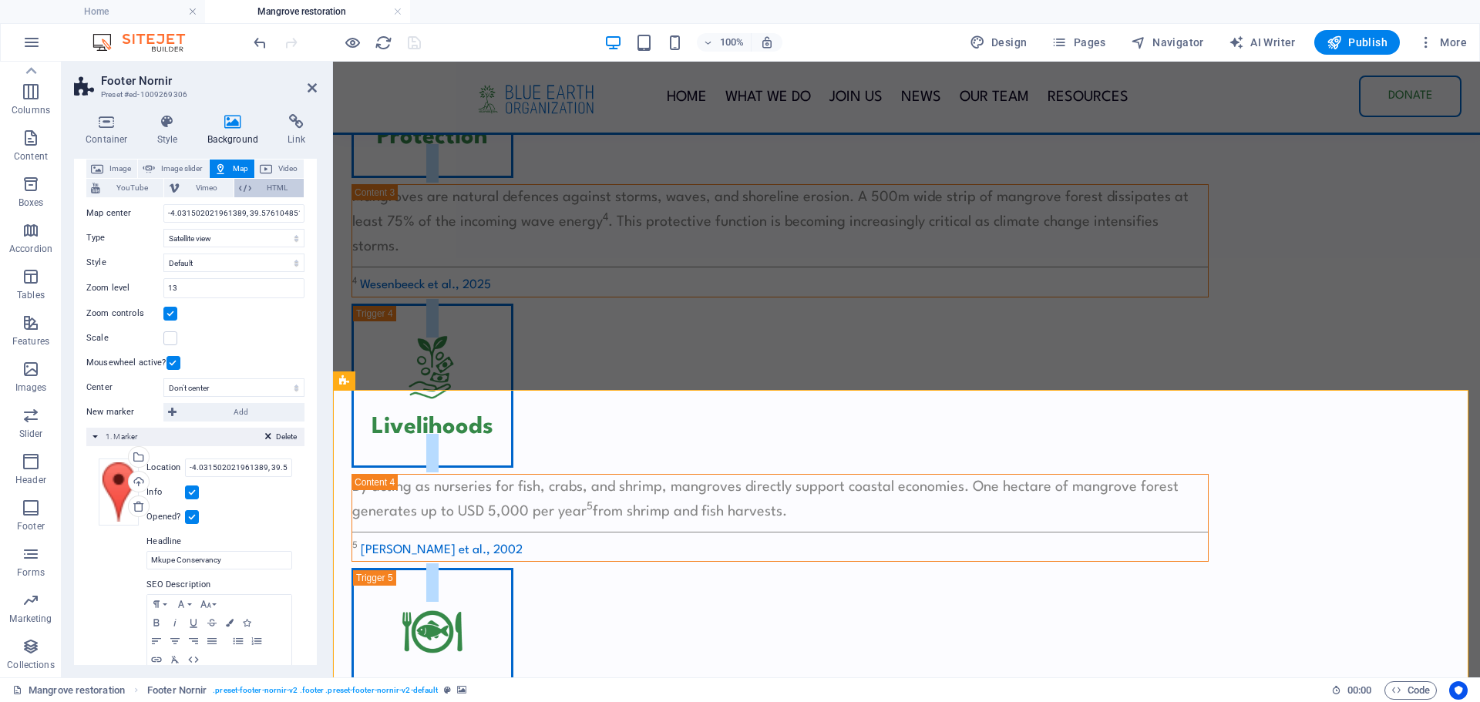
scroll to position [14, 0]
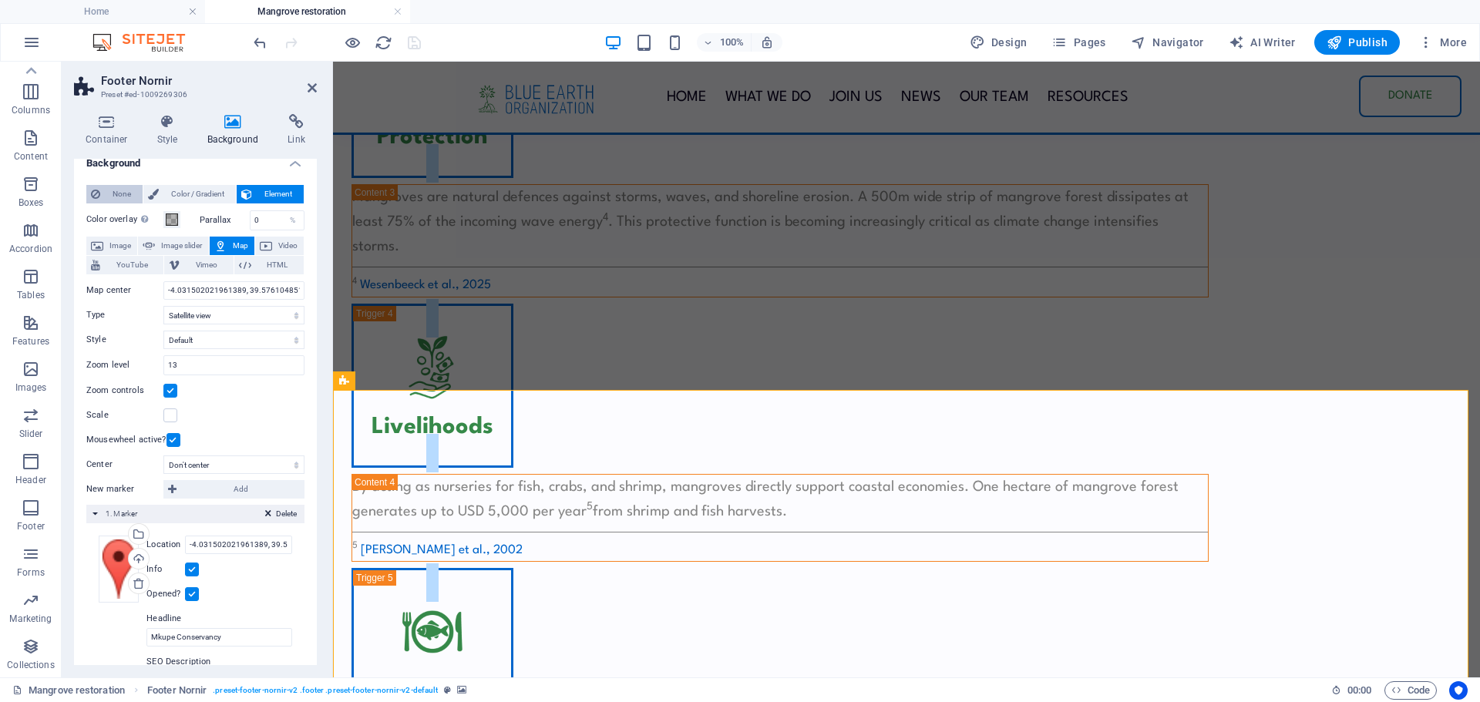
click at [115, 187] on span "None" at bounding box center [121, 194] width 33 height 19
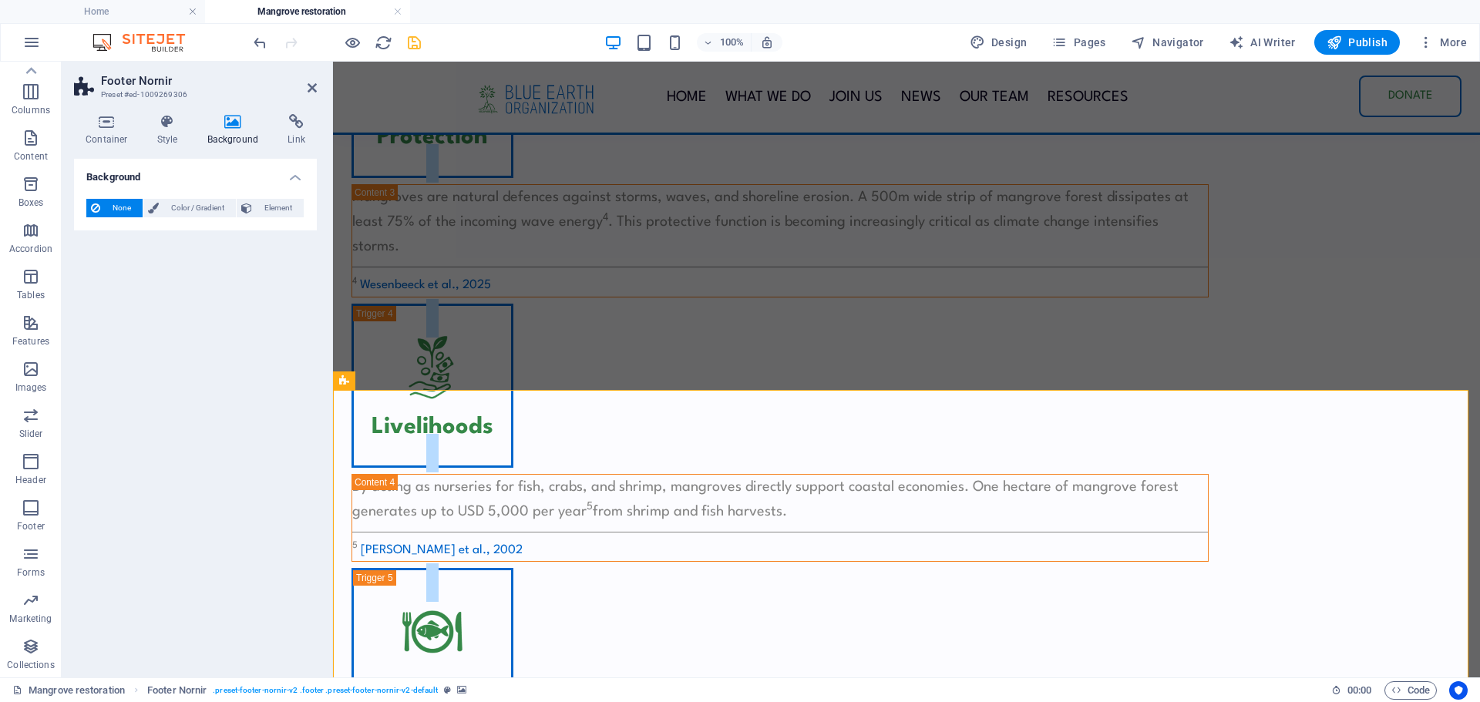
scroll to position [0, 0]
click at [410, 46] on icon "save" at bounding box center [415, 43] width 18 height 18
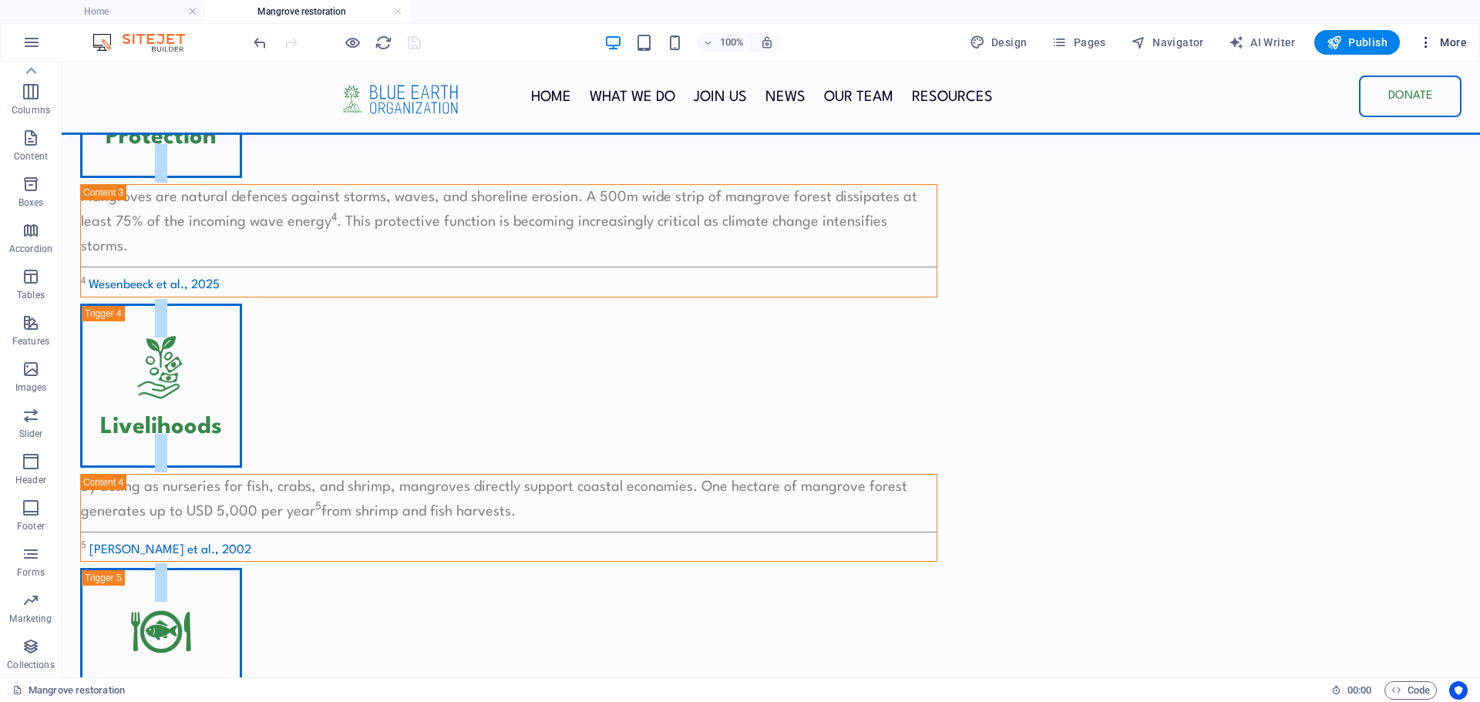
click at [1453, 44] on span "More" at bounding box center [1442, 42] width 49 height 15
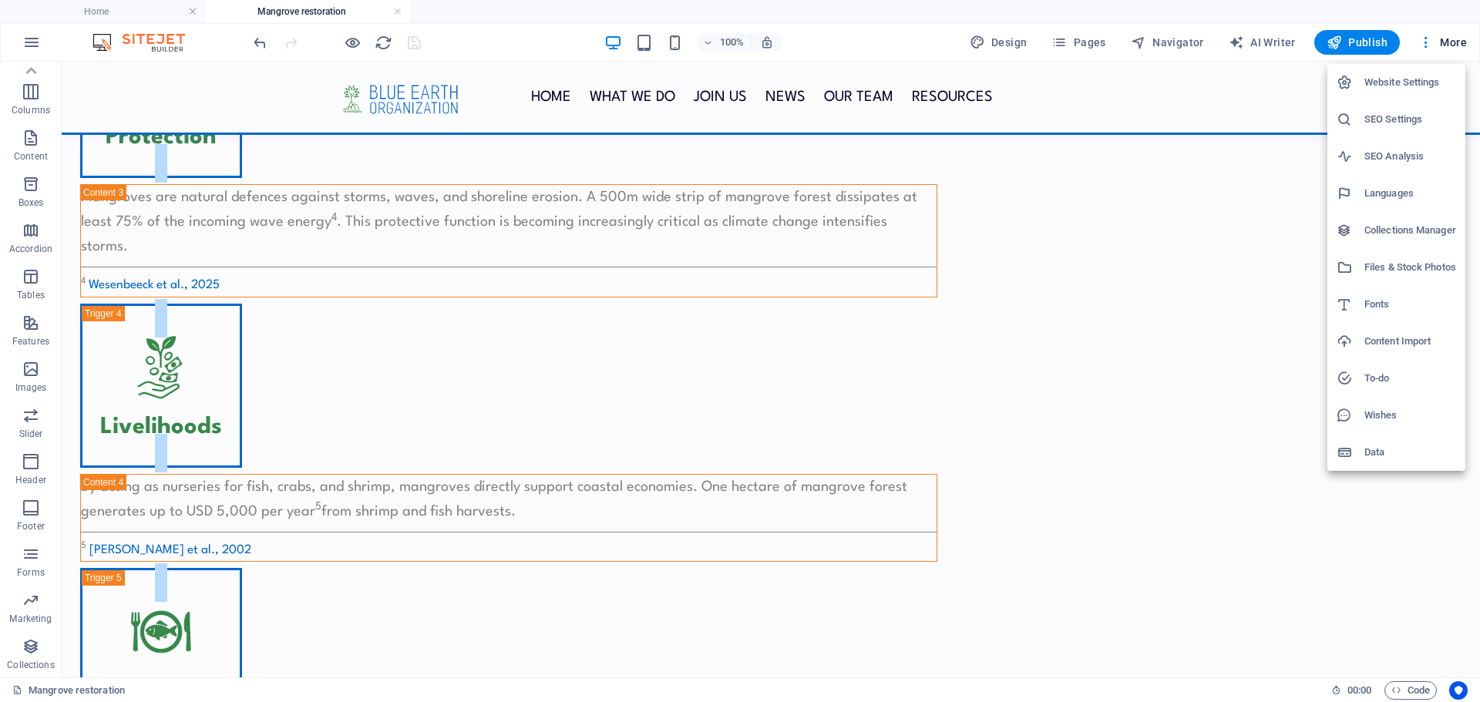
click at [1371, 156] on h6 "SEO Analysis" at bounding box center [1411, 156] width 92 height 19
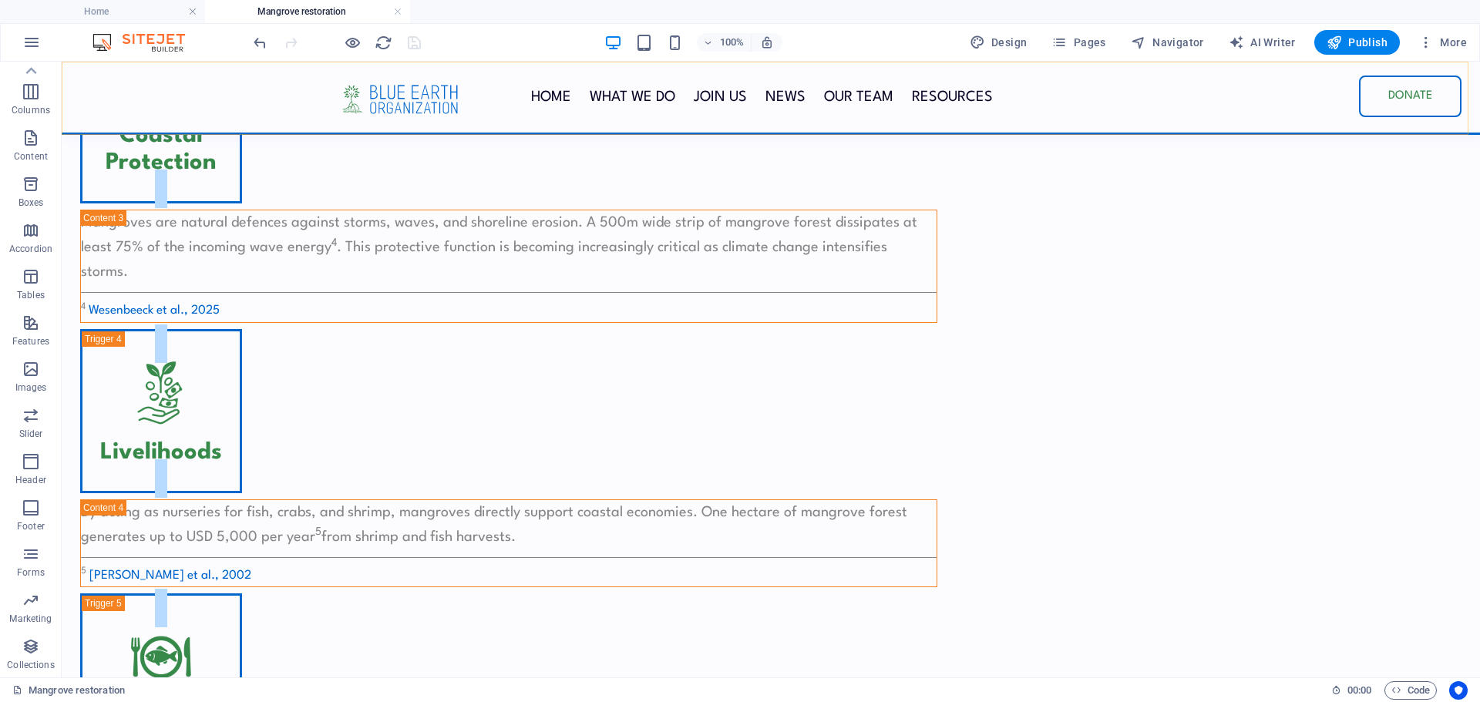
scroll to position [1839, 0]
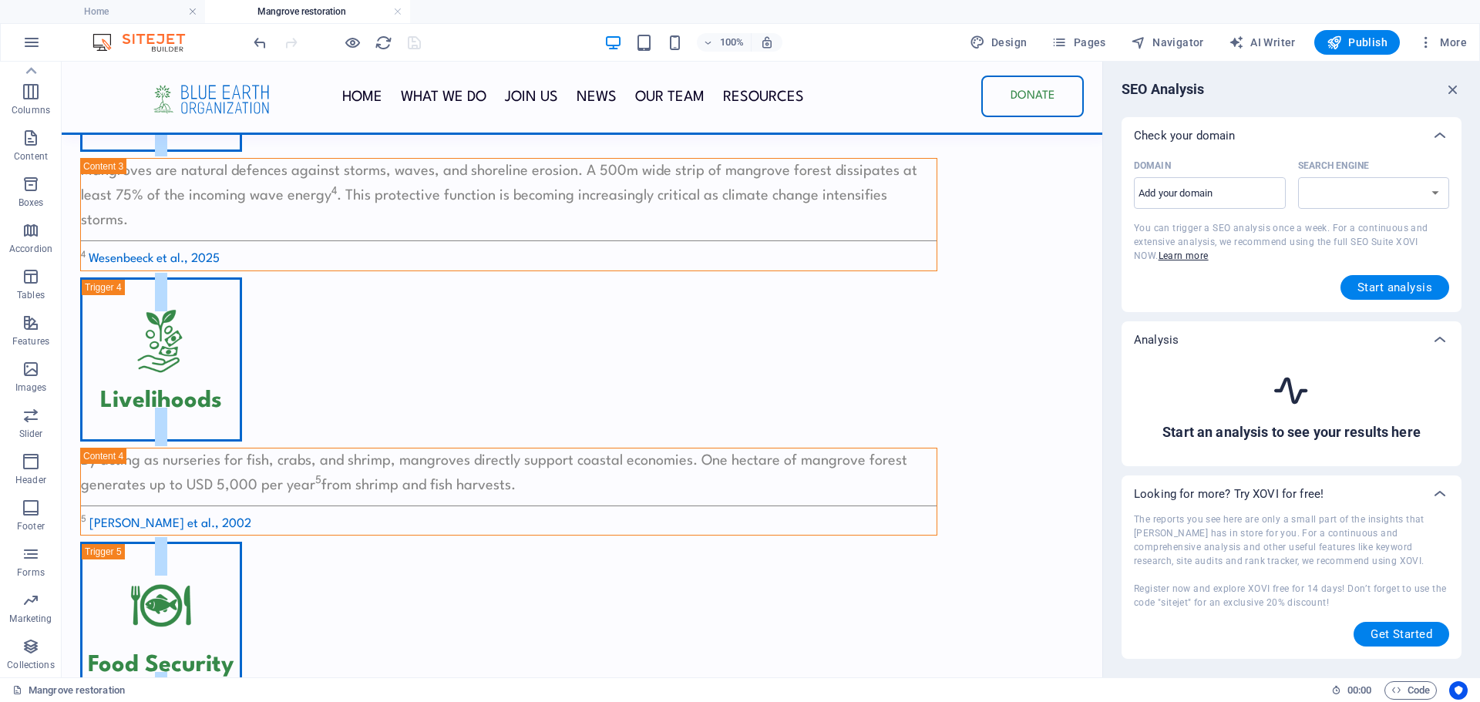
select select "[DOMAIN_NAME]"
click at [1454, 40] on span "More" at bounding box center [1442, 42] width 49 height 15
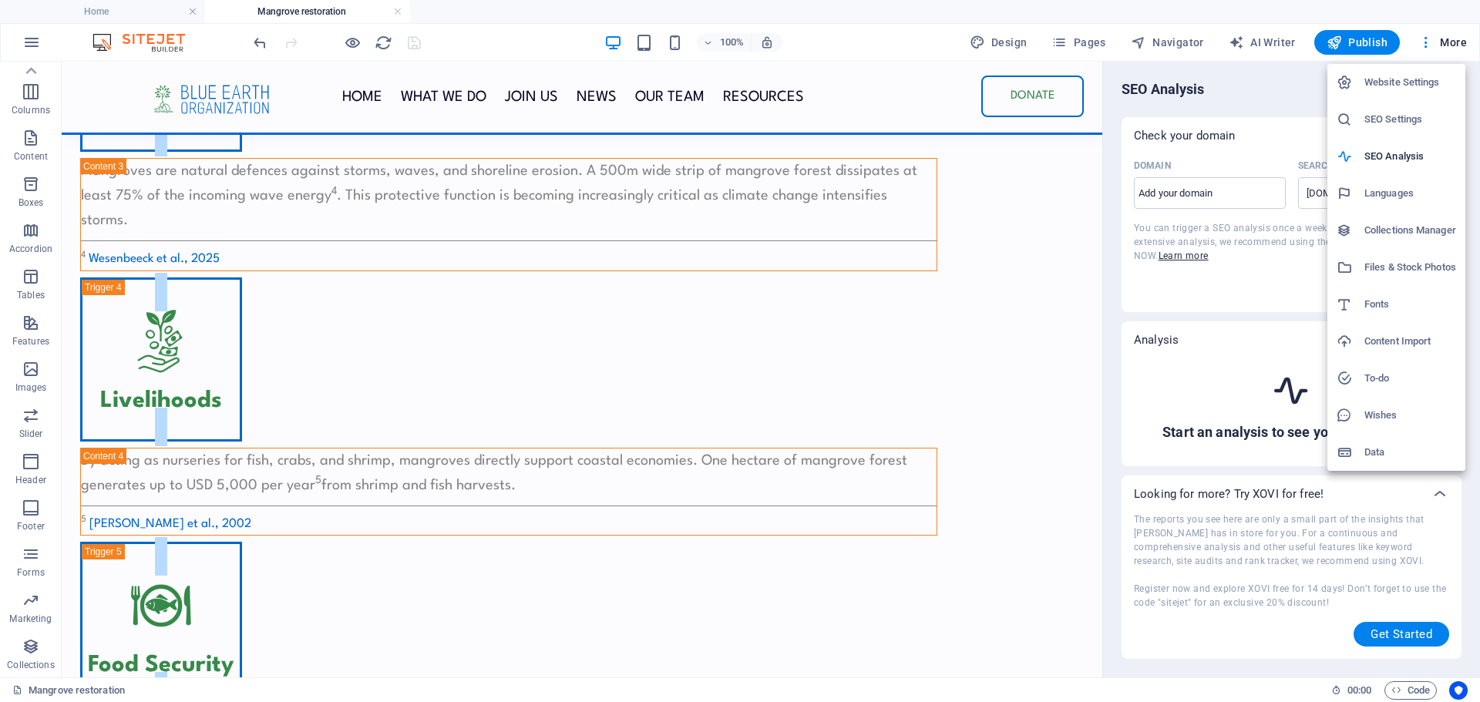
click at [1394, 84] on h6 "Website Settings" at bounding box center [1411, 82] width 92 height 19
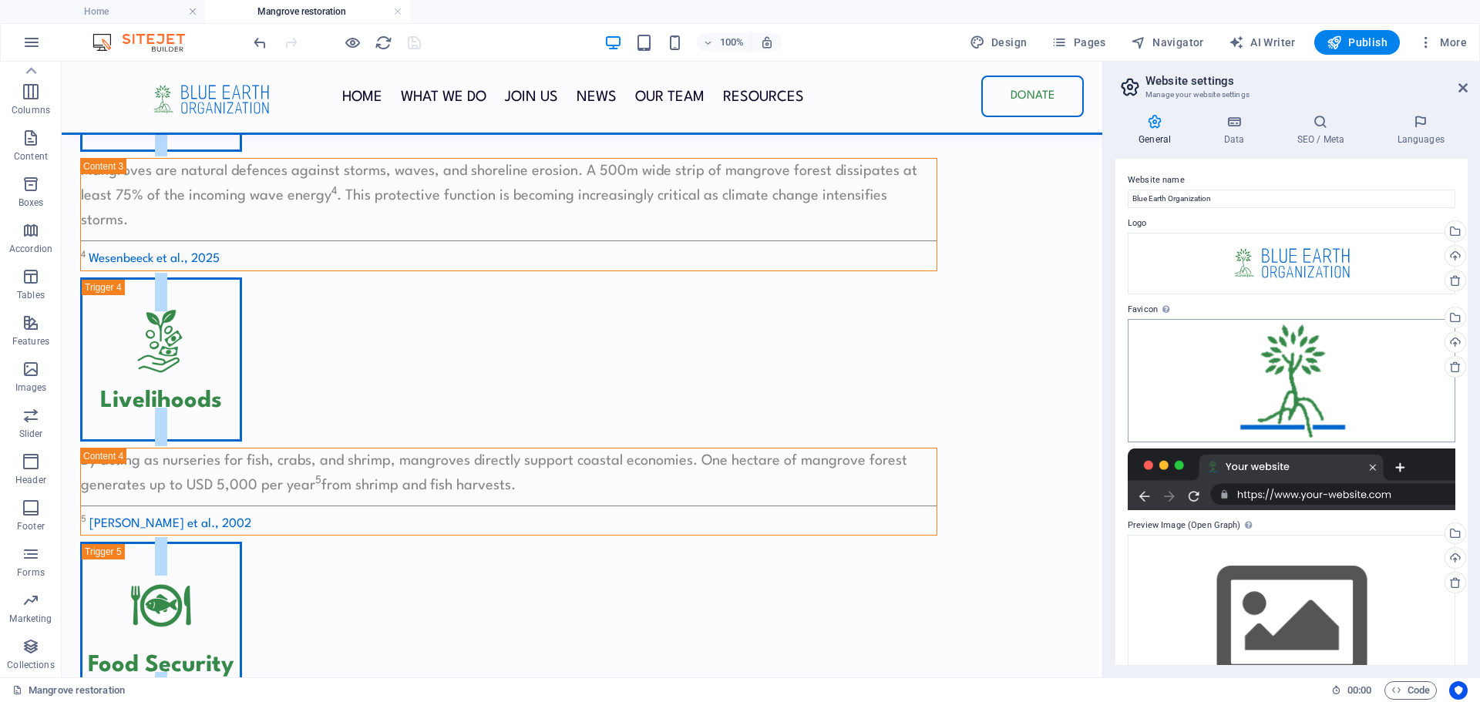
scroll to position [59, 0]
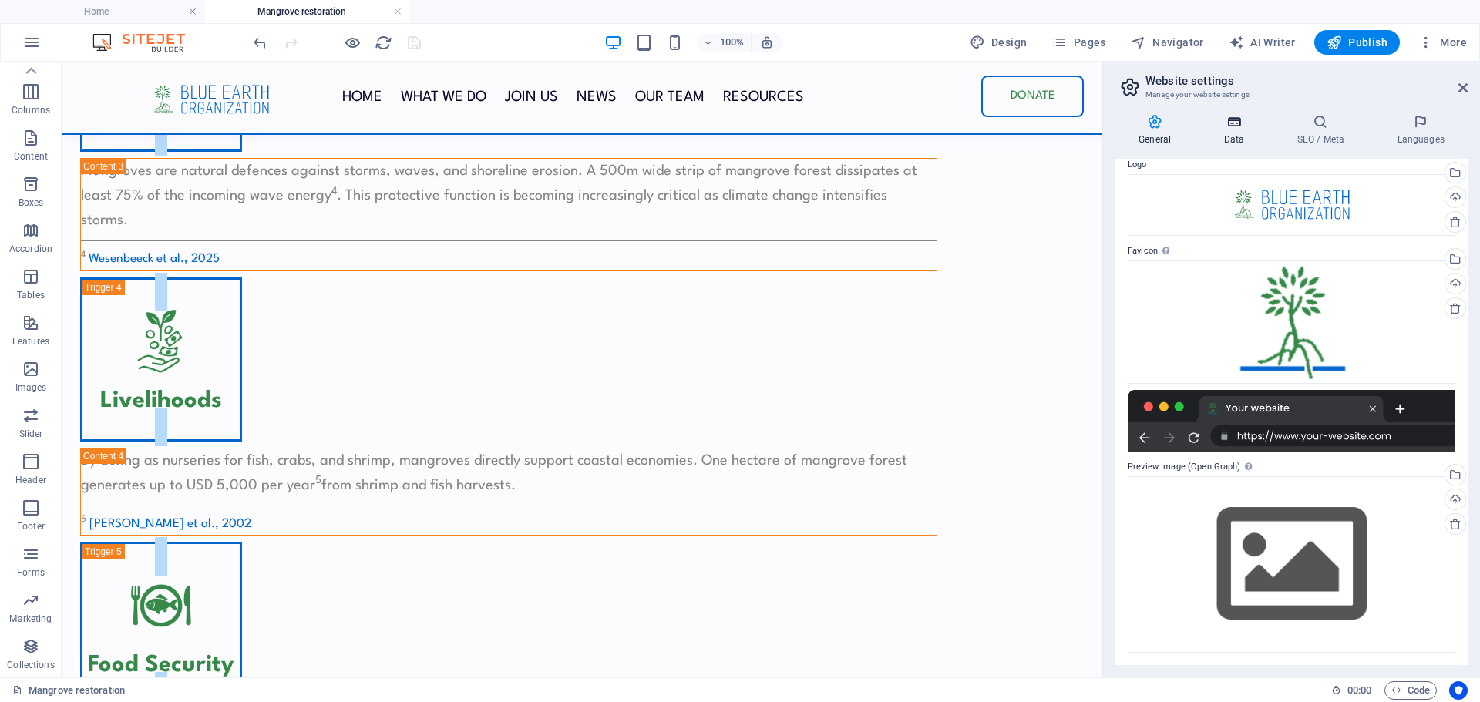
click at [1230, 126] on icon at bounding box center [1233, 121] width 67 height 15
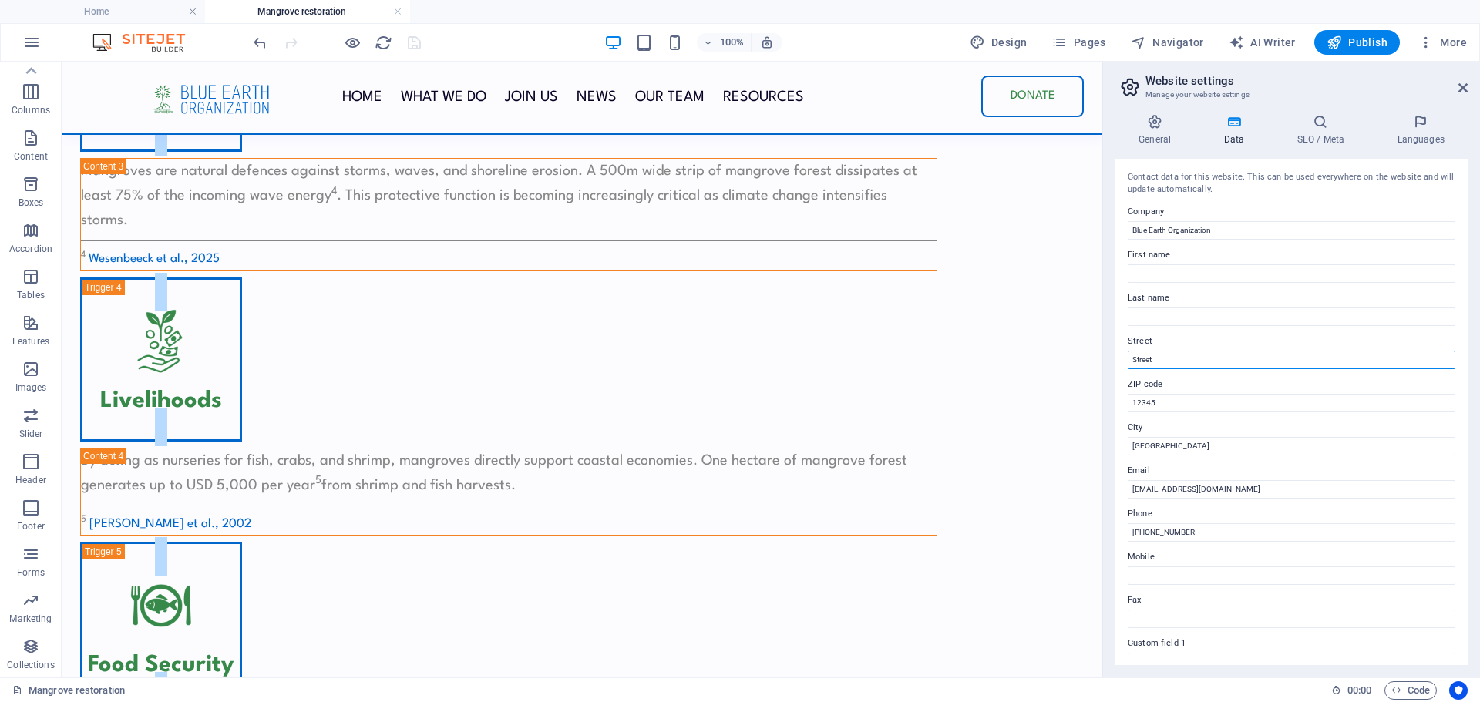
drag, startPoint x: 1216, startPoint y: 419, endPoint x: 1092, endPoint y: 361, distance: 136.9
drag, startPoint x: 1232, startPoint y: 456, endPoint x: 1099, endPoint y: 397, distance: 146.0
drag, startPoint x: 1218, startPoint y: 505, endPoint x: 1087, endPoint y: 446, distance: 143.9
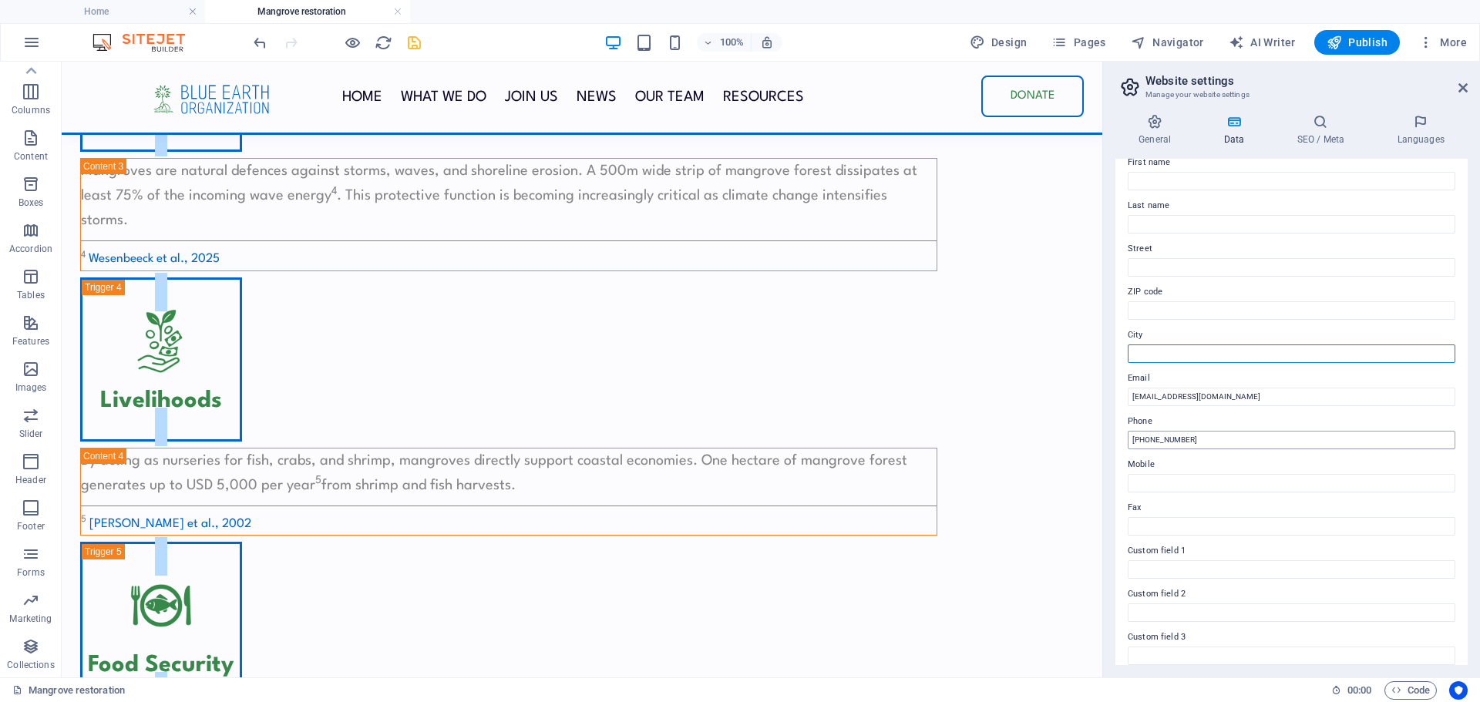
scroll to position [183, 0]
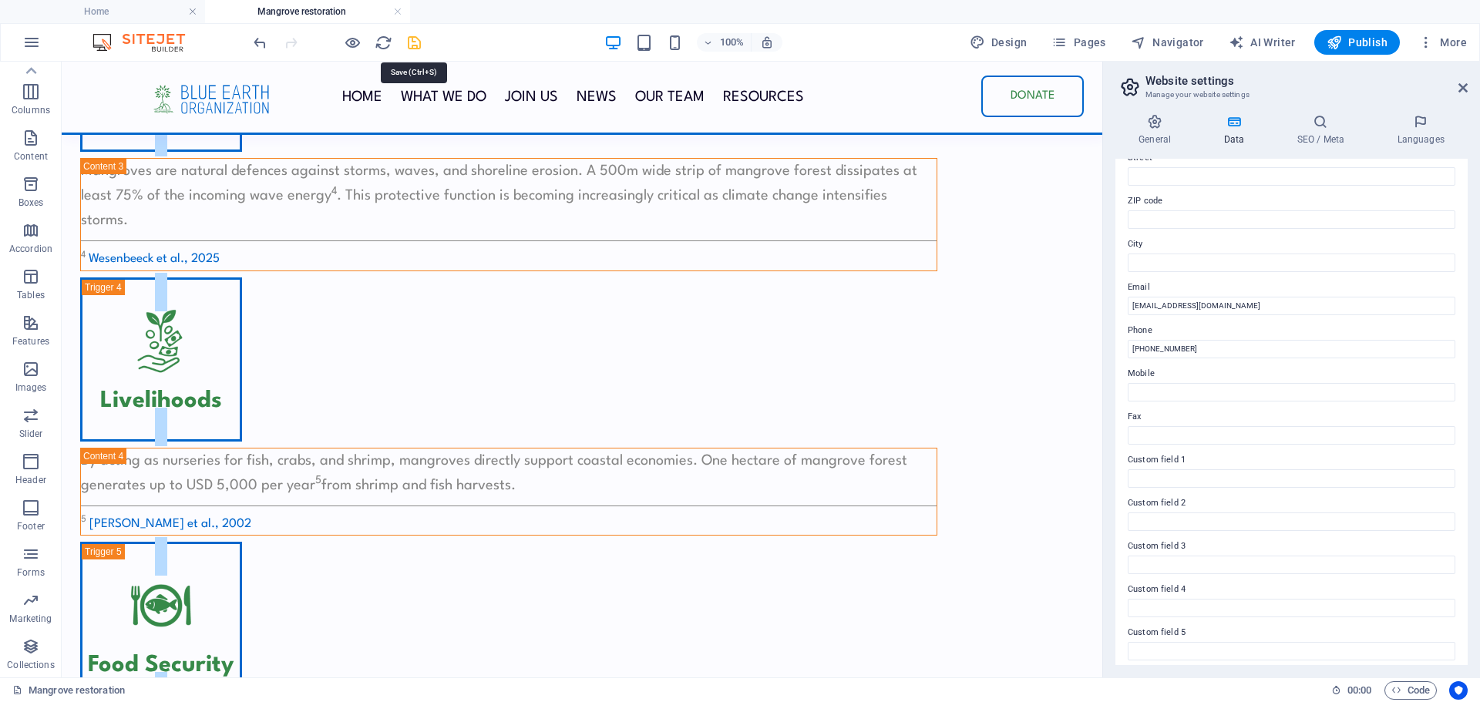
click at [412, 39] on icon "save" at bounding box center [415, 43] width 18 height 18
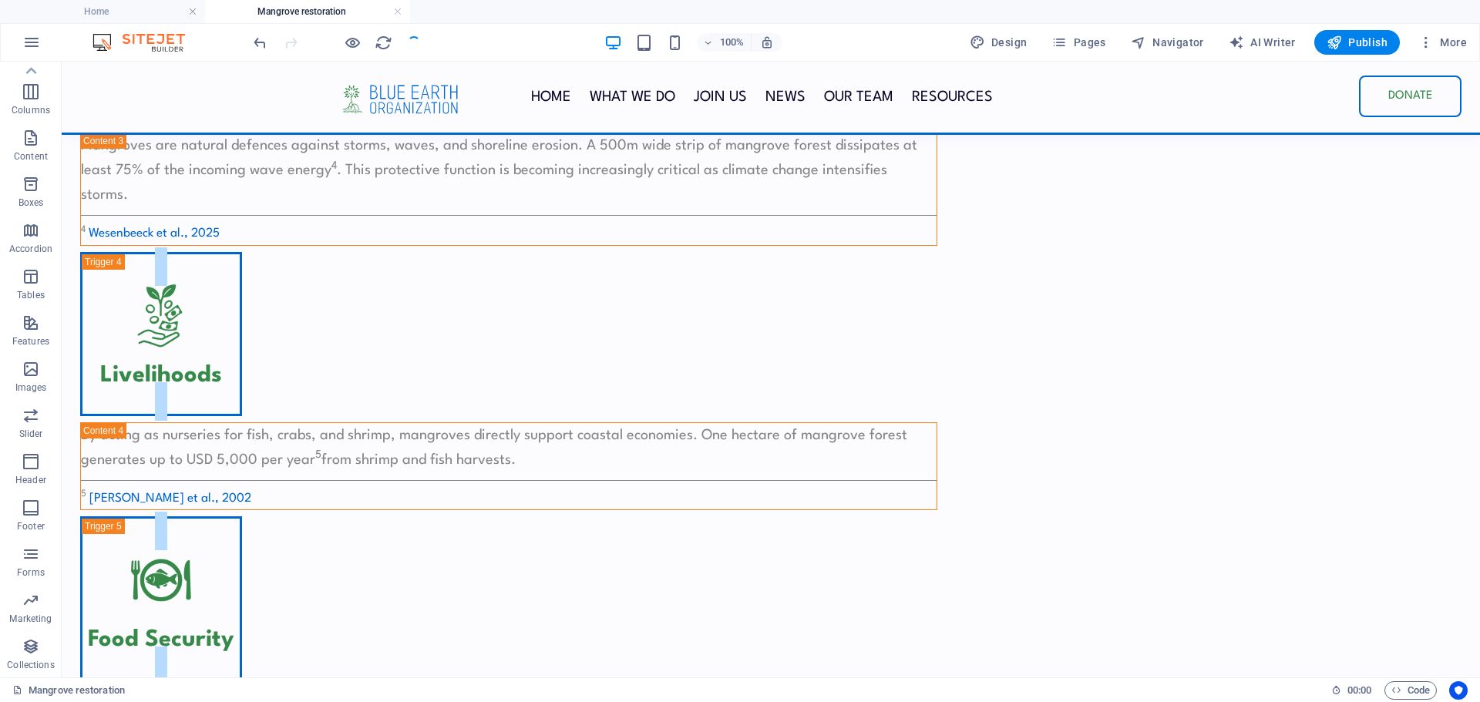
scroll to position [1787, 0]
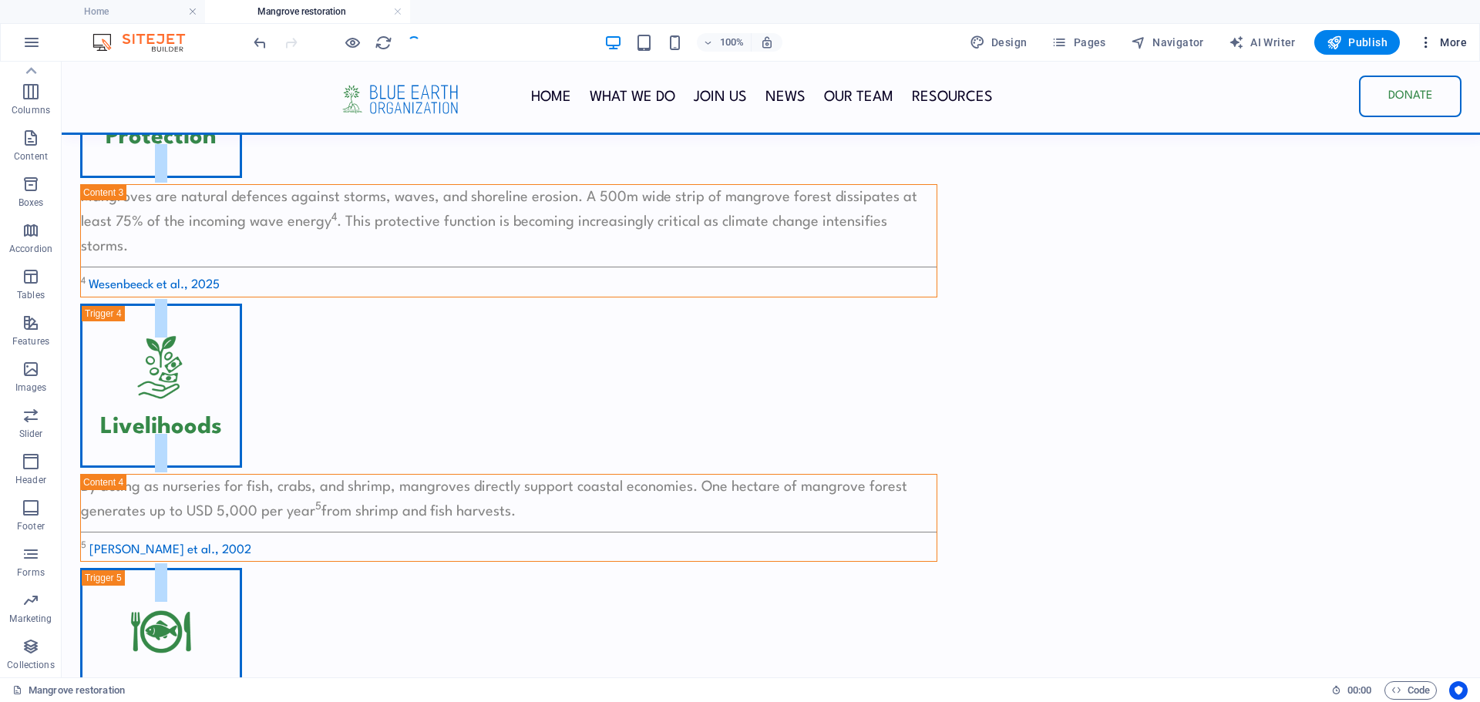
click at [1437, 38] on span "More" at bounding box center [1442, 42] width 49 height 15
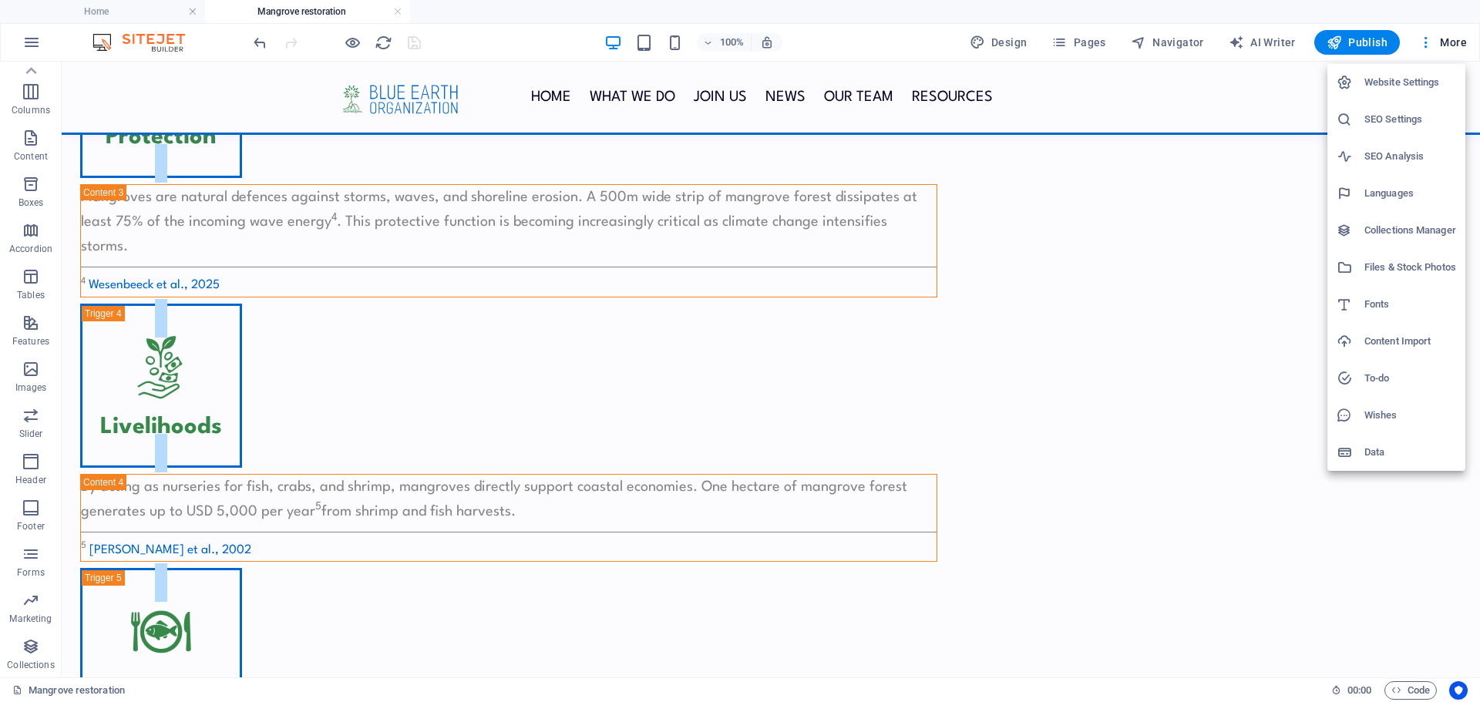
click at [1385, 79] on h6 "Website Settings" at bounding box center [1411, 82] width 92 height 19
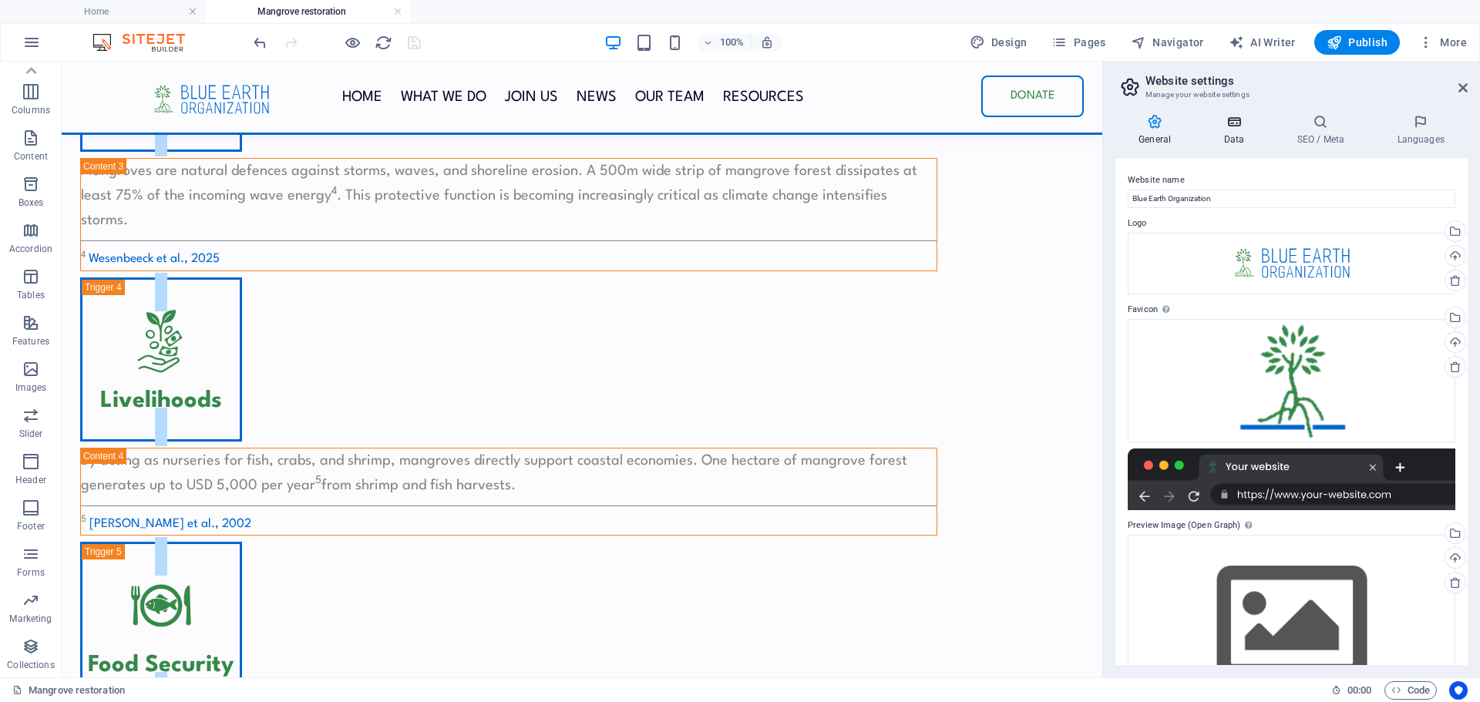
click at [1240, 123] on icon at bounding box center [1233, 121] width 67 height 15
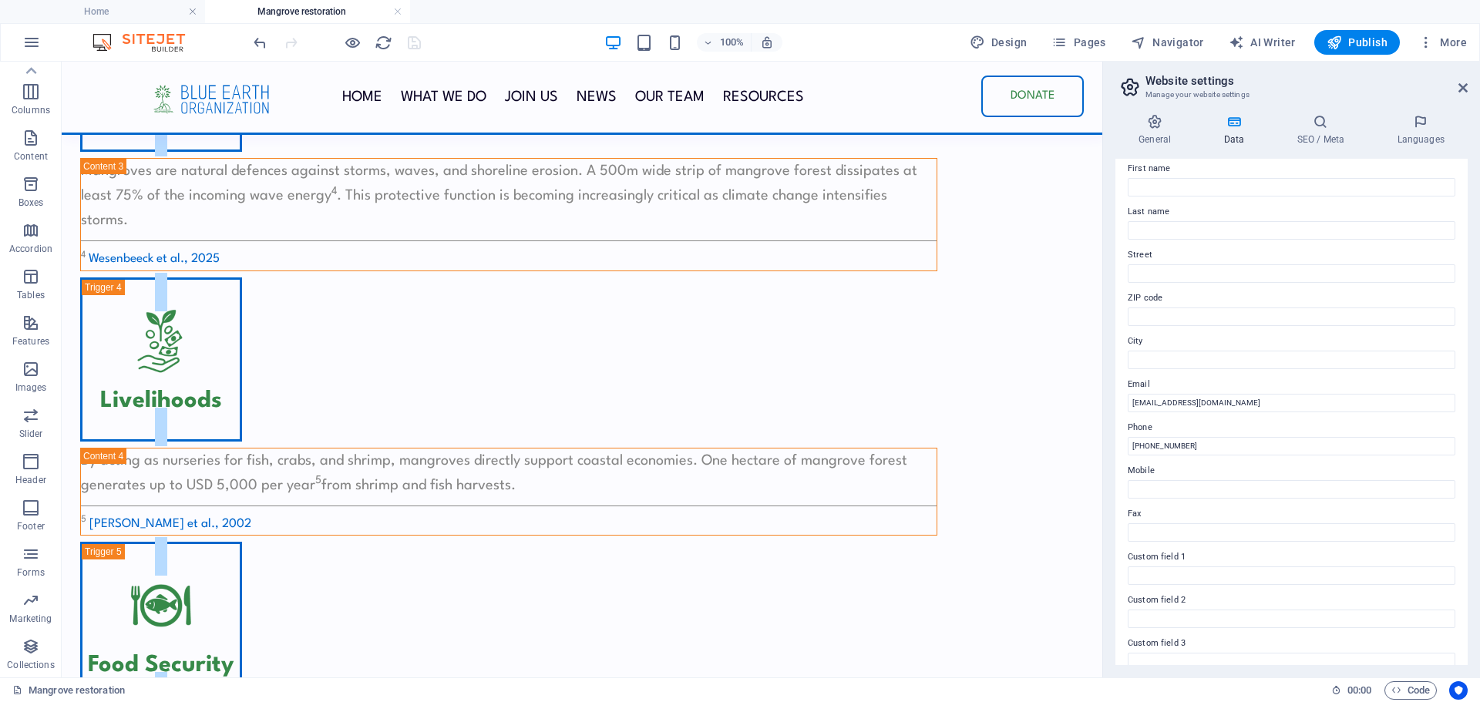
scroll to position [0, 0]
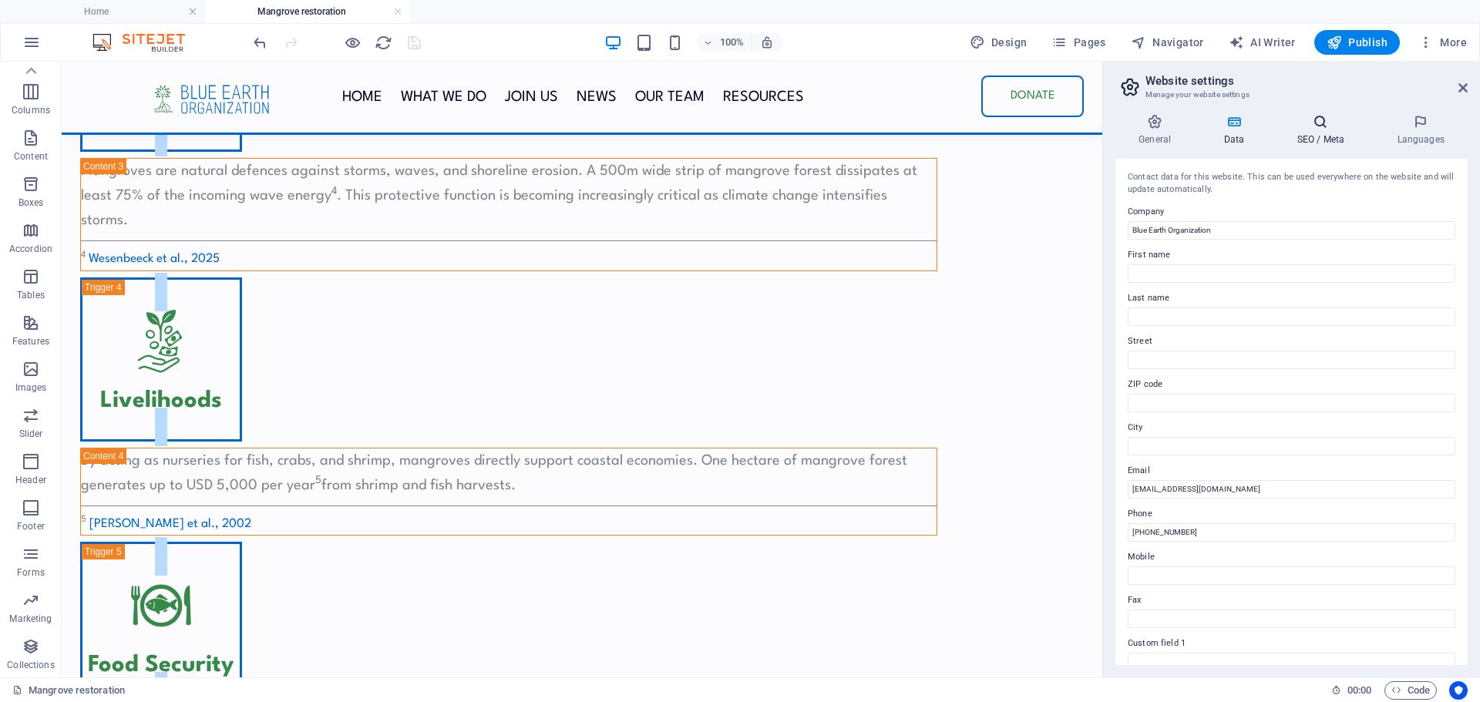
click at [1324, 120] on icon at bounding box center [1321, 121] width 94 height 15
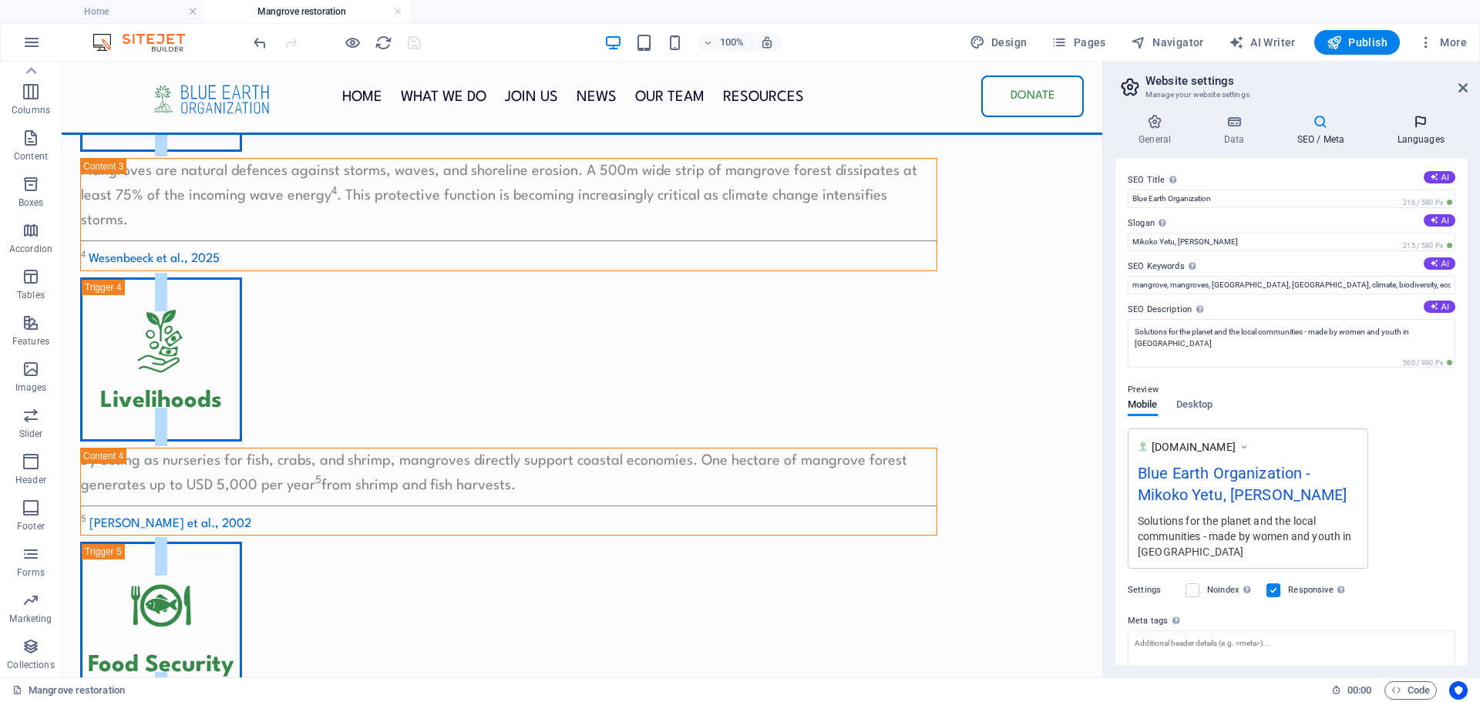
click at [1420, 140] on h4 "Languages" at bounding box center [1421, 130] width 94 height 32
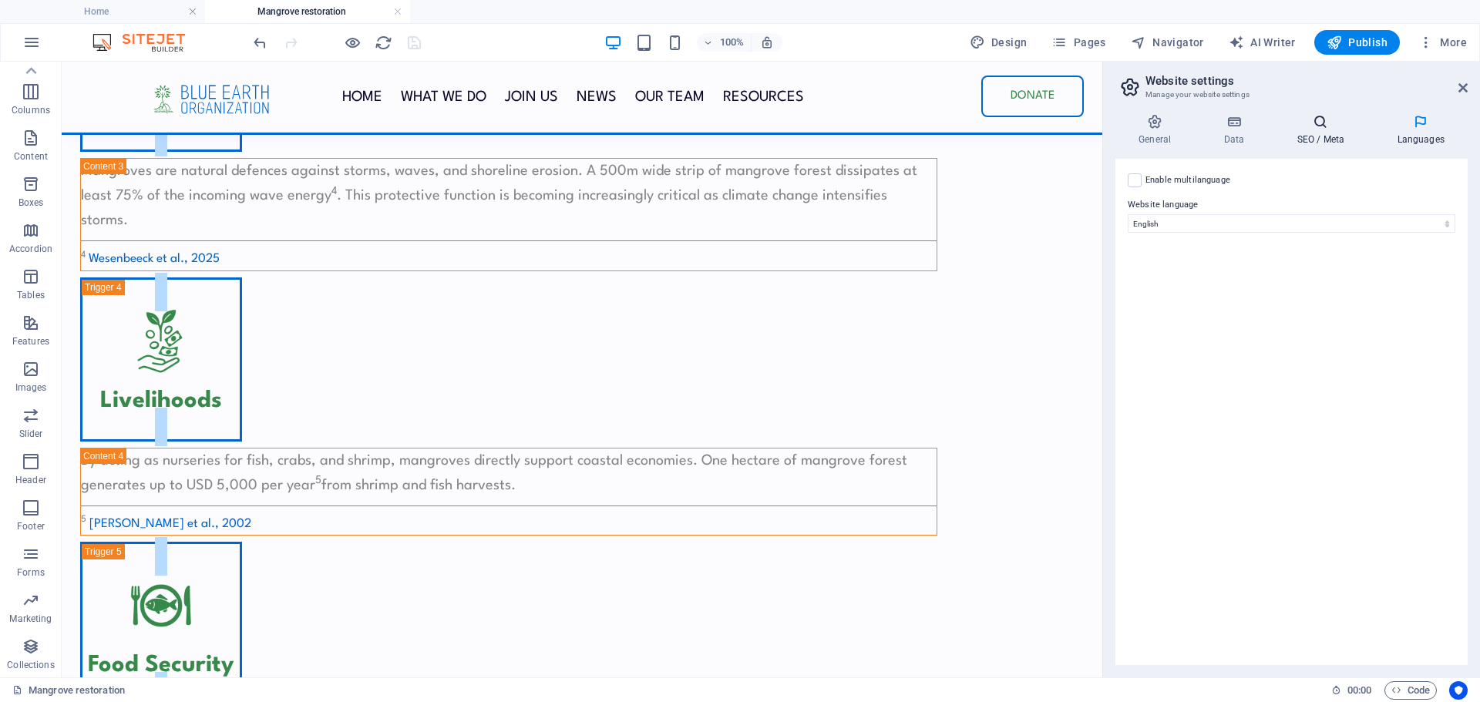
click at [1321, 131] on h4 "SEO / Meta" at bounding box center [1324, 130] width 100 height 32
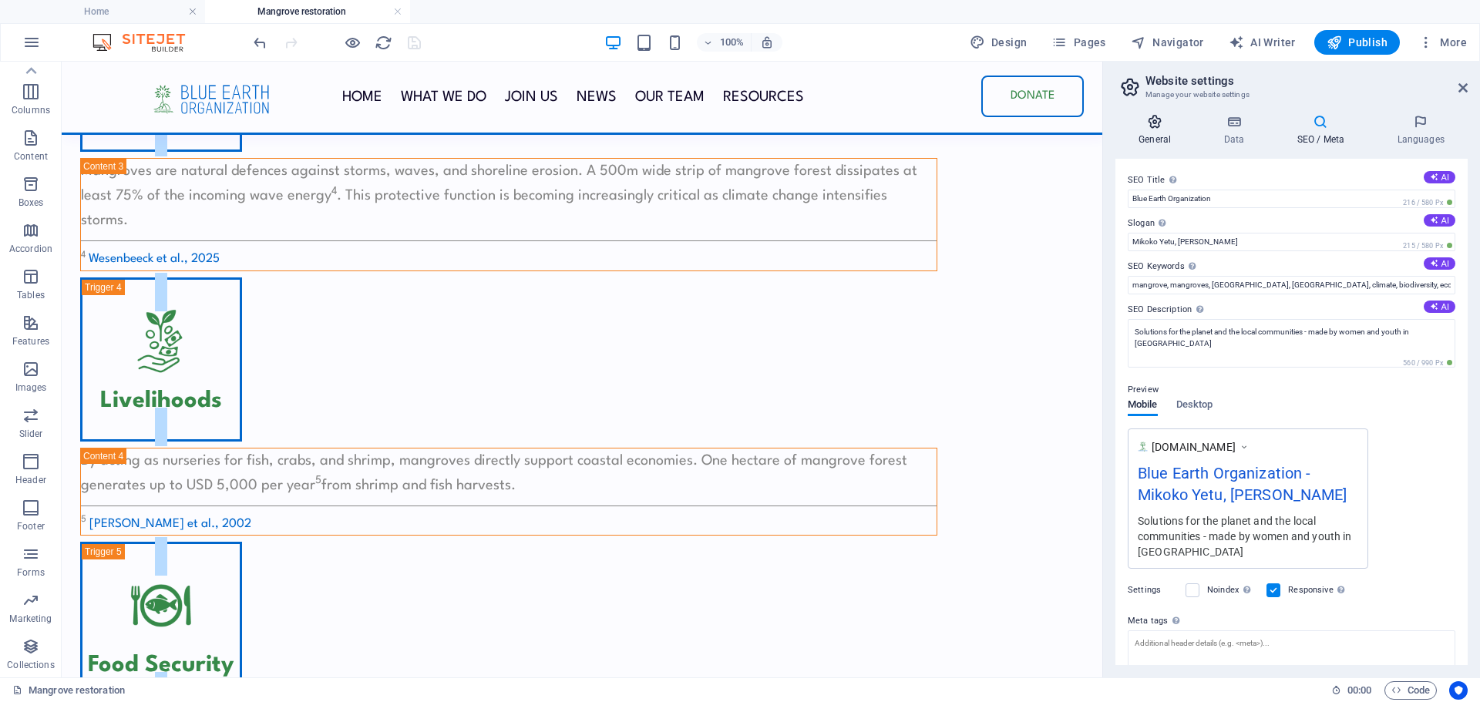
click at [1146, 146] on h4 "General" at bounding box center [1158, 130] width 85 height 32
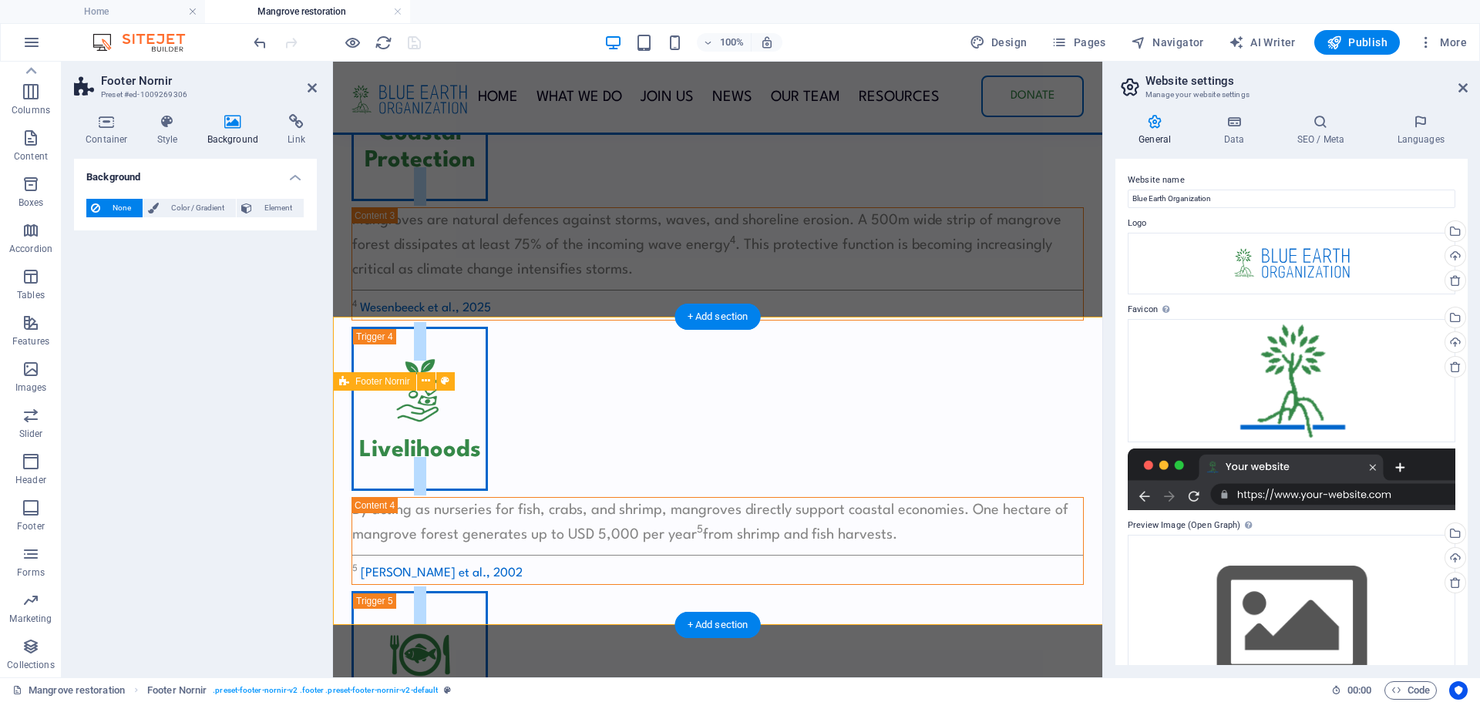
scroll to position [1913, 0]
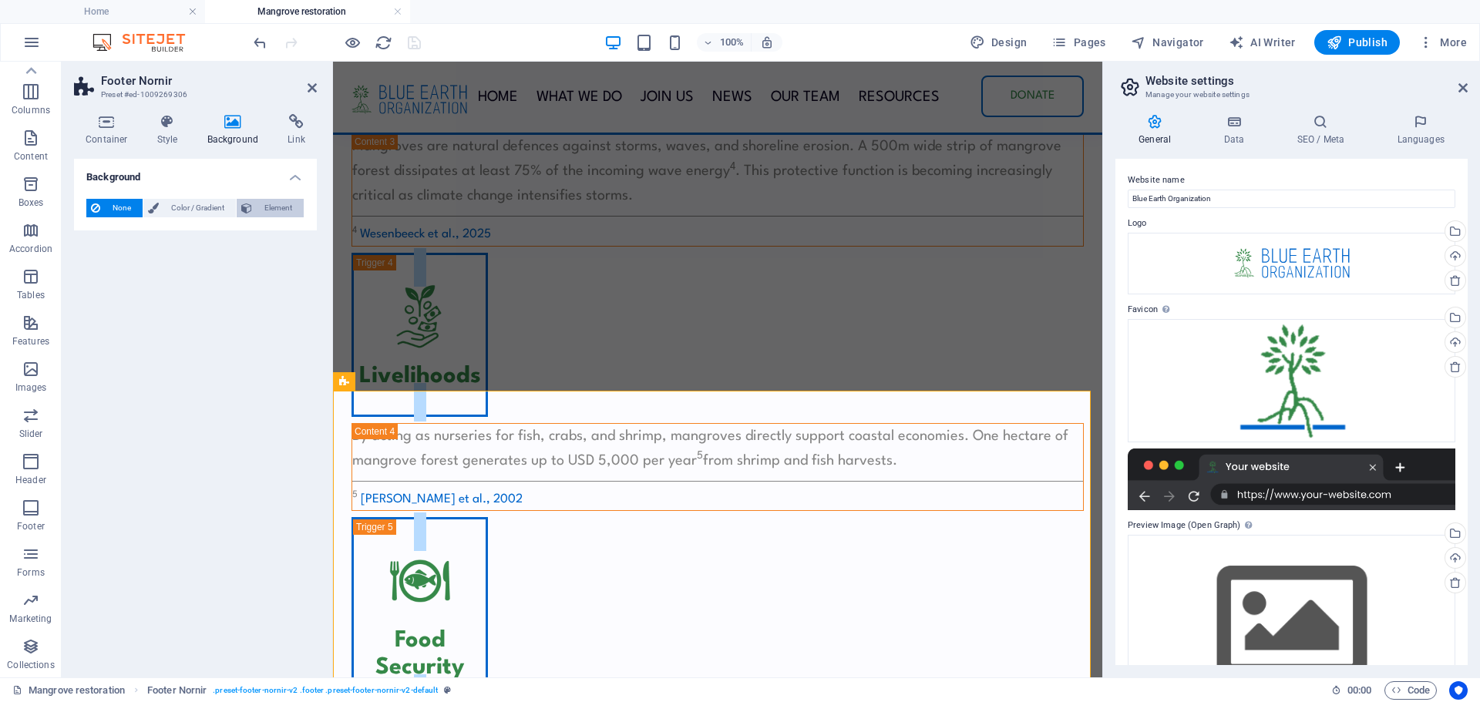
click at [267, 209] on span "Element" at bounding box center [278, 208] width 42 height 19
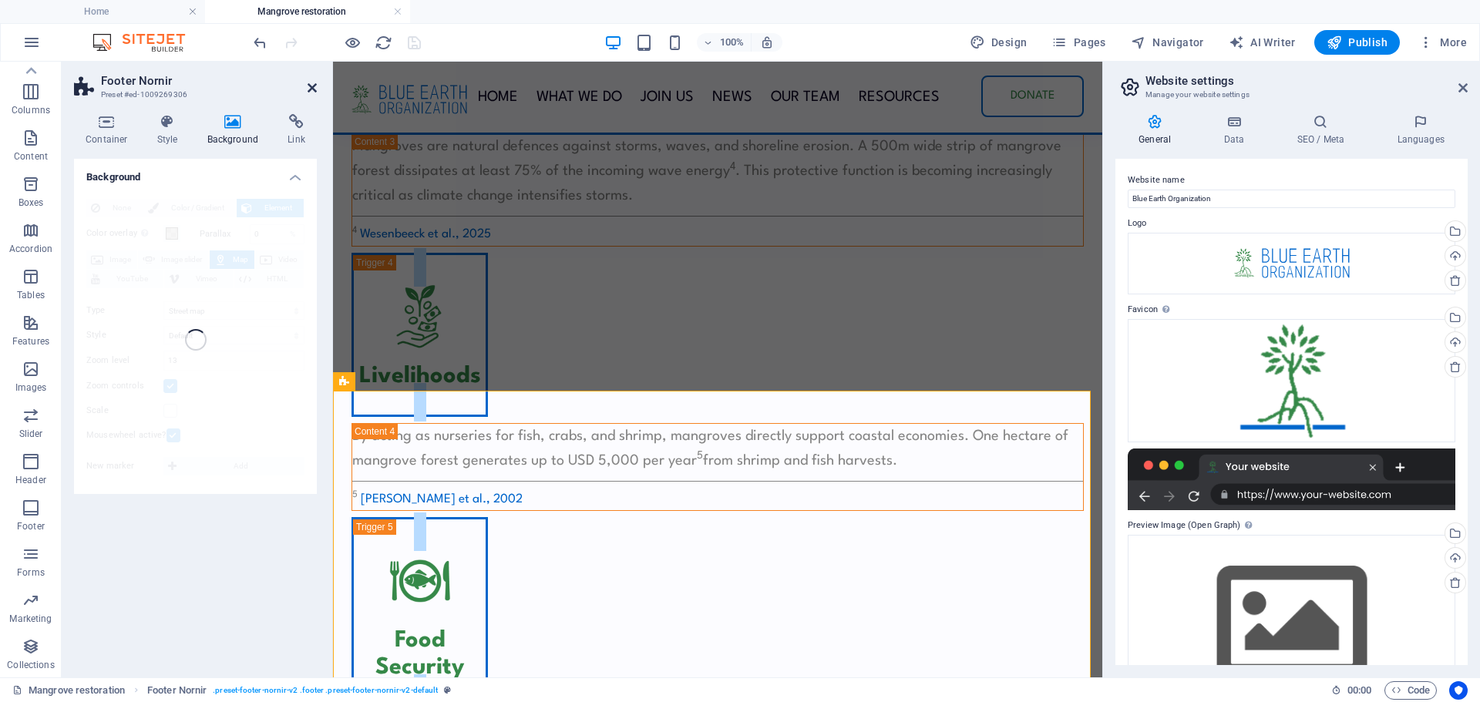
click at [308, 87] on icon at bounding box center [312, 88] width 9 height 12
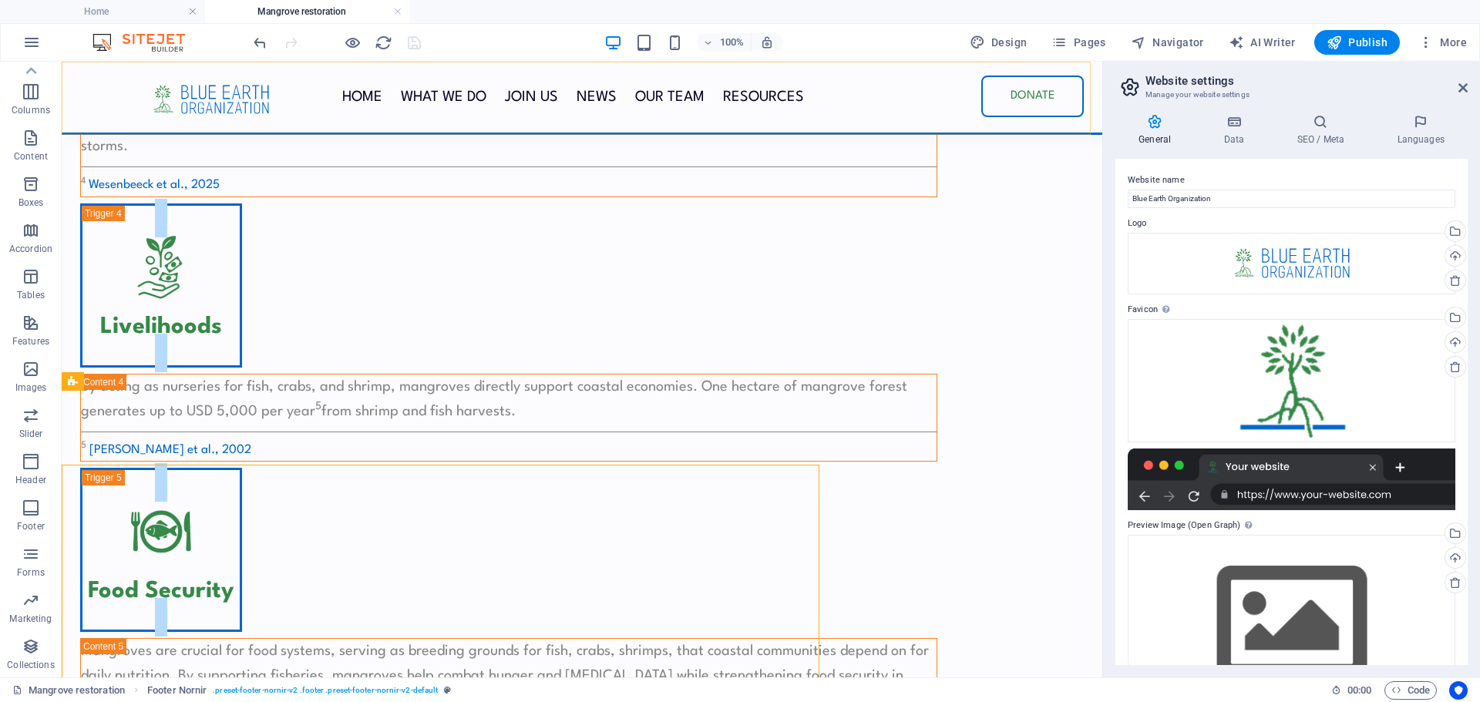
scroll to position [1839, 0]
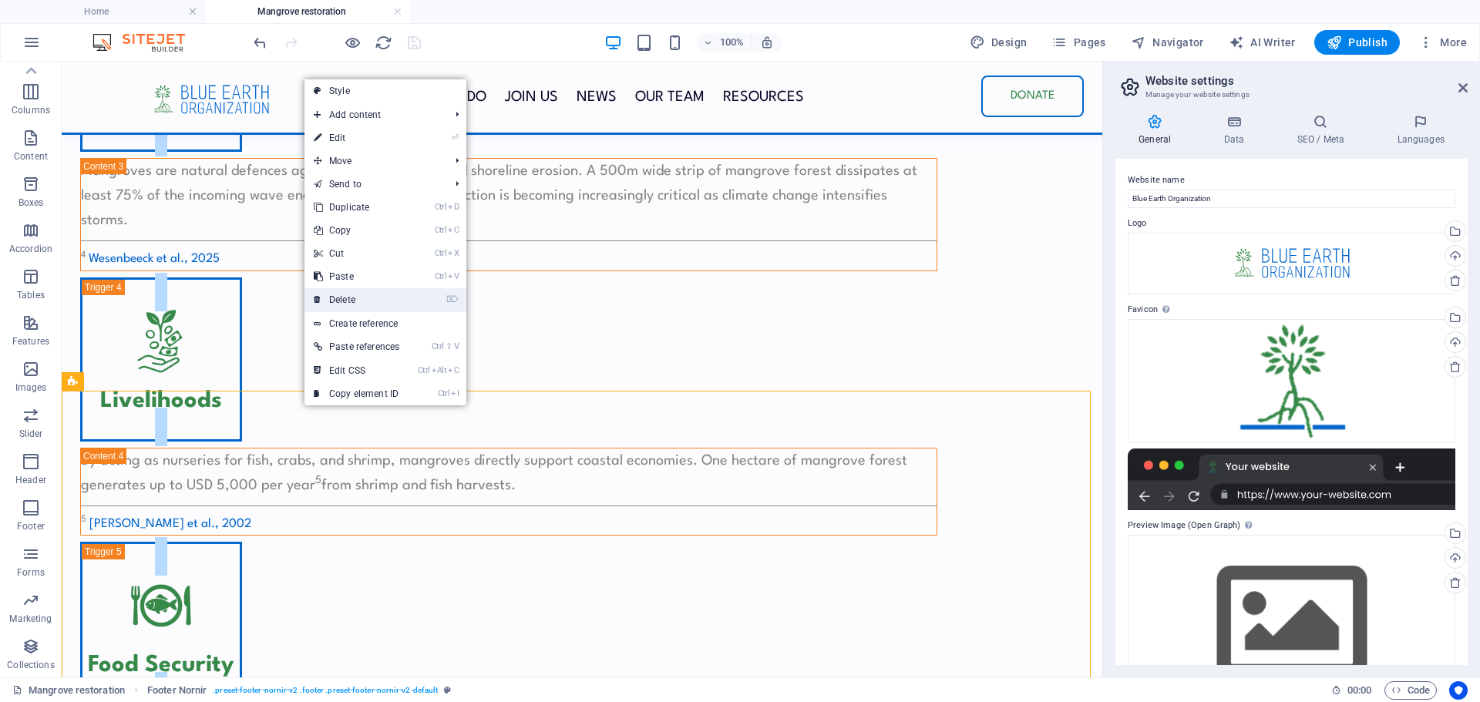
click at [341, 294] on link "⌦ Delete" at bounding box center [357, 299] width 104 height 23
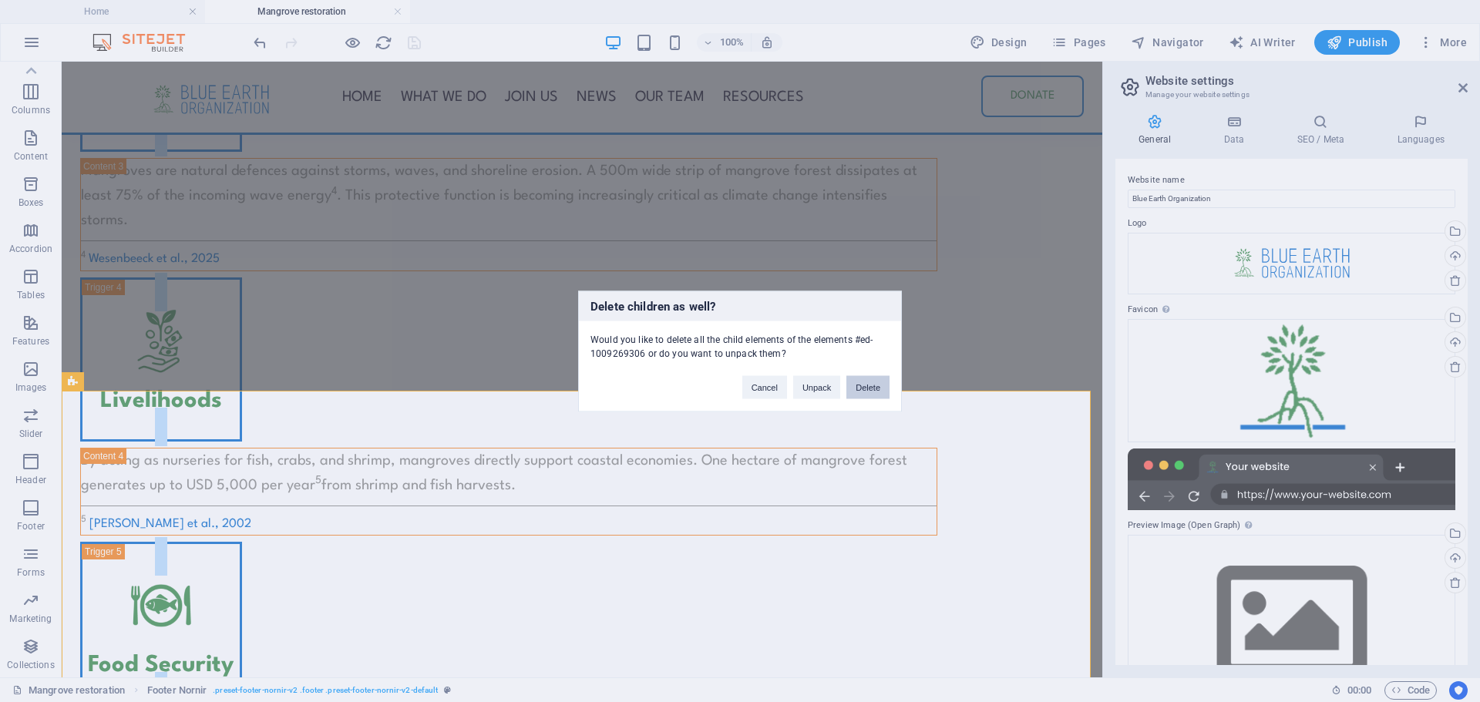
click at [859, 385] on button "Delete" at bounding box center [867, 386] width 43 height 23
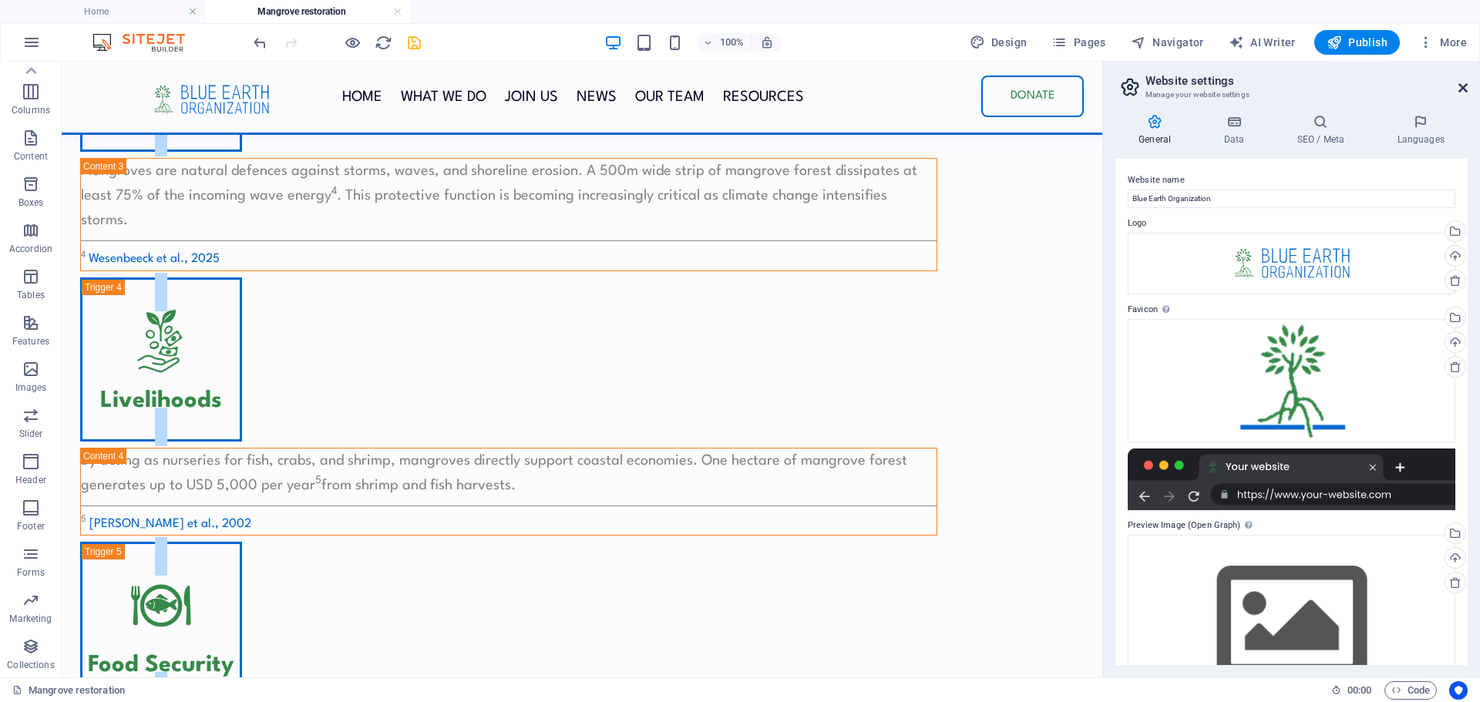
click at [1467, 85] on icon at bounding box center [1463, 88] width 9 height 12
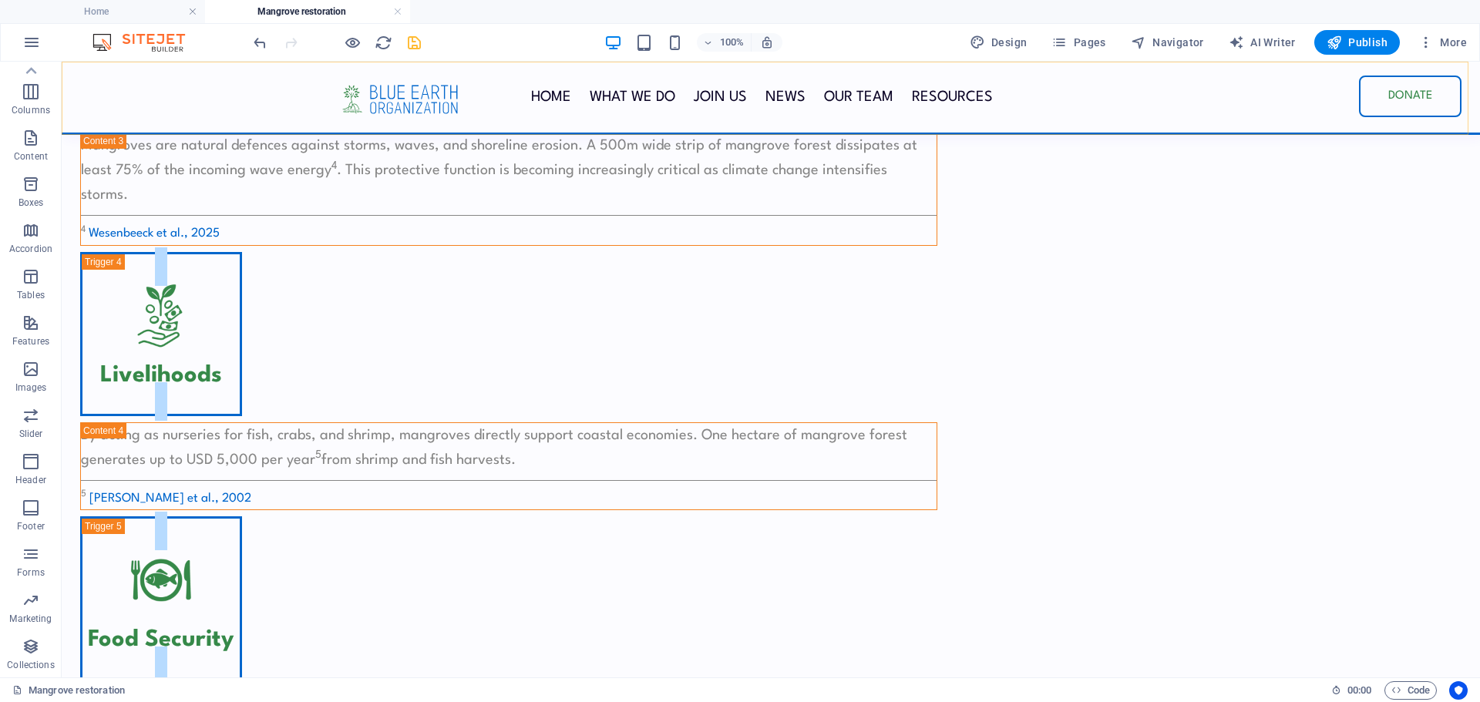
scroll to position [1787, 0]
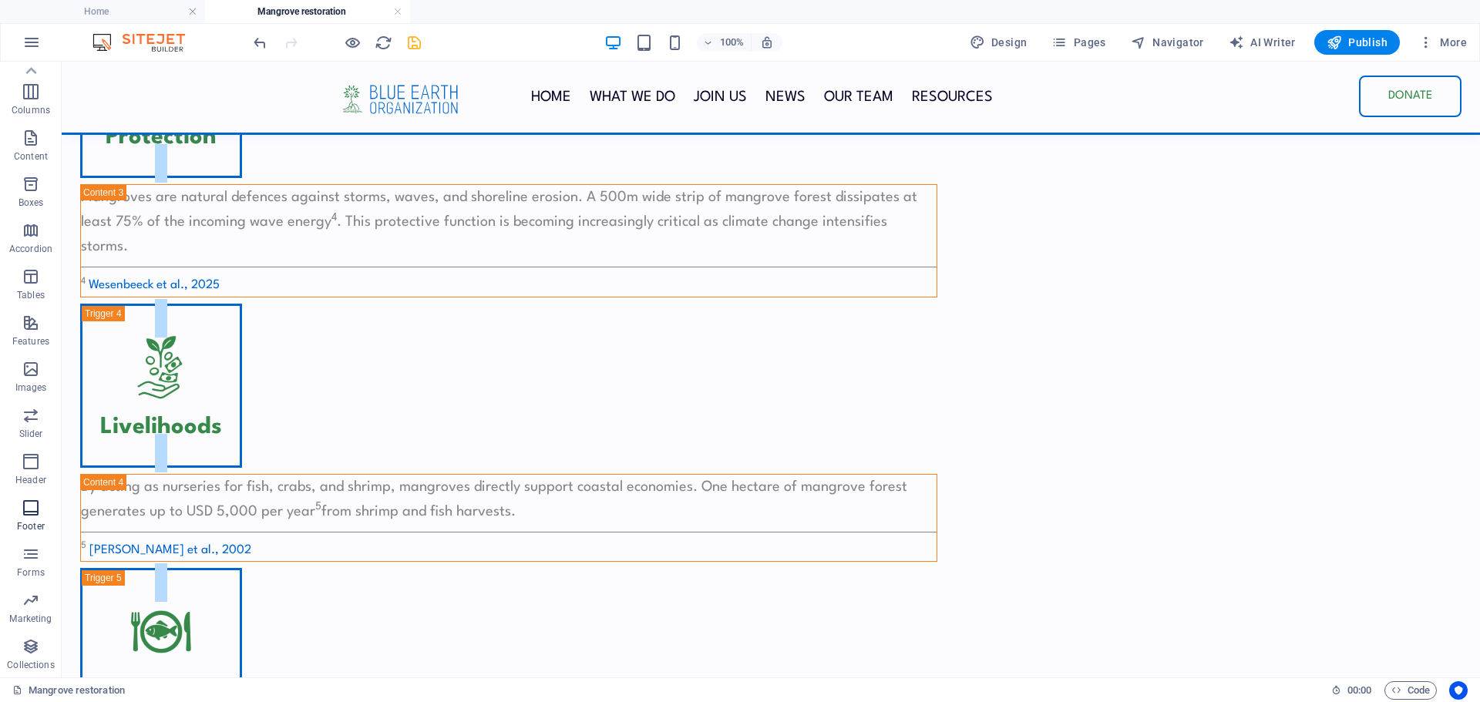
click at [24, 513] on icon "button" at bounding box center [31, 508] width 19 height 19
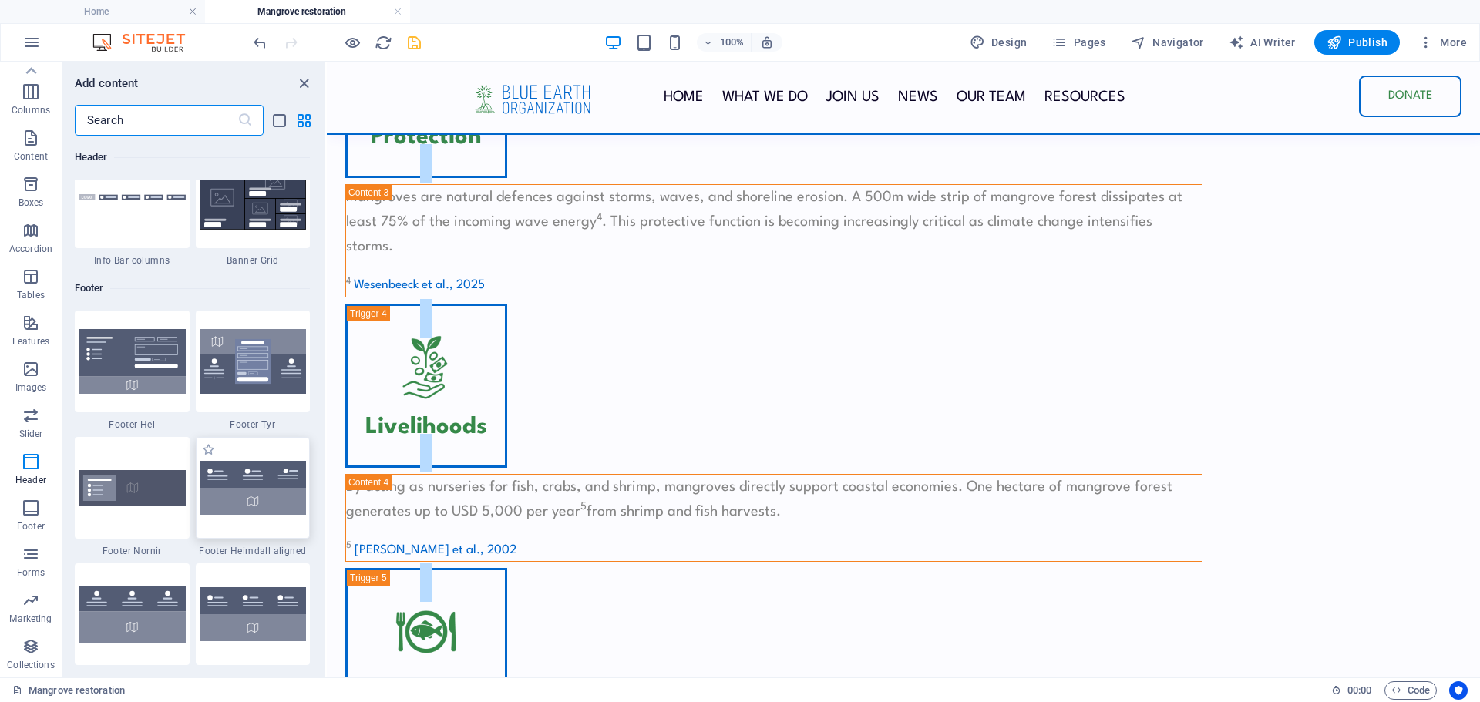
scroll to position [10098, 0]
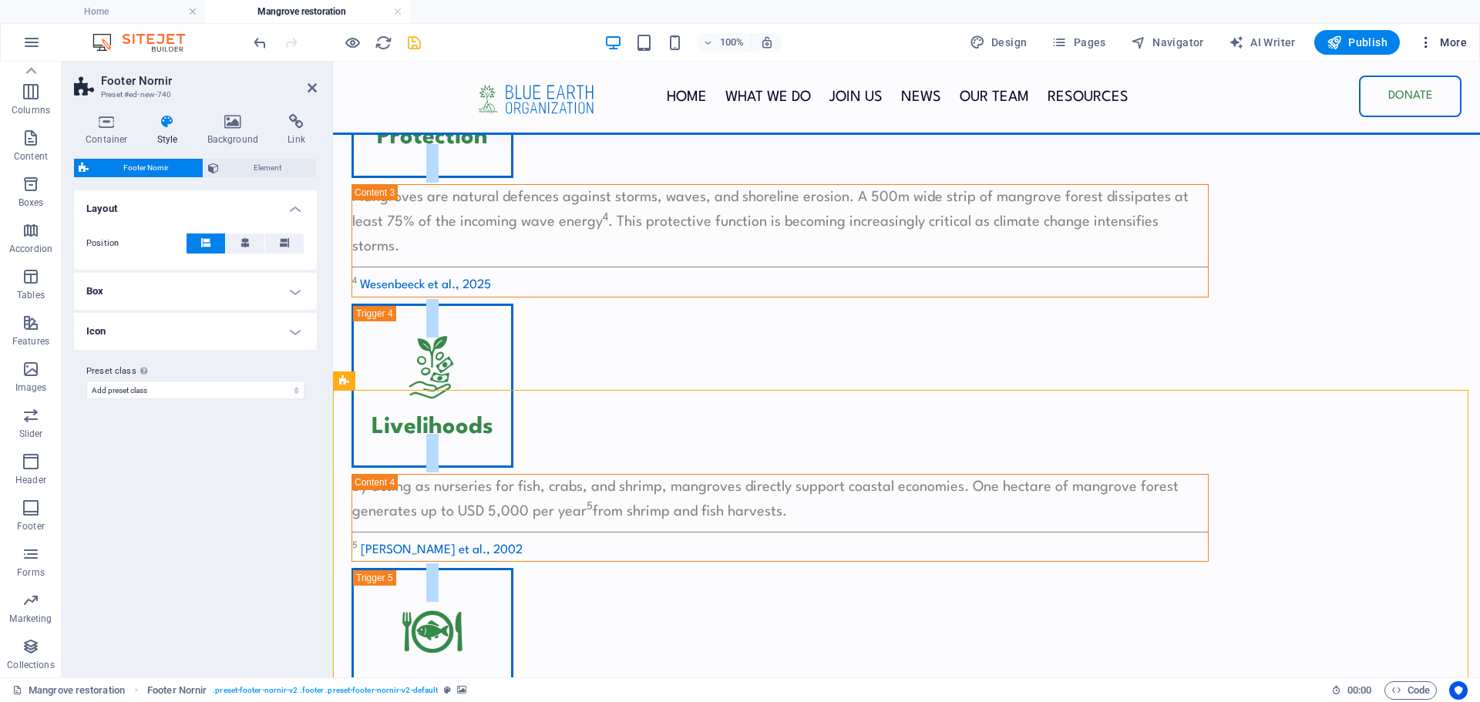
click at [1450, 37] on span "More" at bounding box center [1442, 42] width 49 height 15
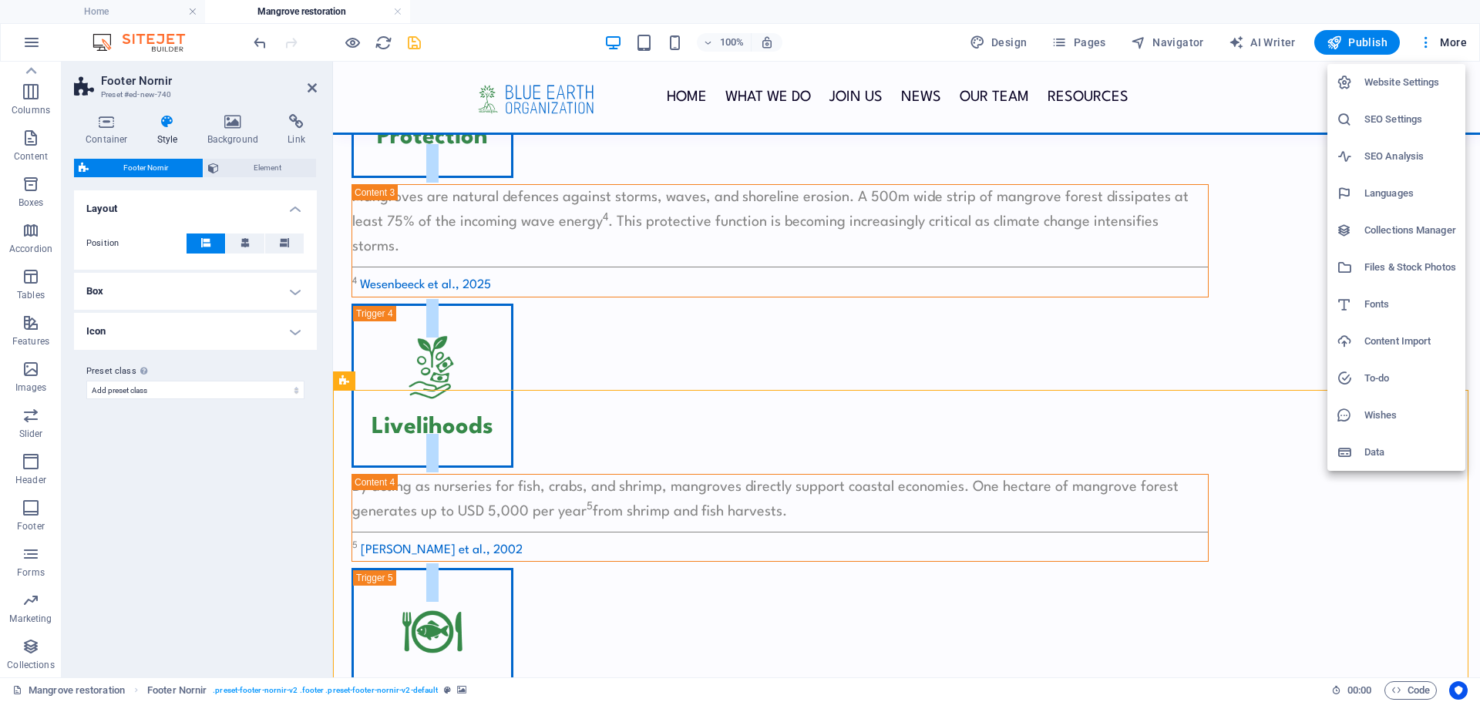
click at [1385, 82] on h6 "Website Settings" at bounding box center [1411, 82] width 92 height 19
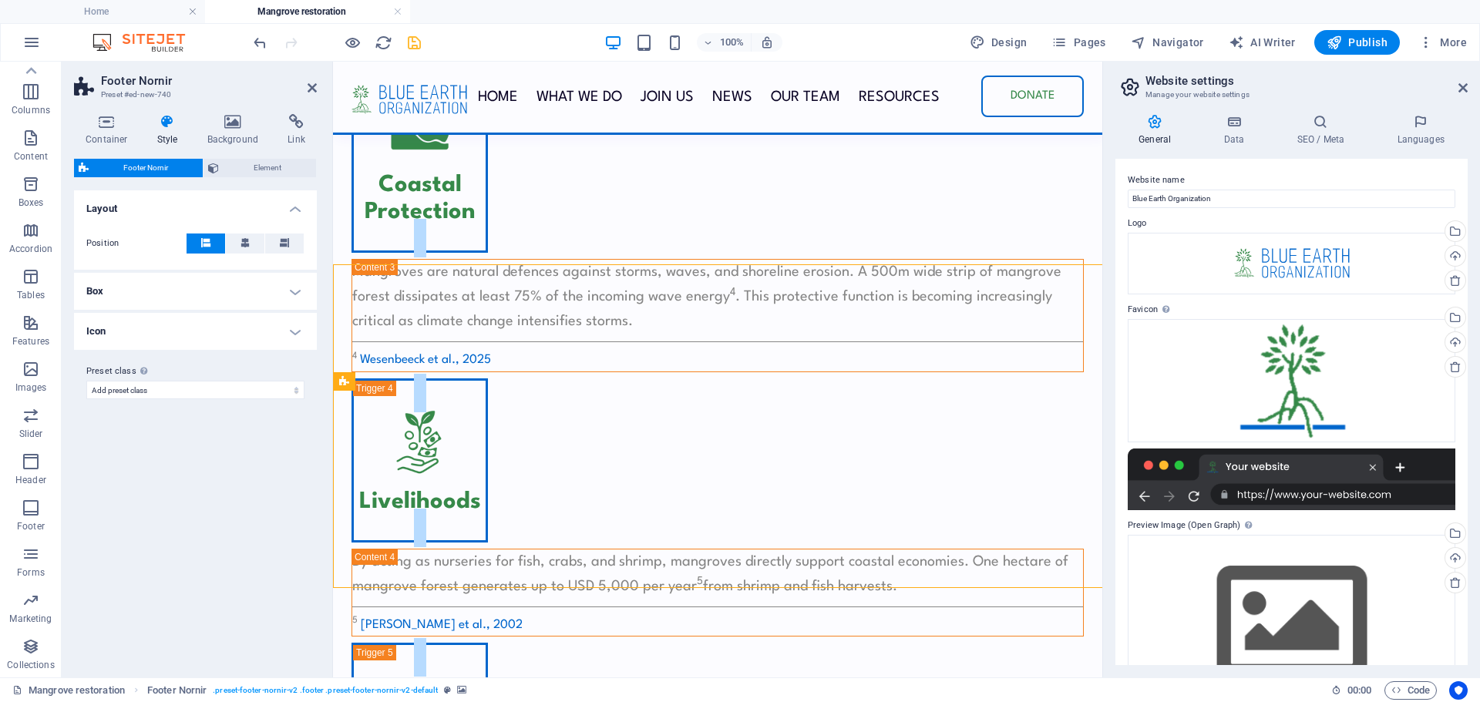
scroll to position [1913, 0]
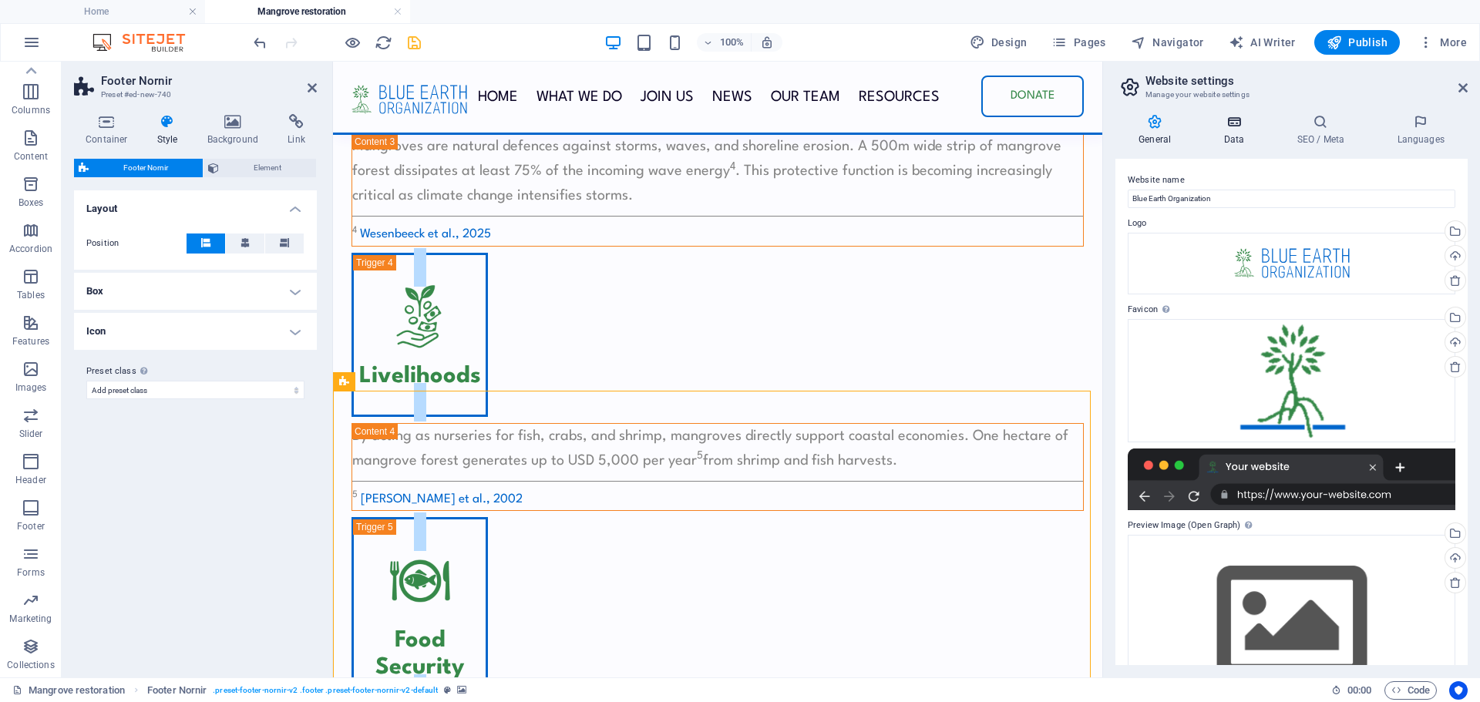
click at [1228, 124] on icon at bounding box center [1233, 121] width 67 height 15
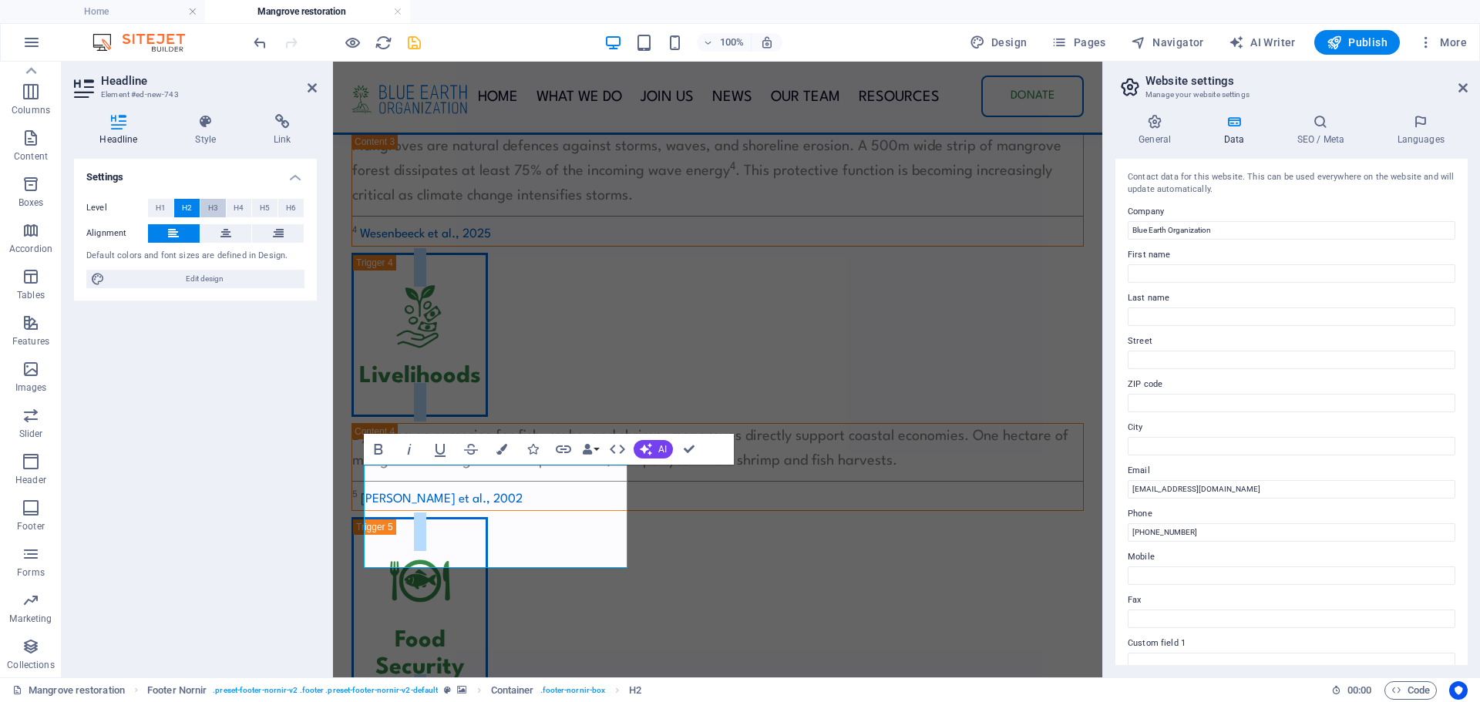
click at [217, 207] on span "H3" at bounding box center [213, 208] width 10 height 19
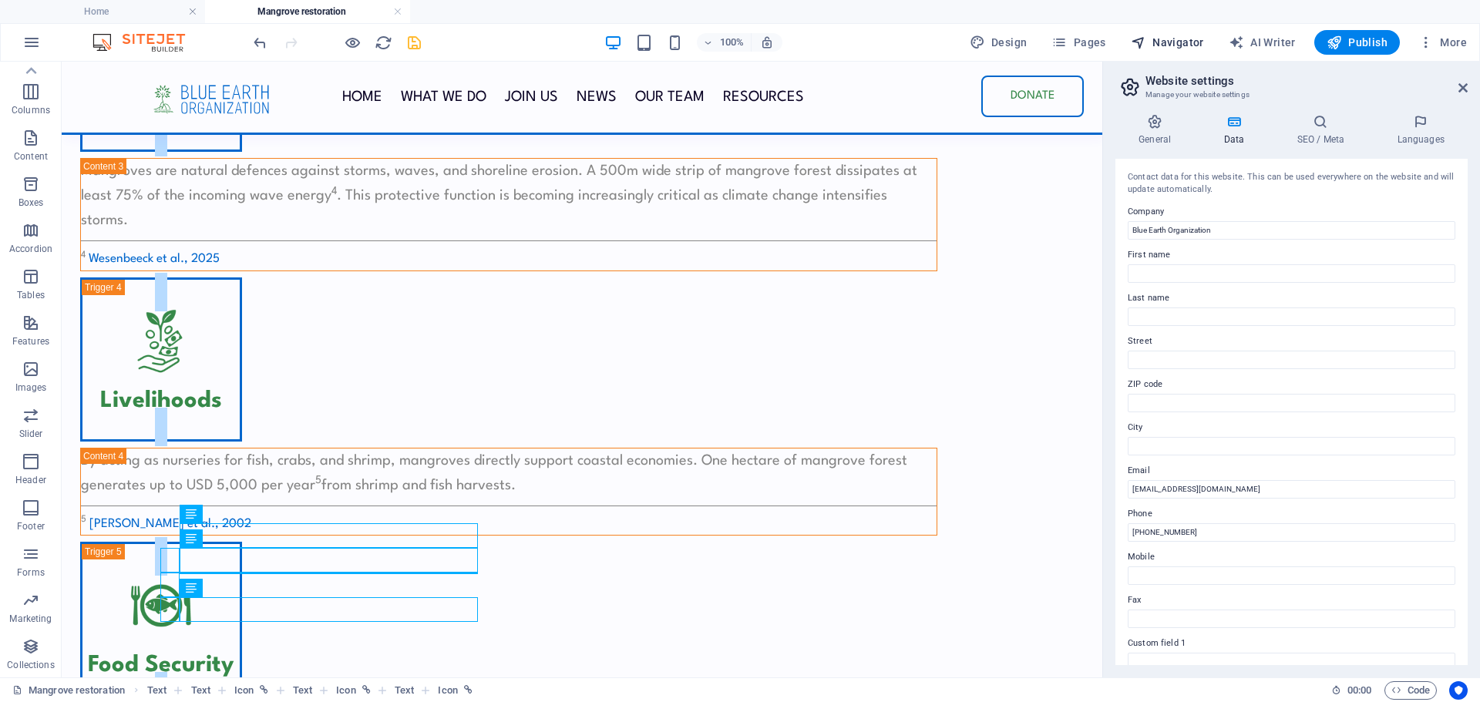
click at [1146, 44] on icon "button" at bounding box center [1138, 42] width 15 height 15
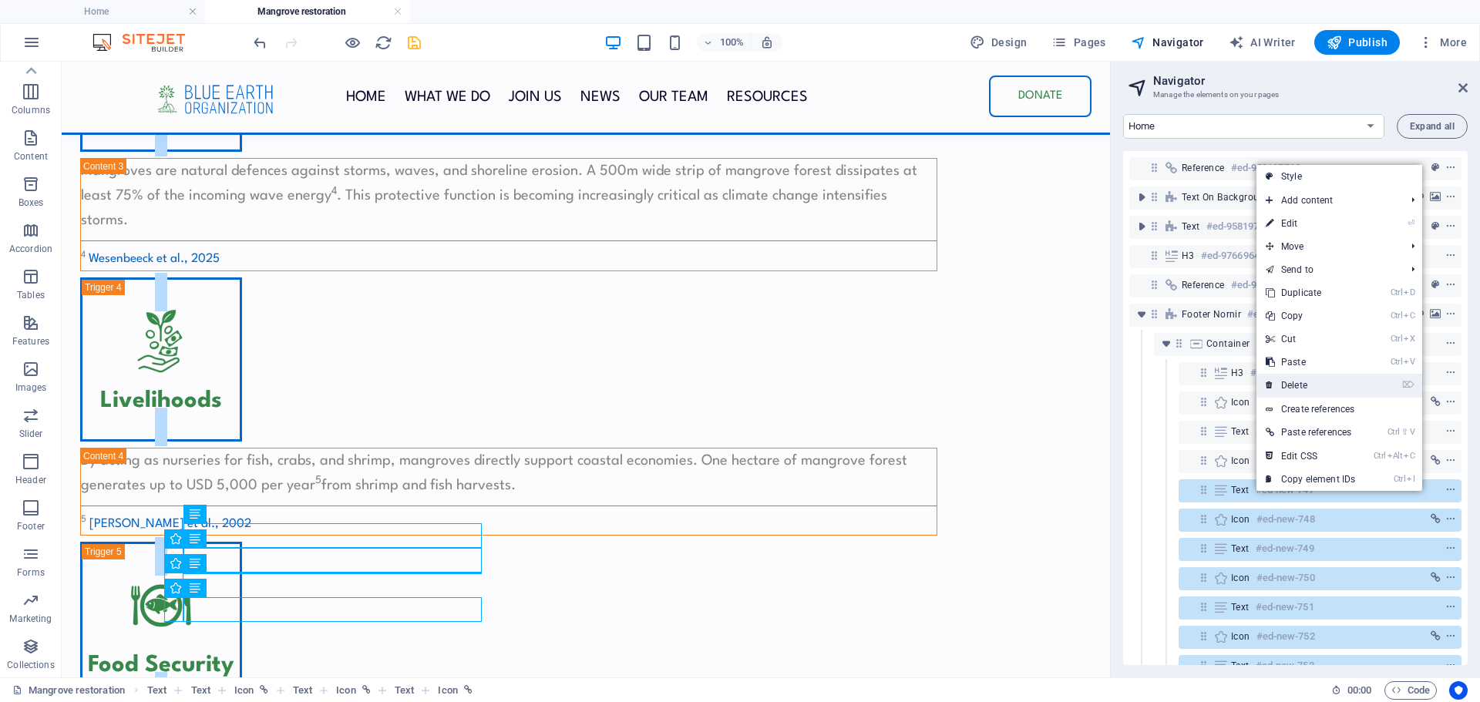
click at [1297, 386] on link "⌦ Delete" at bounding box center [1311, 385] width 108 height 23
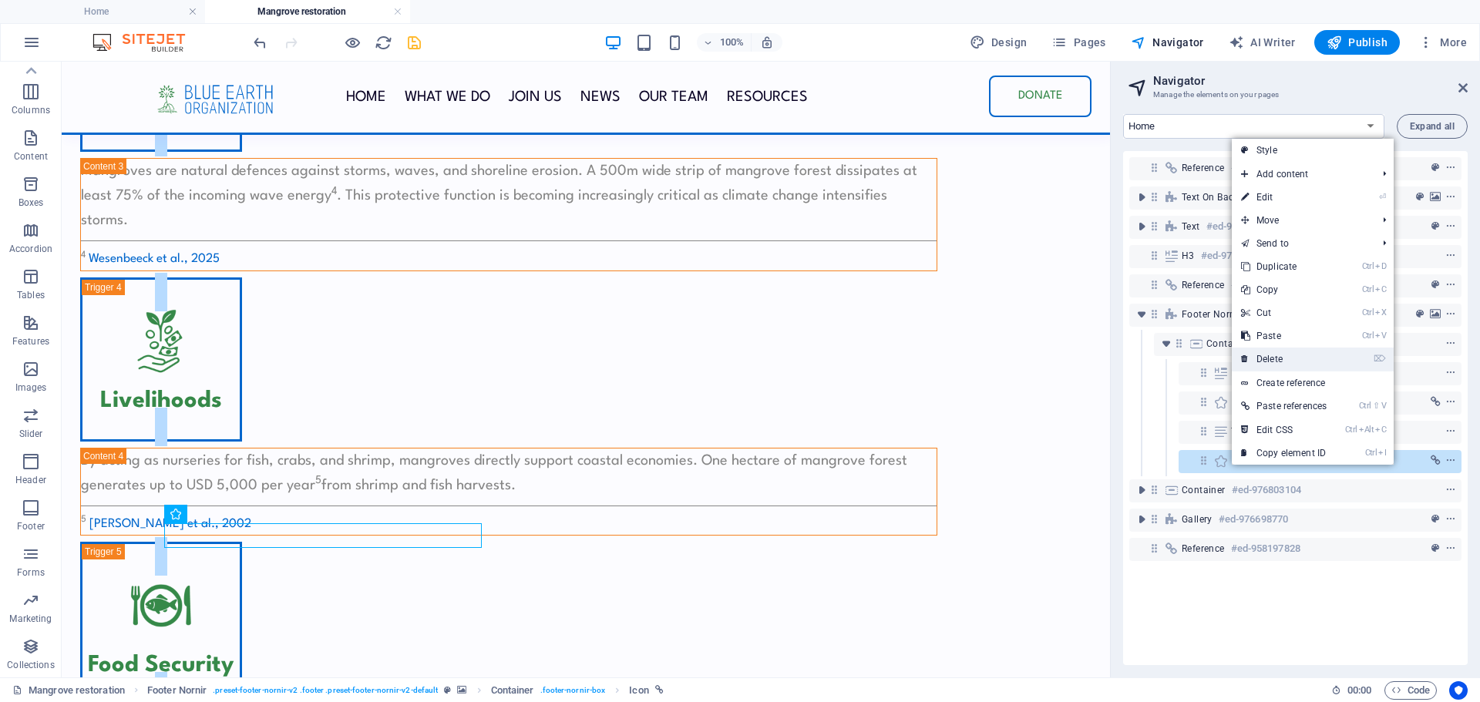
click at [1266, 358] on link "⌦ Delete" at bounding box center [1284, 359] width 104 height 23
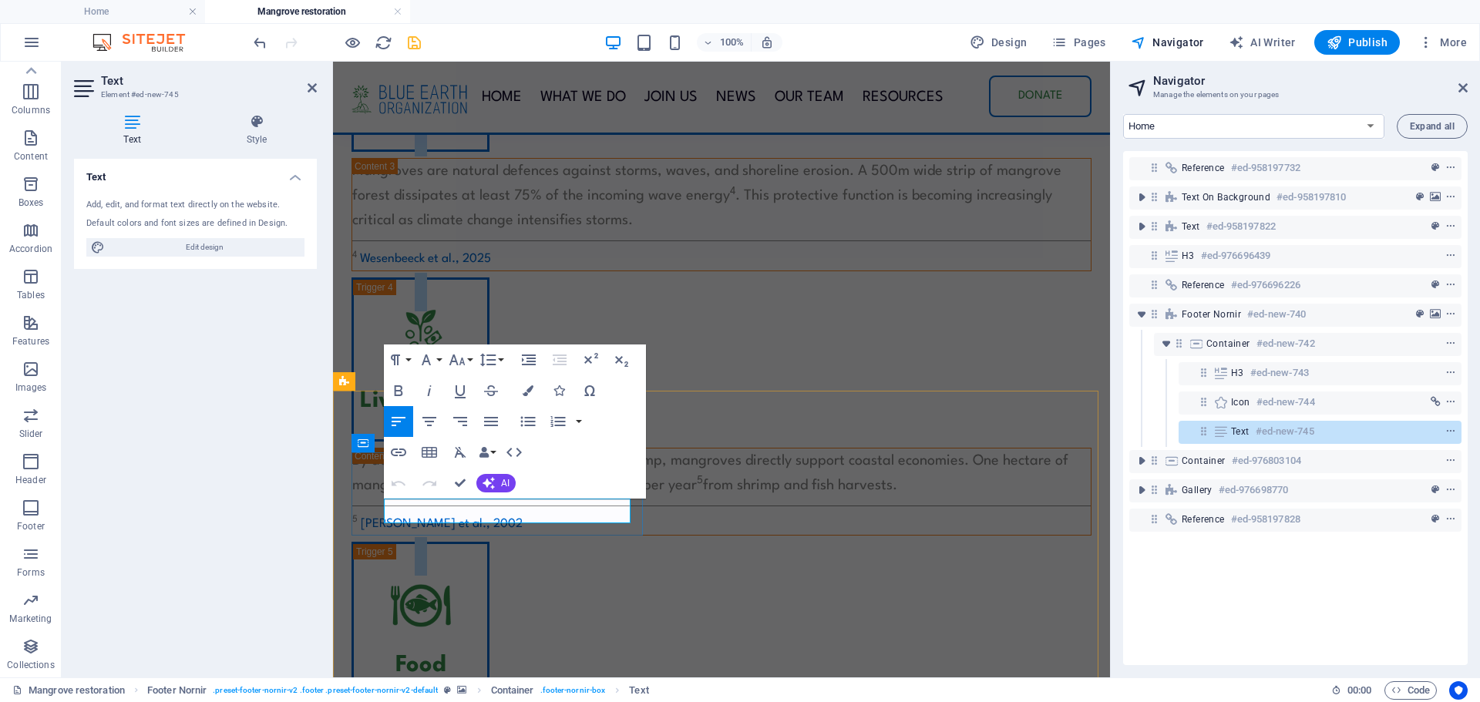
drag, startPoint x: 520, startPoint y: 510, endPoint x: 394, endPoint y: 516, distance: 125.8
drag, startPoint x: 486, startPoint y: 508, endPoint x: 436, endPoint y: 513, distance: 49.6
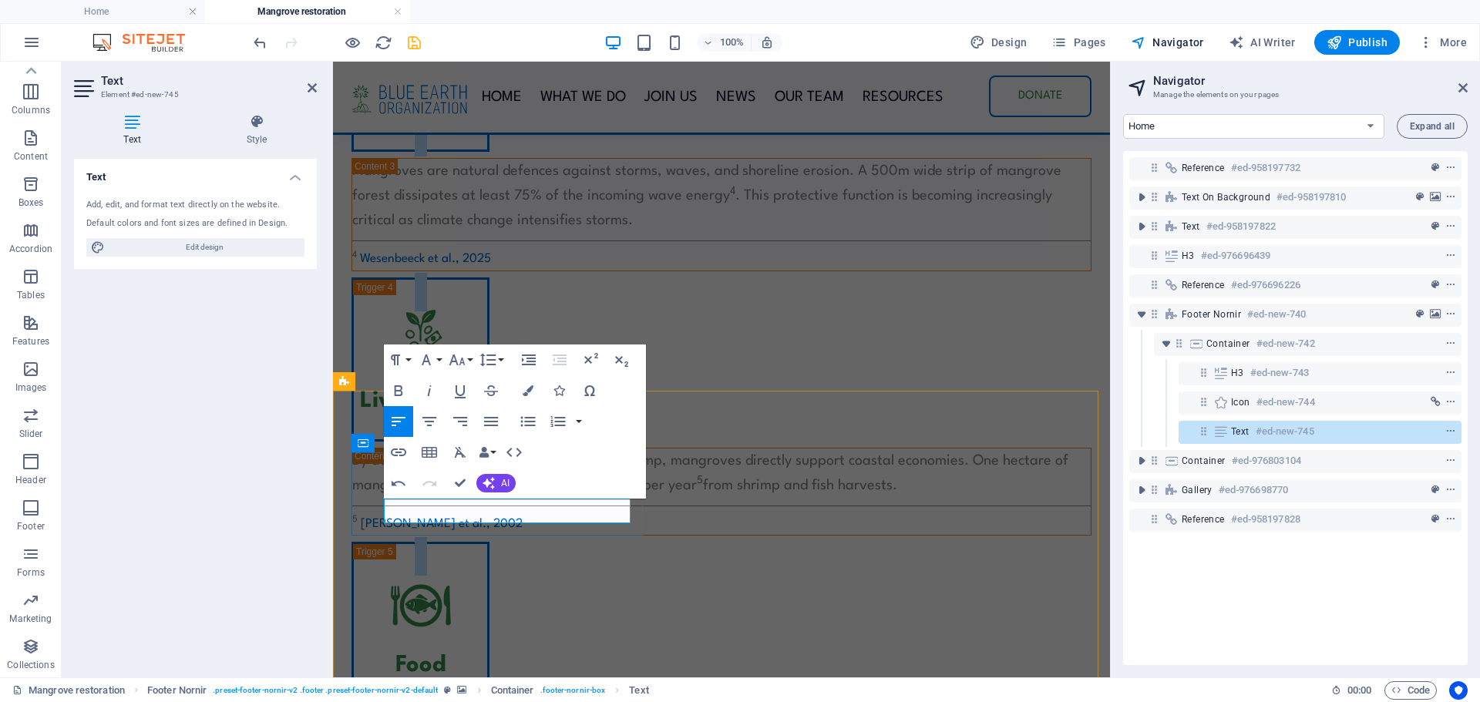
drag, startPoint x: 426, startPoint y: 510, endPoint x: 383, endPoint y: 507, distance: 42.5
click at [733, 350] on div "Carbon Capture Mangrove forests are nature-based CO 2 removers. One hectare of …" at bounding box center [721, 13] width 777 height 1728
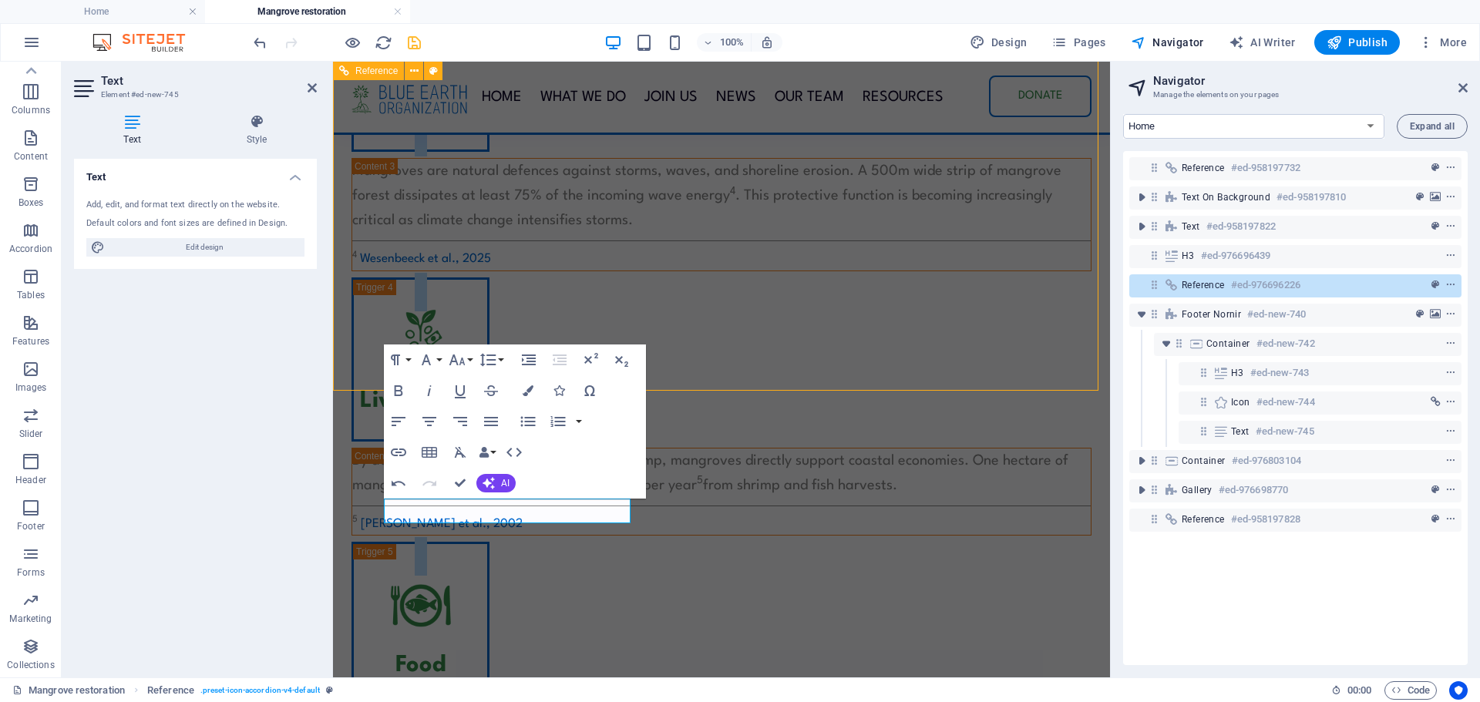
scroll to position [1839, 0]
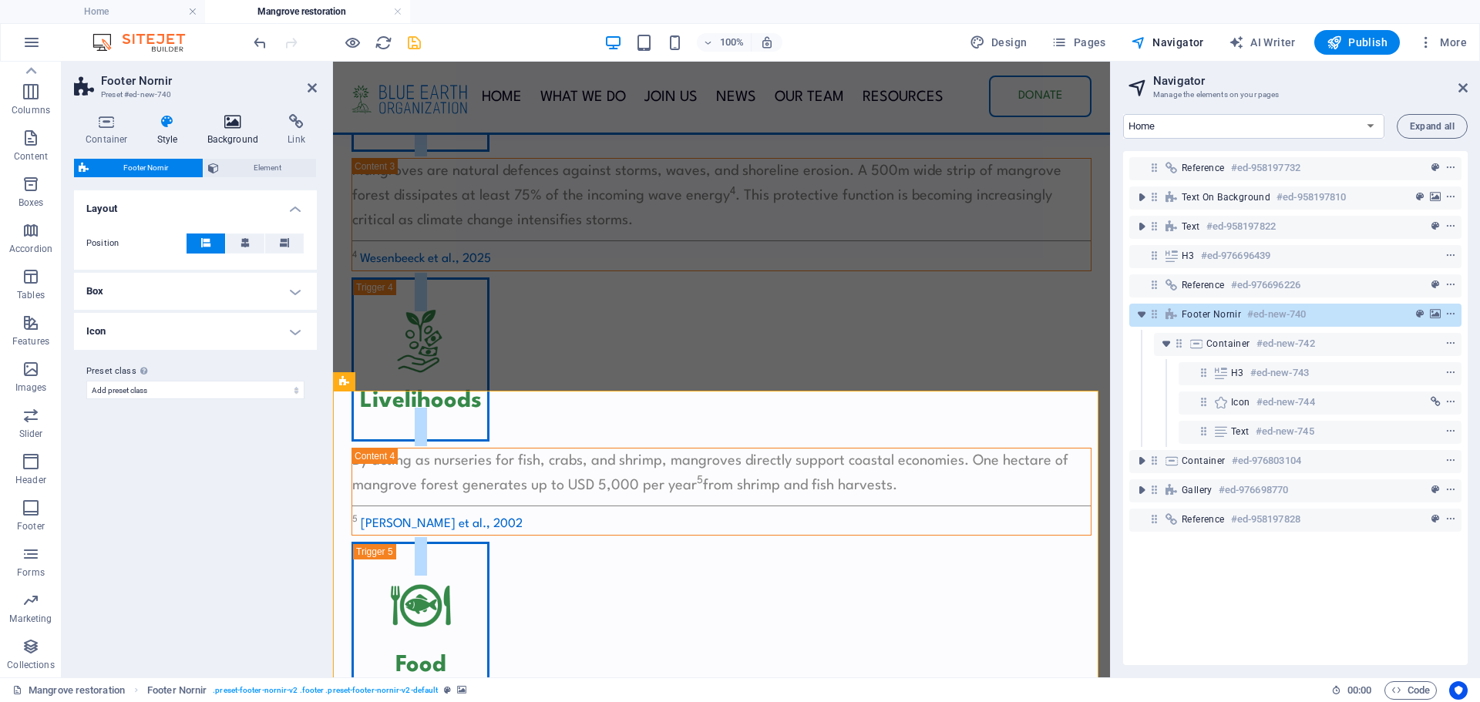
click at [240, 136] on h4 "Background" at bounding box center [236, 130] width 81 height 32
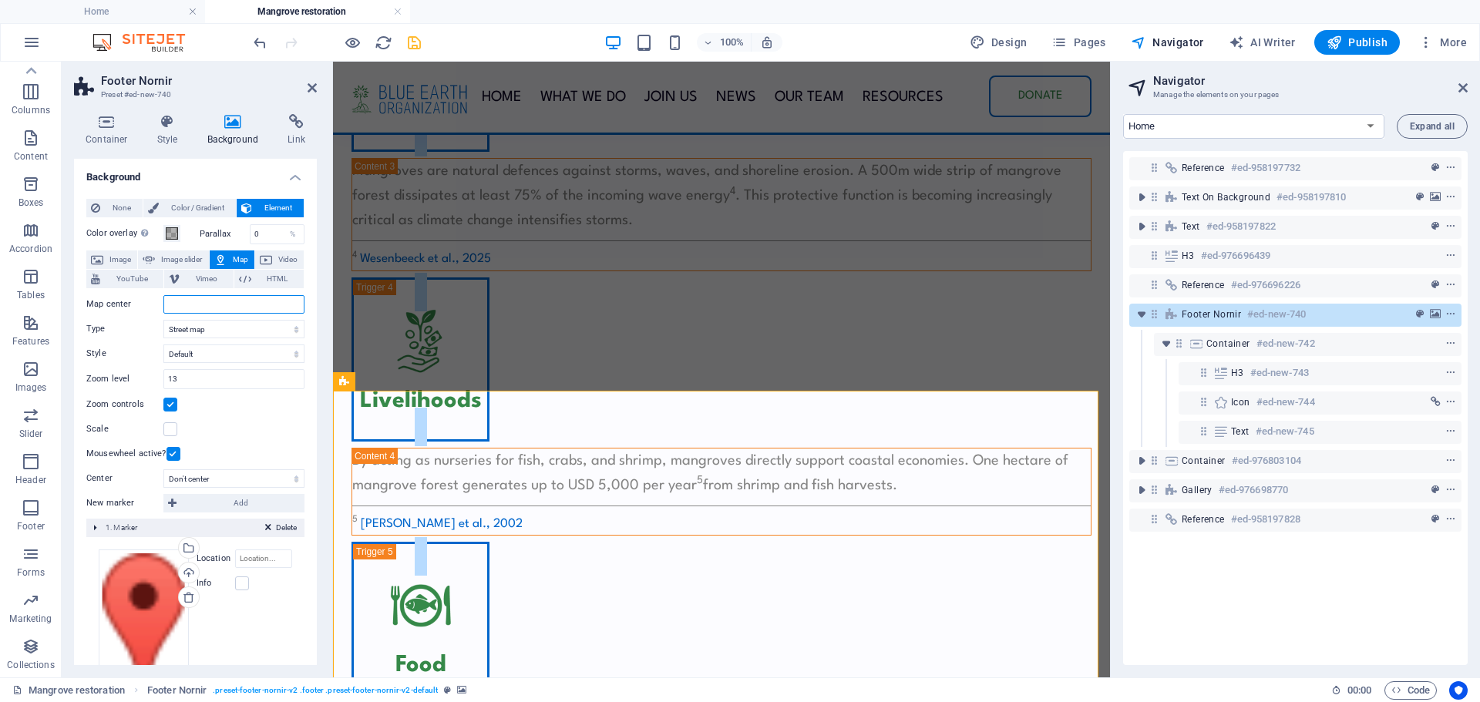
click at [188, 307] on input "Map center" at bounding box center [233, 304] width 141 height 19
paste input "-4.034068391590495, 39.577603863435975"
type input "-4.034068391590495, 39.577603863435975"
click at [235, 476] on select "Don't center Center markers Center and zoom markers" at bounding box center [233, 478] width 141 height 19
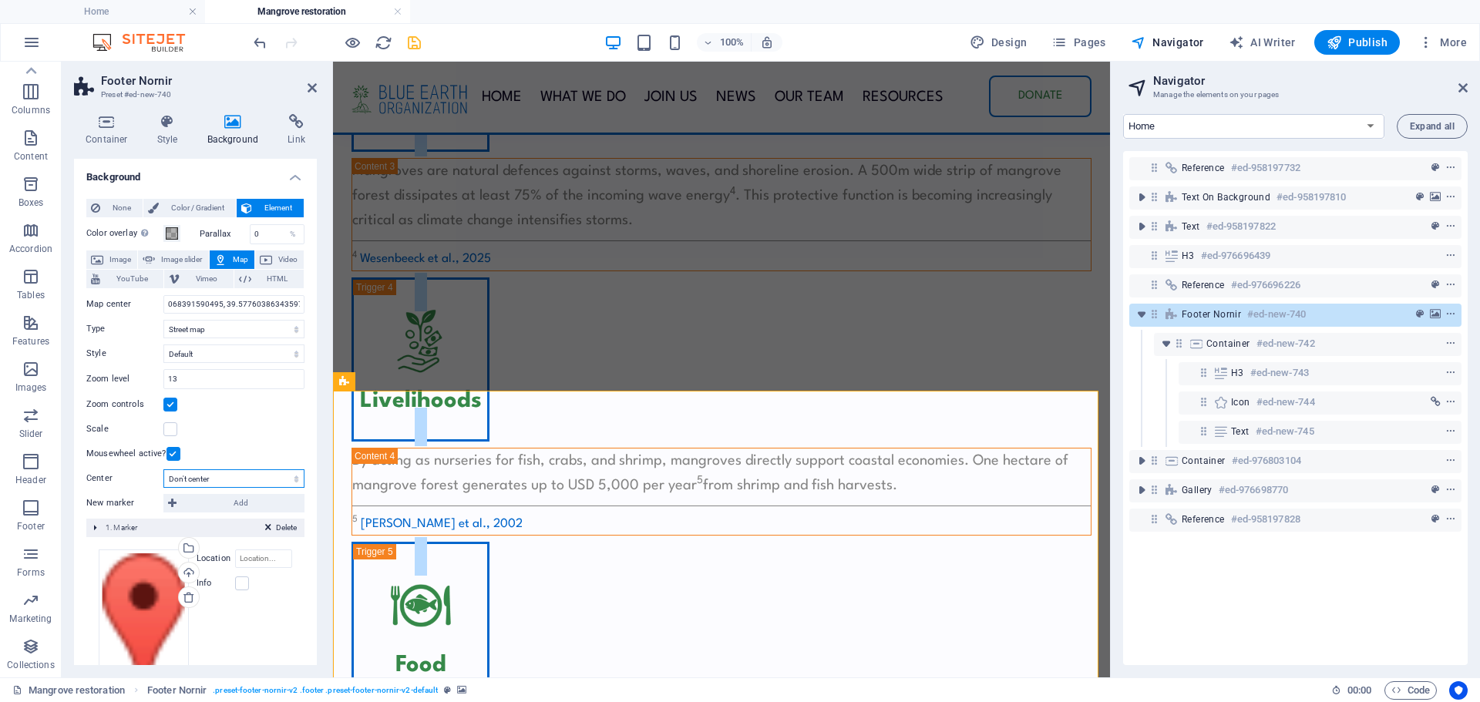
scroll to position [0, 0]
select select "1"
click at [163, 469] on select "Don't center Center markers Center and zoom markers" at bounding box center [233, 478] width 141 height 19
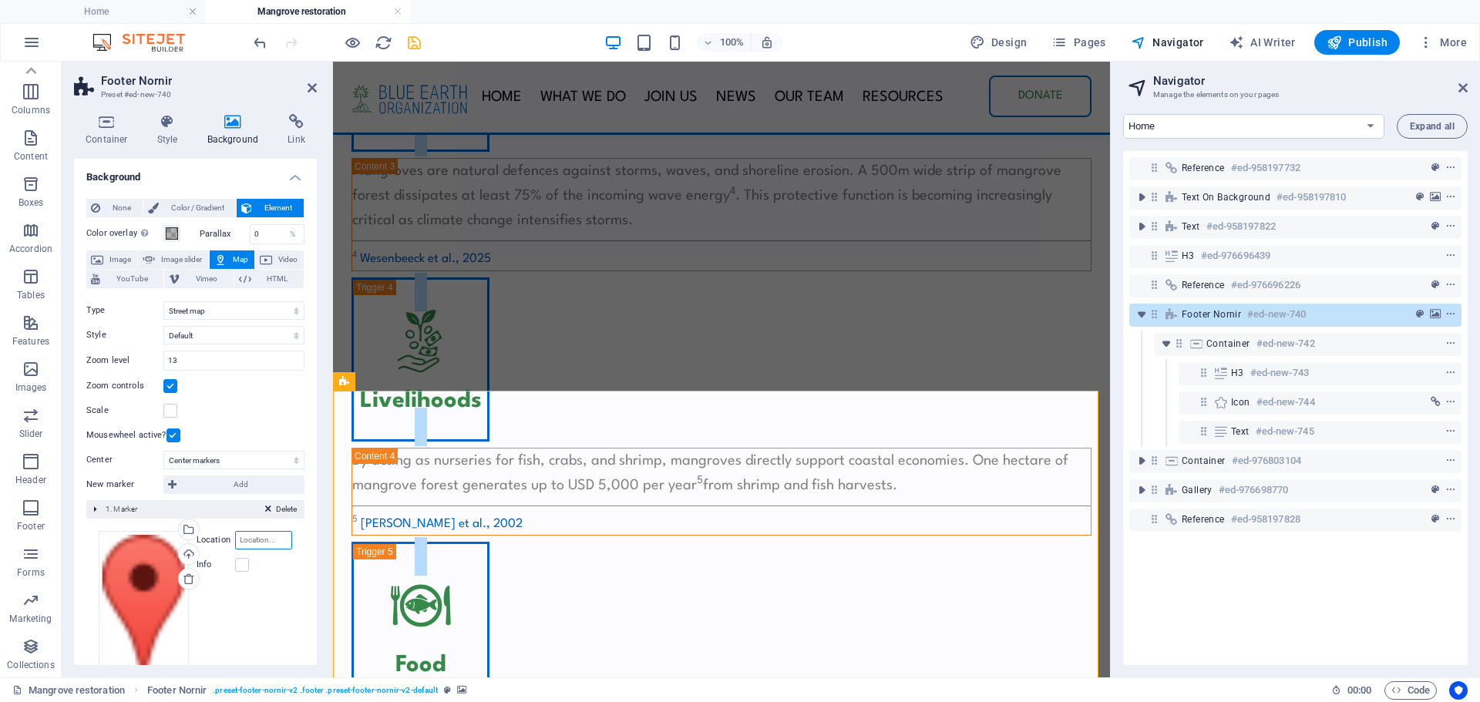
click at [249, 536] on input "Location" at bounding box center [263, 540] width 57 height 19
paste input "-4.034068391590495, 39.577603863435975"
type input "-4.034068391590495, 39.577603863435975"
click at [237, 561] on label at bounding box center [242, 565] width 14 height 14
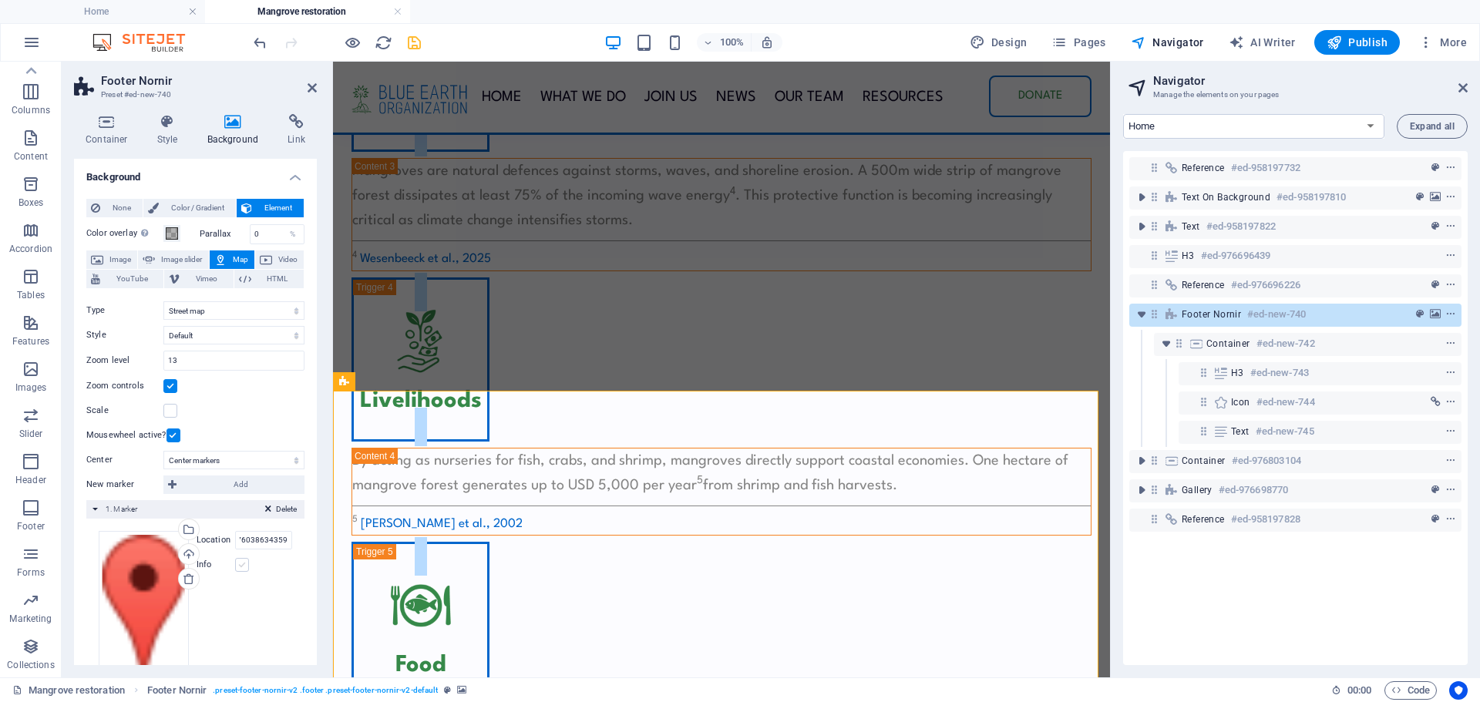
click at [0, 0] on input "Info" at bounding box center [0, 0] width 0 height 0
click at [173, 628] on input "Headline" at bounding box center [219, 633] width 146 height 19
click at [193, 593] on label at bounding box center [192, 590] width 14 height 14
click at [0, 0] on input "Opened?" at bounding box center [0, 0] width 0 height 0
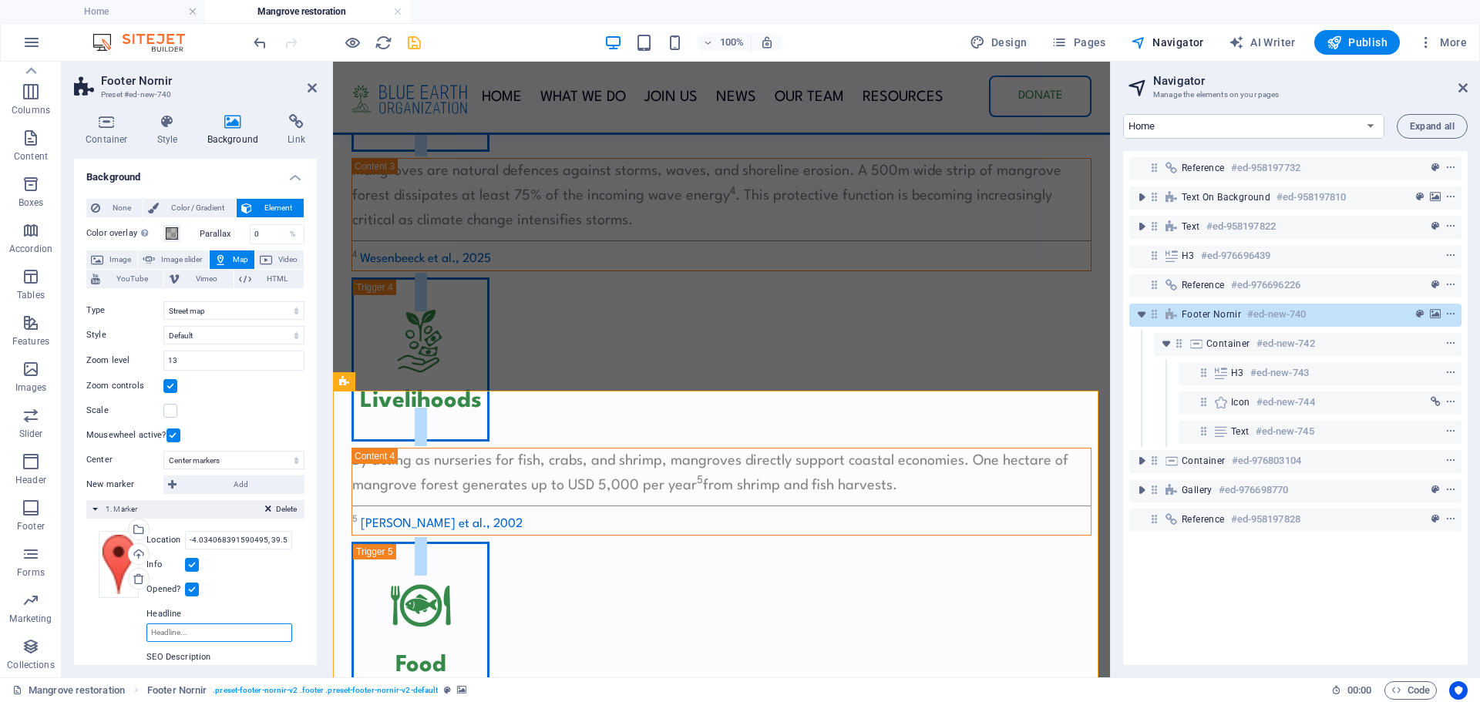
click at [183, 625] on input "Headline" at bounding box center [219, 633] width 146 height 19
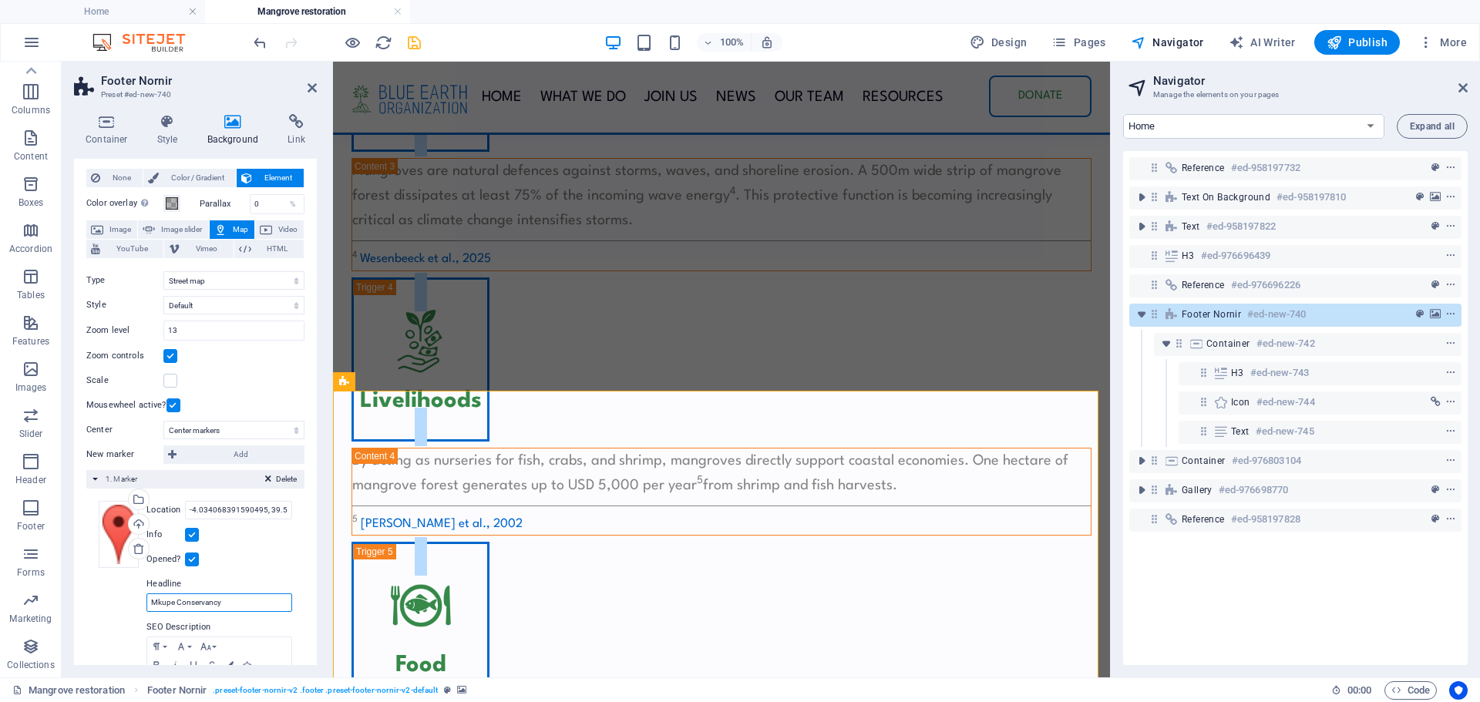
scroll to position [27, 0]
type input "Mkupe Conservancy"
click at [241, 287] on select "Street map Satellite view Satellite view with streets Terrain map" at bounding box center [233, 283] width 141 height 19
select select "satellite"
click at [163, 274] on select "Street map Satellite view Satellite view with streets Terrain map" at bounding box center [233, 283] width 141 height 19
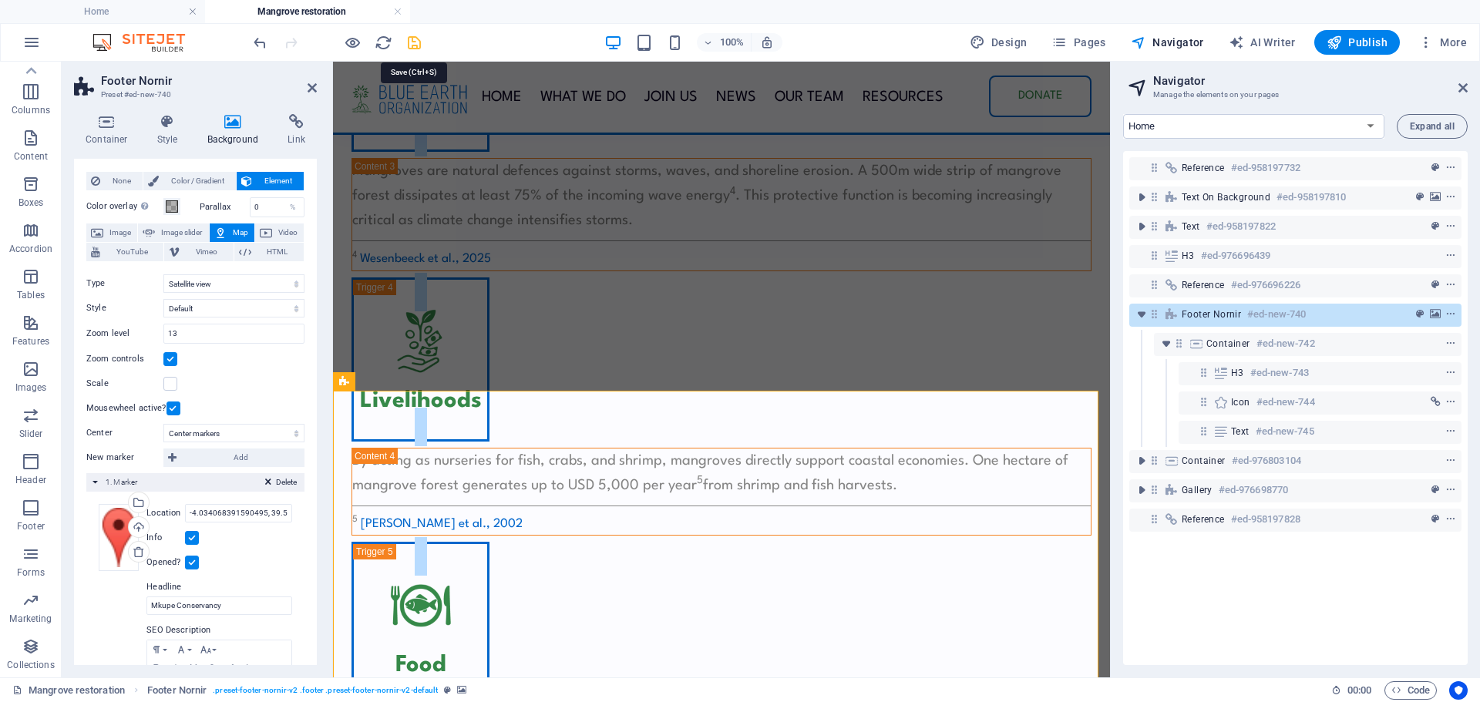
click at [417, 42] on icon "save" at bounding box center [415, 43] width 18 height 18
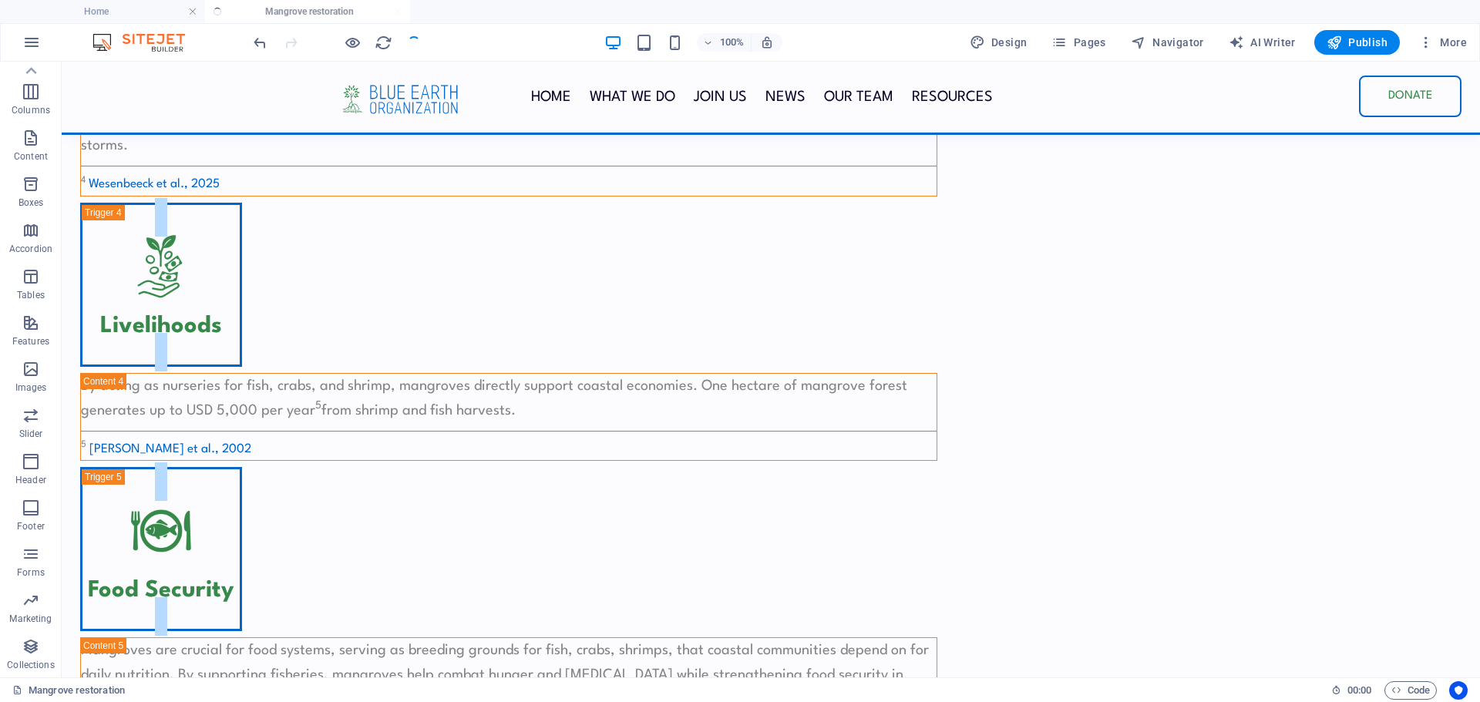
scroll to position [1787, 0]
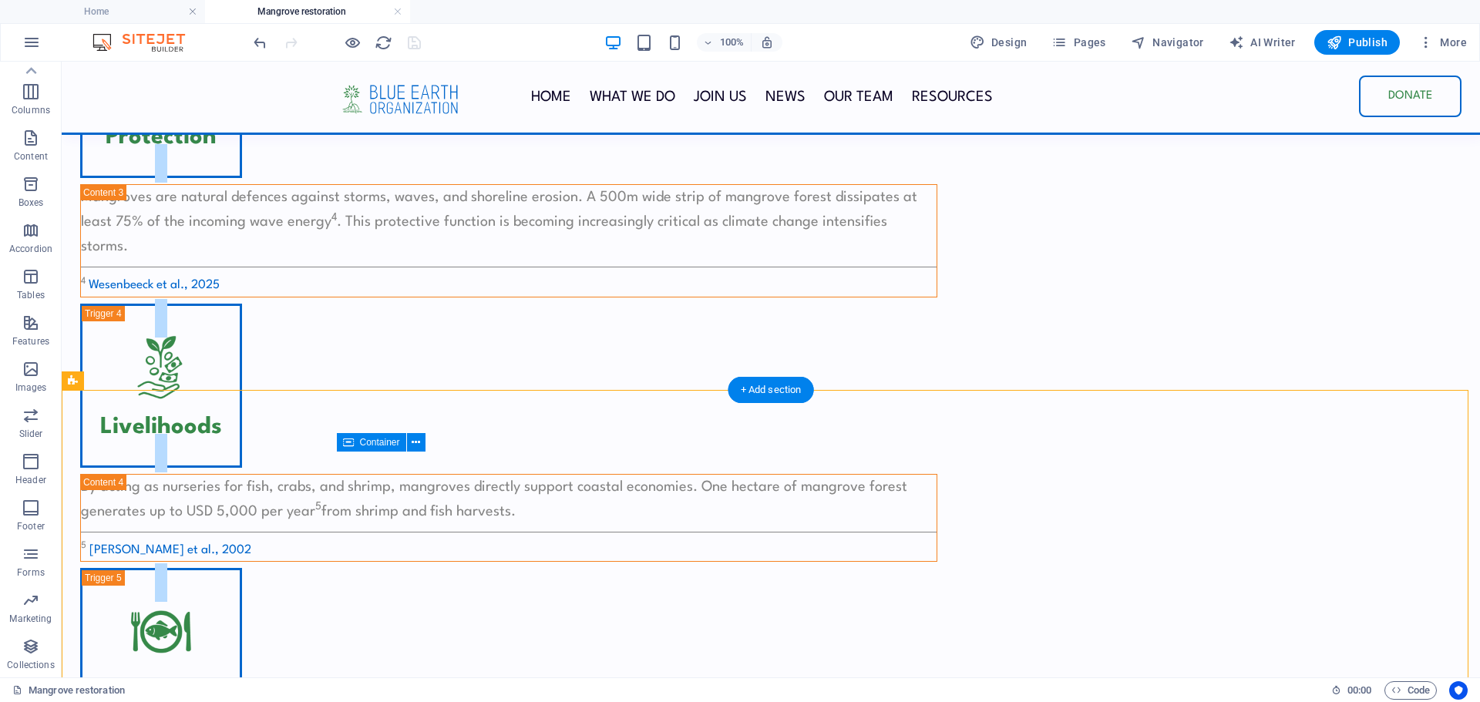
select select "satellite"
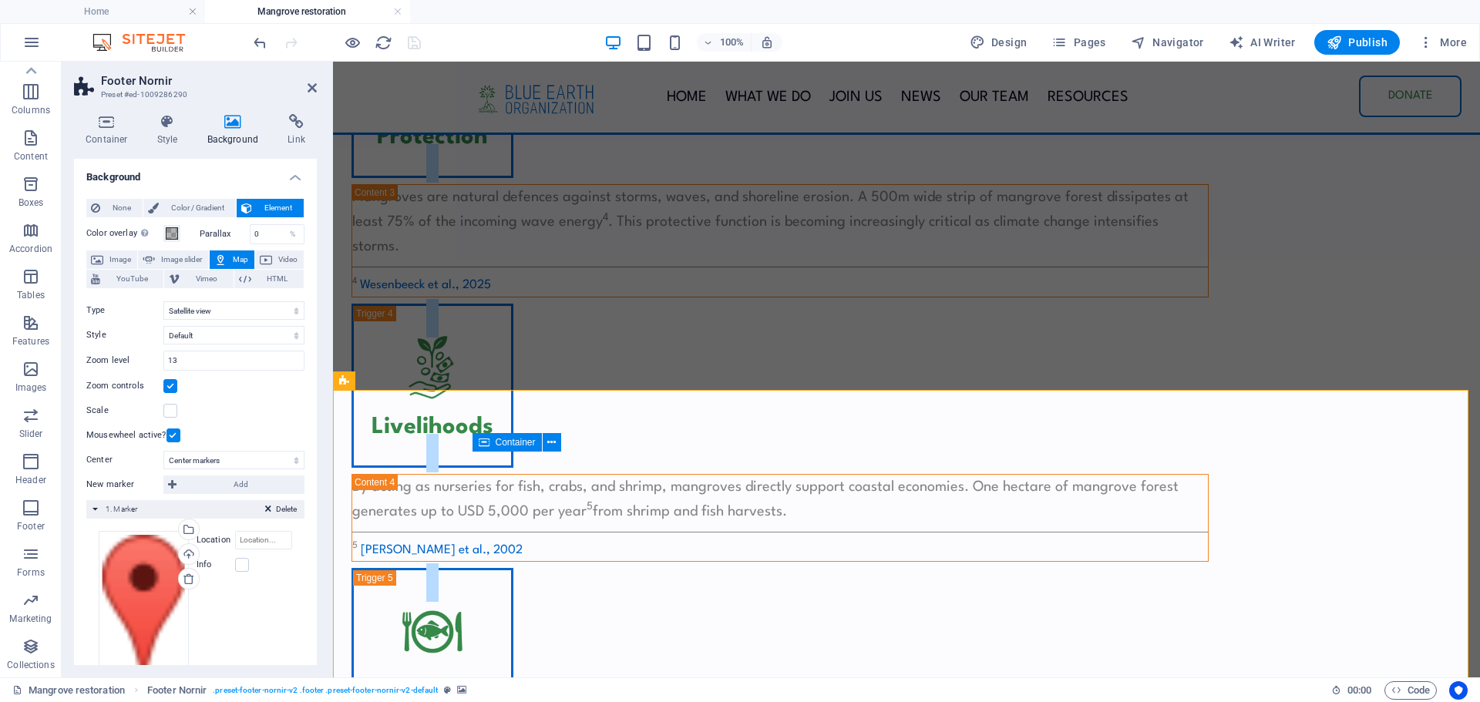
scroll to position [45, 0]
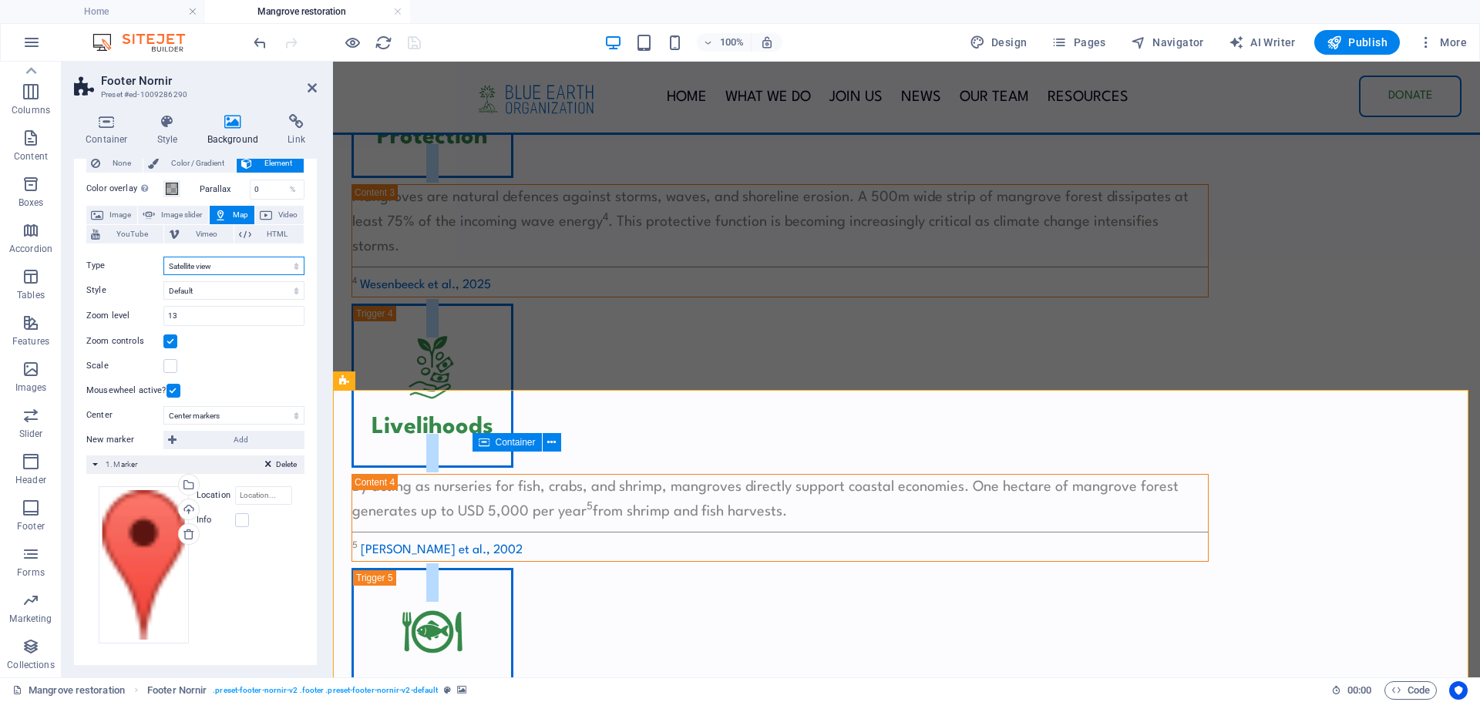
click at [243, 268] on select "Street map Satellite view Satellite view with streets Terrain map" at bounding box center [233, 266] width 141 height 19
click at [245, 416] on select "Don't center Center markers Center and zoom markers" at bounding box center [233, 415] width 141 height 19
select select "0"
click at [163, 424] on select "Don't center Center markers Center and zoom markers" at bounding box center [233, 415] width 141 height 19
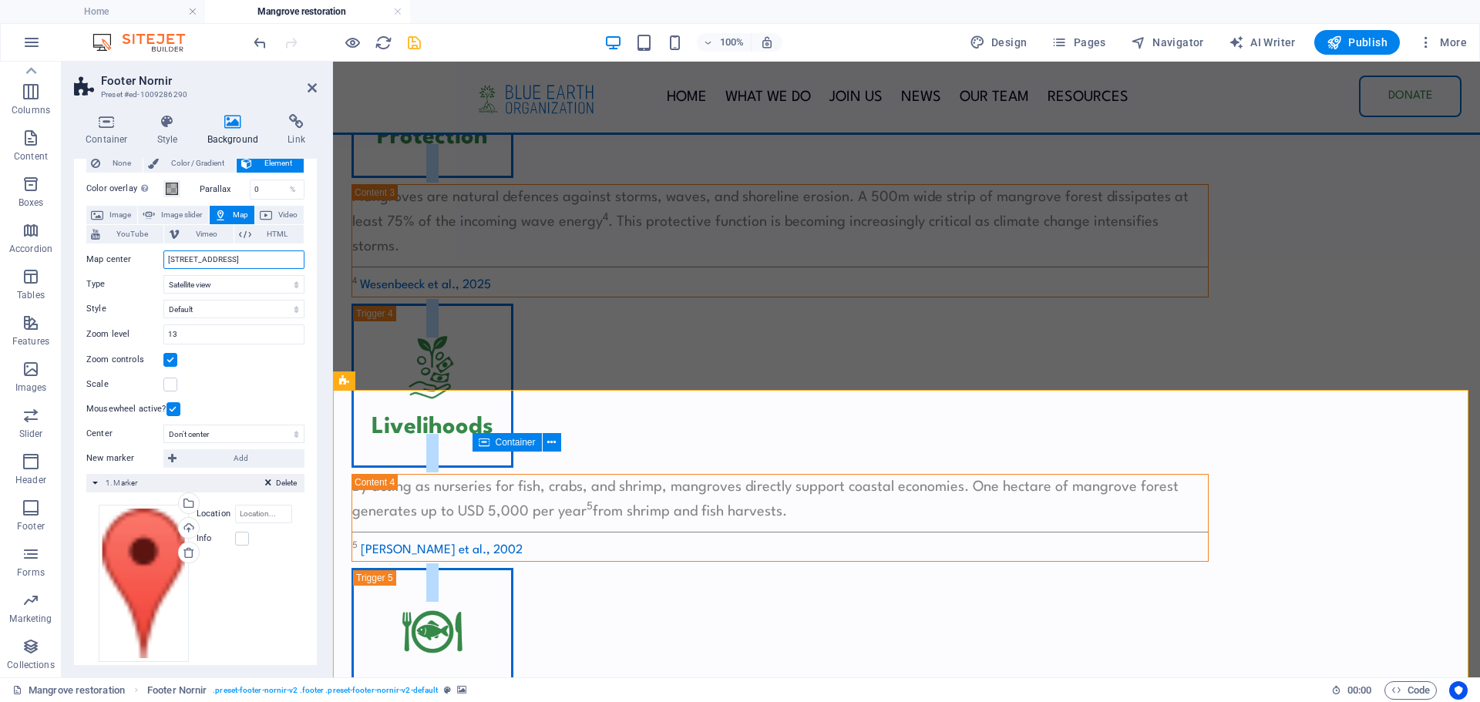
drag, startPoint x: 250, startPoint y: 265, endPoint x: 129, endPoint y: 252, distance: 121.7
click at [129, 252] on div "Map [GEOGRAPHIC_DATA]" at bounding box center [195, 260] width 218 height 19
paste input "-4.034068391590495, 39.577603863435975"
type input "-4.034068391590495, 39.577603863435975"
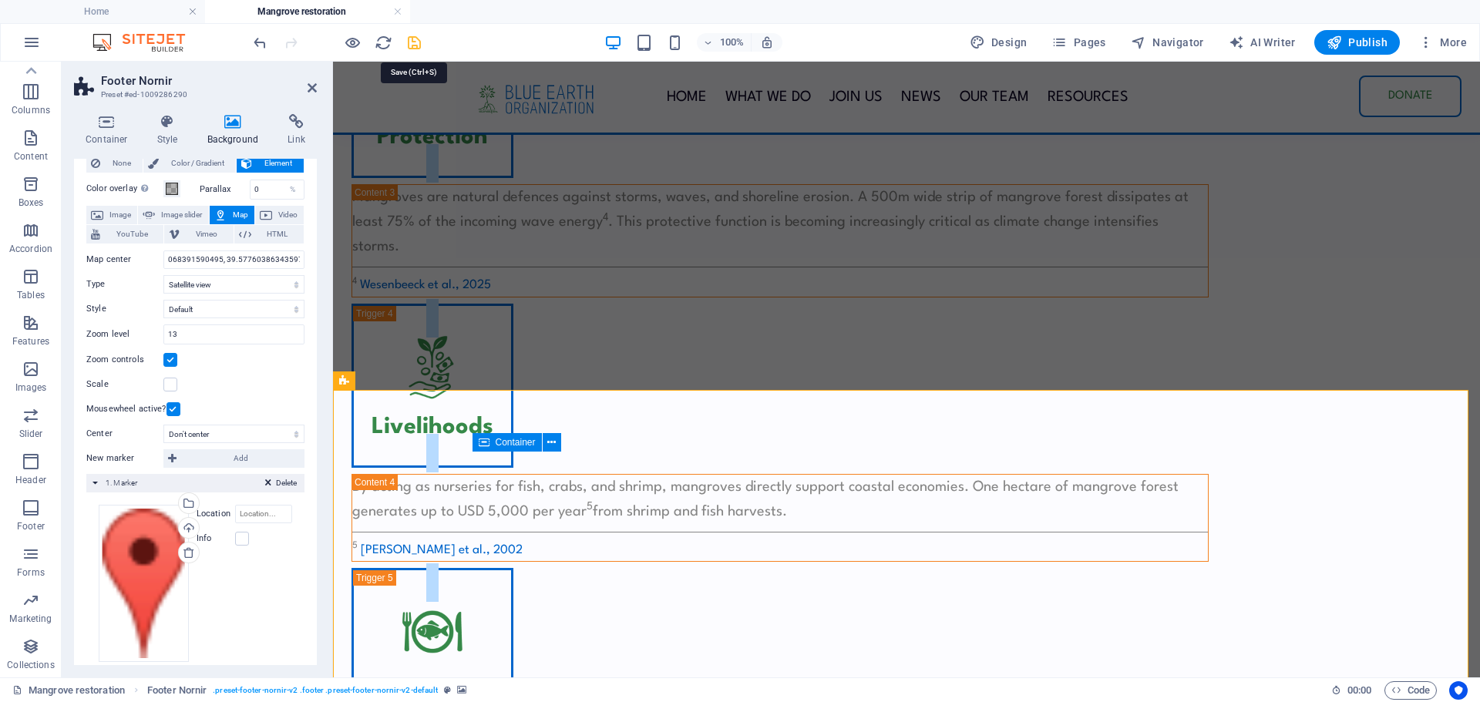
scroll to position [0, 0]
click at [419, 43] on icon "save" at bounding box center [415, 43] width 18 height 18
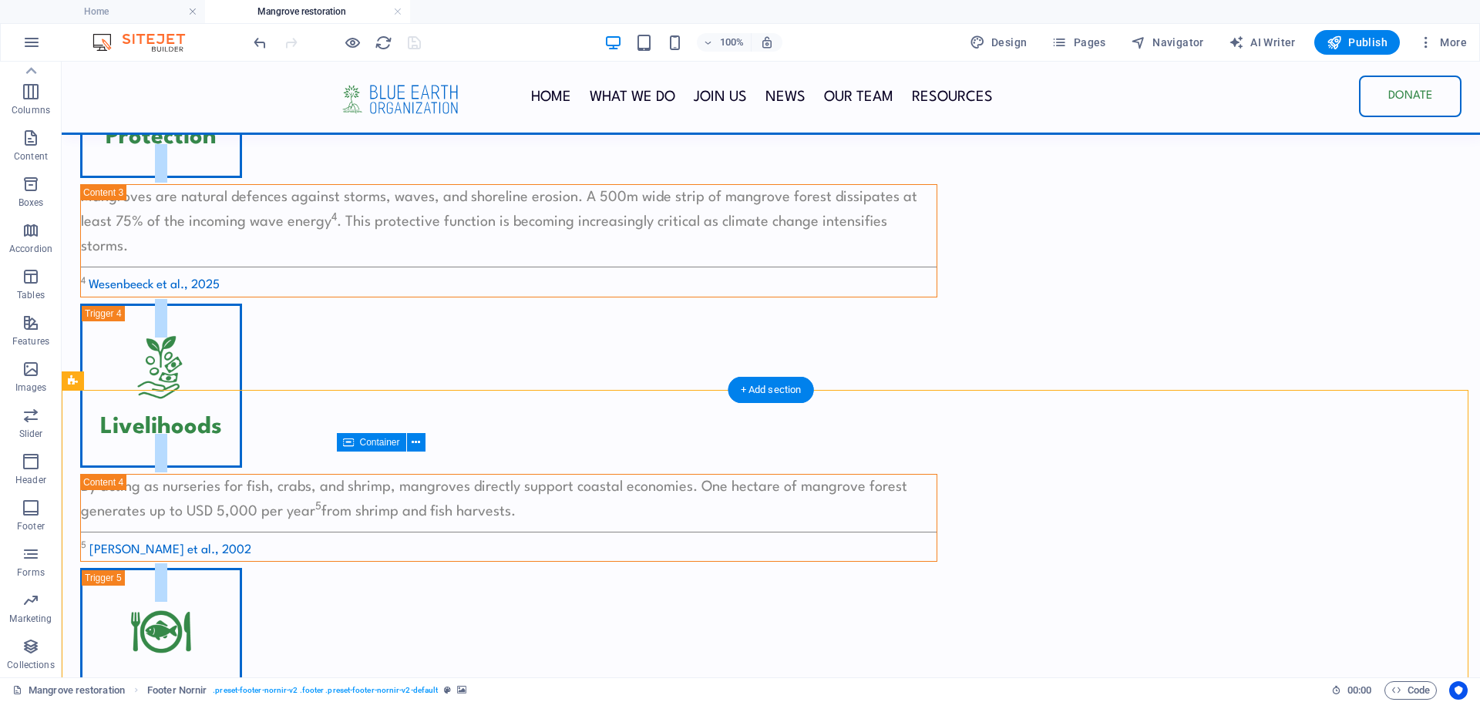
select select "satellite"
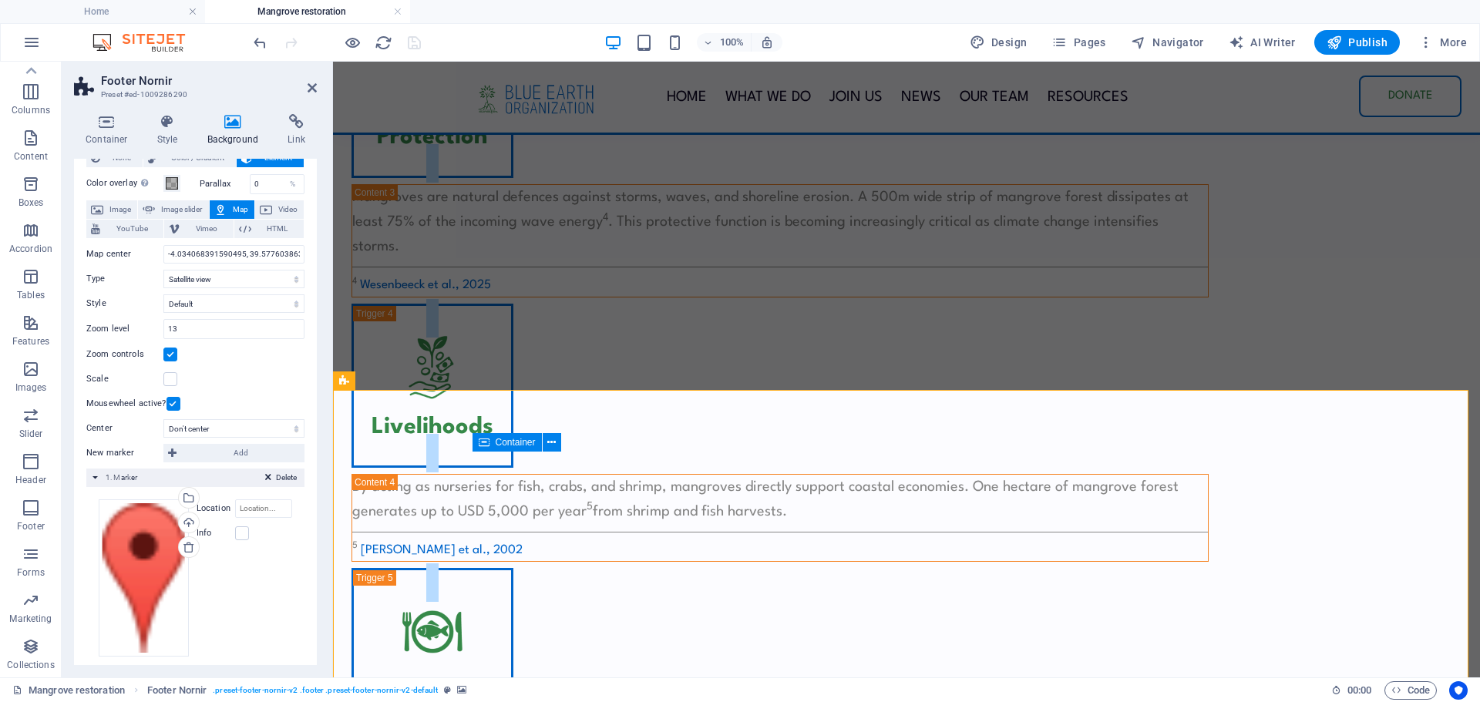
scroll to position [49, 0]
click at [276, 484] on span "Delete" at bounding box center [286, 480] width 21 height 14
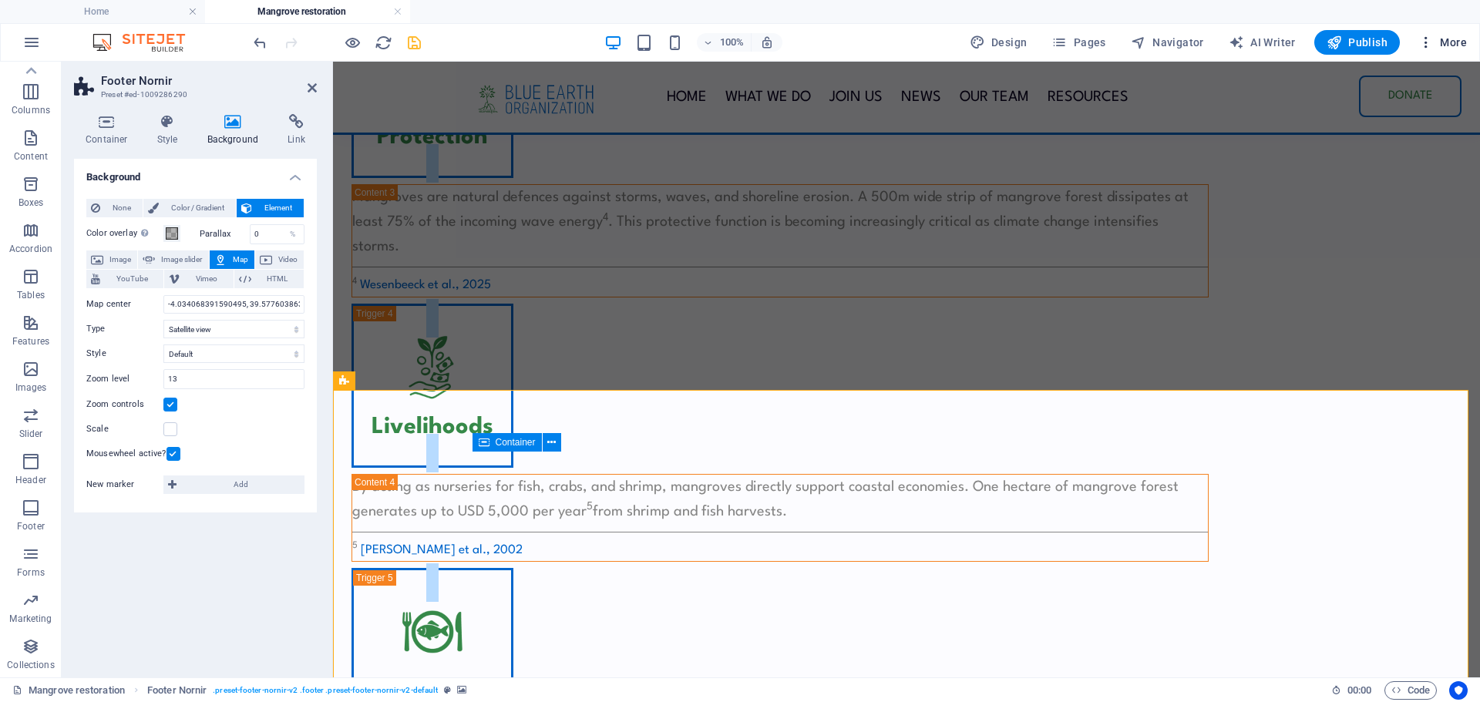
click at [1449, 49] on span "More" at bounding box center [1442, 42] width 49 height 15
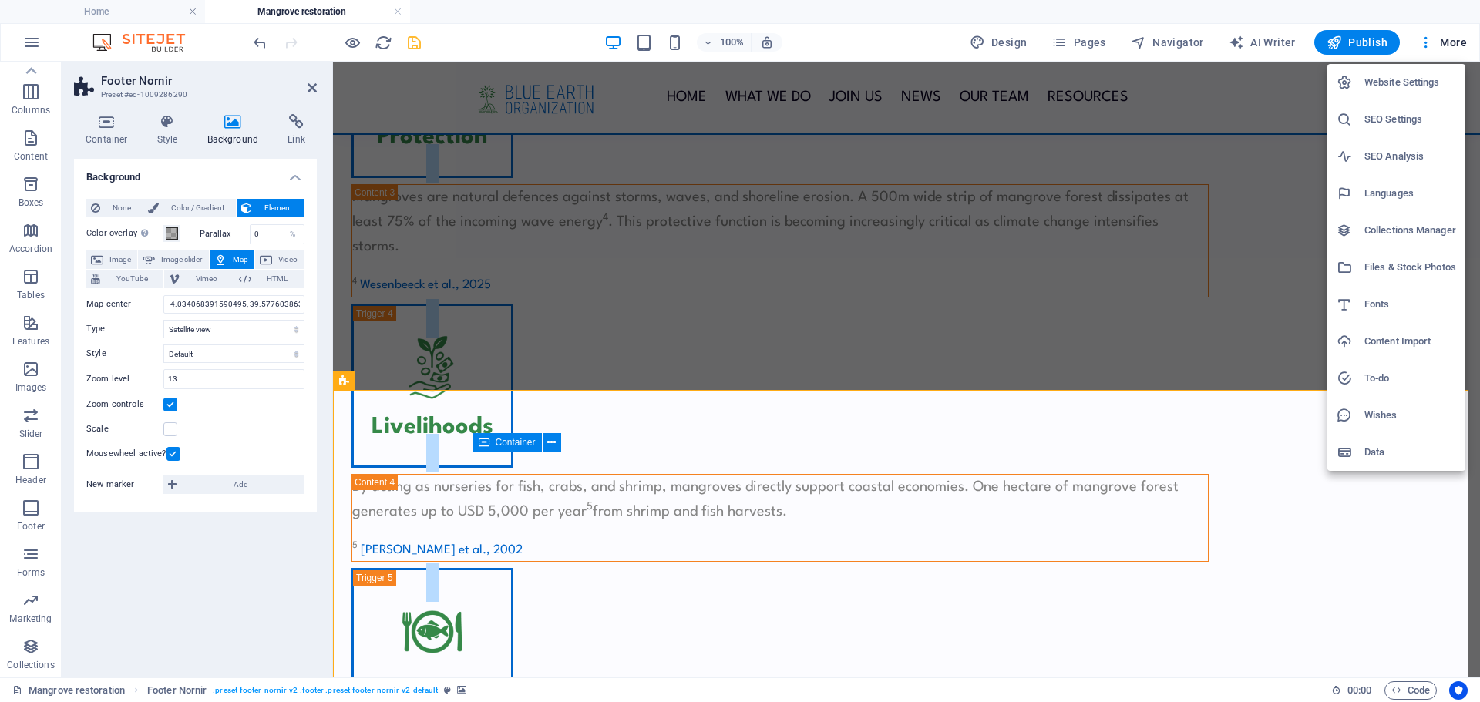
click at [1397, 84] on h6 "Website Settings" at bounding box center [1411, 82] width 92 height 19
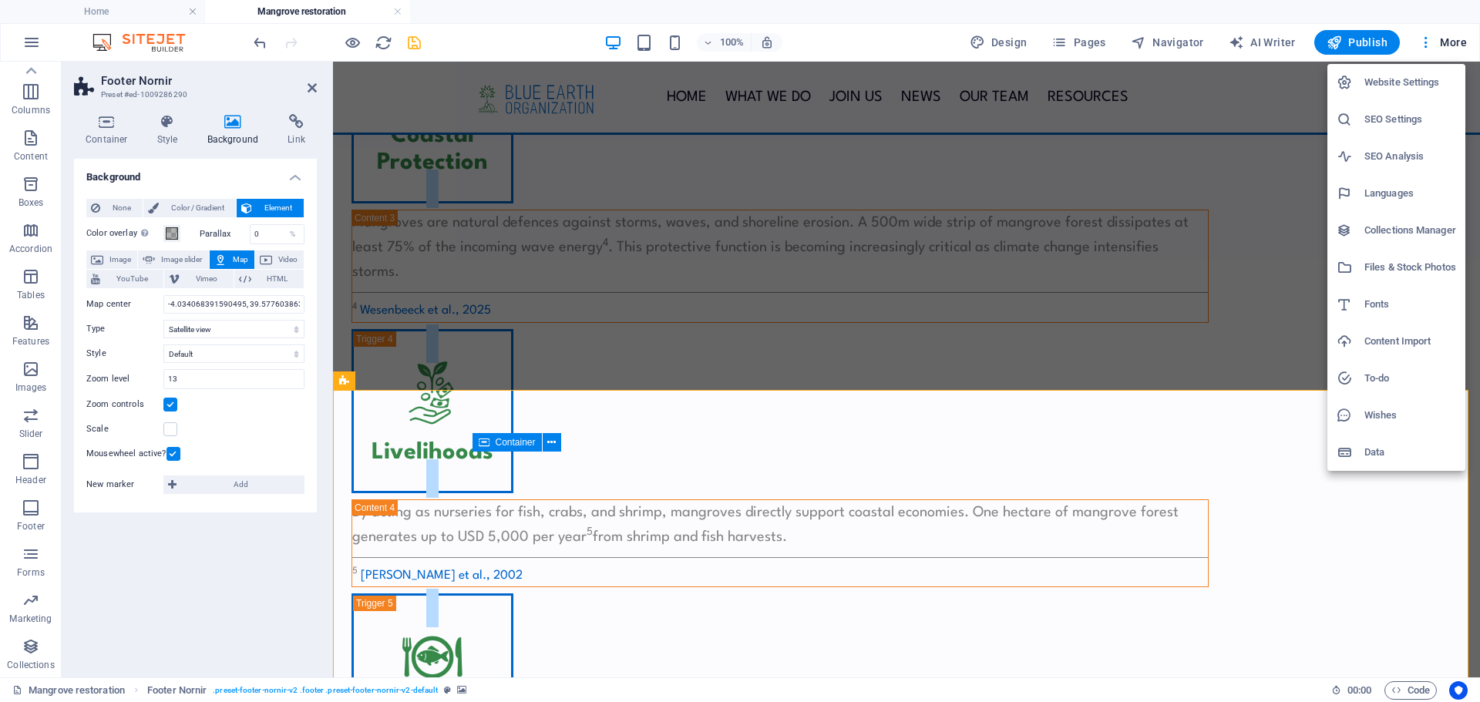
scroll to position [1913, 0]
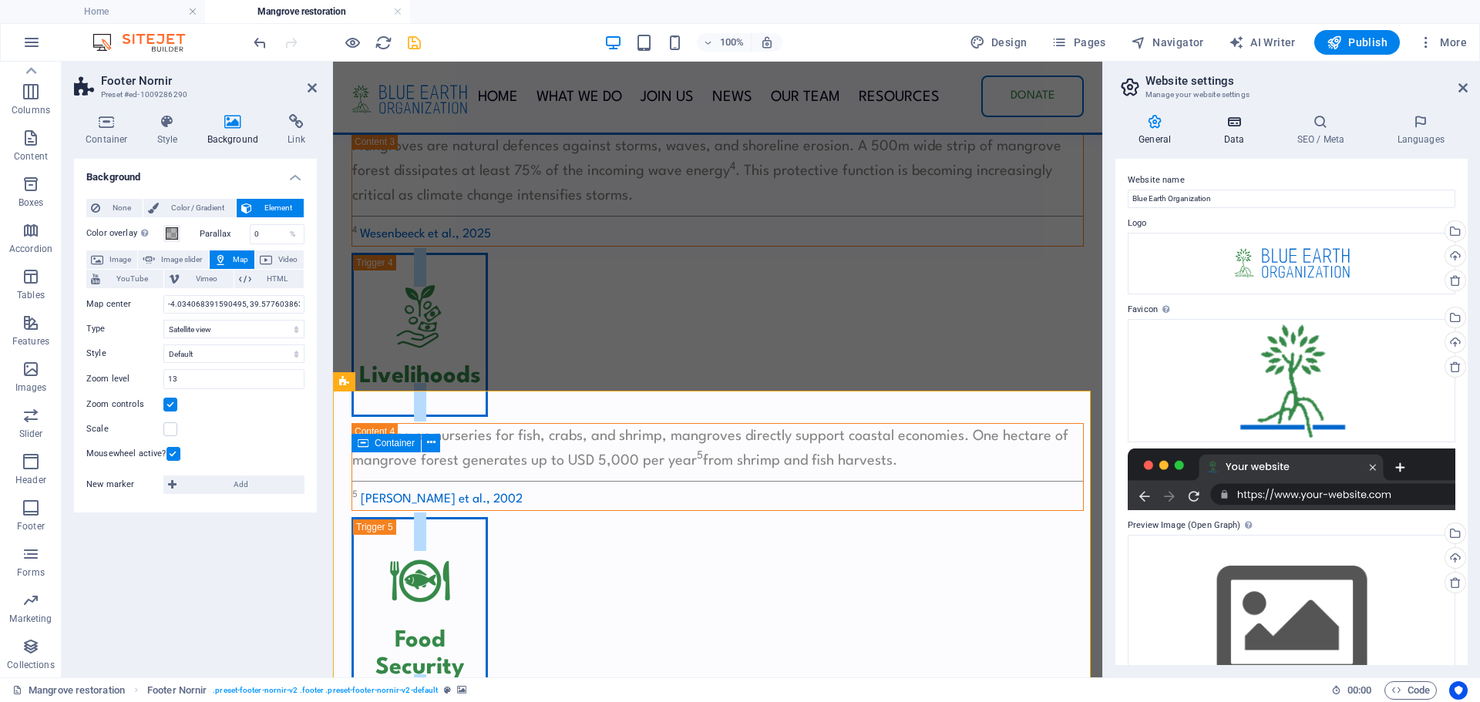
click at [1238, 140] on h4 "Data" at bounding box center [1236, 130] width 73 height 32
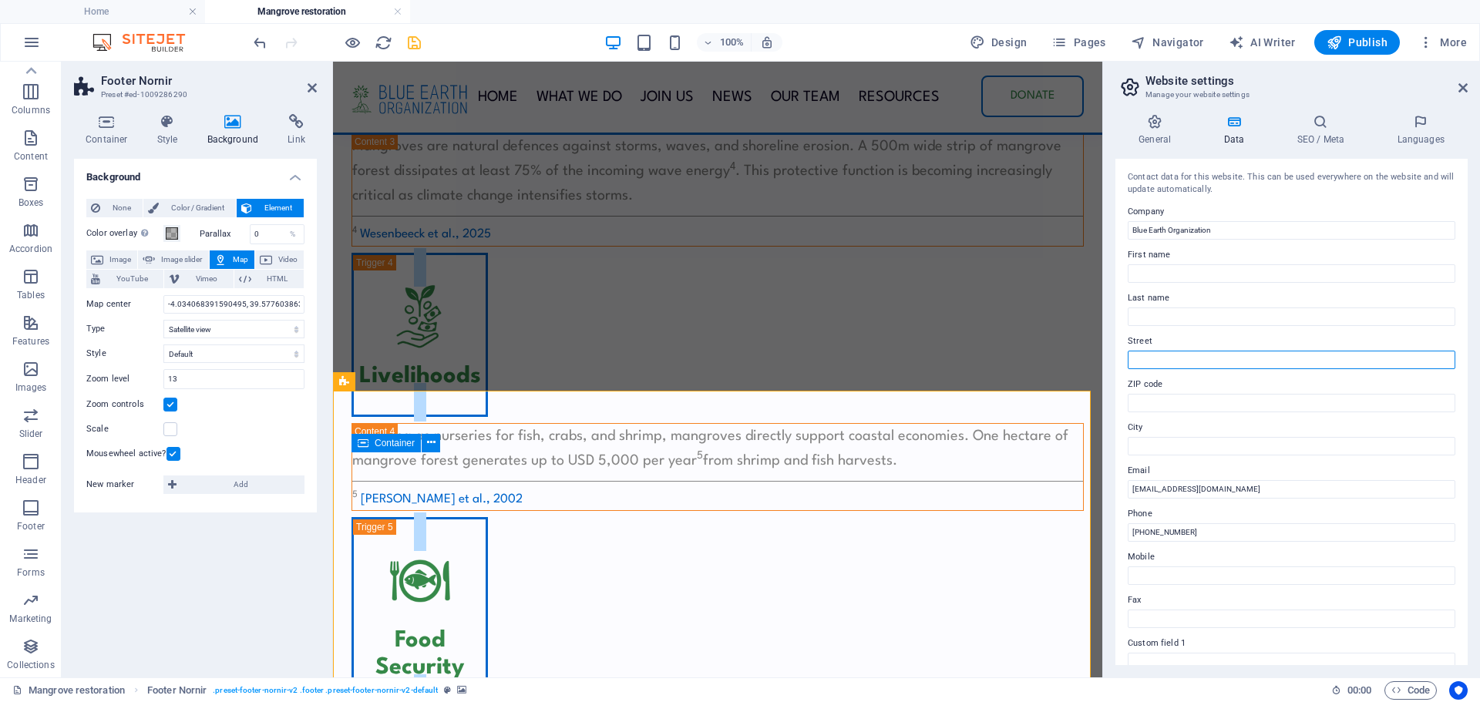
click at [1153, 360] on input "Street" at bounding box center [1292, 360] width 328 height 19
paste input "-4.034068391590495, 39.577603863435975"
type input "-4.034068391590495, 39.577603863435975"
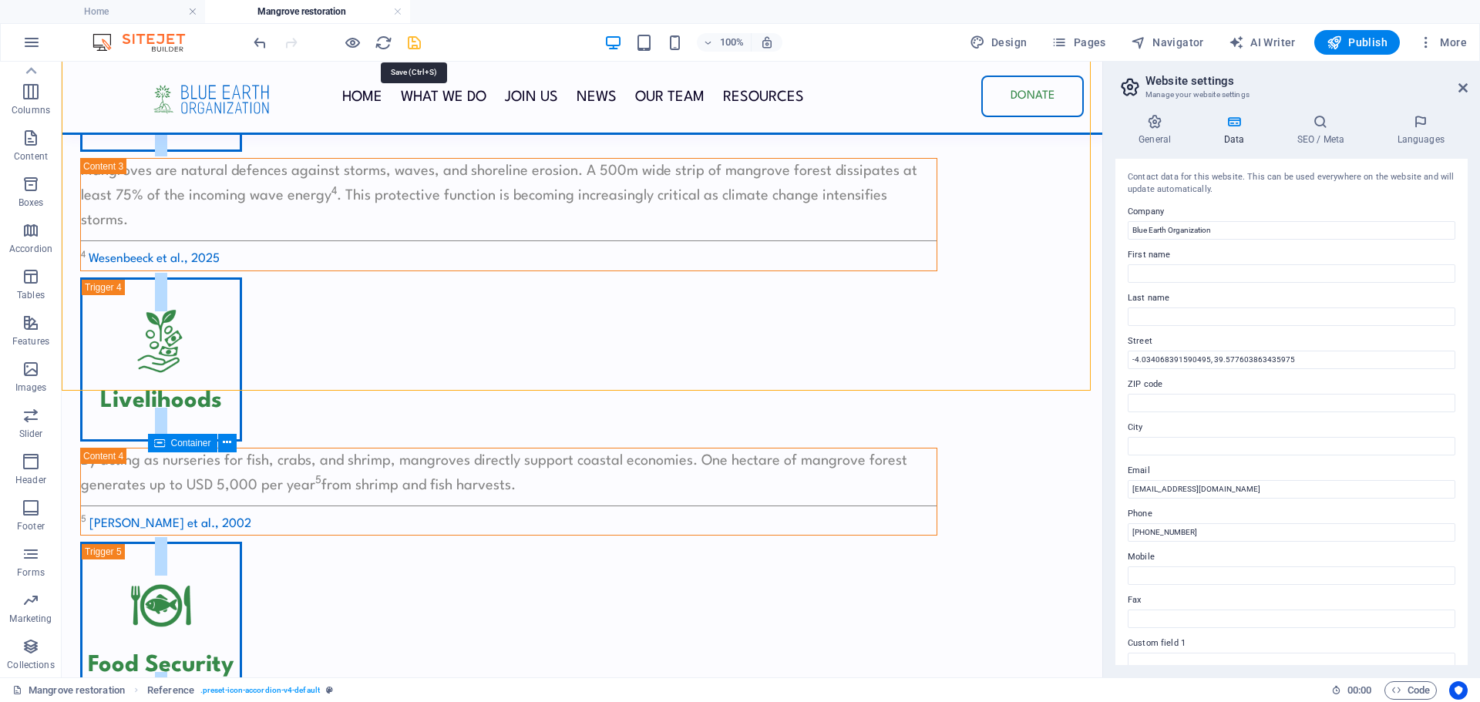
click at [412, 44] on icon "save" at bounding box center [415, 43] width 18 height 18
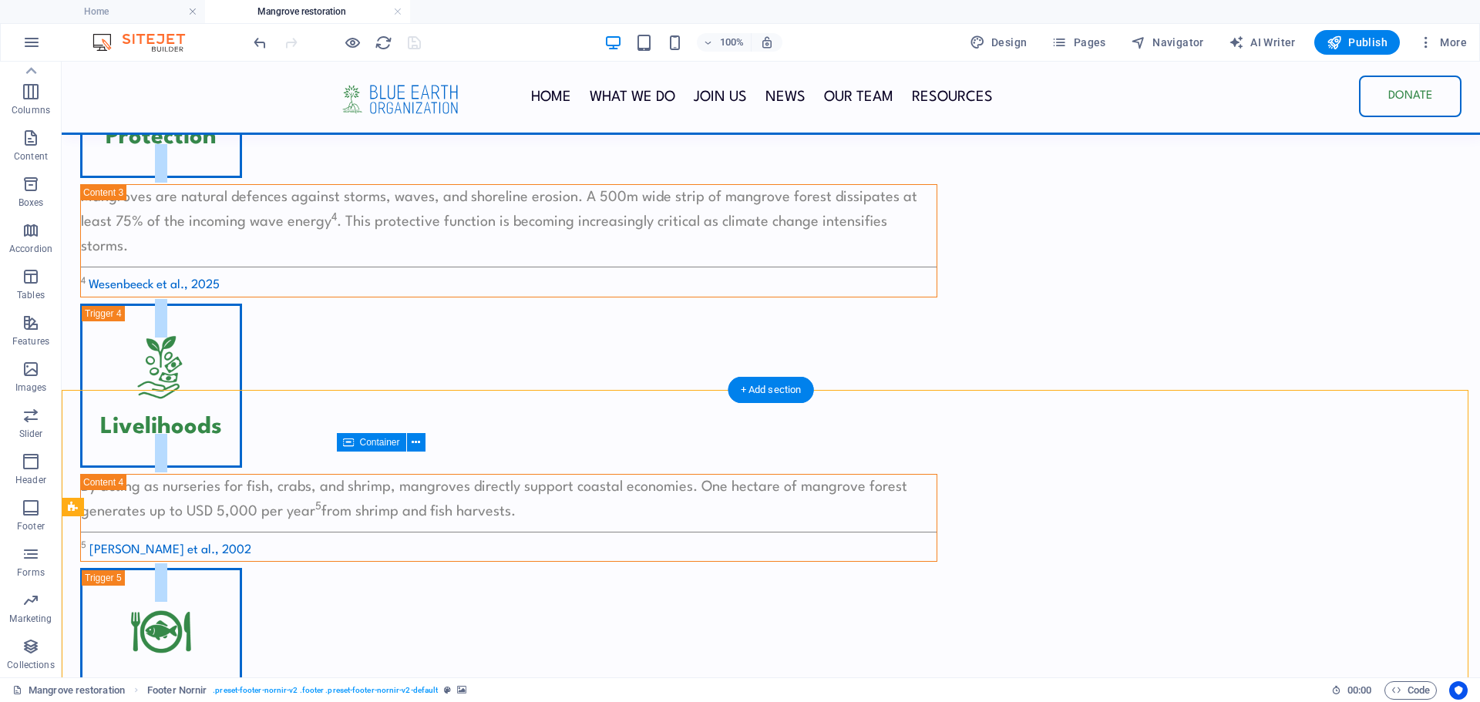
select select "satellite"
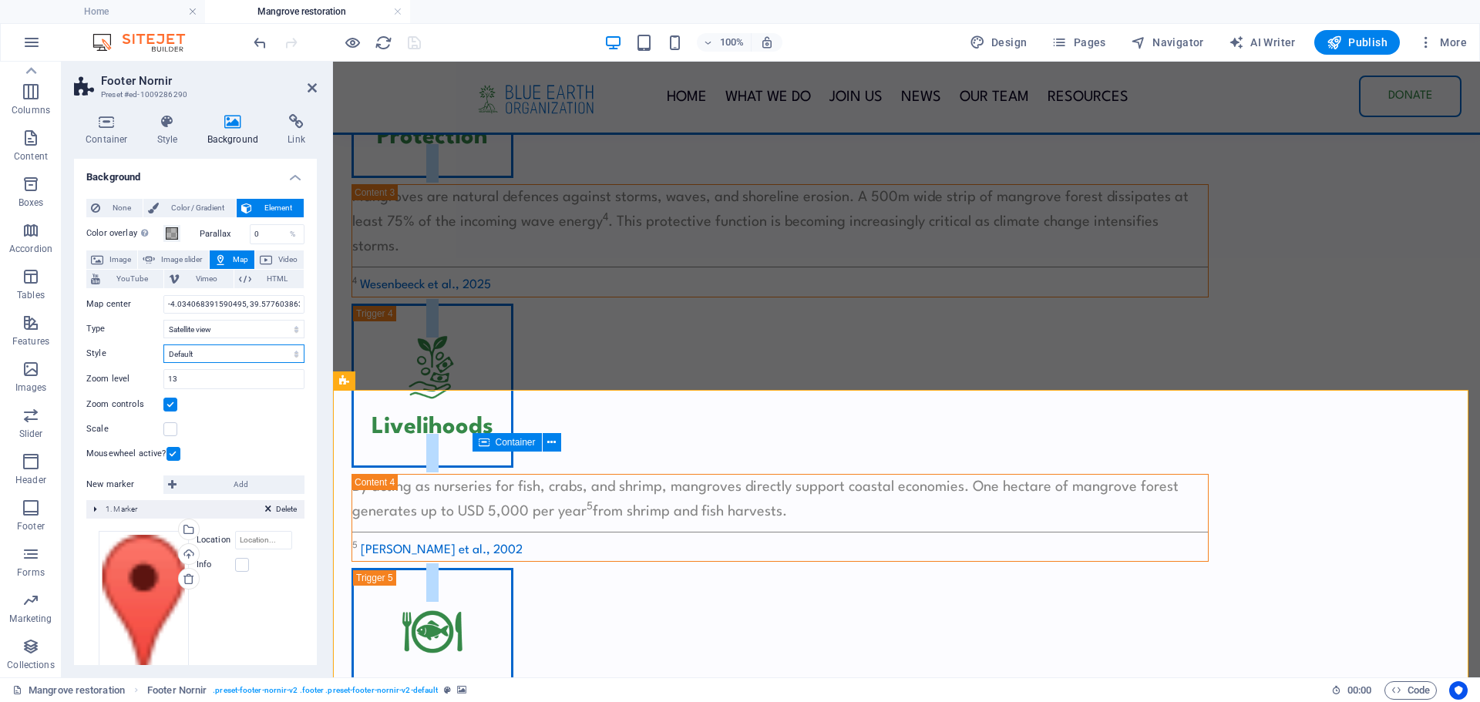
click at [225, 351] on select "Default Colorize Pale [PERSON_NAME] Subtle Grayscale Shades of Grey Apple Maps …" at bounding box center [233, 354] width 141 height 19
click at [141, 369] on div "Zoom level 13" at bounding box center [195, 379] width 218 height 20
click at [266, 299] on input "-4.034068391590495, 39.577603863435975" at bounding box center [233, 304] width 141 height 19
click at [200, 489] on span "Add" at bounding box center [240, 485] width 119 height 19
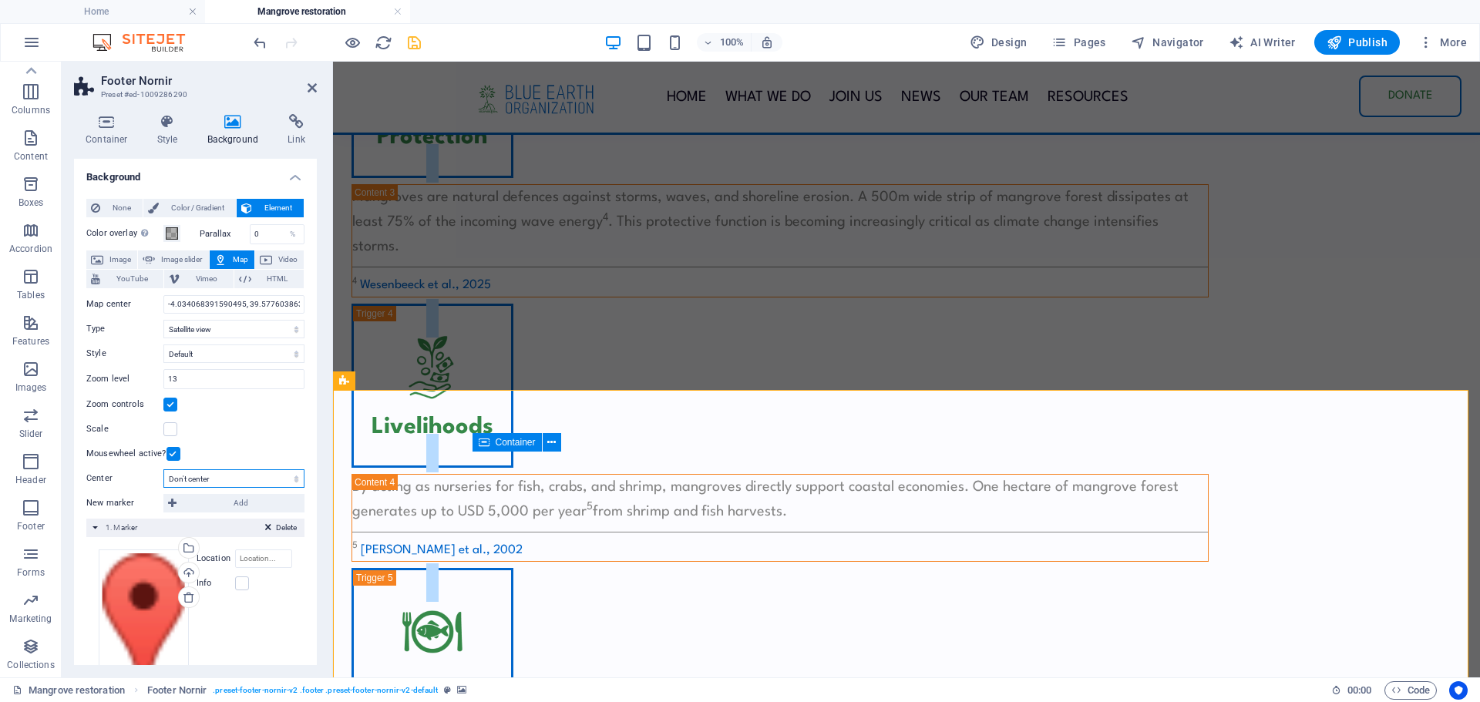
click at [215, 481] on select "Don't center Center markers Center and zoom markers" at bounding box center [233, 478] width 141 height 19
select select "1"
click at [163, 469] on select "Don't center Center markers Center and zoom markers" at bounding box center [233, 478] width 141 height 19
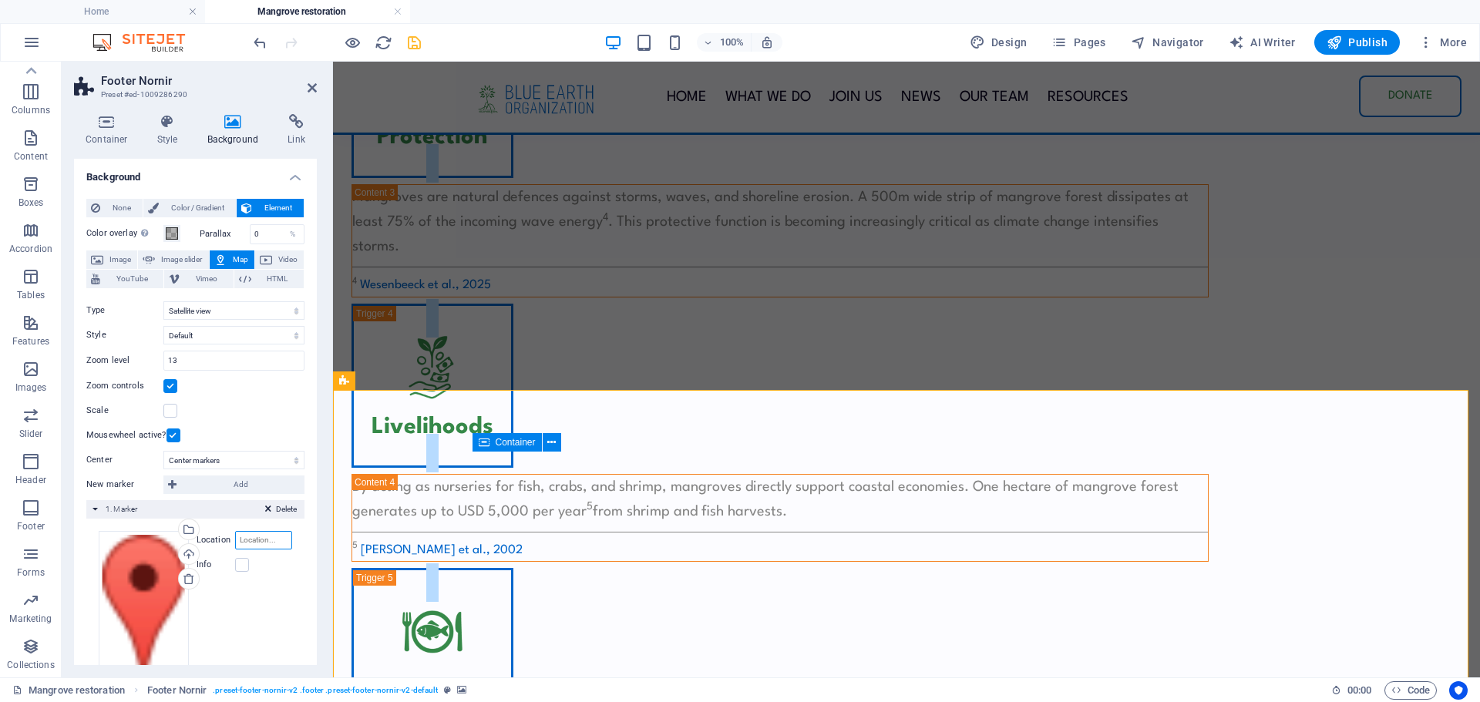
click at [250, 537] on input "Location" at bounding box center [263, 540] width 57 height 19
paste input "-4.034068391590495, 39.577603863435975"
type input "-4.034068391590495, 39.577603863435975"
click at [243, 562] on label at bounding box center [242, 565] width 14 height 14
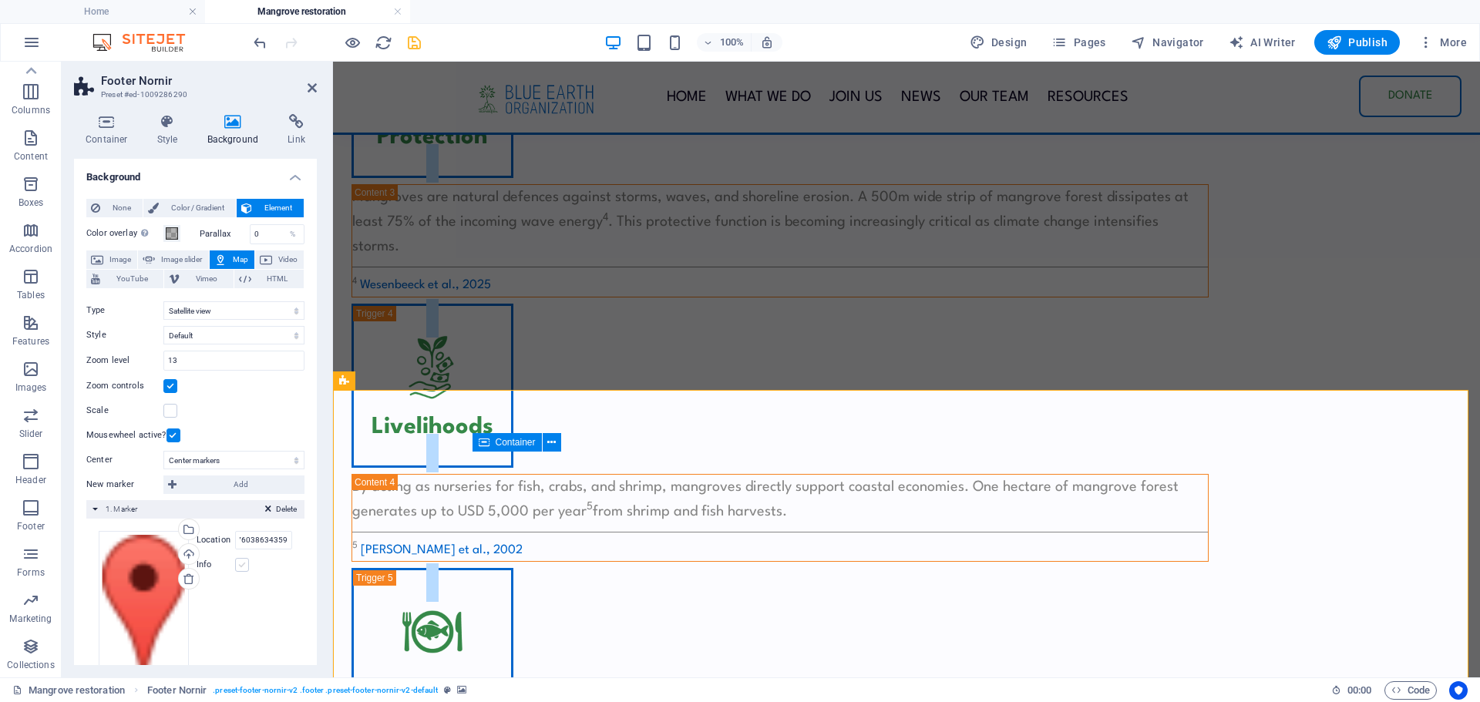
click at [0, 0] on input "Info" at bounding box center [0, 0] width 0 height 0
click at [193, 593] on label at bounding box center [192, 590] width 14 height 14
click at [0, 0] on input "Opened?" at bounding box center [0, 0] width 0 height 0
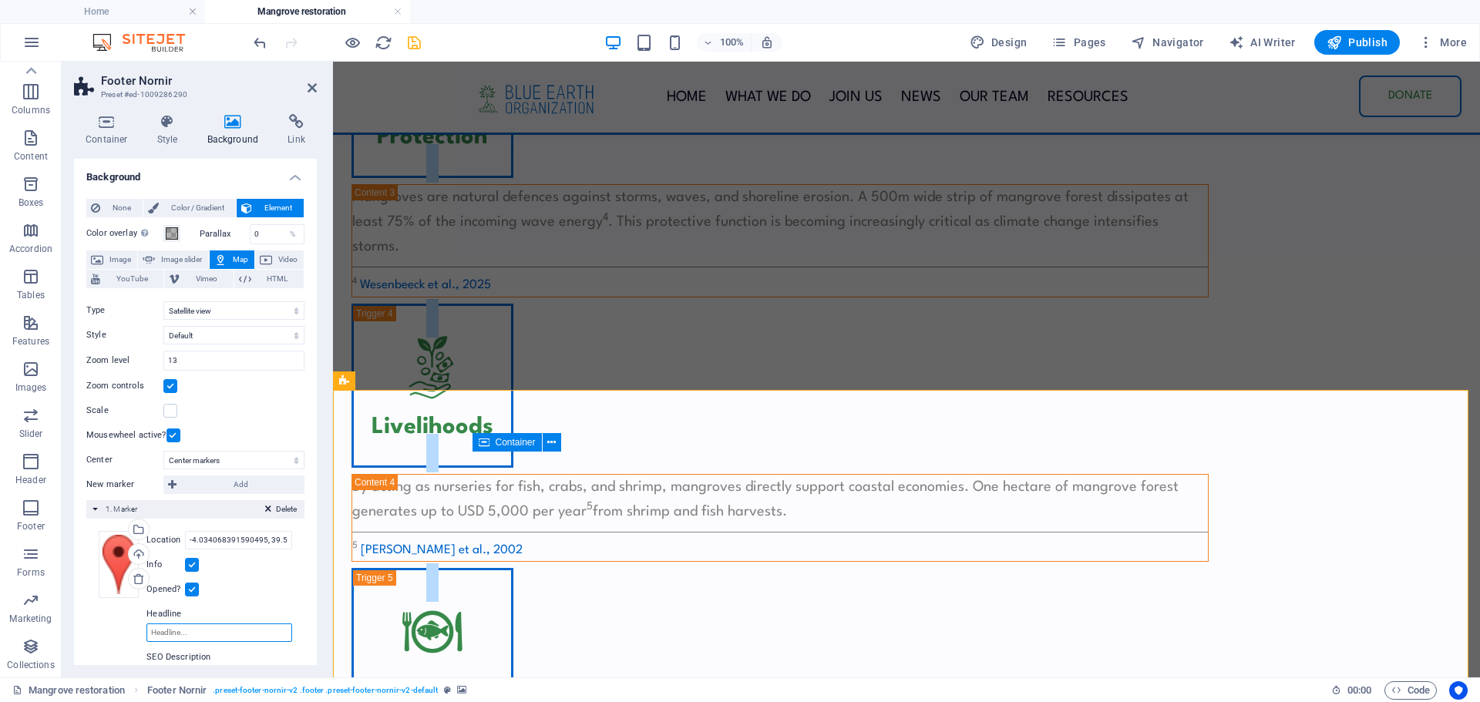
click at [183, 632] on input "Headline" at bounding box center [219, 633] width 146 height 19
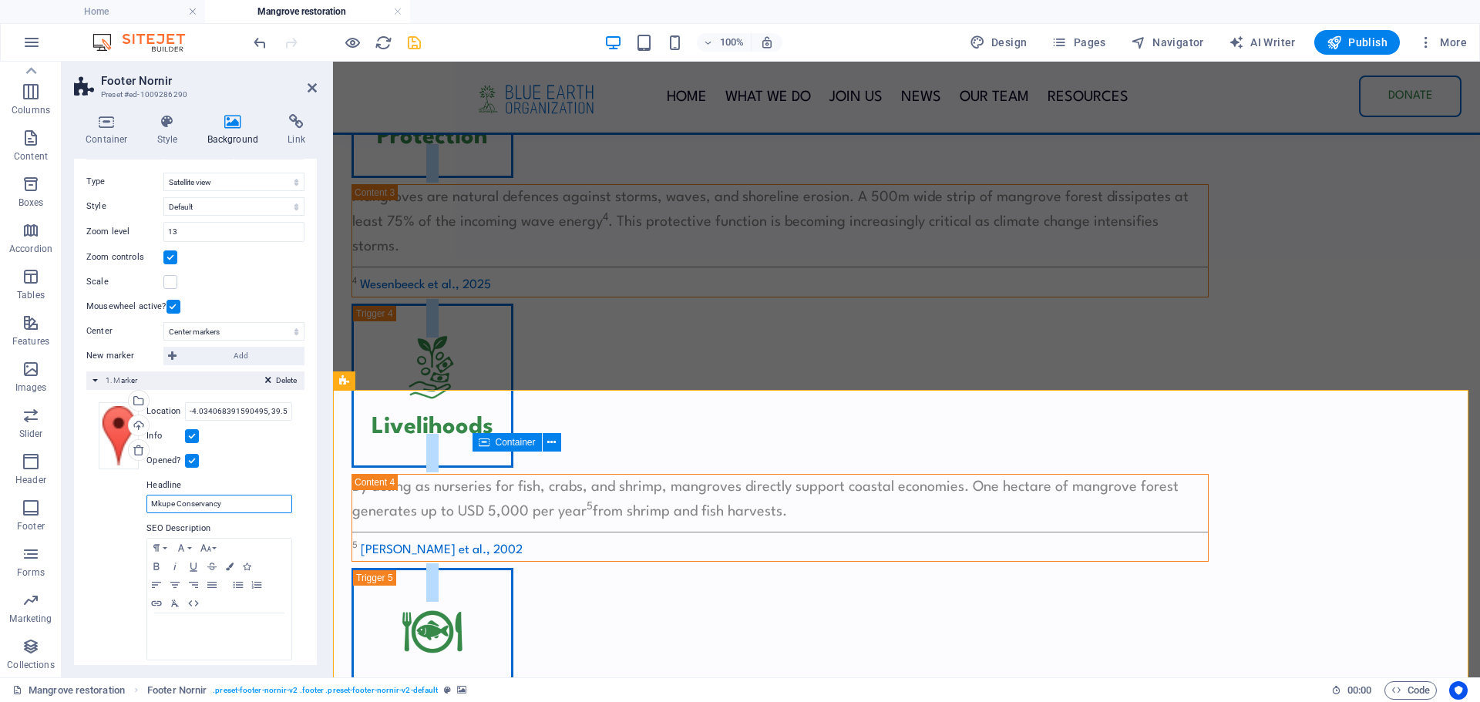
scroll to position [130, 0]
type input "Mkupe Conservancy"
click at [419, 50] on icon "save" at bounding box center [415, 43] width 18 height 18
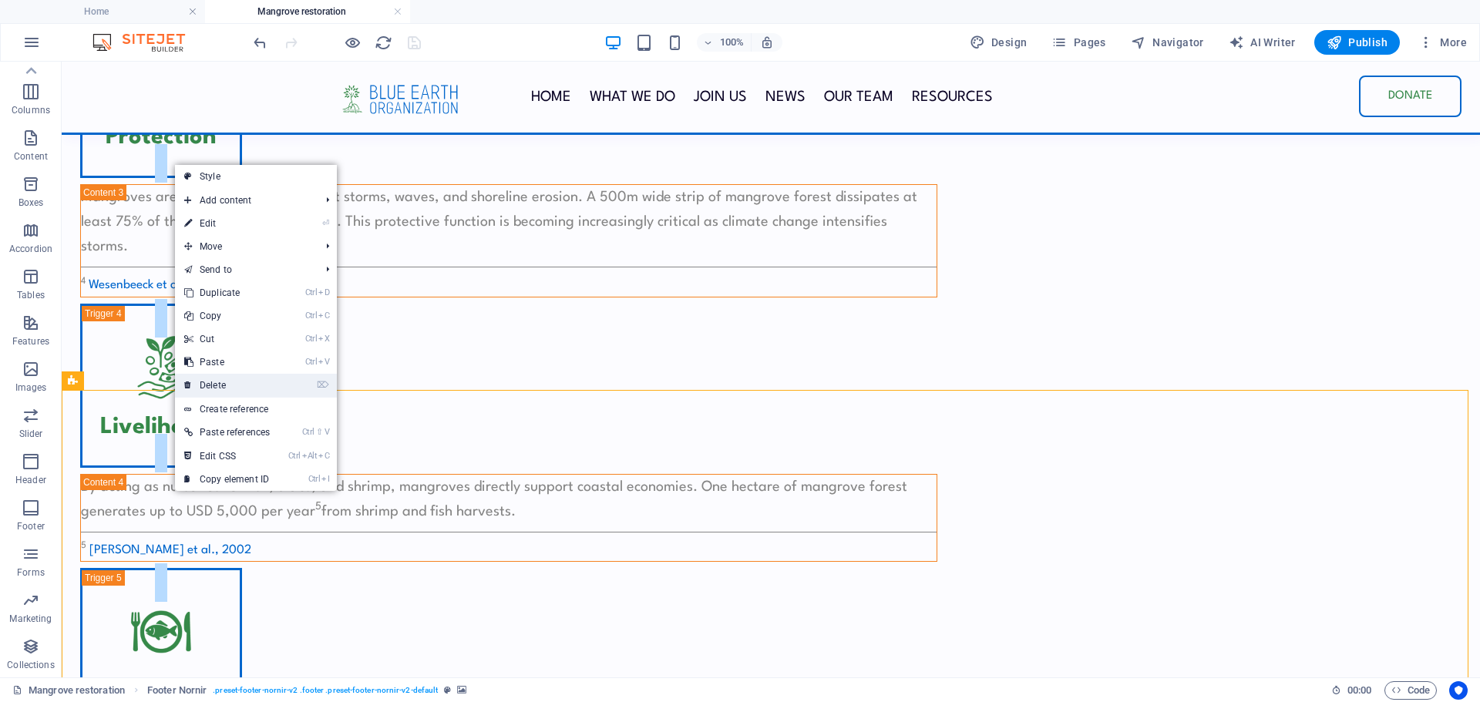
click at [219, 387] on link "⌦ Delete" at bounding box center [227, 385] width 104 height 23
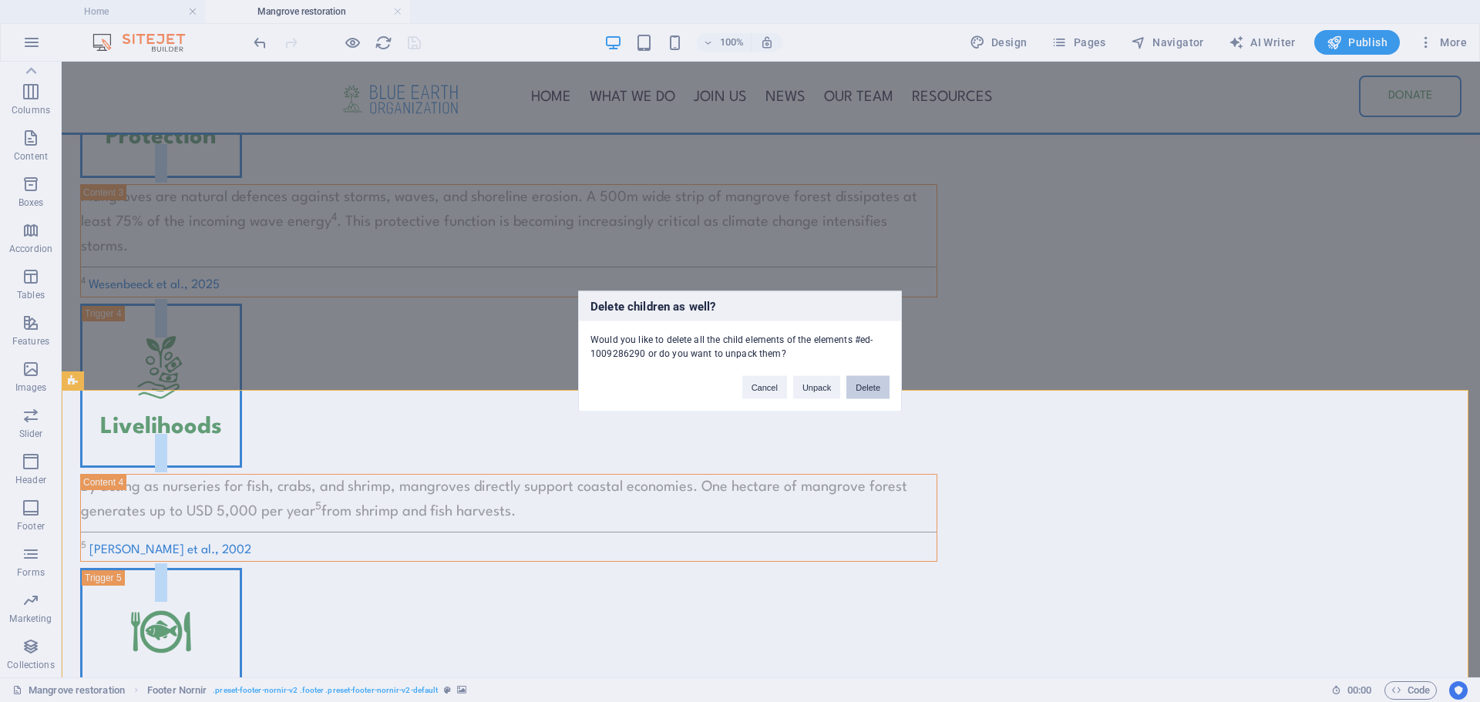
click at [880, 385] on button "Delete" at bounding box center [867, 386] width 43 height 23
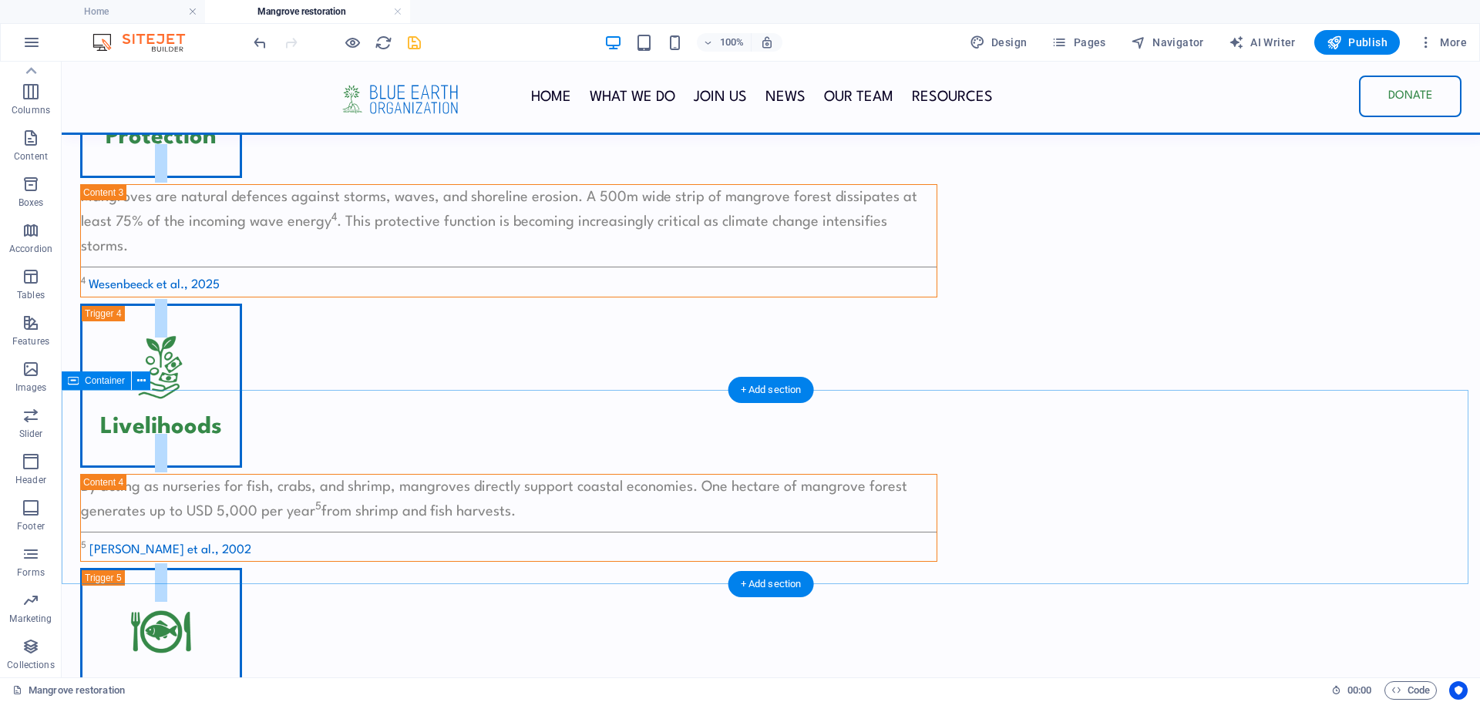
scroll to position [1633, 0]
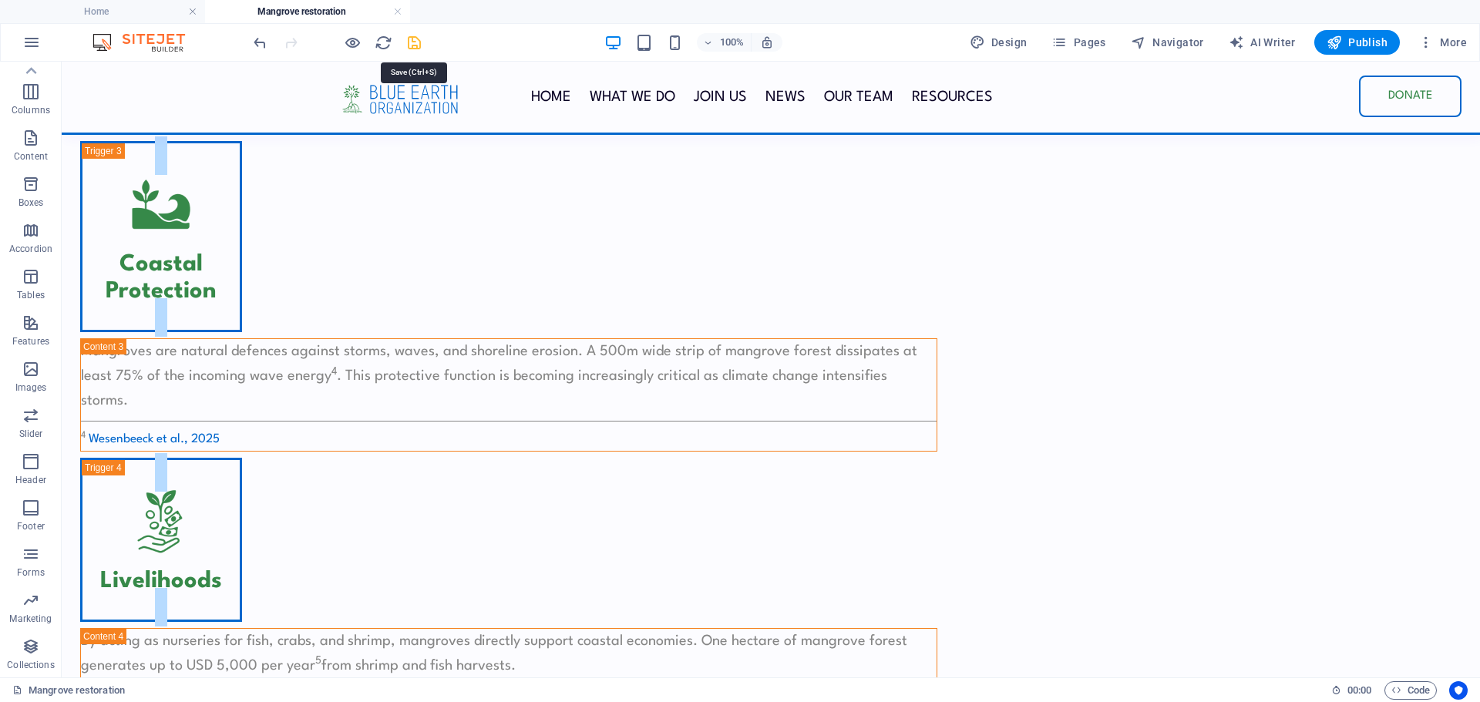
click at [412, 42] on icon "save" at bounding box center [415, 43] width 18 height 18
click at [1337, 42] on icon "button" at bounding box center [1334, 42] width 15 height 15
